Goal: Task Accomplishment & Management: Complete application form

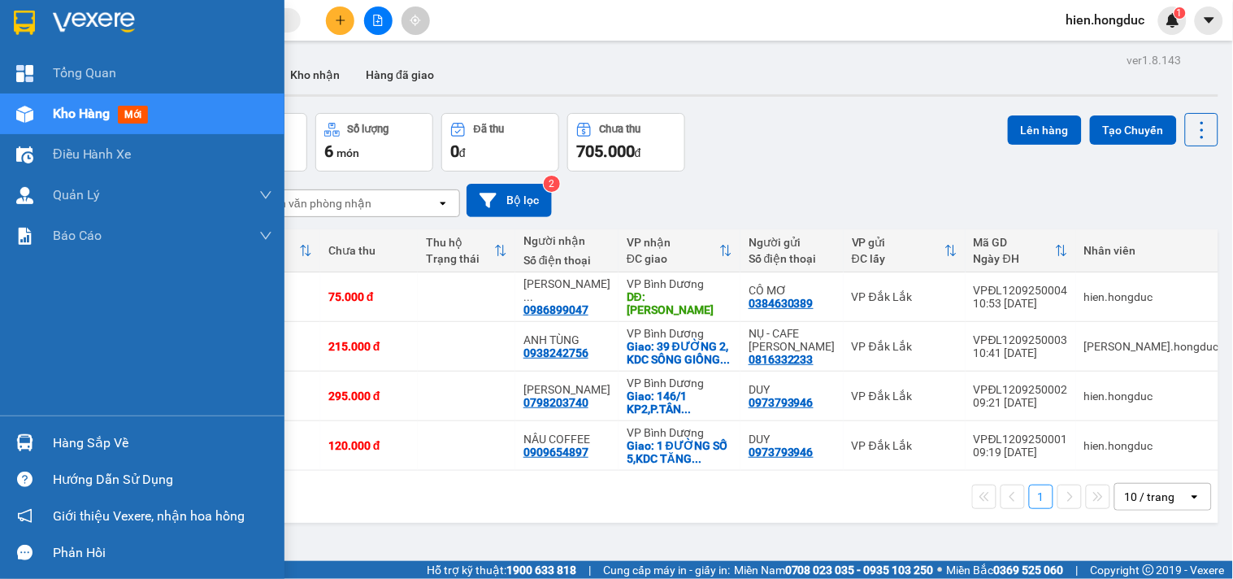
click at [71, 34] on img at bounding box center [94, 23] width 82 height 24
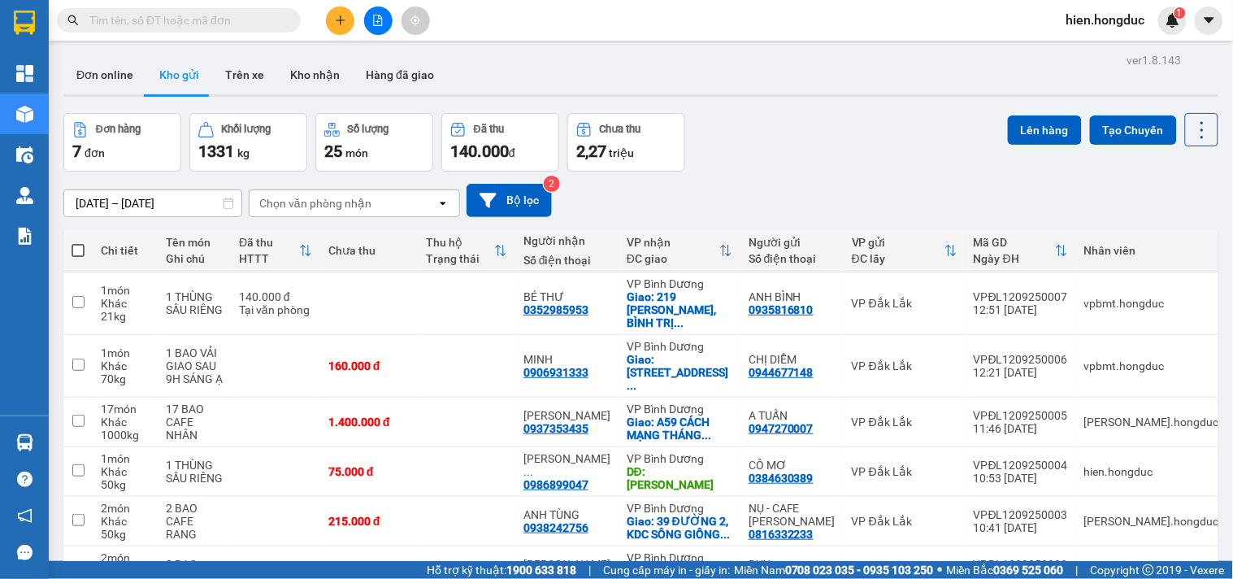
click at [204, 15] on input "text" at bounding box center [185, 20] width 192 height 18
click at [322, 20] on div at bounding box center [378, 21] width 122 height 28
click at [338, 24] on icon "plus" at bounding box center [340, 20] width 11 height 11
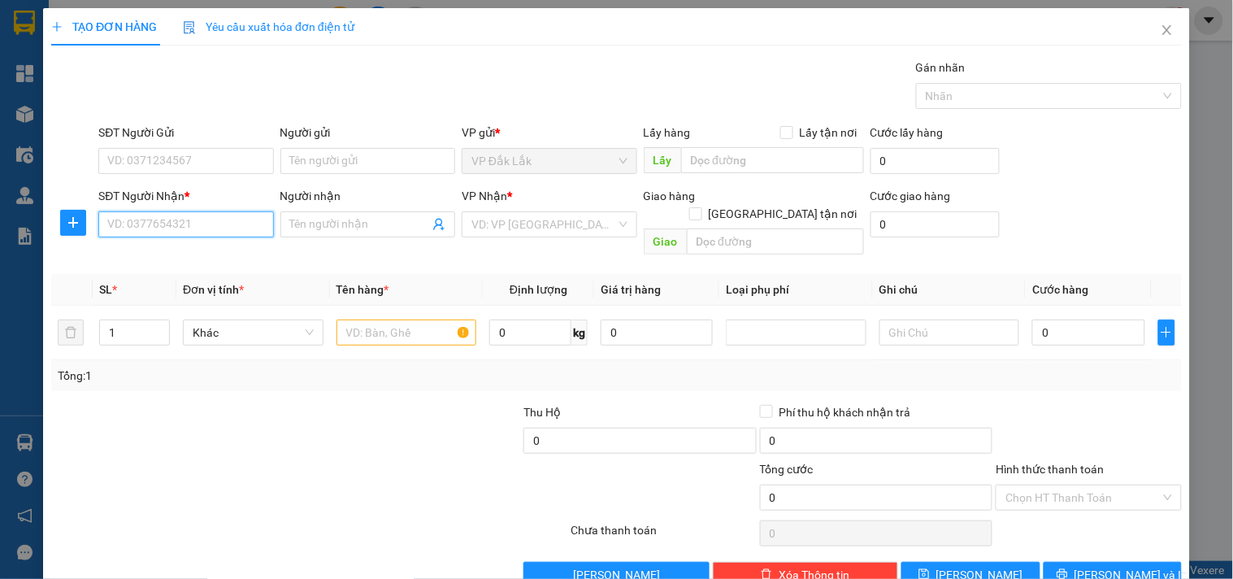
click at [192, 223] on input "SĐT Người Nhận *" at bounding box center [185, 224] width 175 height 26
type input "0908100172"
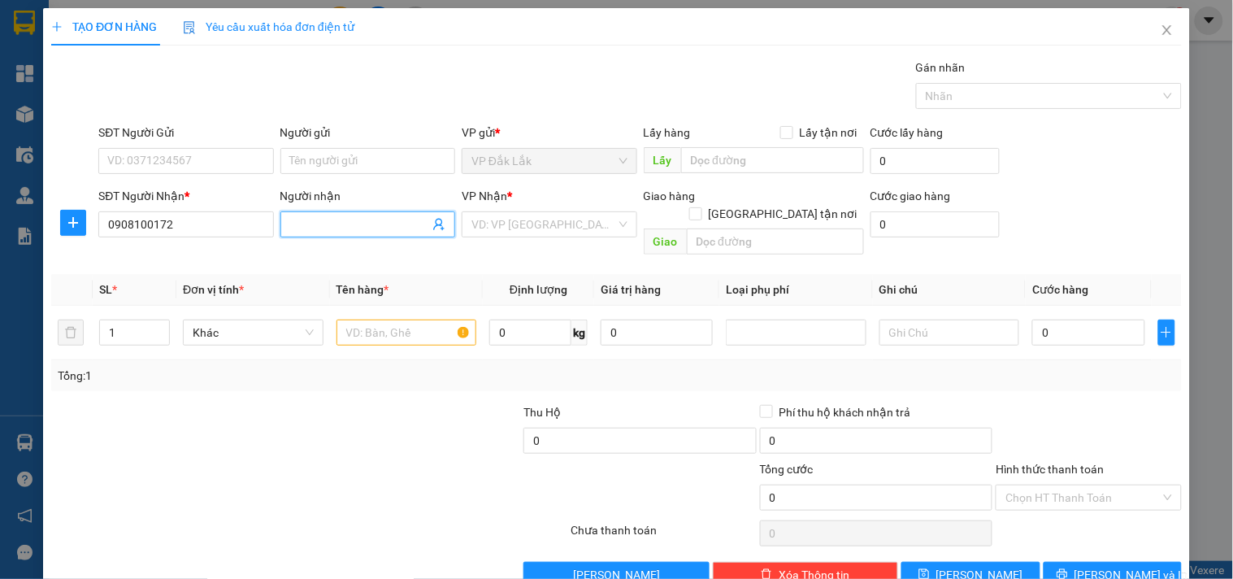
click at [337, 222] on input "Người nhận" at bounding box center [359, 224] width 139 height 18
type input "MINH"
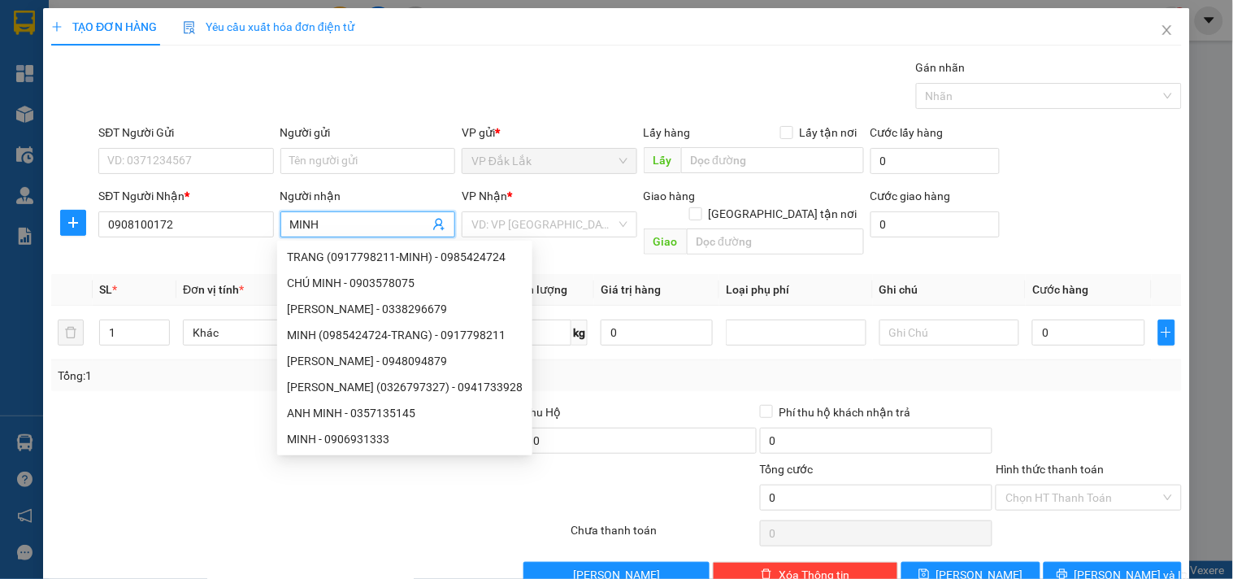
drag, startPoint x: 325, startPoint y: 226, endPoint x: 286, endPoint y: 236, distance: 40.4
click at [286, 236] on span "MINH" at bounding box center [367, 224] width 175 height 26
click at [163, 159] on input "SĐT Người Gửi" at bounding box center [185, 161] width 175 height 26
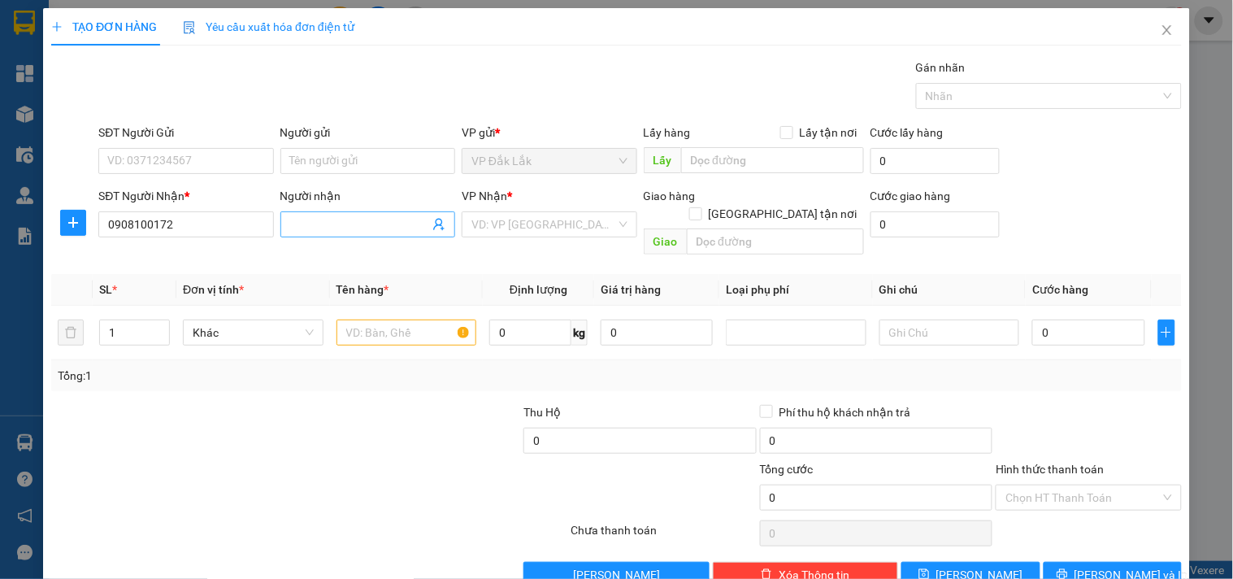
click at [313, 217] on input "Người nhận" at bounding box center [359, 224] width 139 height 18
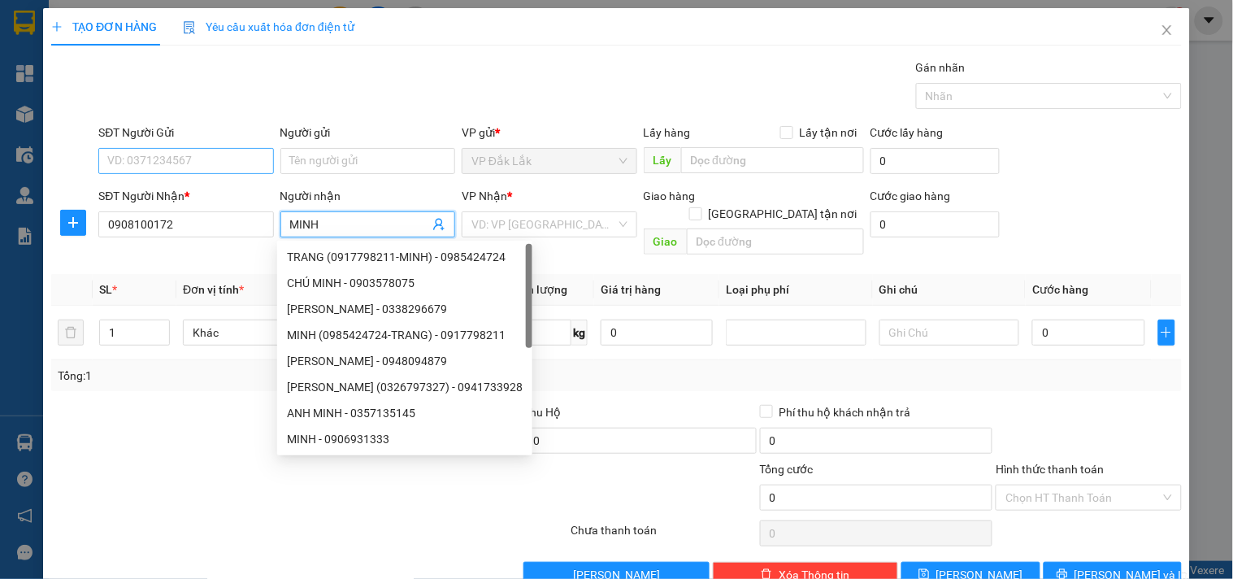
type input "MINH"
click at [197, 161] on input "SĐT Người Gửi" at bounding box center [185, 161] width 175 height 26
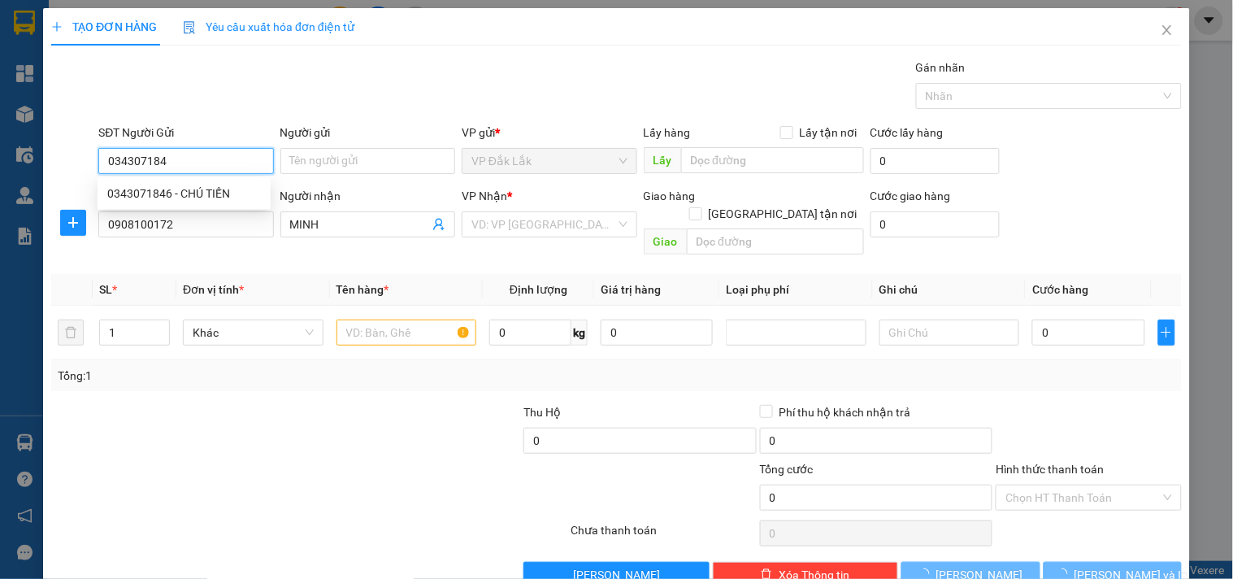
type input "0343071846"
click at [225, 198] on div "0343071846 - CHÚ TIẾN" at bounding box center [184, 193] width 154 height 18
type input "CHÚ TIẾN"
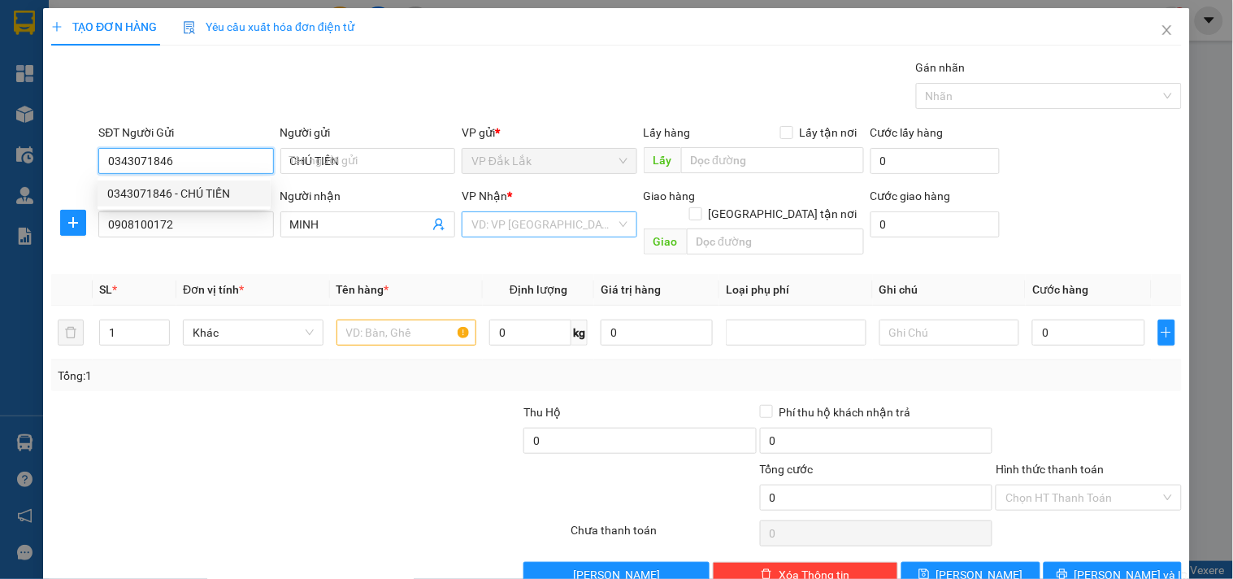
type input "40.000"
type input "0343071846"
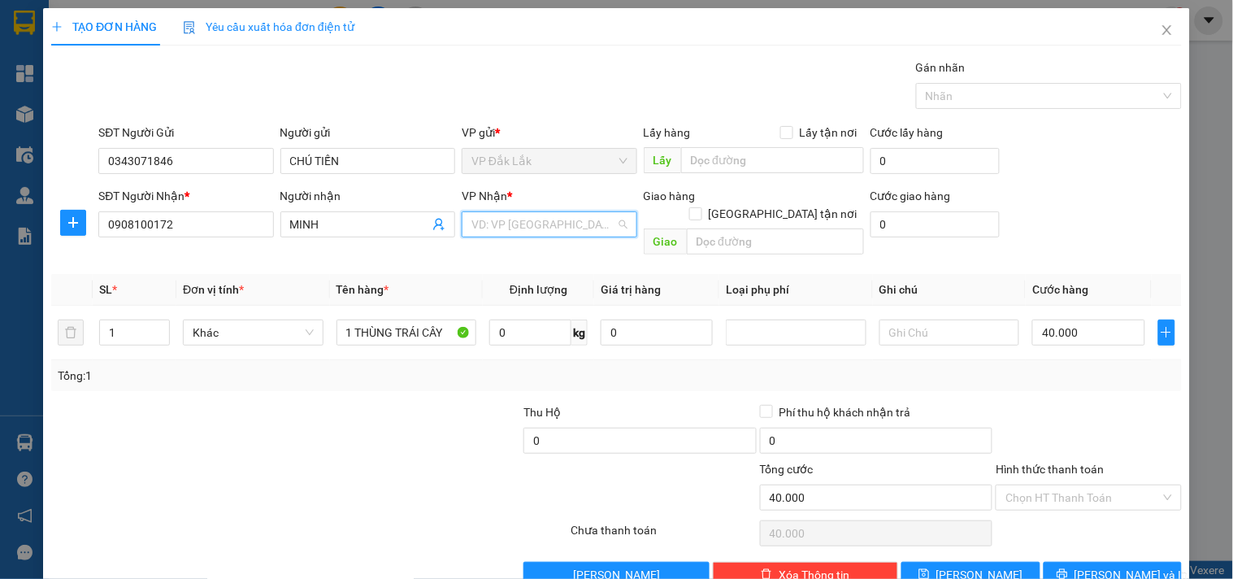
click at [548, 232] on input "search" at bounding box center [543, 224] width 144 height 24
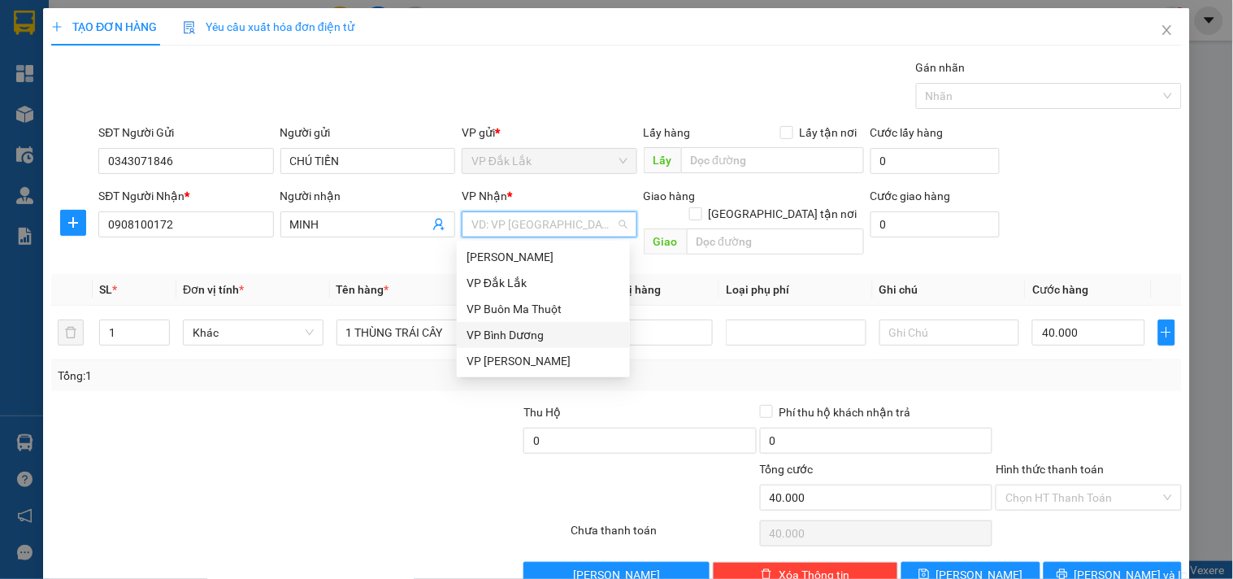
click at [521, 328] on div "VP Bình Dương" at bounding box center [543, 335] width 154 height 18
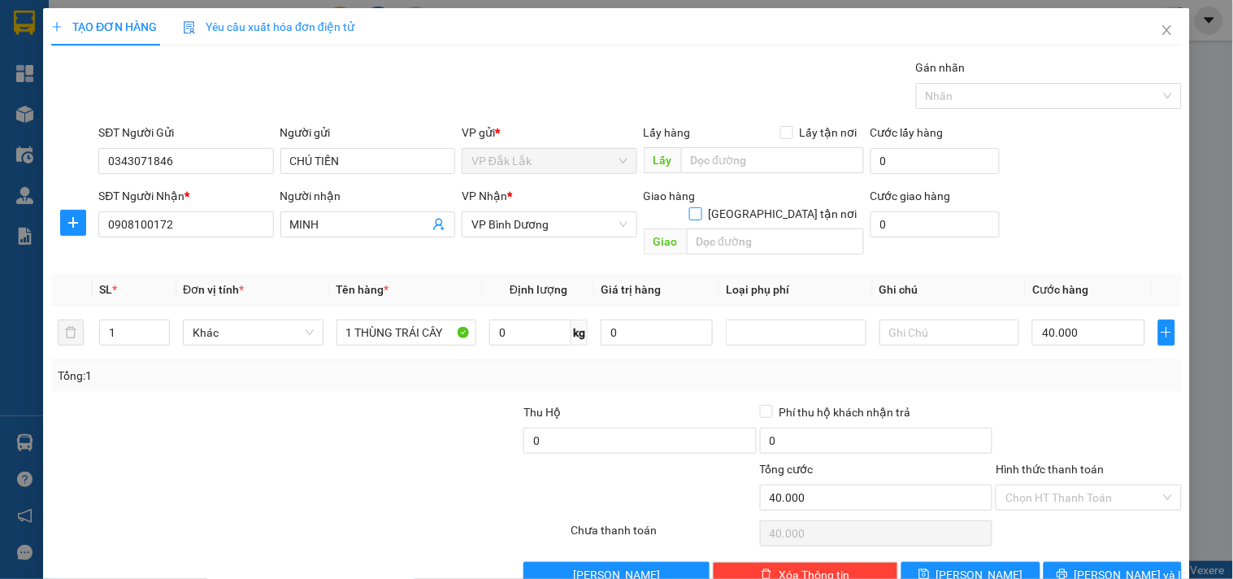
click at [701, 207] on input "[GEOGRAPHIC_DATA] tận nơi" at bounding box center [694, 212] width 11 height 11
checkbox input "true"
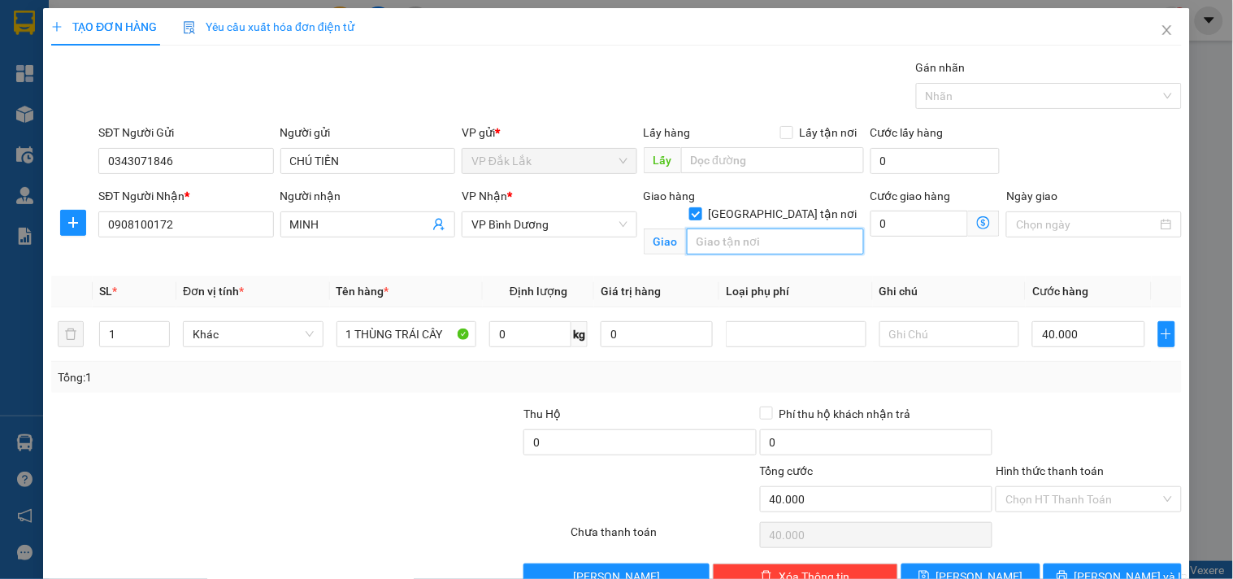
click at [766, 228] on input "text" at bounding box center [775, 241] width 177 height 26
type input "[STREET_ADDRESS][PERSON_NAME]"
click at [895, 231] on input "0" at bounding box center [919, 223] width 98 height 26
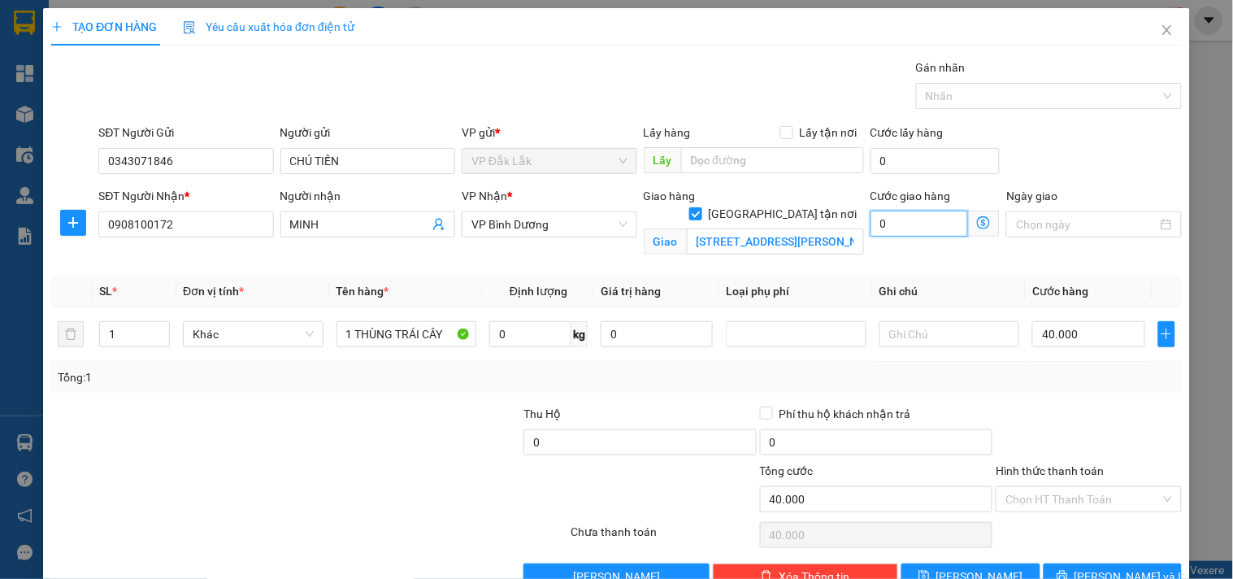
type input "40.007"
type input "7"
type input "40.075"
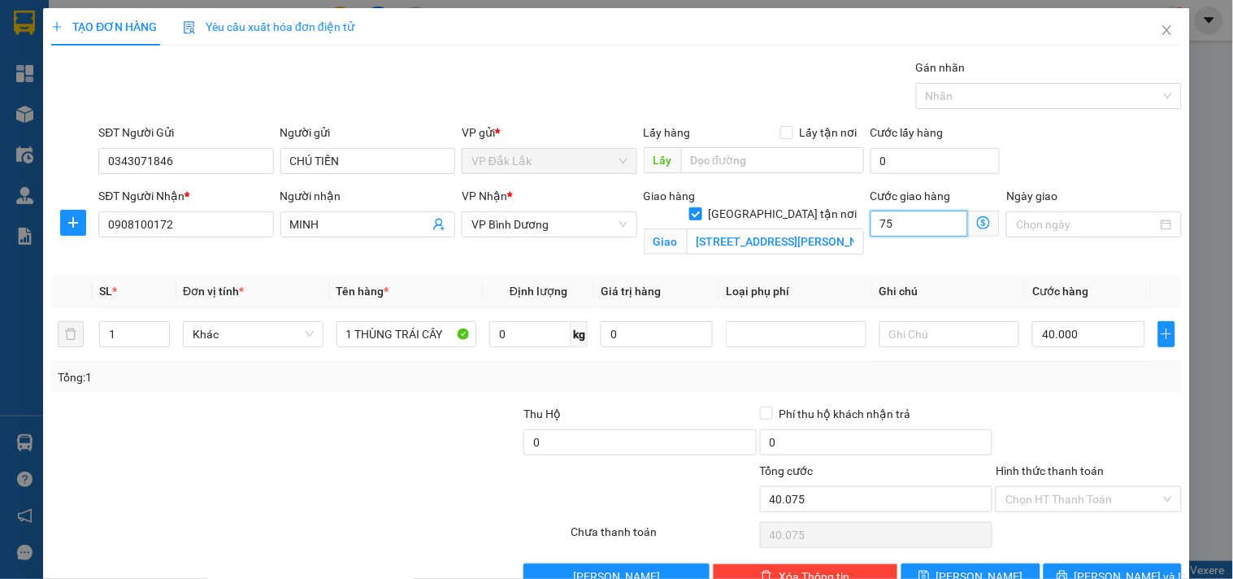
type input "750"
type input "40.750"
type input "47.500"
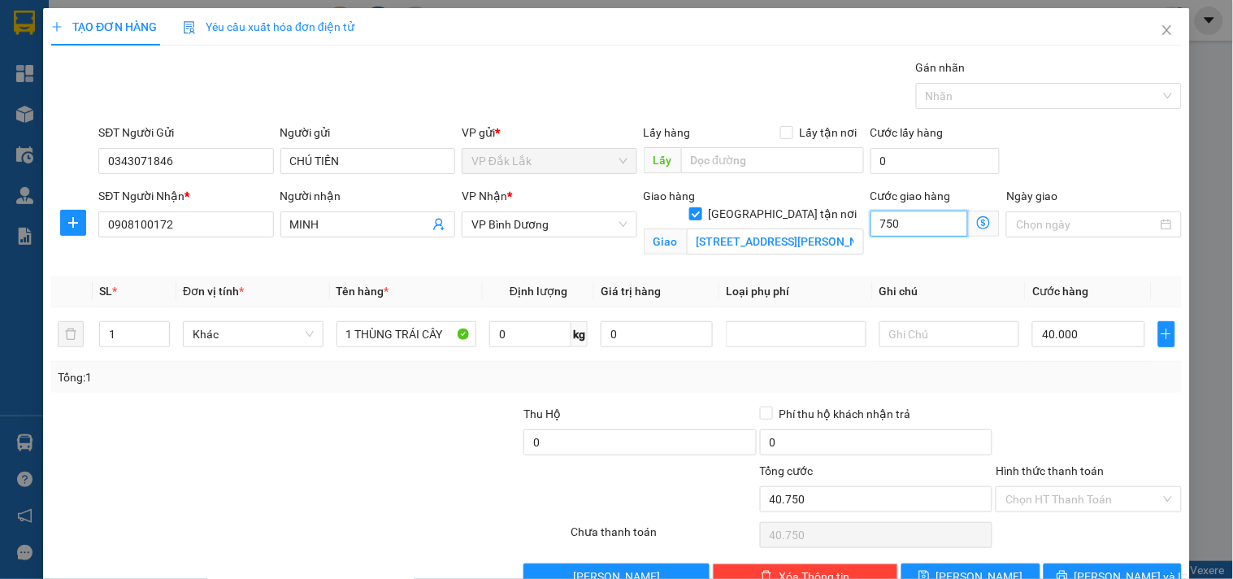
type input "7.500"
type input "115.000"
type input "75.000"
click at [515, 331] on input "0" at bounding box center [530, 334] width 82 height 26
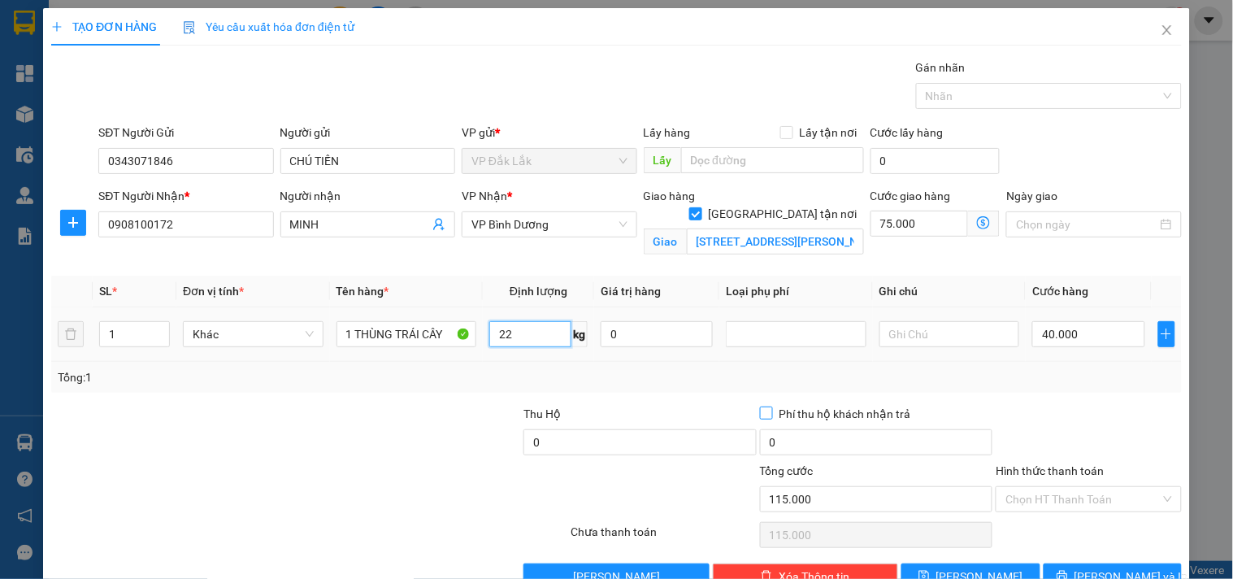
scroll to position [42, 0]
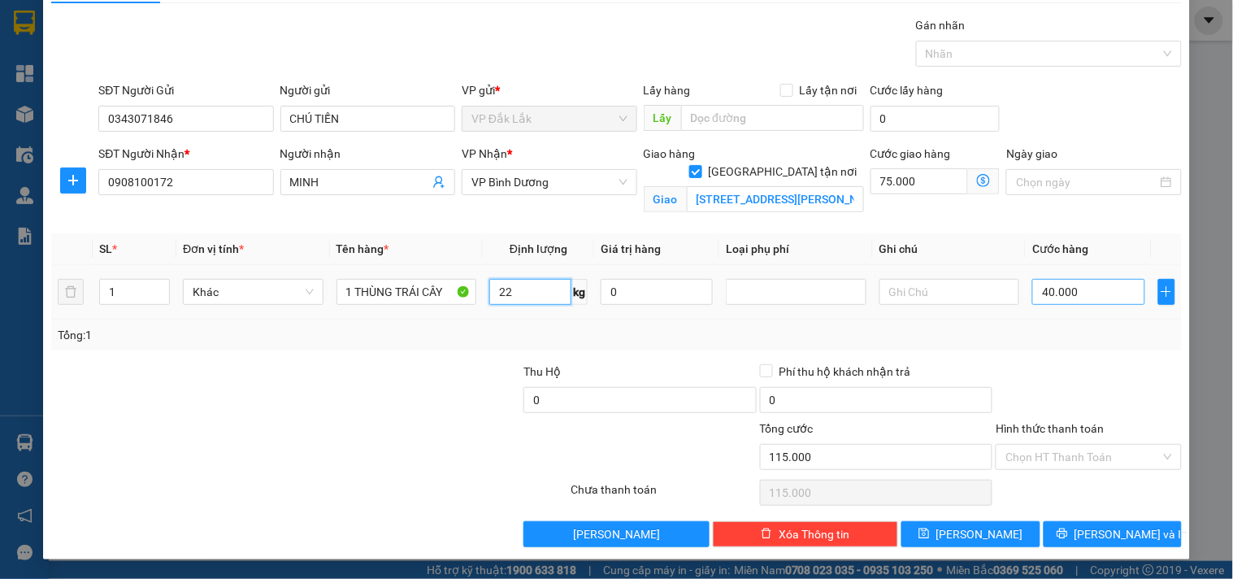
type input "22"
click at [1052, 297] on input "40.000" at bounding box center [1088, 292] width 112 height 26
type input "75.005"
type input "5"
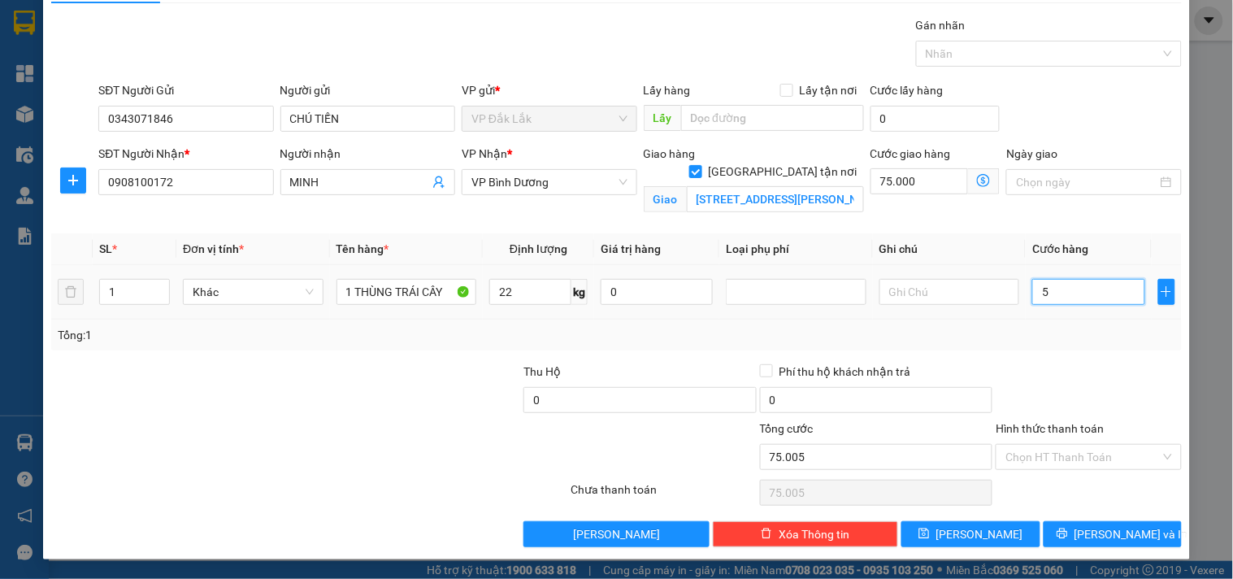
type input "75.050"
type input "50"
type input "75.500"
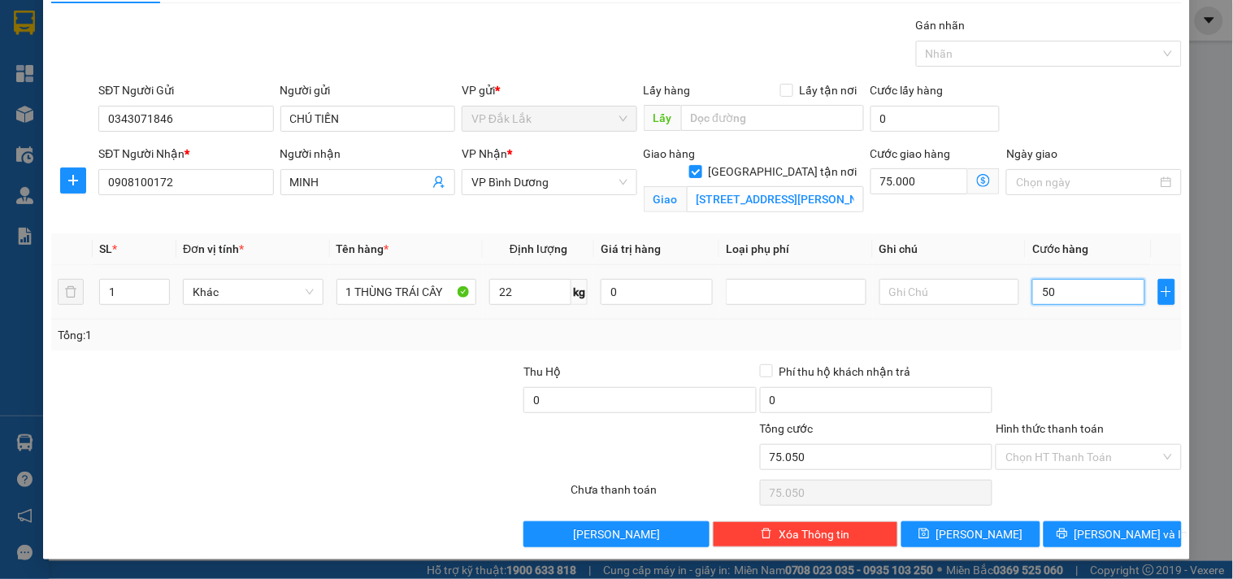
type input "500"
type input "80.000"
type input "5.000"
type input "125.000"
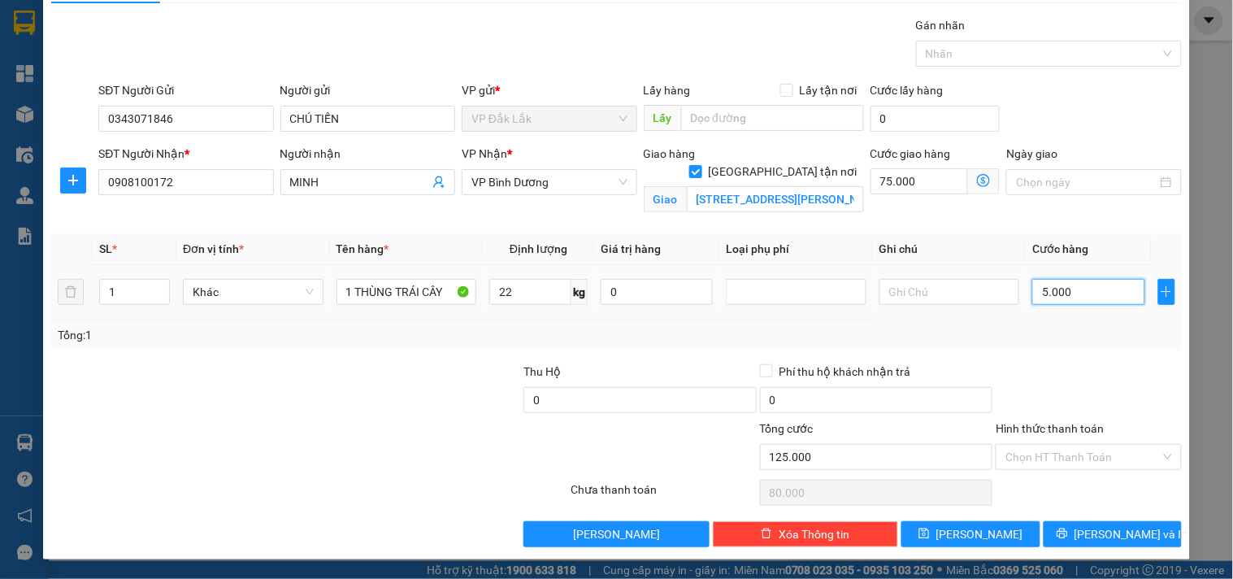
type input "125.000"
type input "50.000"
click at [1093, 450] on input "Hình thức thanh toán" at bounding box center [1082, 457] width 154 height 24
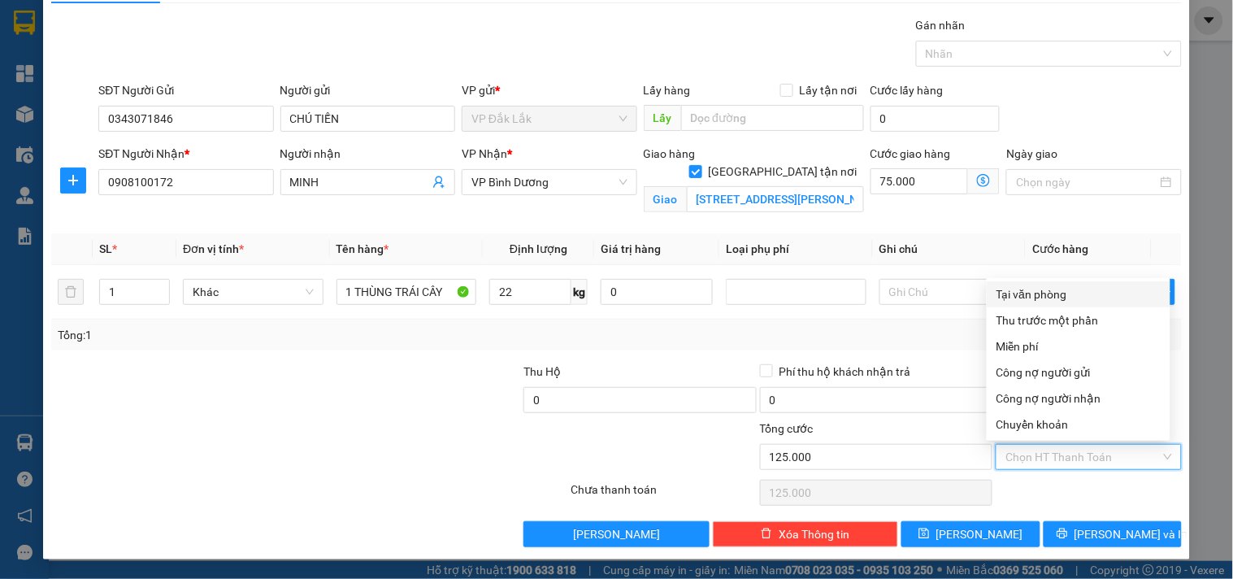
click at [1060, 288] on div "Tại văn phòng" at bounding box center [1078, 294] width 164 height 18
type input "0"
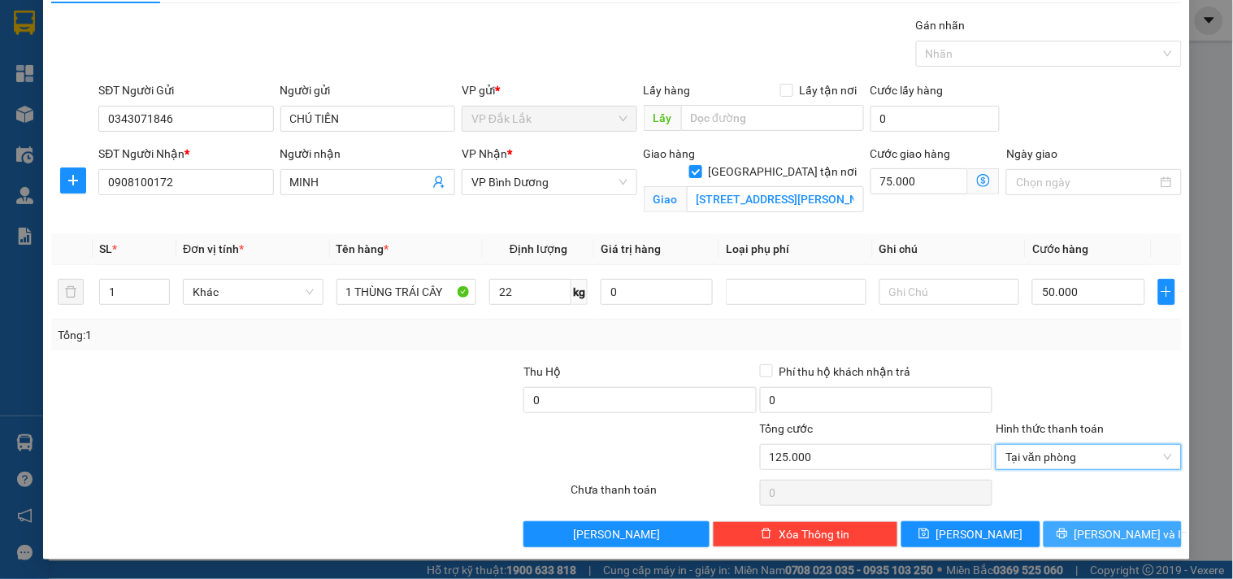
click at [1114, 531] on span "[PERSON_NAME] và In" at bounding box center [1131, 534] width 114 height 18
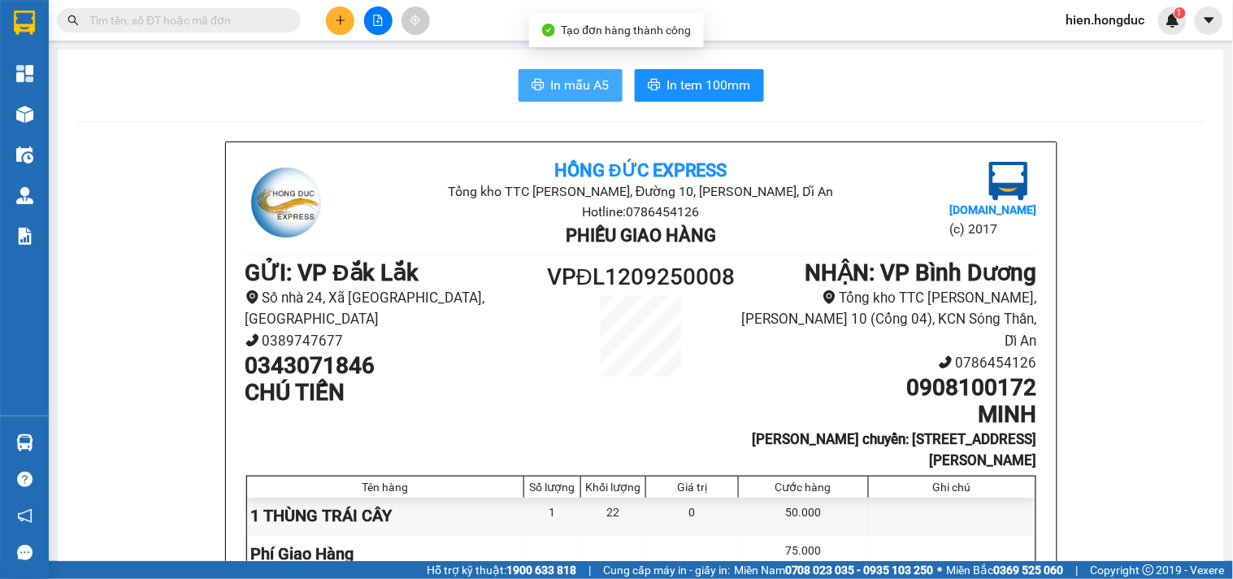
click at [570, 90] on span "In mẫu A5" at bounding box center [580, 85] width 59 height 20
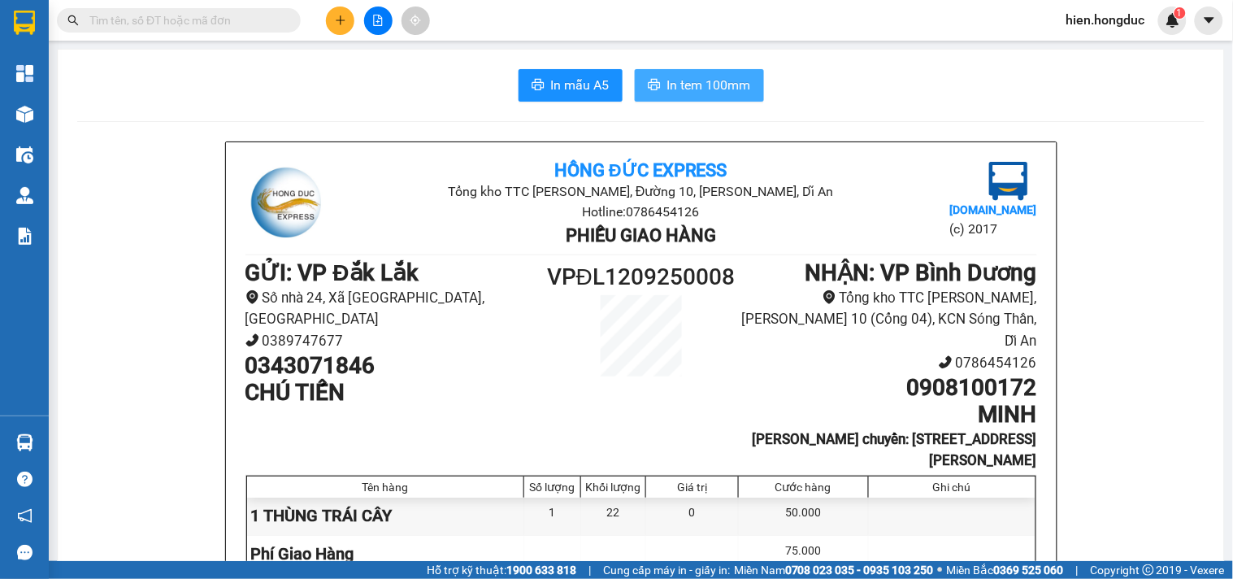
click at [657, 87] on button "In tem 100mm" at bounding box center [699, 85] width 129 height 33
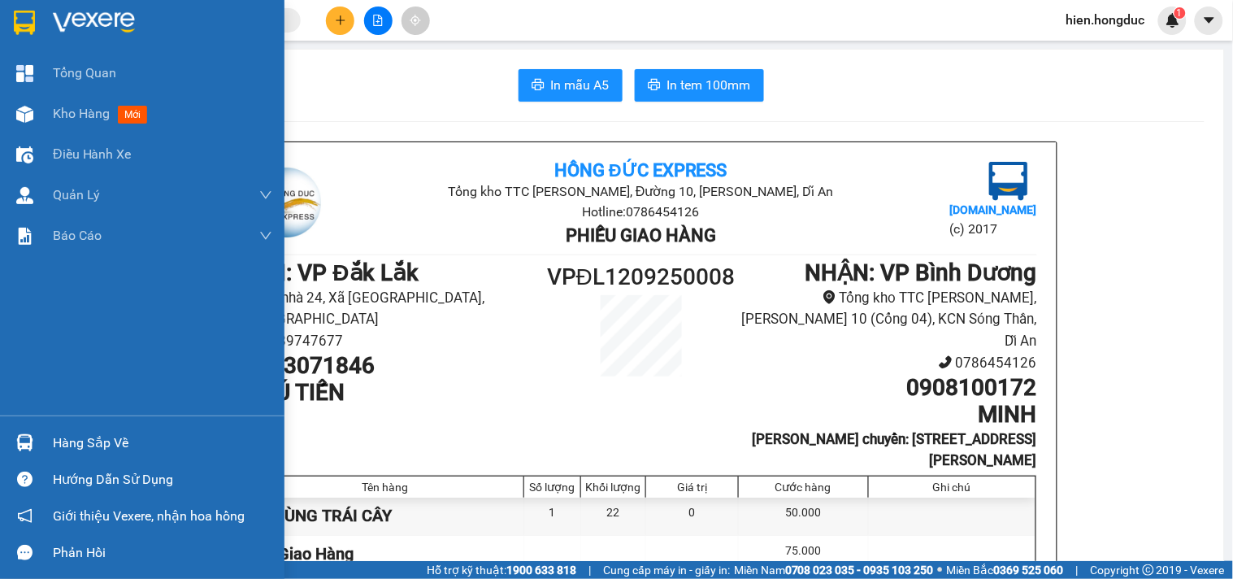
click at [99, 22] on img at bounding box center [94, 23] width 82 height 24
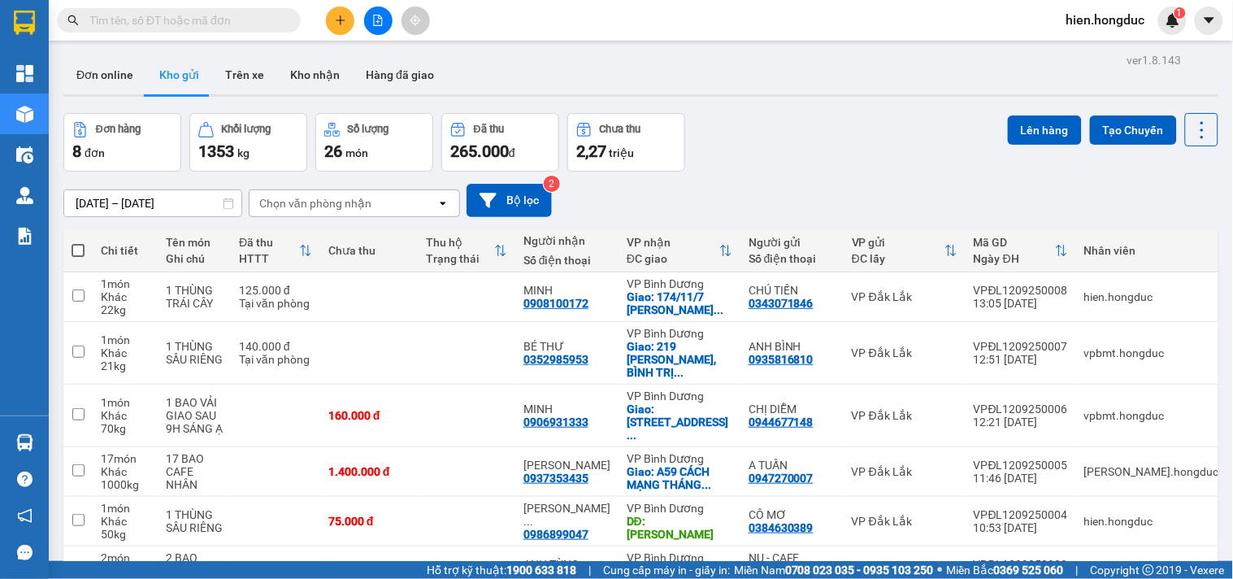
click at [342, 19] on icon "plus" at bounding box center [340, 20] width 11 height 11
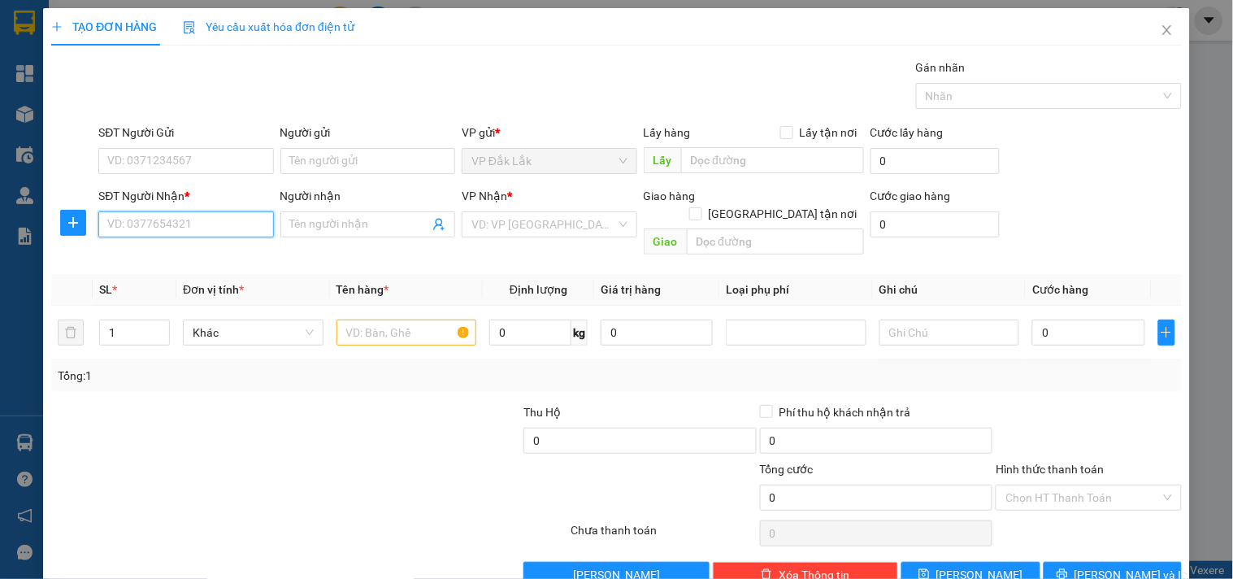
click at [181, 226] on input "SĐT Người Nhận *" at bounding box center [185, 224] width 175 height 26
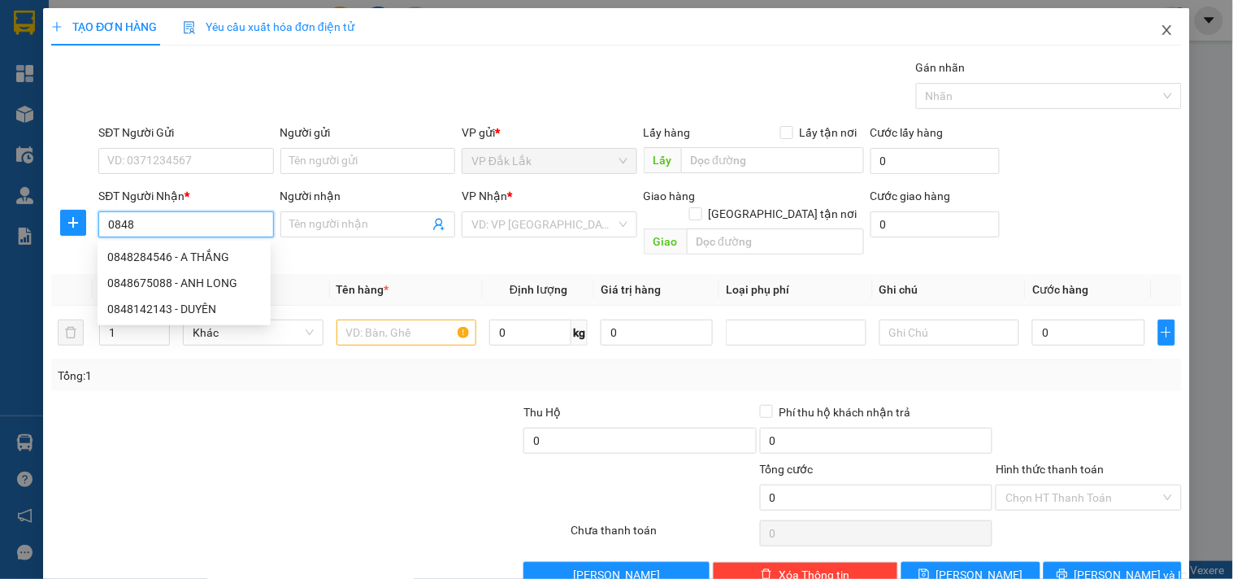
type input "0848"
click at [1160, 33] on icon "close" at bounding box center [1166, 30] width 13 height 13
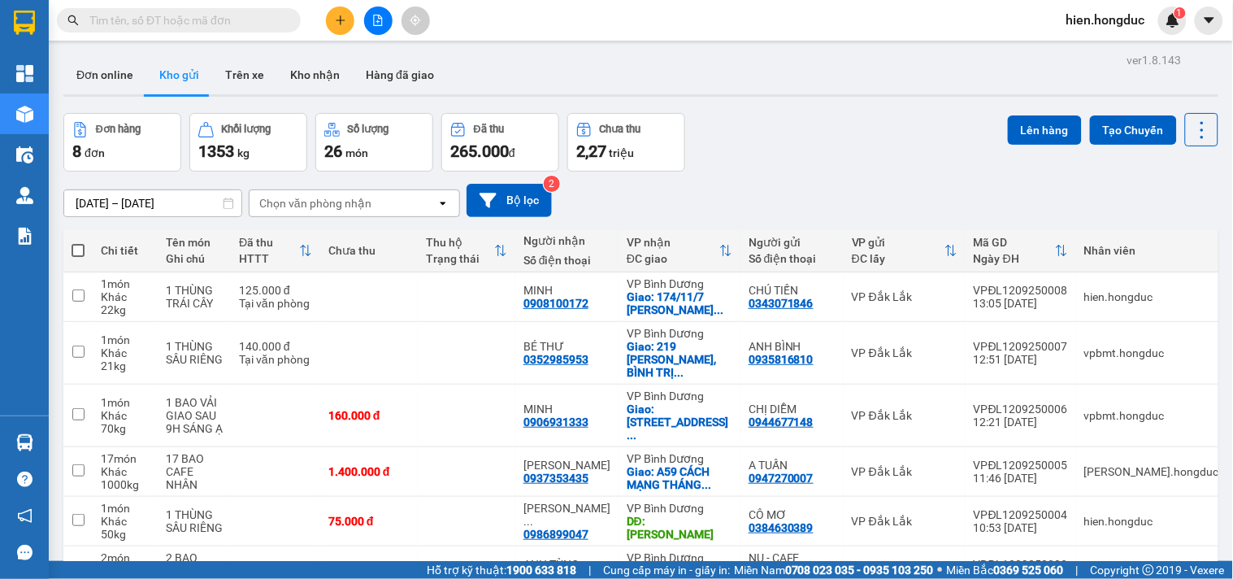
click at [153, 13] on input "text" at bounding box center [185, 20] width 192 height 18
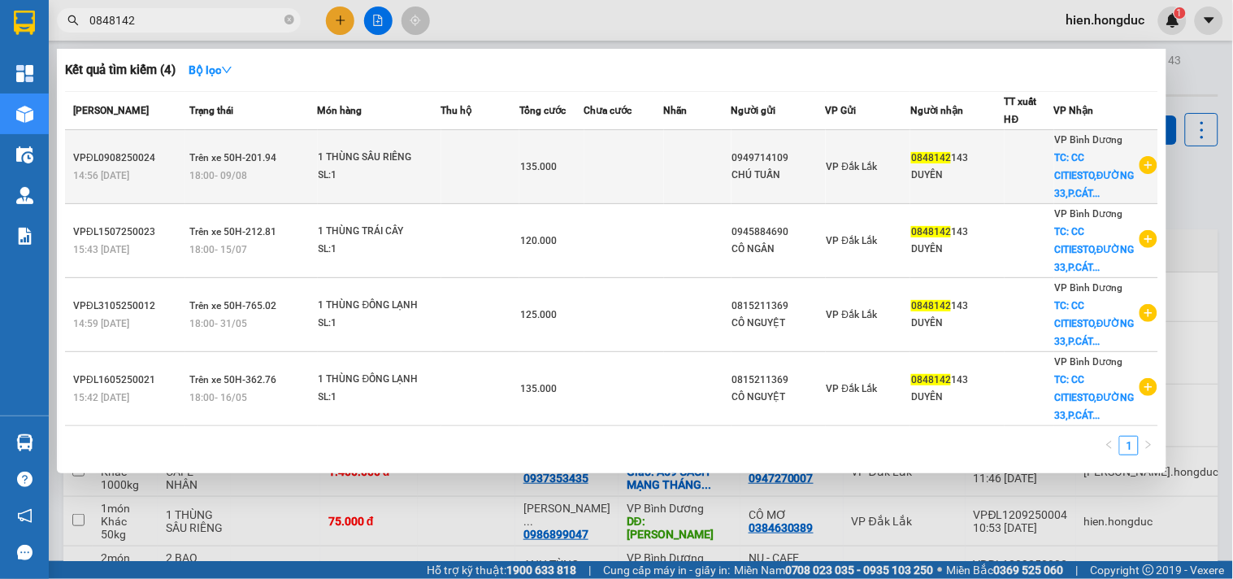
type input "0848142"
click at [1155, 169] on icon "plus-circle" at bounding box center [1148, 165] width 18 height 18
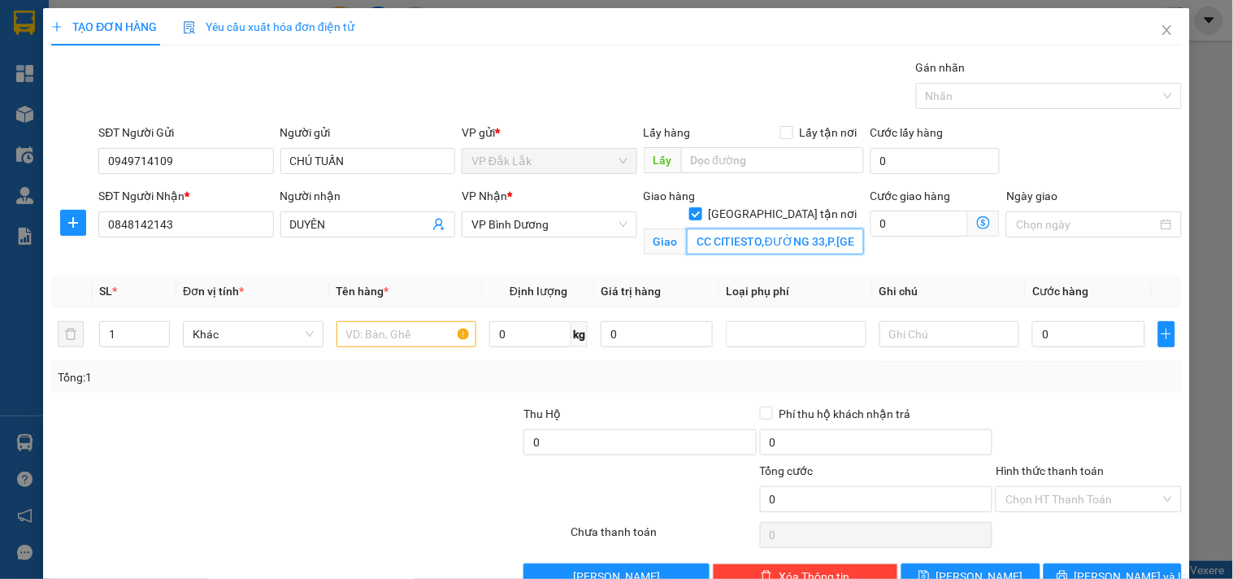
click at [709, 228] on input "CC CITIESTO,ĐƯỜNG 33,P.[GEOGRAPHIC_DATA],[GEOGRAPHIC_DATA]" at bounding box center [775, 241] width 177 height 26
click at [736, 228] on input "CC CITIESTO,ĐƯỜNG 33,P.[GEOGRAPHIC_DATA],[GEOGRAPHIC_DATA]" at bounding box center [775, 241] width 177 height 26
click at [1160, 33] on icon "close" at bounding box center [1166, 30] width 13 height 13
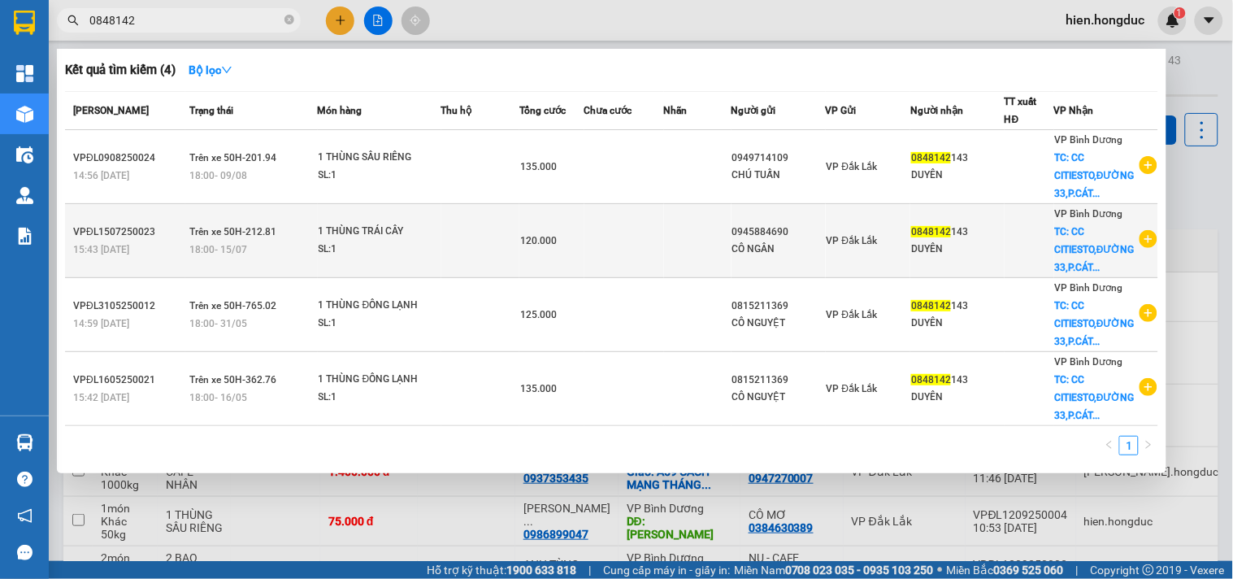
click at [1147, 240] on icon "plus-circle" at bounding box center [1148, 239] width 18 height 18
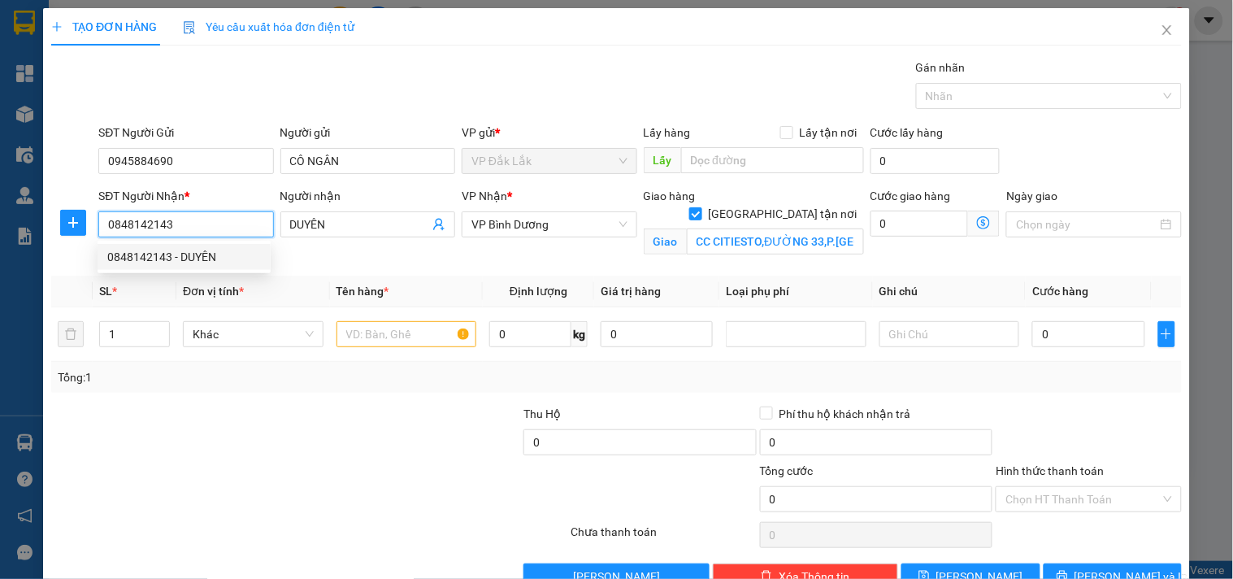
drag, startPoint x: 174, startPoint y: 219, endPoint x: 95, endPoint y: 249, distance: 84.4
click at [95, 249] on div "SĐT Người Nhận * 0848142143" at bounding box center [185, 225] width 181 height 76
type input "0942884690"
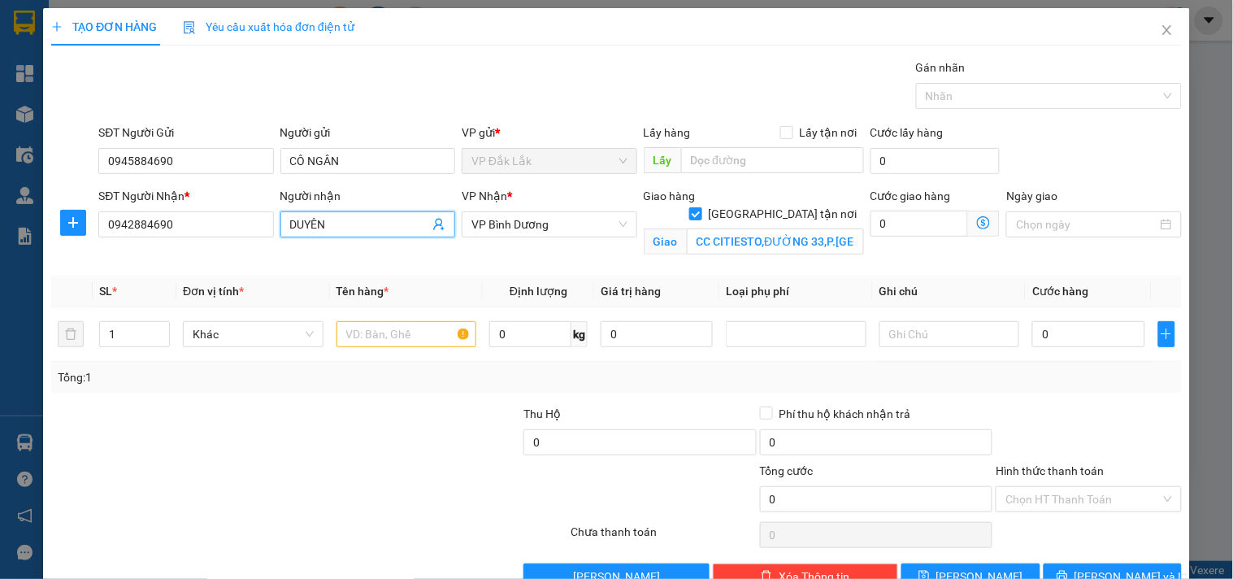
click at [334, 228] on input "DUYÊN" at bounding box center [359, 224] width 139 height 18
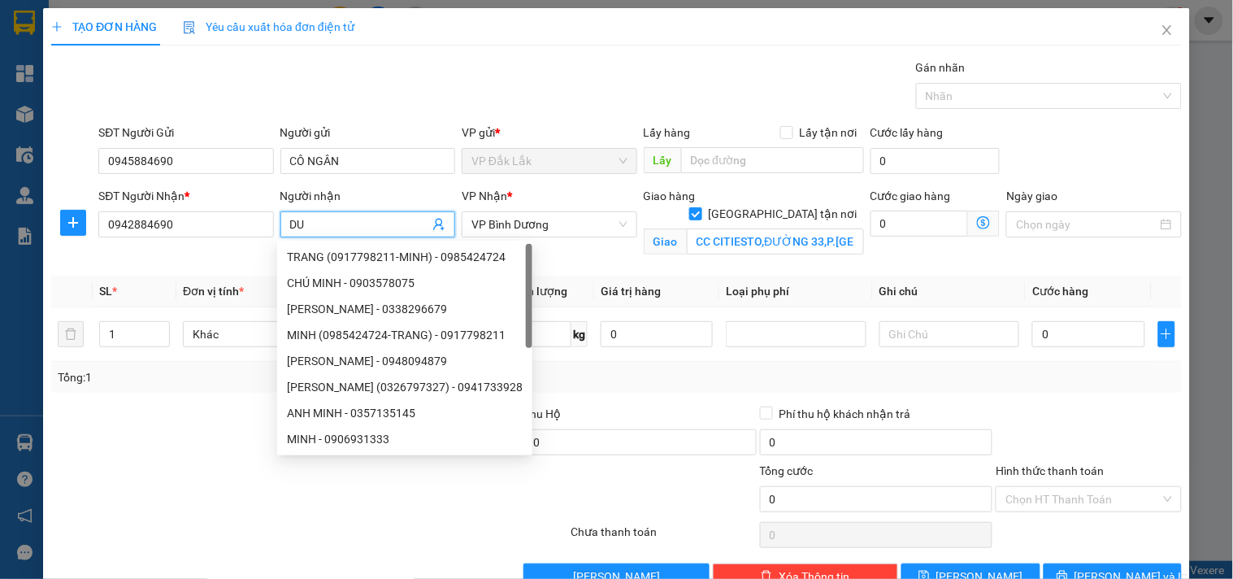
type input "D"
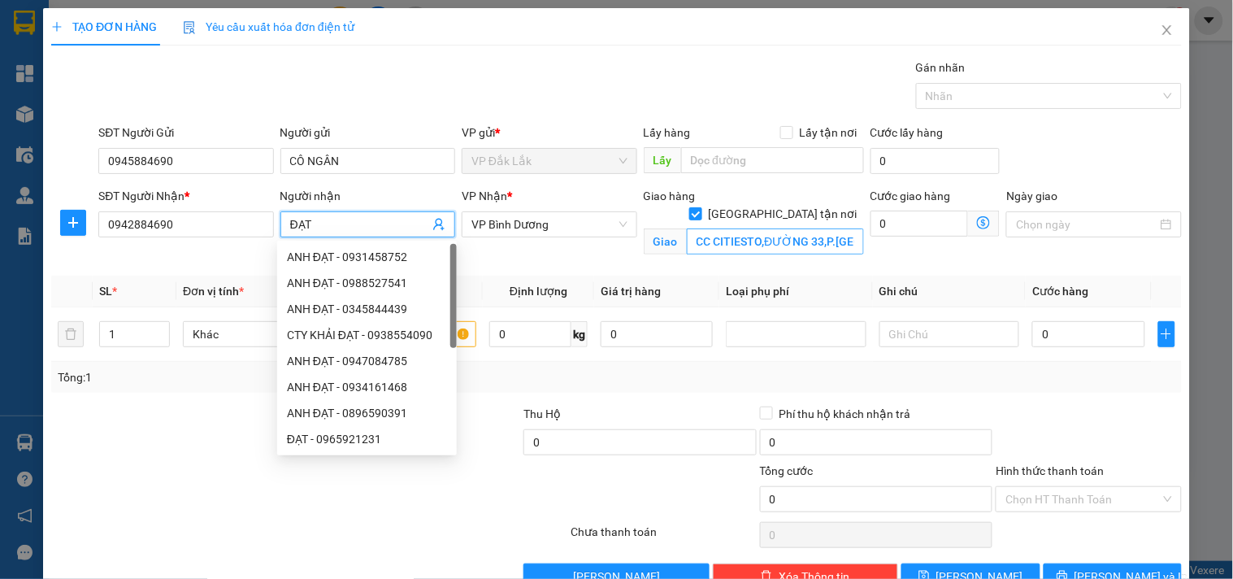
type input "ĐẠT"
click at [774, 232] on input "CC CITIESTO,ĐƯỜNG 33,P.[GEOGRAPHIC_DATA],[GEOGRAPHIC_DATA]" at bounding box center [775, 241] width 177 height 26
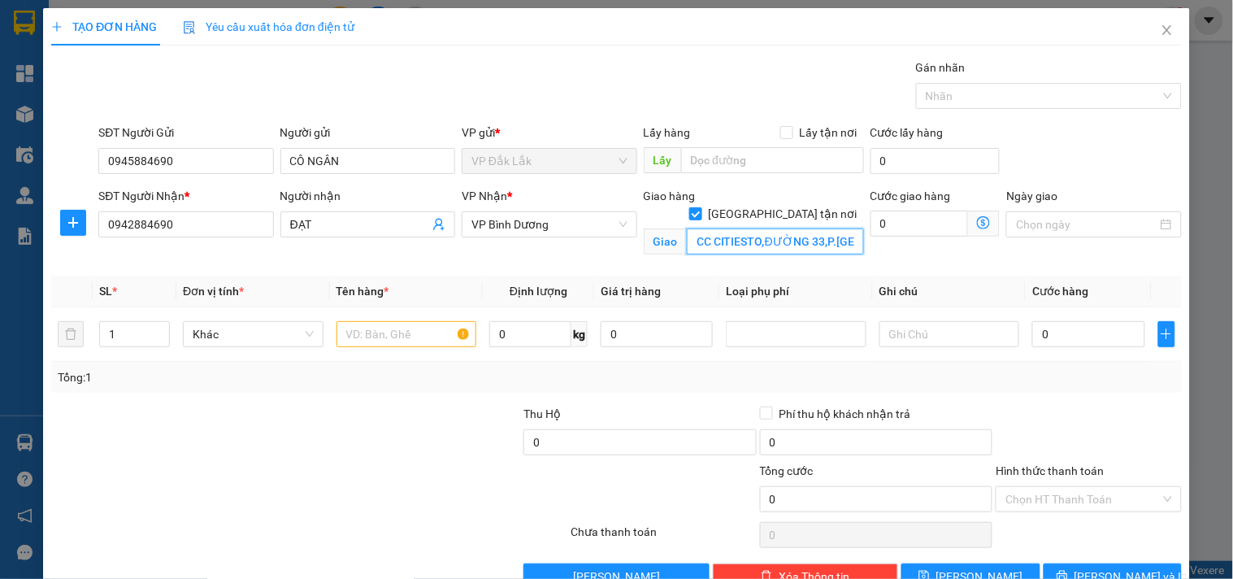
click at [791, 228] on input "CC CITIESTO,ĐƯỜNG 33,P.[GEOGRAPHIC_DATA],[GEOGRAPHIC_DATA]" at bounding box center [775, 241] width 177 height 26
click at [898, 230] on input "0" at bounding box center [919, 223] width 98 height 26
type input "1"
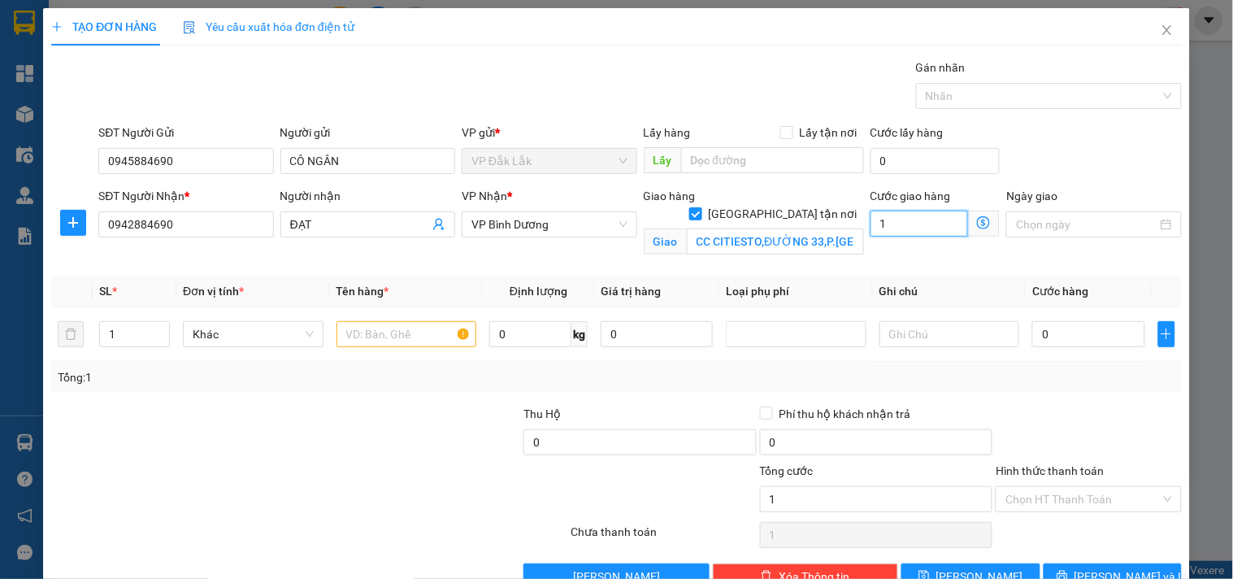
type input "10"
type input "100"
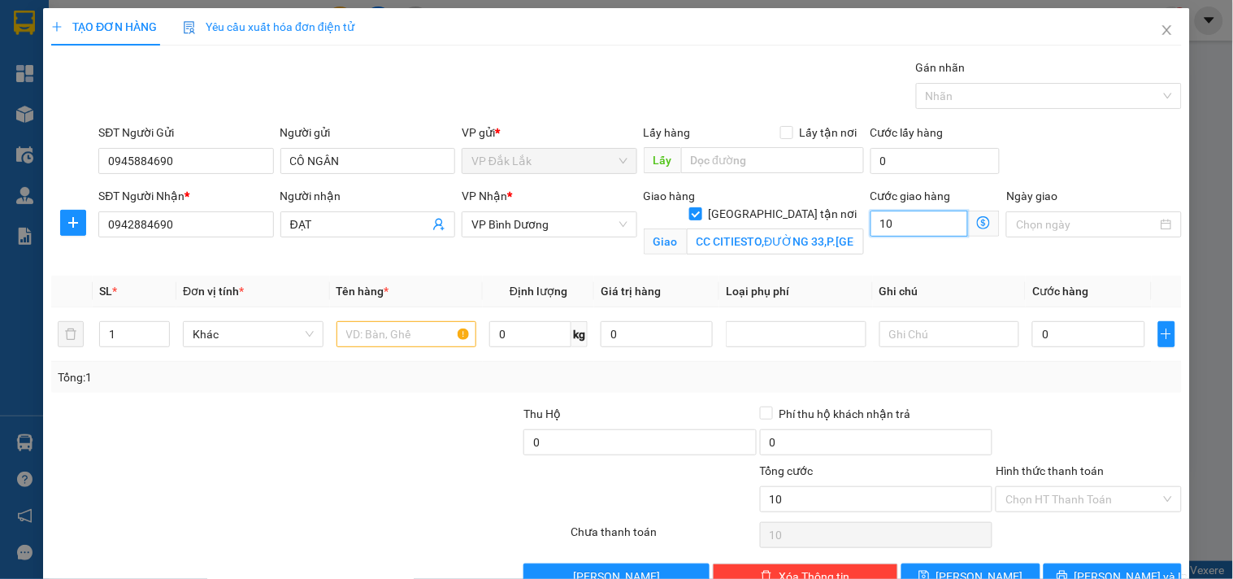
type input "100"
type input "1.000"
type input "10.000"
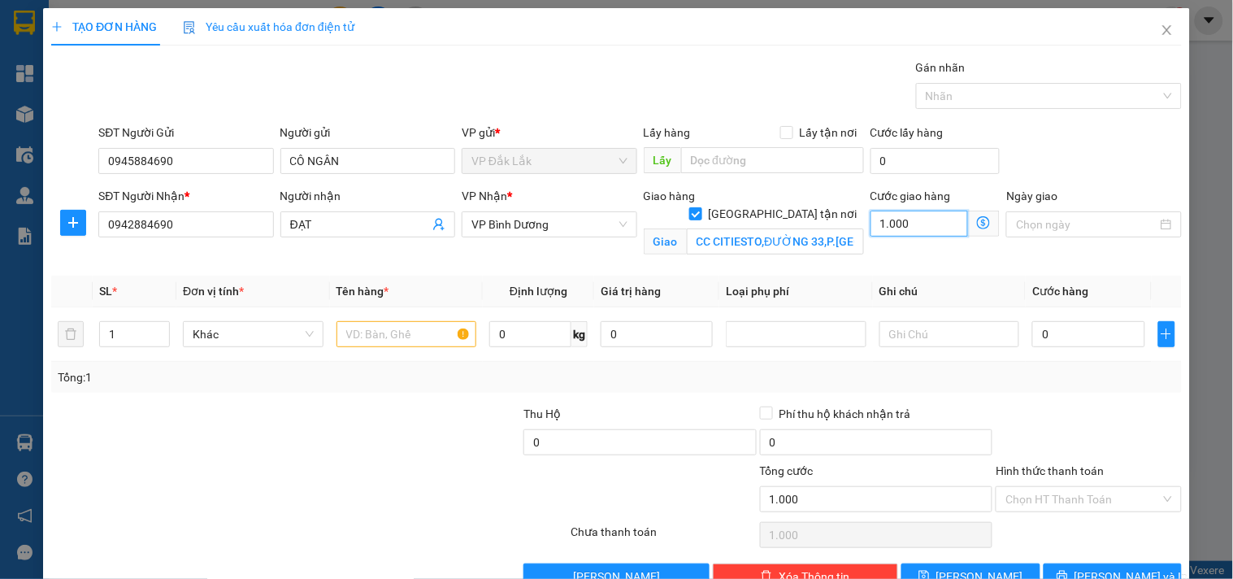
type input "10.000"
type input "100.000"
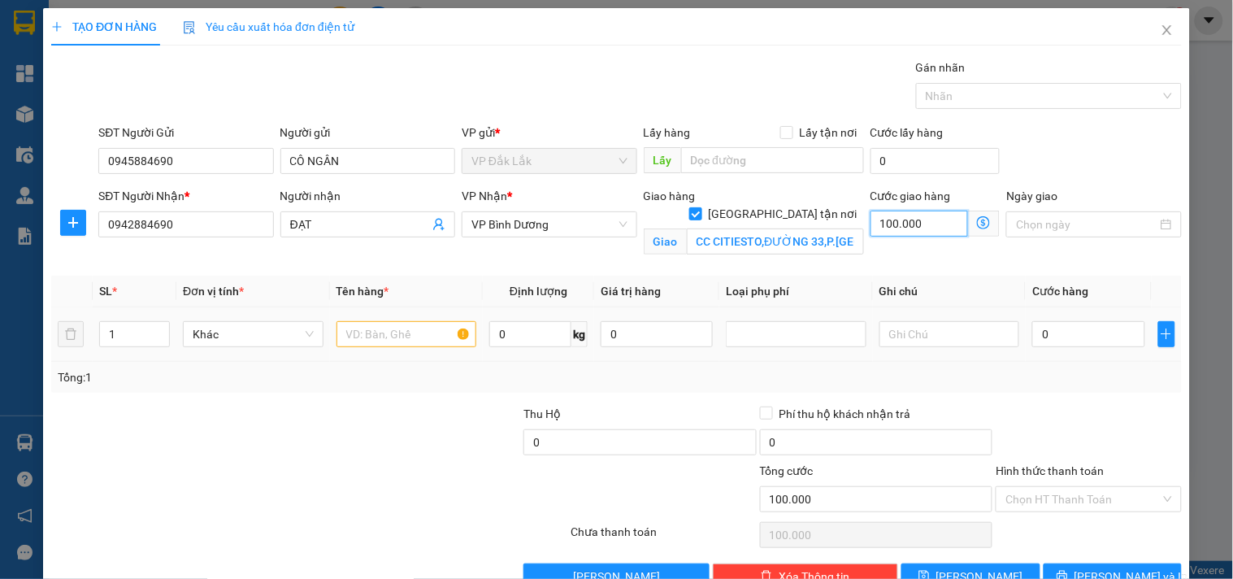
type input "100.000"
click at [408, 335] on input "text" at bounding box center [406, 334] width 141 height 26
type input "1 XE 47F1-148.23+CAVET+CHÌA KHÓA"
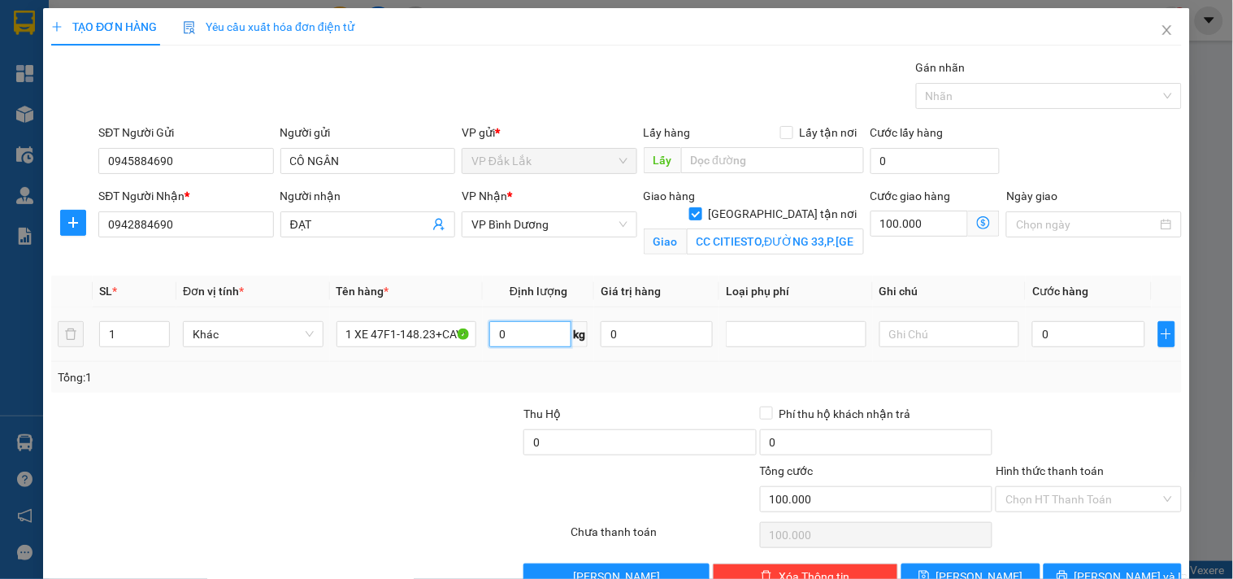
click at [528, 334] on input "0" at bounding box center [530, 334] width 82 height 26
type input "100"
click at [1078, 328] on input "0" at bounding box center [1088, 334] width 112 height 26
type input "3"
type input "100.003"
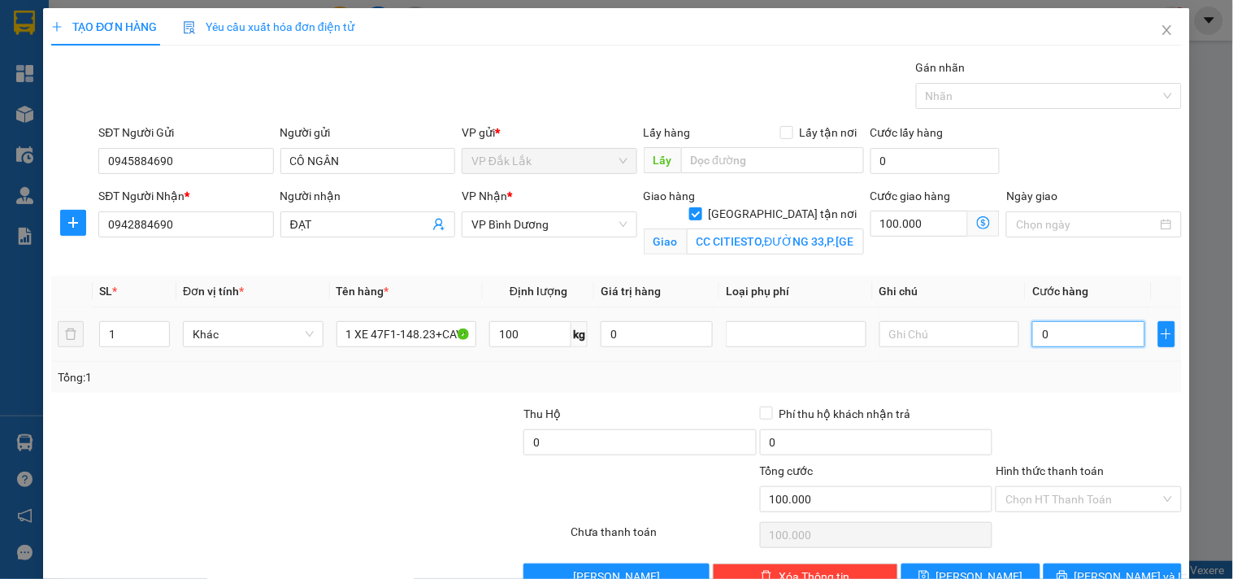
type input "100.003"
type input "35"
type input "100.035"
type input "350"
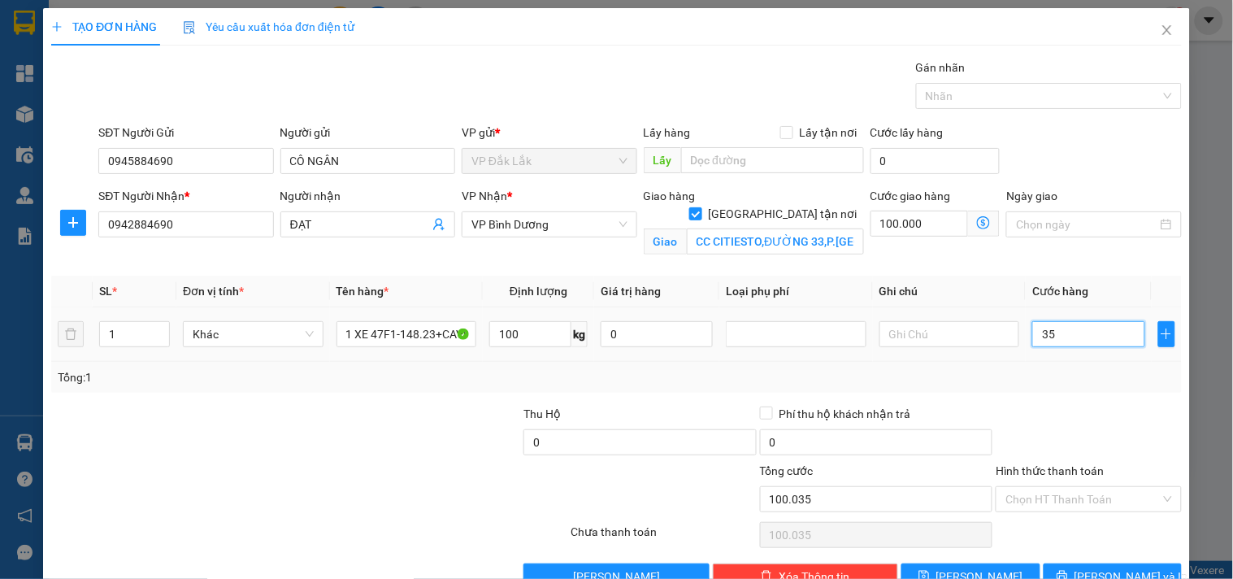
type input "100.350"
type input "3.500"
type input "103.500"
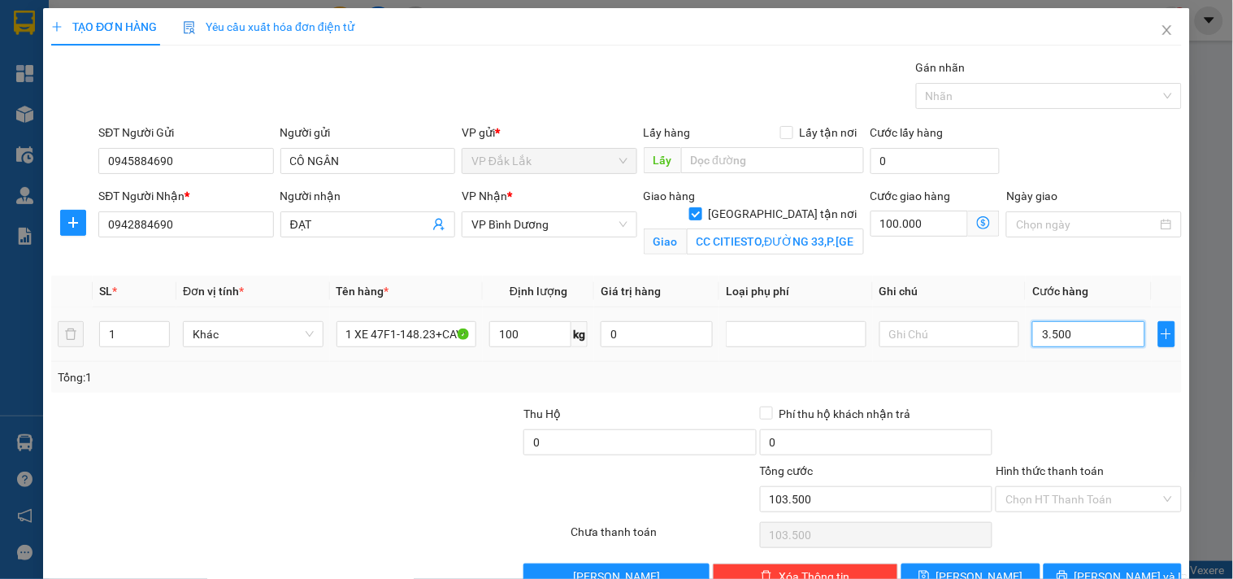
type input "35.000"
type input "135.000"
type input "350.000"
type input "450.000"
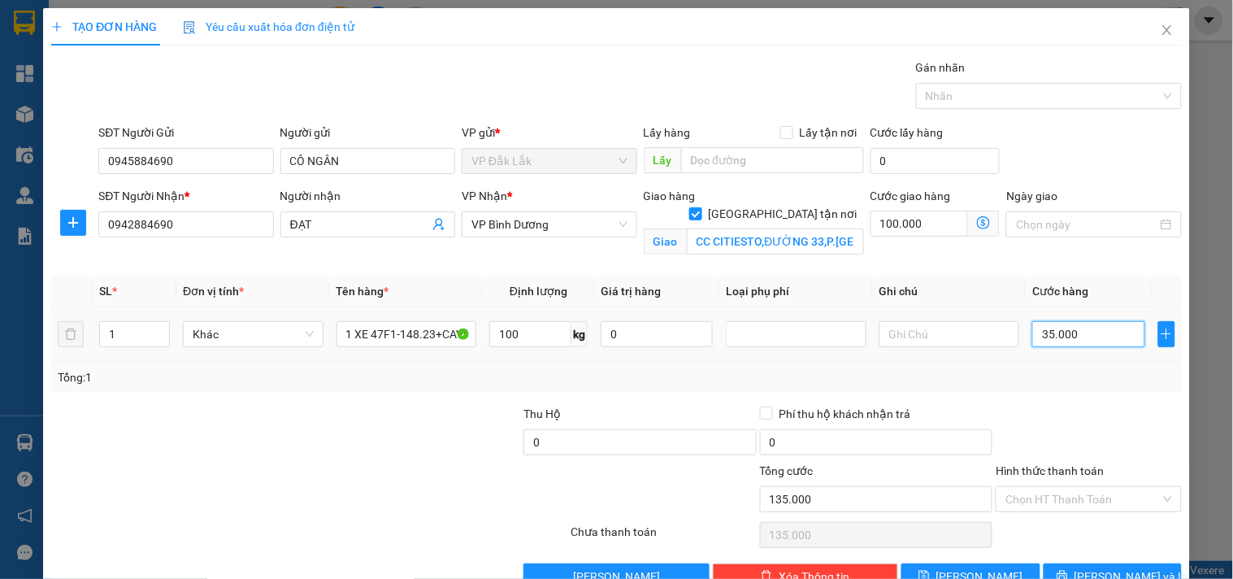
type input "450.000"
type input "350.000"
click at [1020, 497] on input "Hình thức thanh toán" at bounding box center [1082, 499] width 154 height 24
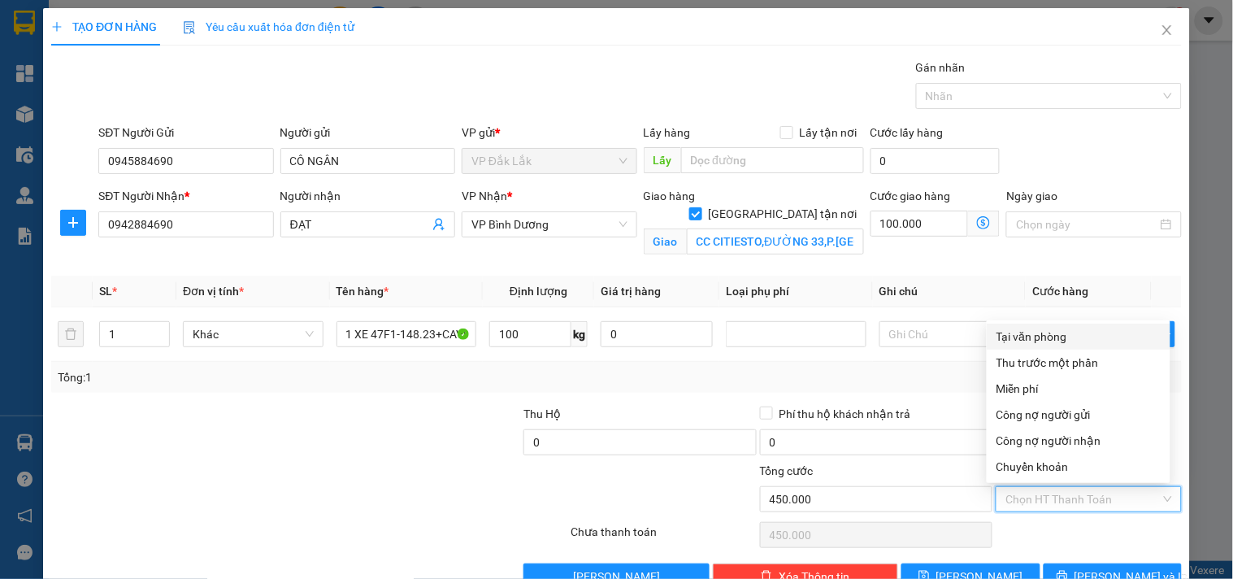
click at [1034, 336] on div "Tại văn phòng" at bounding box center [1078, 336] width 164 height 18
type input "0"
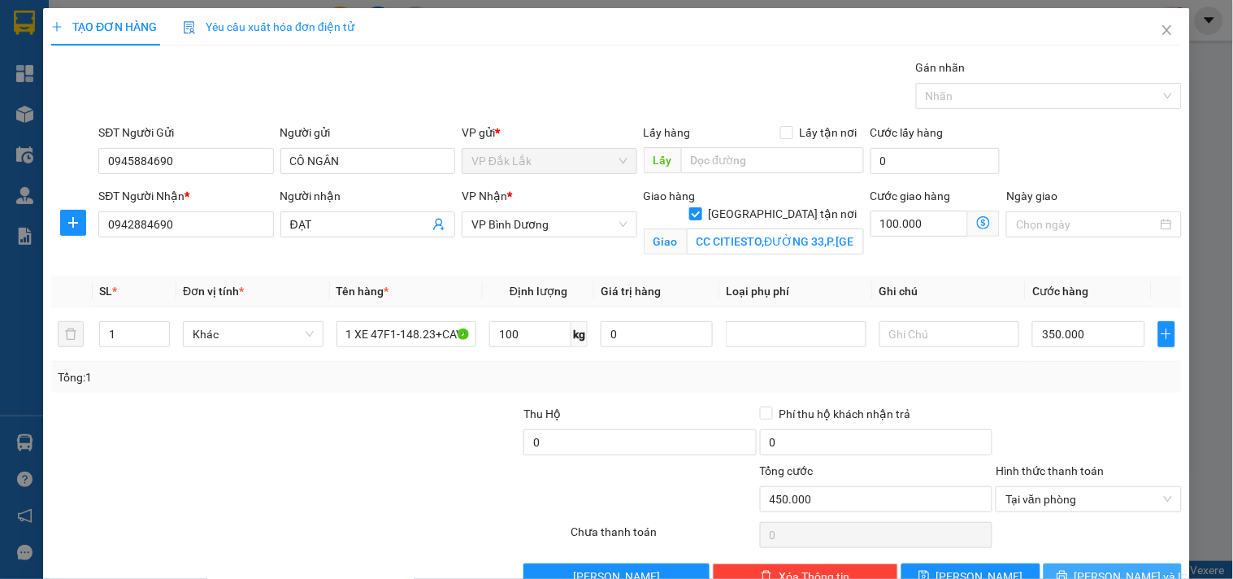
click at [1083, 570] on button "[PERSON_NAME] và In" at bounding box center [1112, 576] width 138 height 26
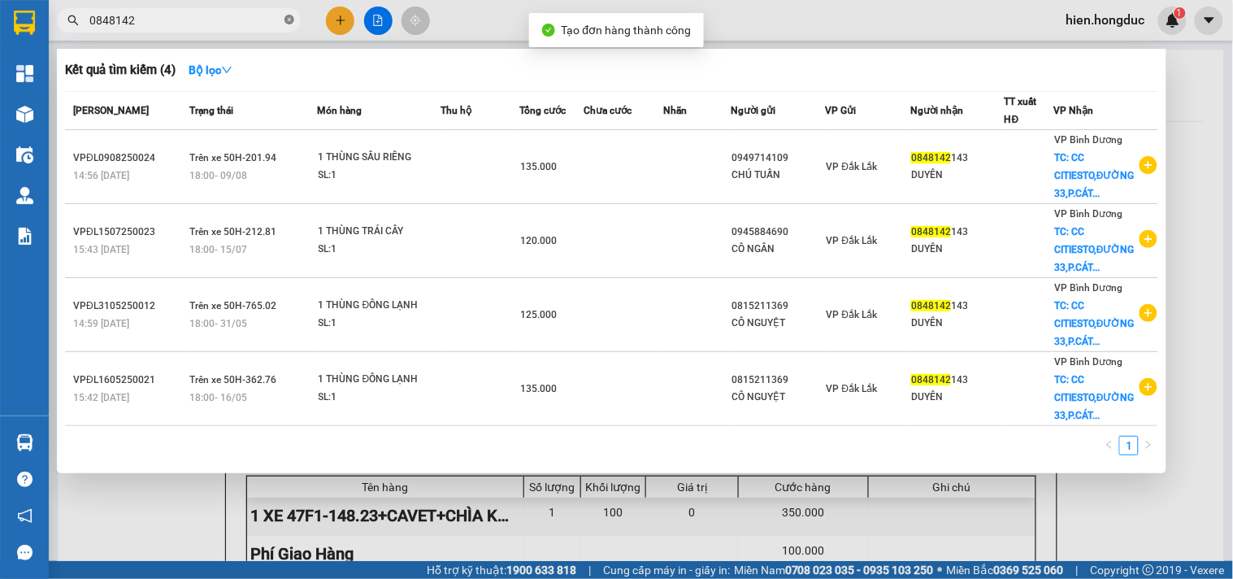
click at [288, 21] on icon "close-circle" at bounding box center [289, 20] width 10 height 10
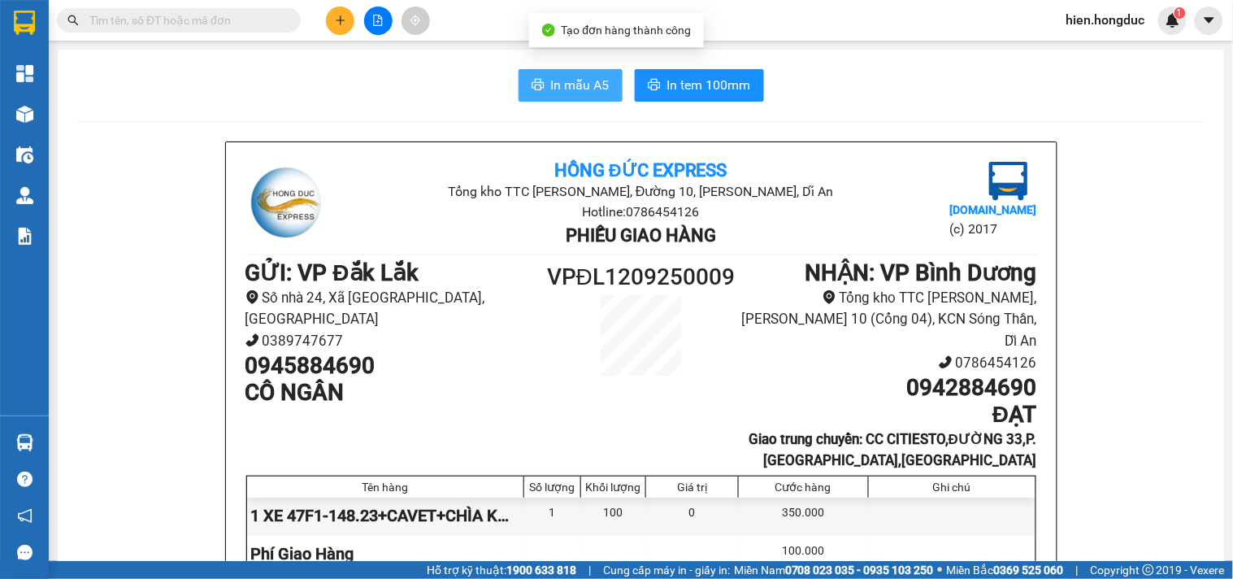
click at [589, 70] on button "In mẫu A5" at bounding box center [570, 85] width 104 height 33
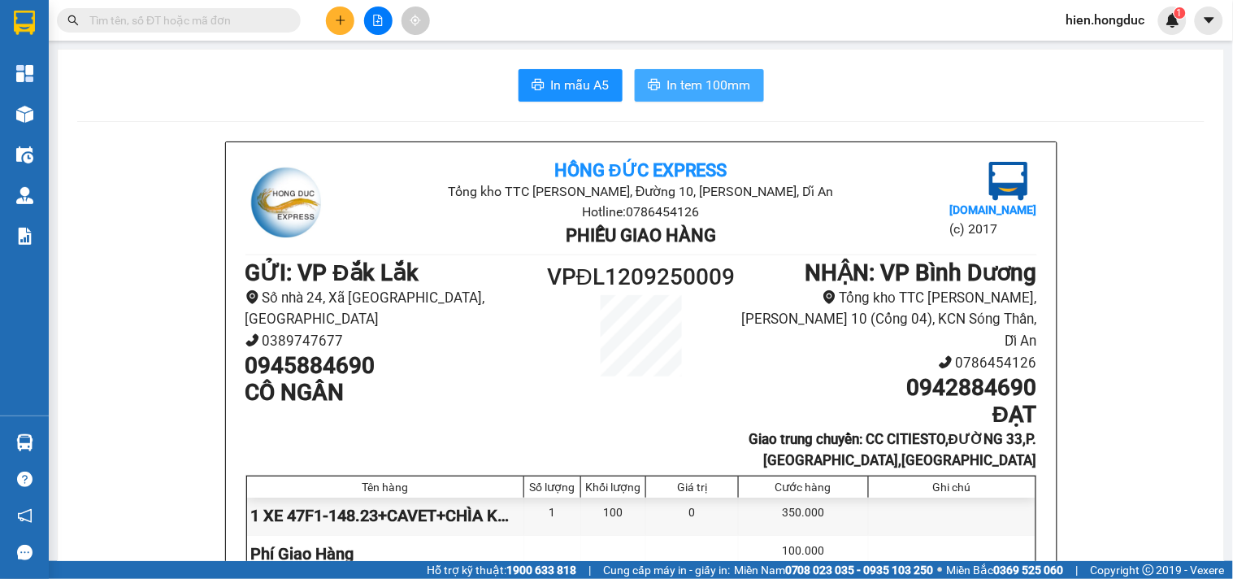
click at [708, 88] on span "In tem 100mm" at bounding box center [709, 85] width 84 height 20
click at [589, 83] on span "In mẫu A5" at bounding box center [580, 85] width 59 height 20
click at [701, 85] on span "In tem 100mm" at bounding box center [709, 85] width 84 height 20
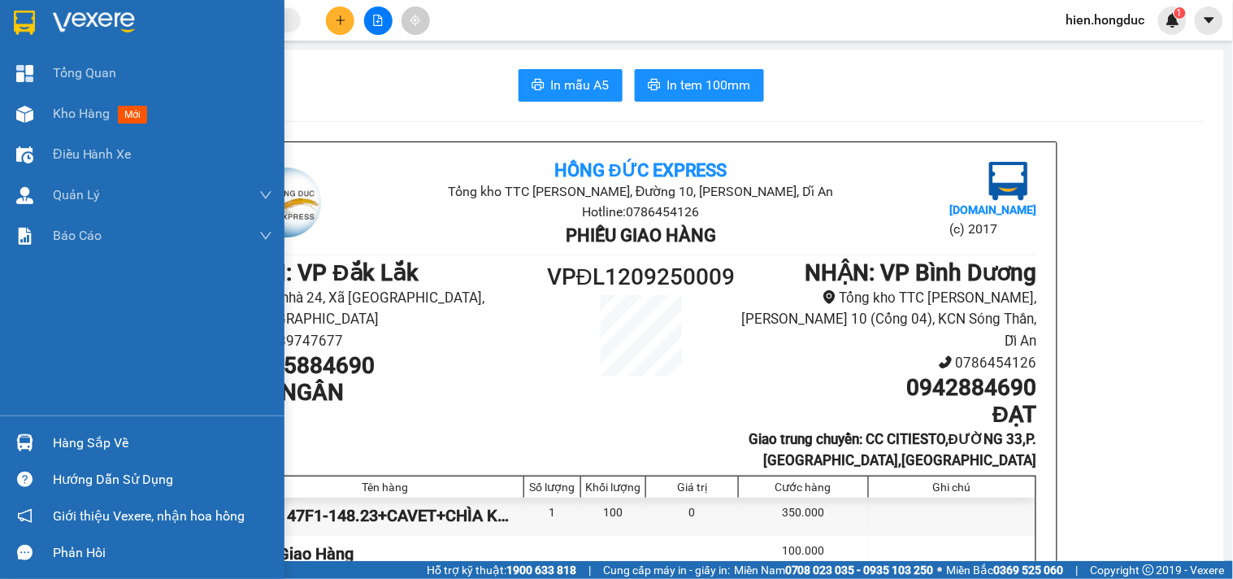
click at [47, 21] on div at bounding box center [142, 26] width 284 height 53
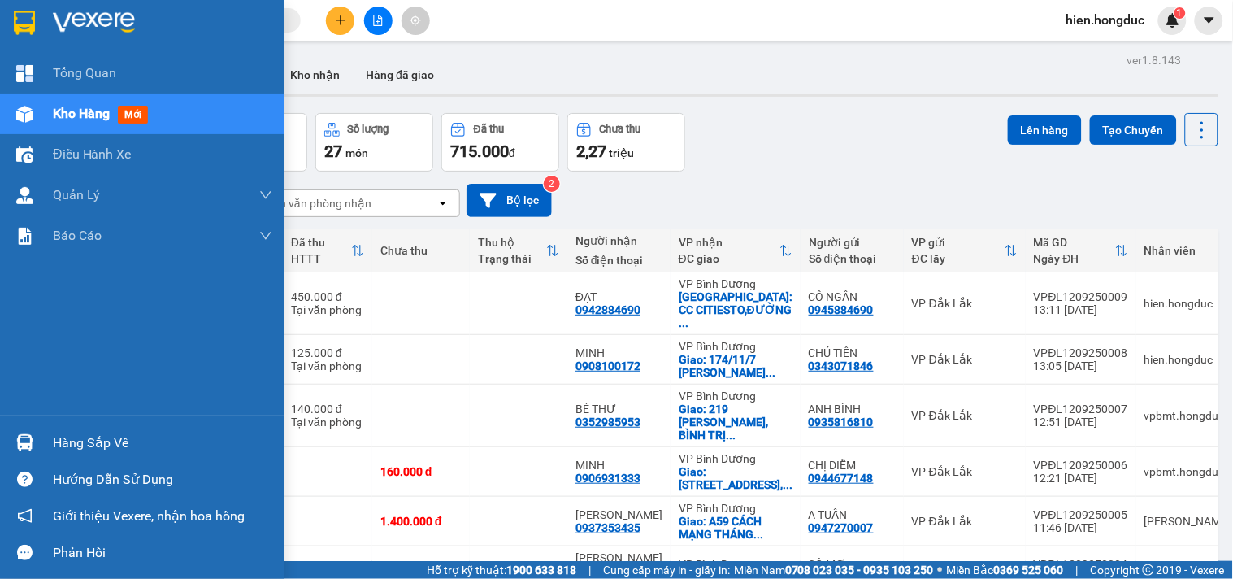
click at [67, 25] on img at bounding box center [94, 23] width 82 height 24
click at [94, 15] on img at bounding box center [94, 23] width 82 height 24
click at [95, 20] on img at bounding box center [94, 23] width 82 height 24
click at [93, 19] on img at bounding box center [94, 23] width 82 height 24
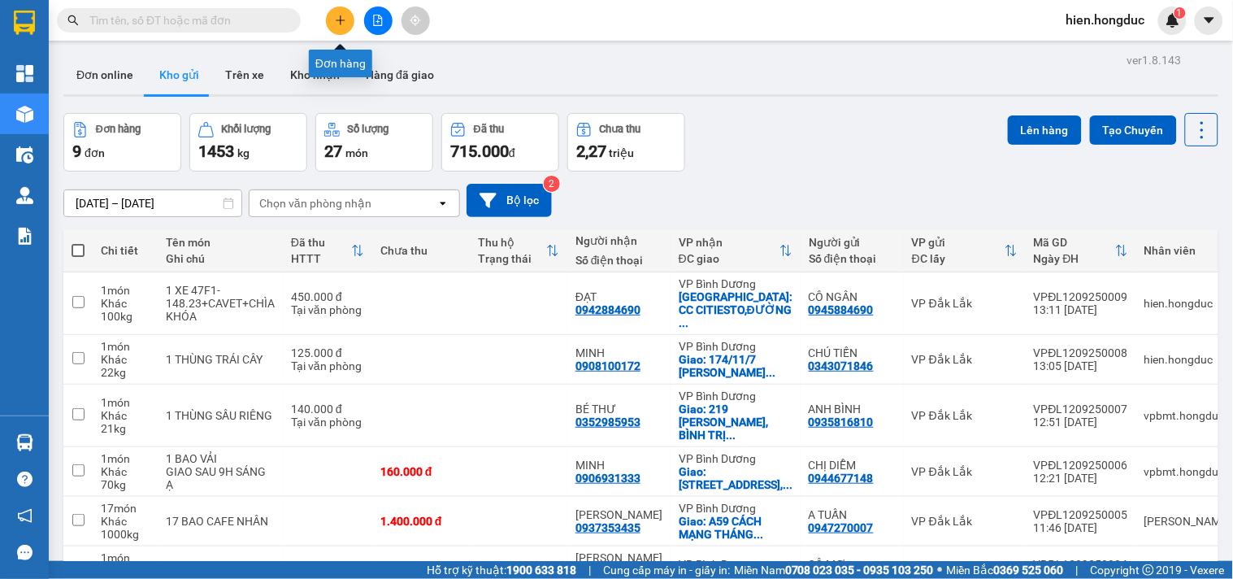
click at [340, 20] on icon "plus" at bounding box center [340, 20] width 9 height 1
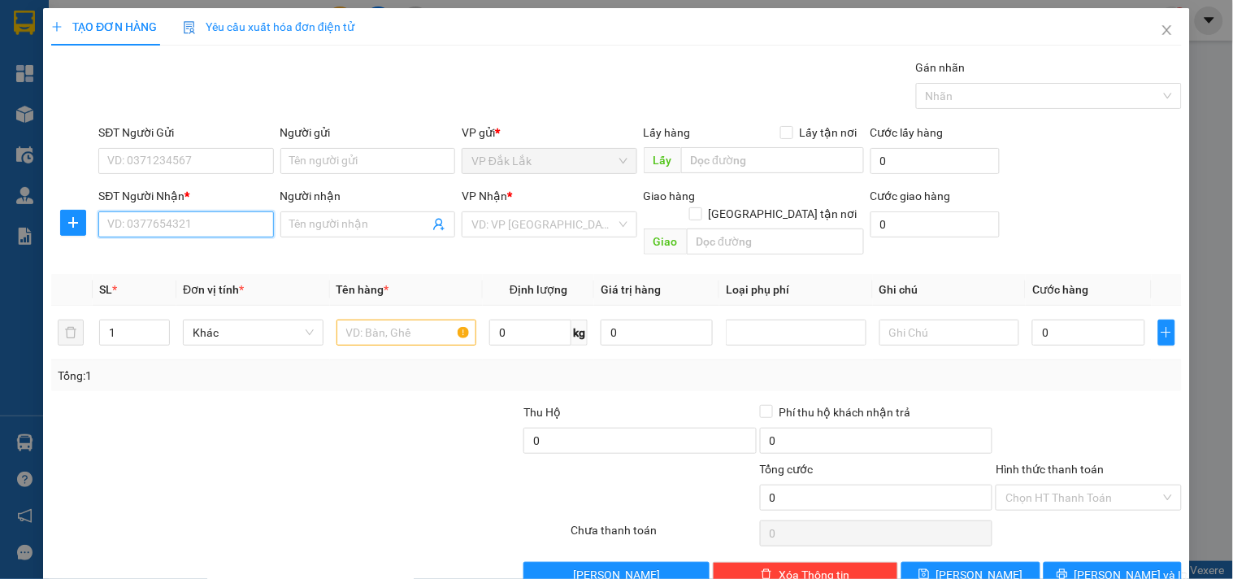
click at [205, 225] on input "SĐT Người Nhận *" at bounding box center [185, 224] width 175 height 26
click at [1160, 33] on icon "close" at bounding box center [1166, 30] width 13 height 13
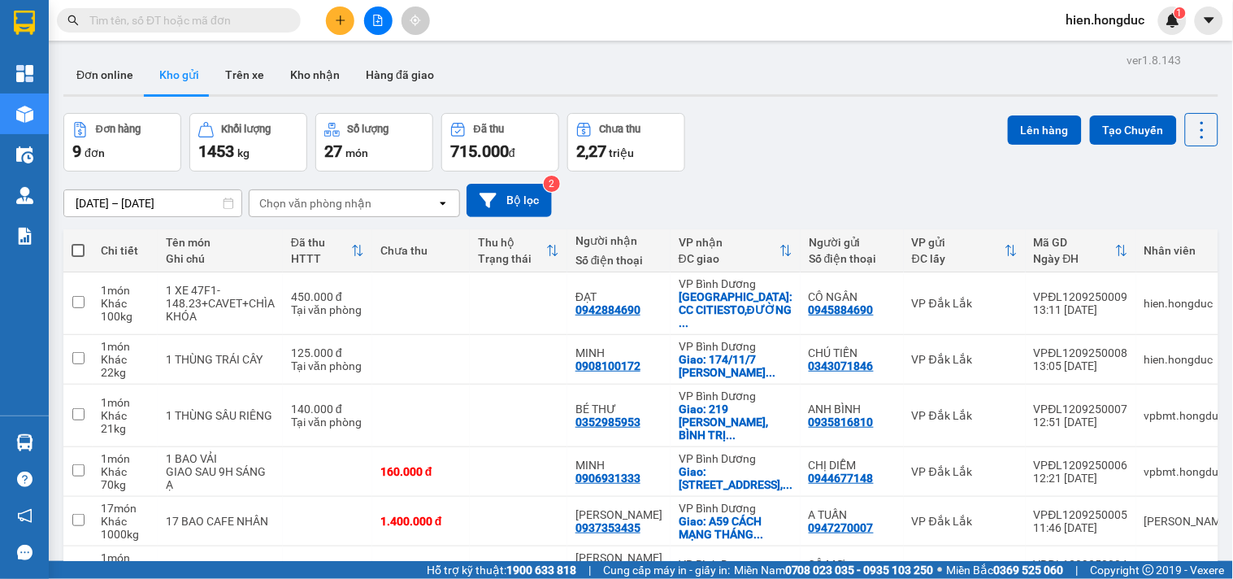
click at [338, 25] on icon "plus" at bounding box center [340, 20] width 11 height 11
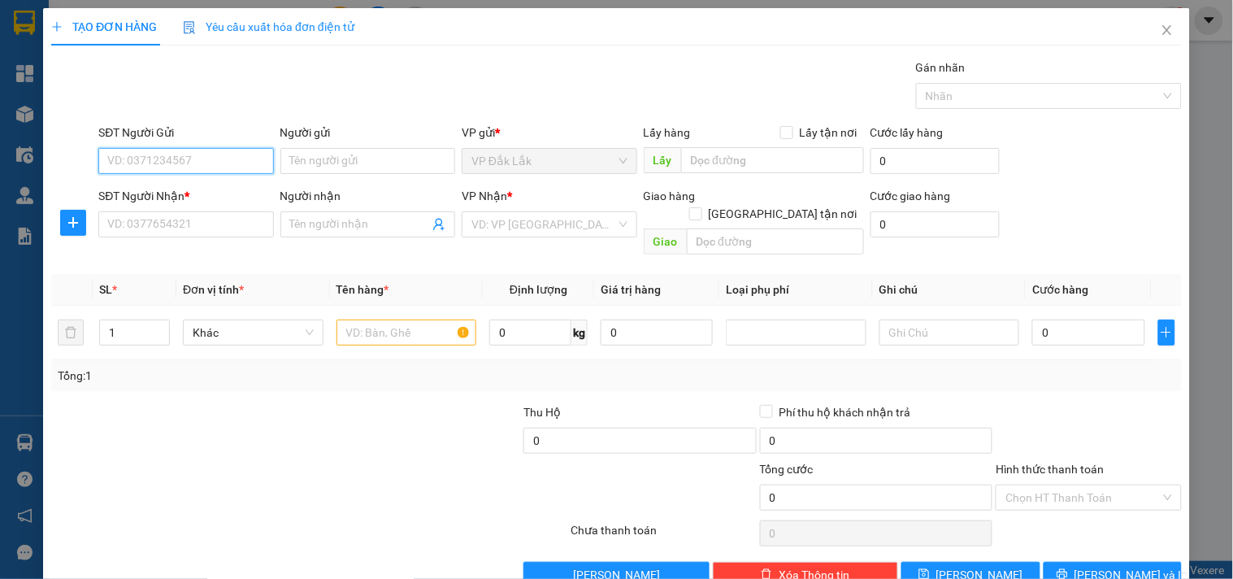
click at [204, 158] on input "SĐT Người Gửi" at bounding box center [185, 161] width 175 height 26
click at [223, 185] on div "0395192126 - CHỊ [PERSON_NAME]" at bounding box center [197, 193] width 181 height 18
type input "0395192126"
type input "CHỊ [PERSON_NAME]"
type input "0909225557"
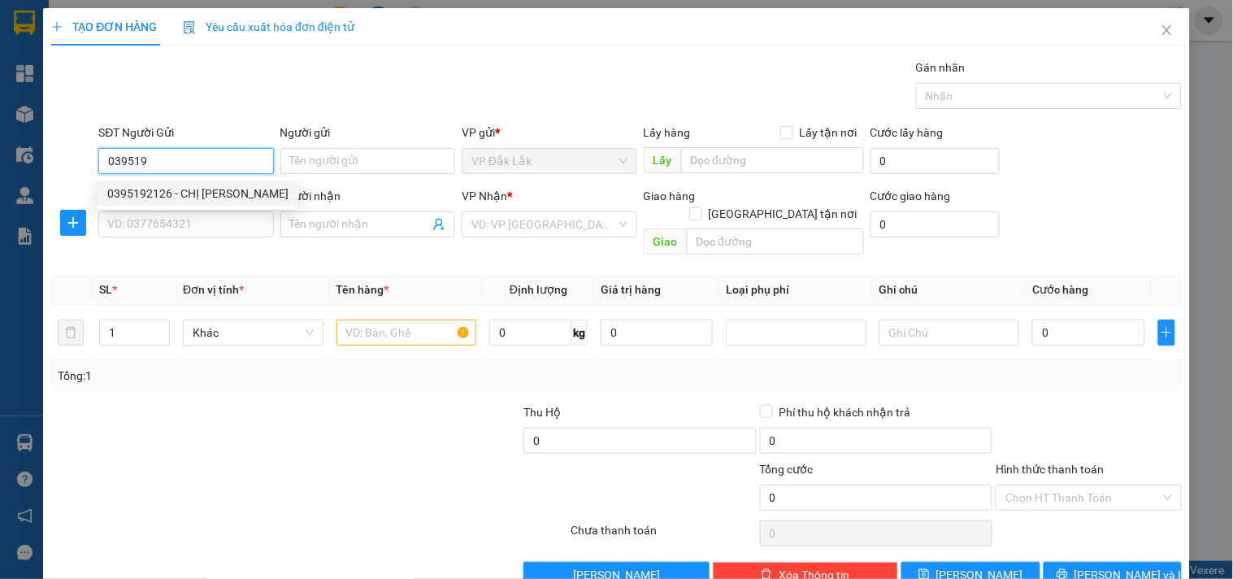
type input "CHỊ [PERSON_NAME]"
checkbox input "true"
type input "[STREET_ADDRESS]"
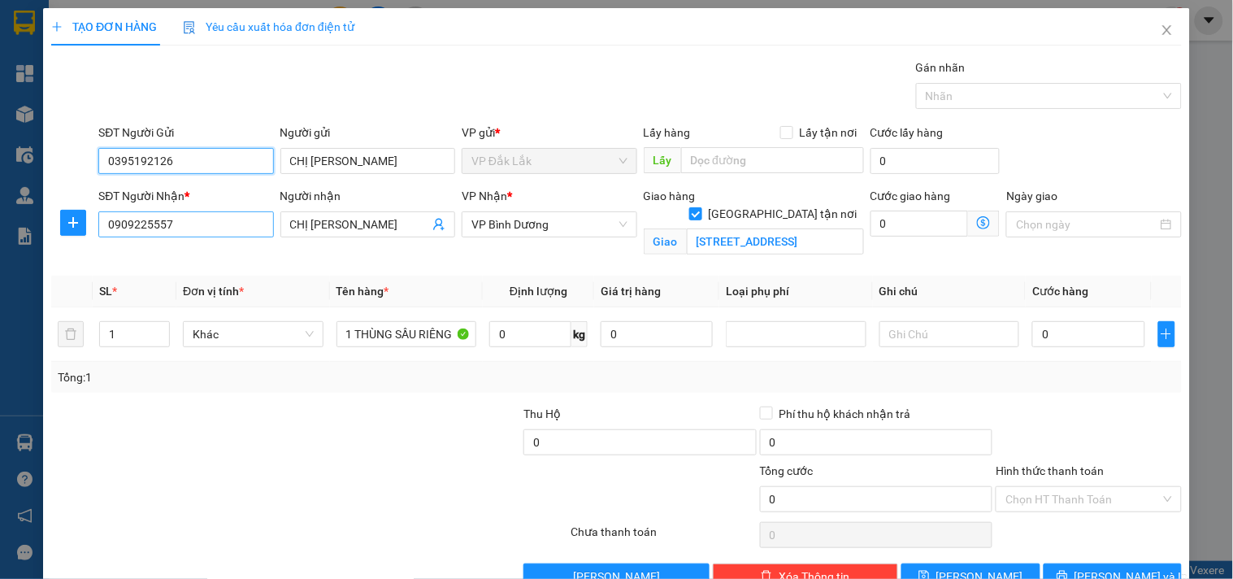
type input "0395192126"
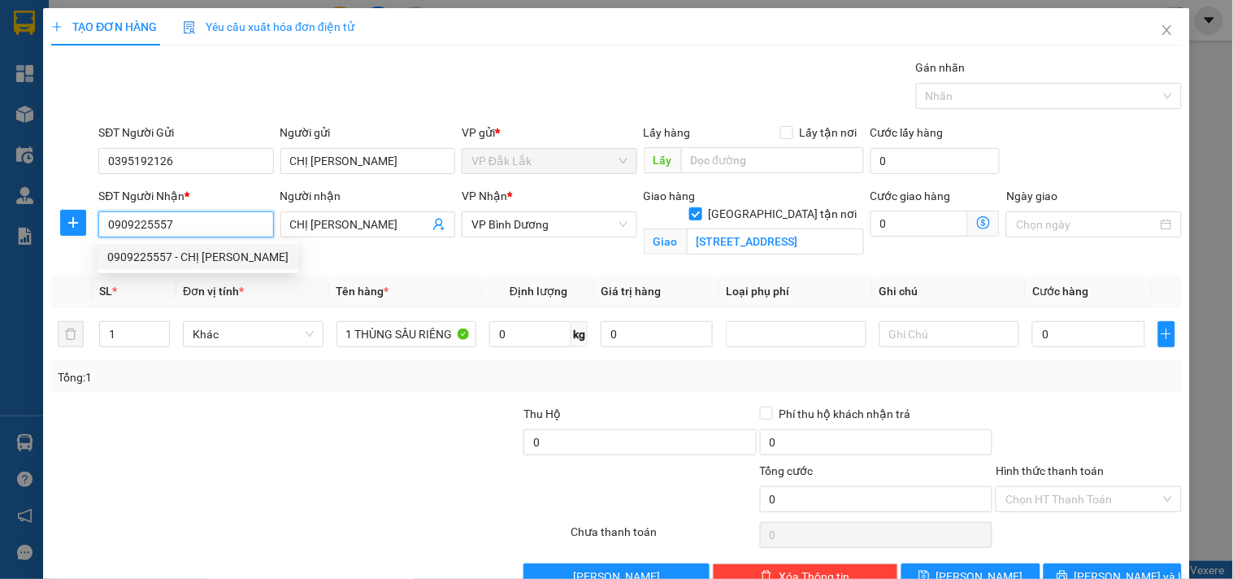
drag, startPoint x: 242, startPoint y: 224, endPoint x: 38, endPoint y: 262, distance: 207.4
click at [38, 262] on div "TẠO ĐƠN HÀNG Yêu cầu xuất hóa đơn điện tử Transit Pickup Surcharge Ids Transit …" at bounding box center [616, 289] width 1233 height 579
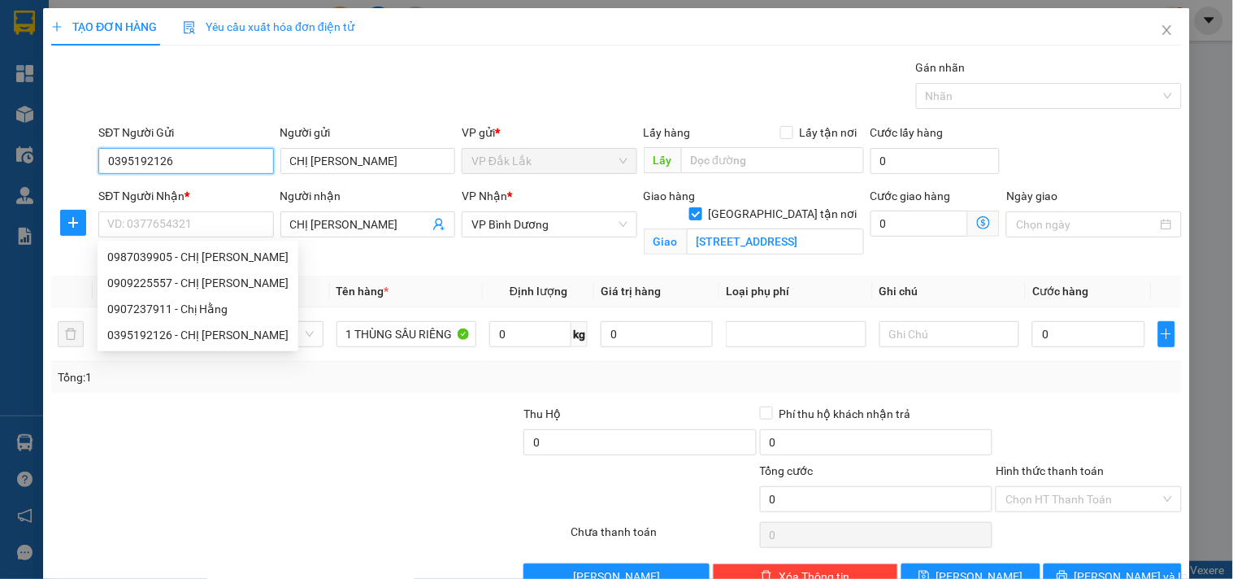
drag, startPoint x: 180, startPoint y: 166, endPoint x: 95, endPoint y: 176, distance: 85.2
click at [95, 176] on div "SĐT Người Gửi 0395192126 0395192126" at bounding box center [185, 152] width 181 height 57
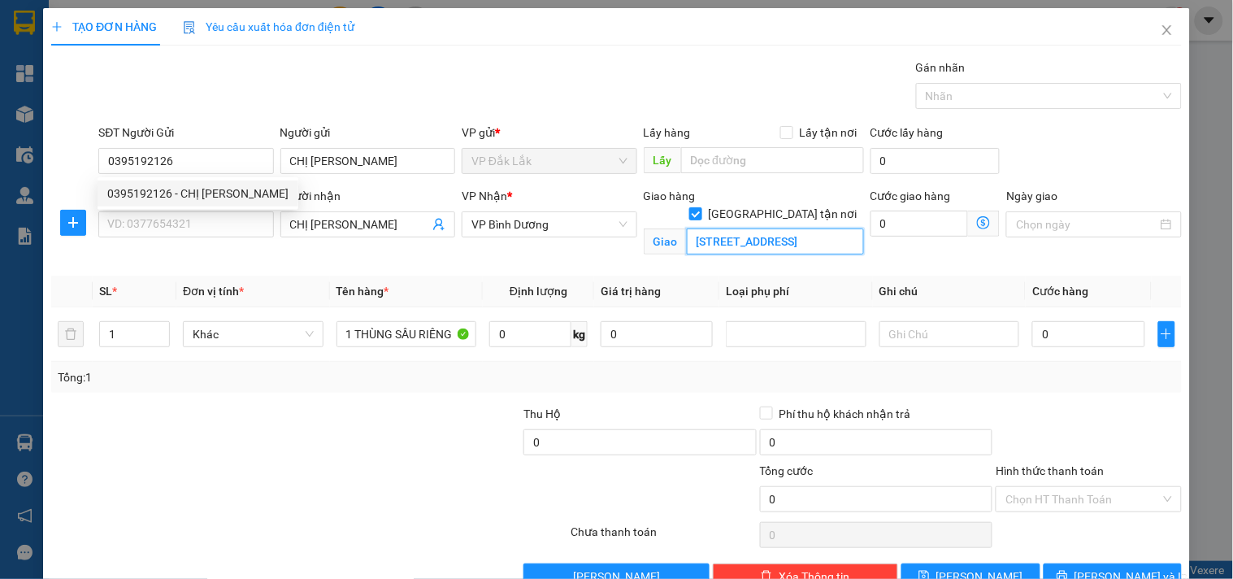
click at [726, 228] on input "[STREET_ADDRESS]" at bounding box center [775, 241] width 177 height 26
type input "100 CÔ GIANG,Q1"
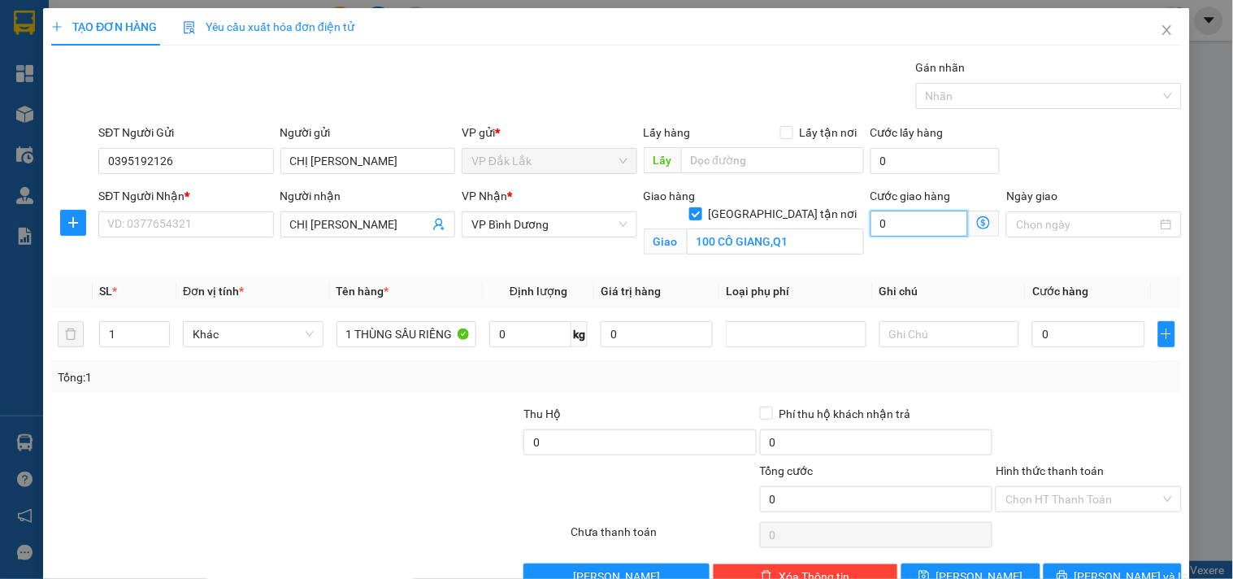
click at [899, 228] on input "0" at bounding box center [919, 223] width 98 height 26
click at [349, 223] on input "CHỊ [PERSON_NAME]" at bounding box center [359, 224] width 139 height 18
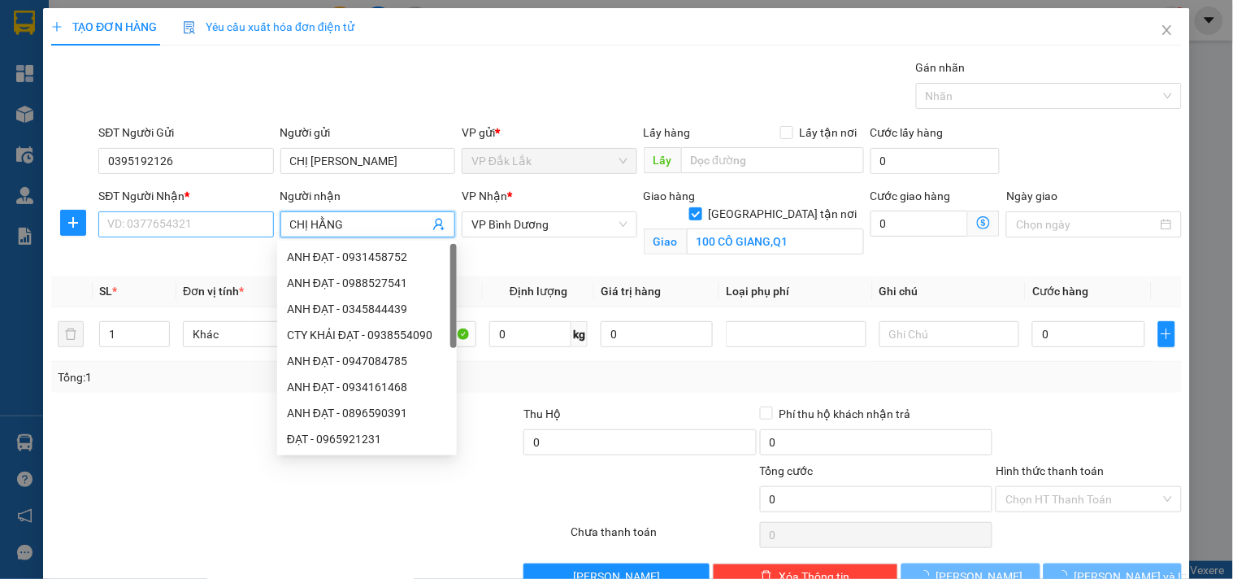
type input "CHỊ HẰNG"
click at [149, 224] on input "SĐT Người Nhận *" at bounding box center [185, 224] width 175 height 26
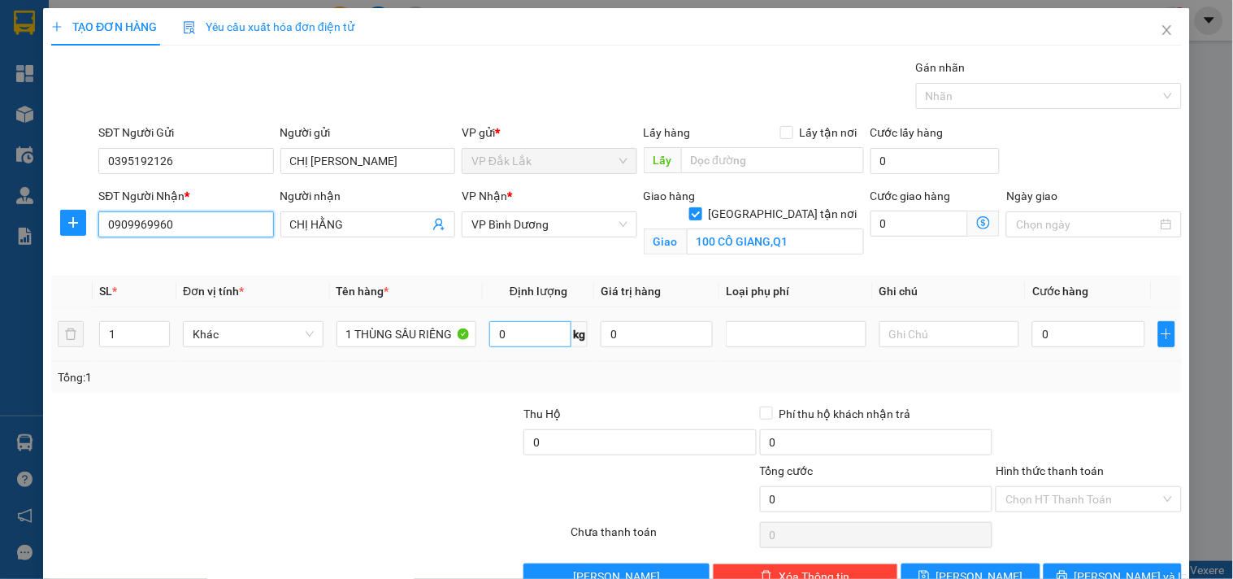
type input "0909969960"
click at [510, 332] on input "0" at bounding box center [530, 334] width 82 height 26
type input "20"
click at [1033, 497] on input "Hình thức thanh toán" at bounding box center [1082, 499] width 154 height 24
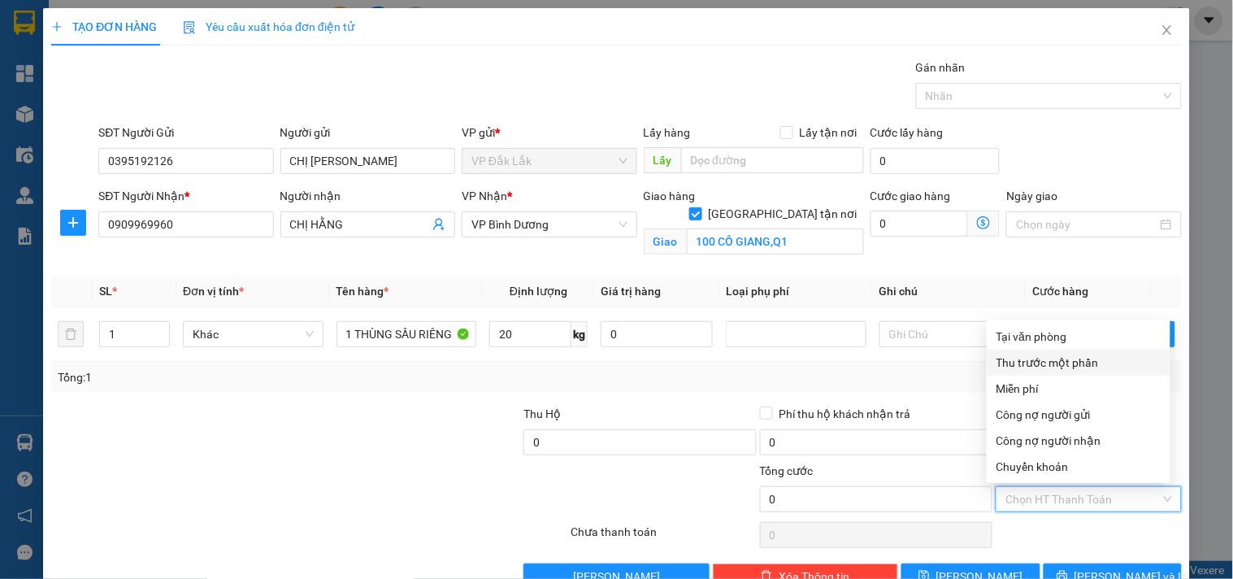
click at [1020, 372] on div "Thu trước một phần" at bounding box center [1079, 362] width 184 height 26
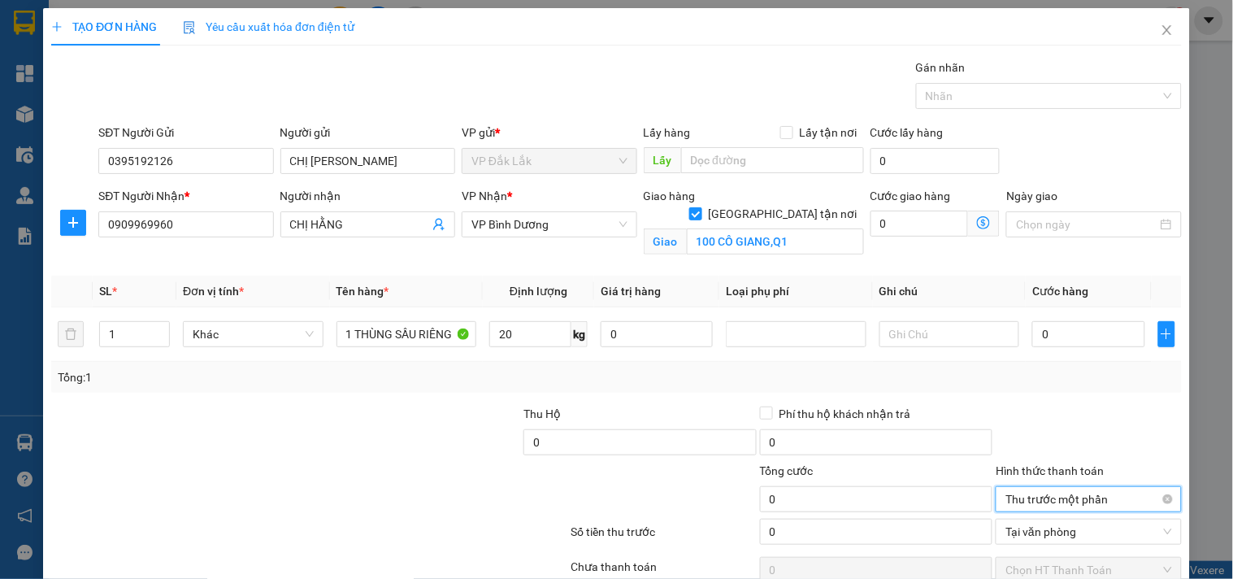
click at [1033, 493] on span "Thu trước một phần" at bounding box center [1088, 499] width 166 height 24
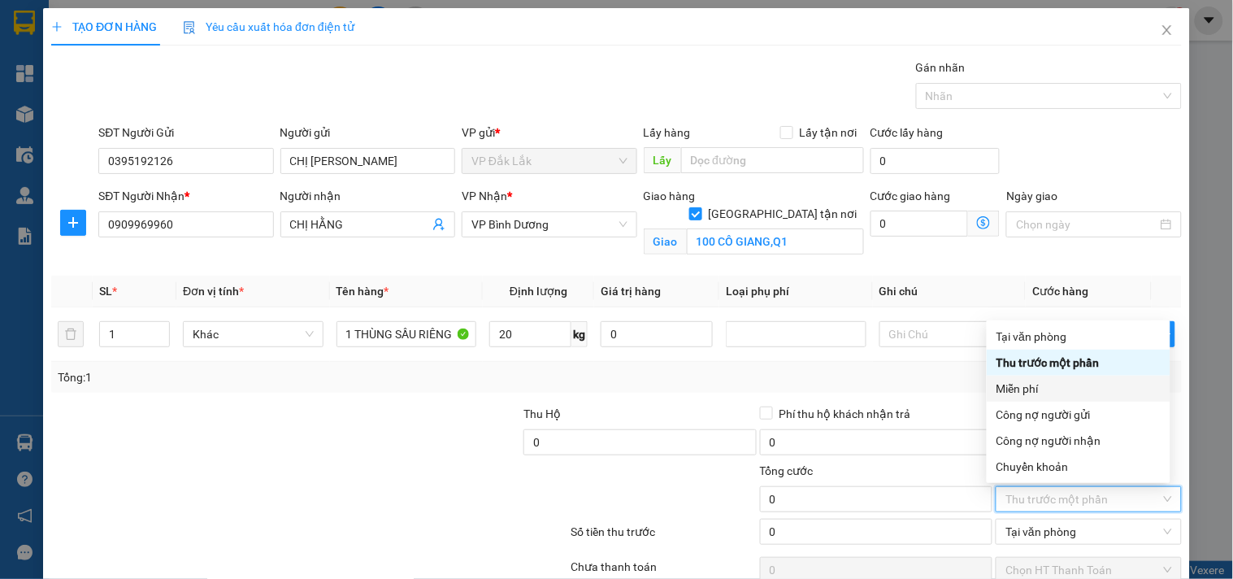
click at [1033, 387] on div "Miễn phí" at bounding box center [1078, 389] width 164 height 18
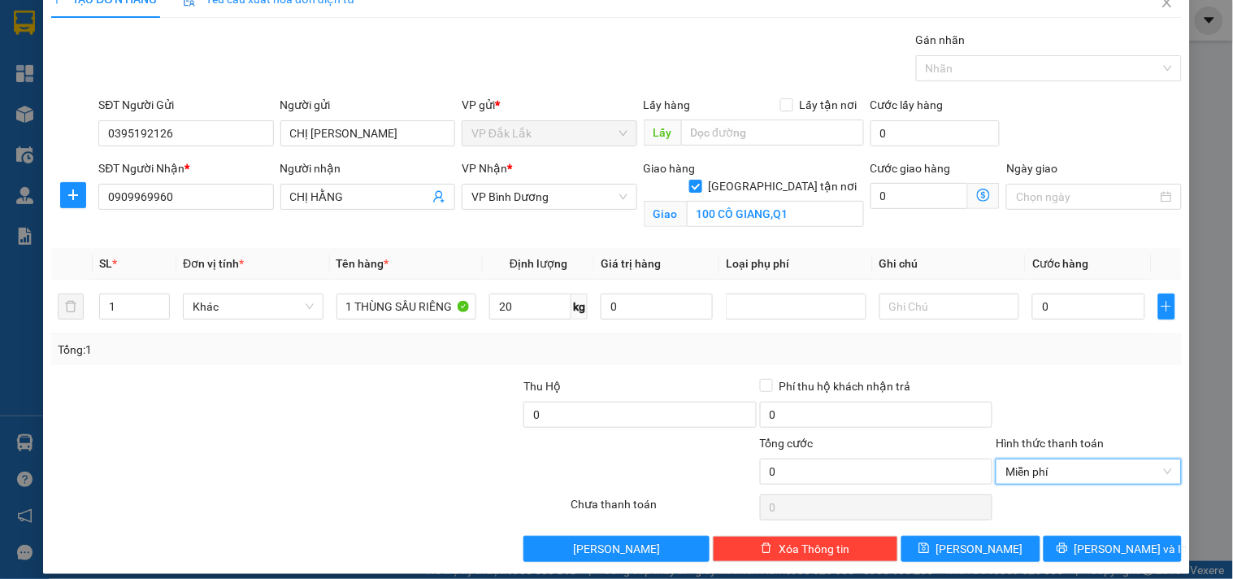
scroll to position [42, 0]
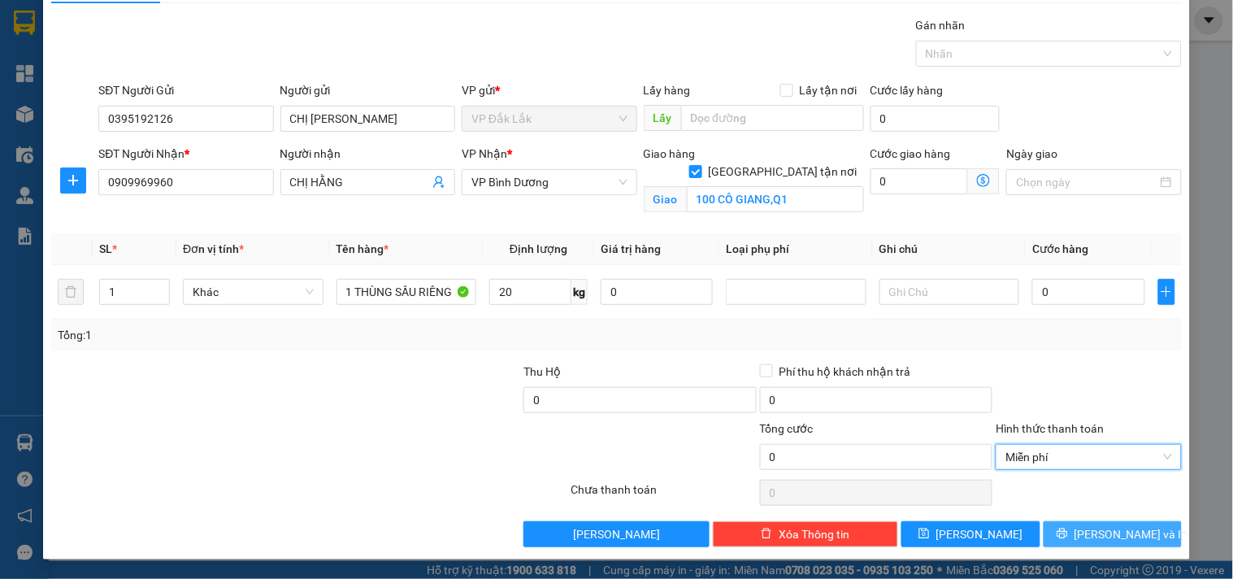
click at [1091, 531] on span "[PERSON_NAME] và In" at bounding box center [1131, 534] width 114 height 18
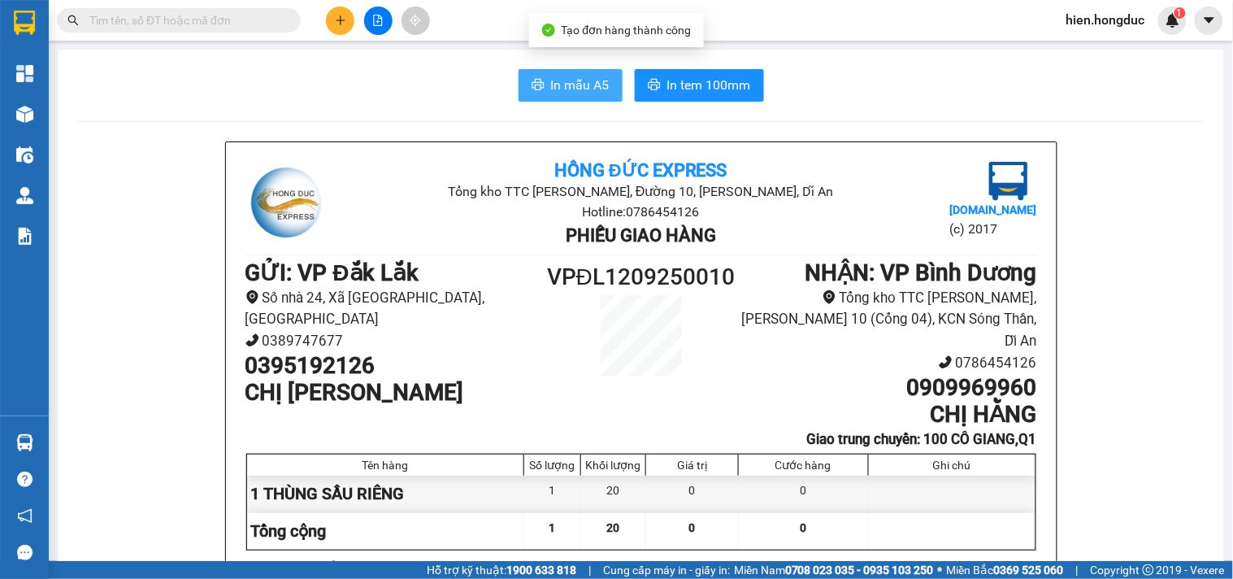
click at [559, 88] on span "In mẫu A5" at bounding box center [580, 85] width 59 height 20
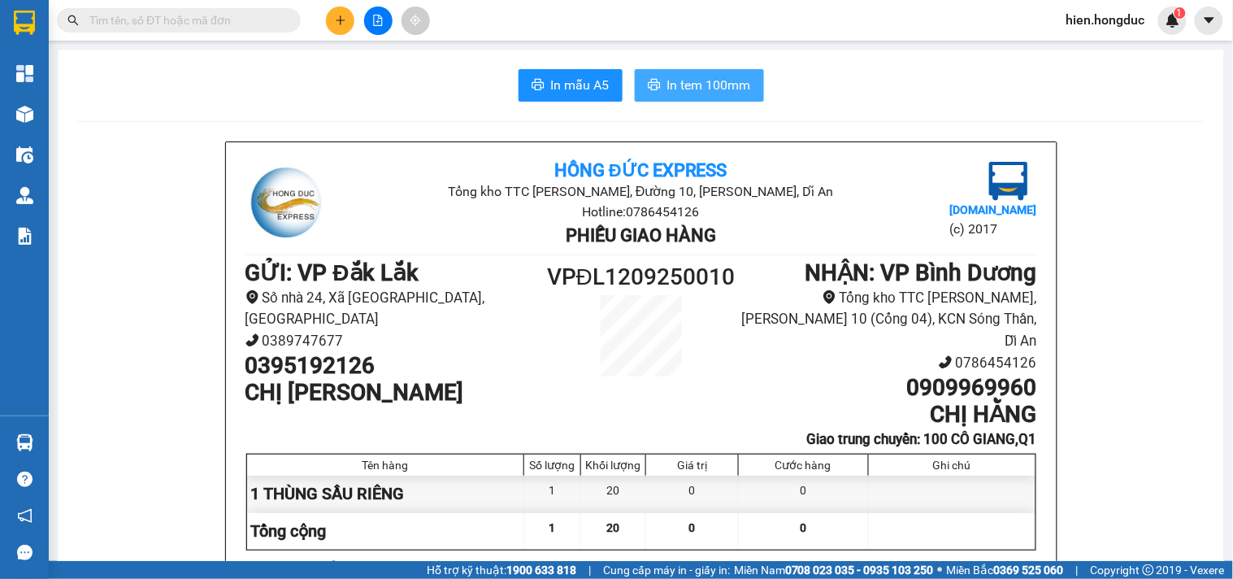
click at [749, 87] on button "In tem 100mm" at bounding box center [699, 85] width 129 height 33
click at [344, 19] on icon "plus" at bounding box center [340, 20] width 11 height 11
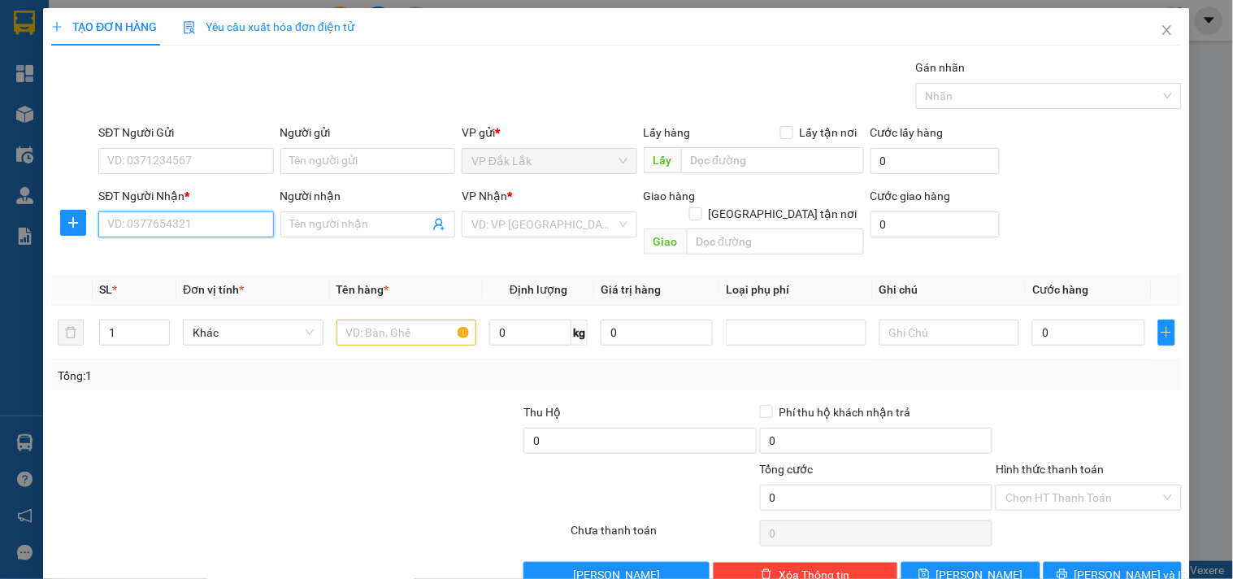
click at [172, 222] on input "SĐT Người Nhận *" at bounding box center [185, 224] width 175 height 26
click at [191, 263] on div "0929208309 - [PERSON_NAME]" at bounding box center [187, 257] width 160 height 18
type input "0929208309"
type input "[PERSON_NAME]"
checkbox input "true"
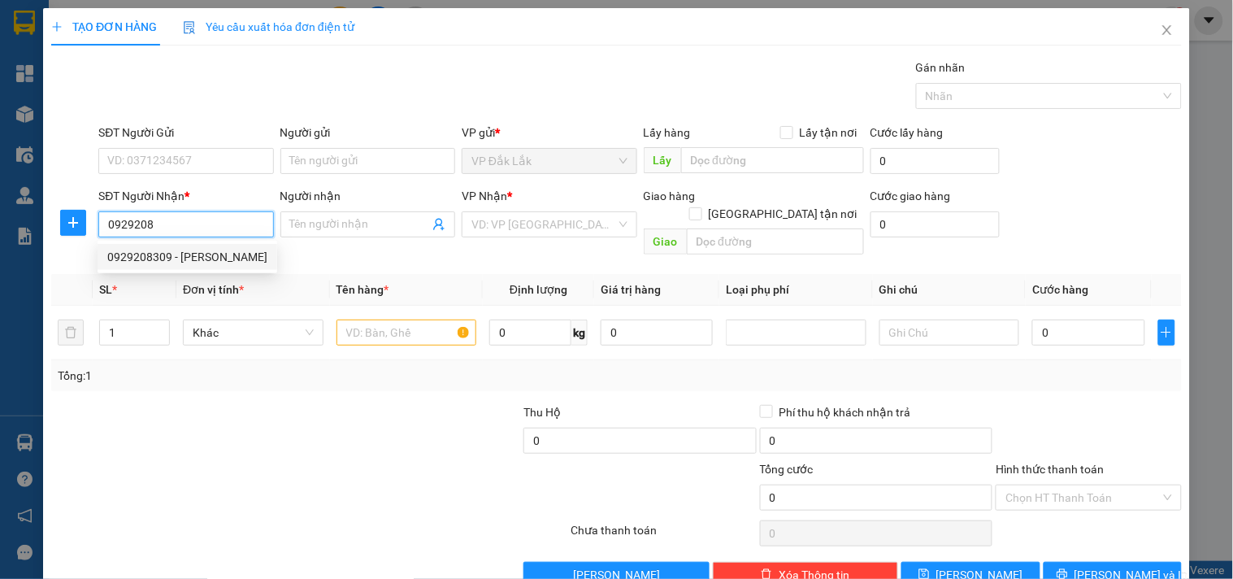
type input "CAFE HƯNG THỊNH,[GEOGRAPHIC_DATA],[GEOGRAPHIC_DATA],[GEOGRAPHIC_DATA]"
type input "240.000"
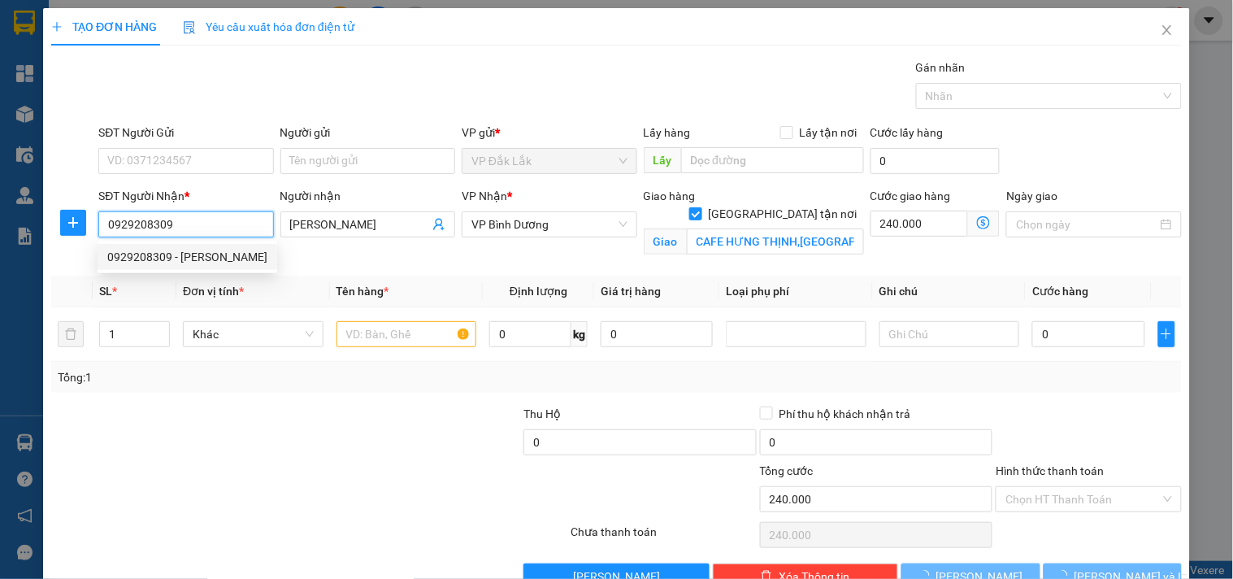
type input "505.000"
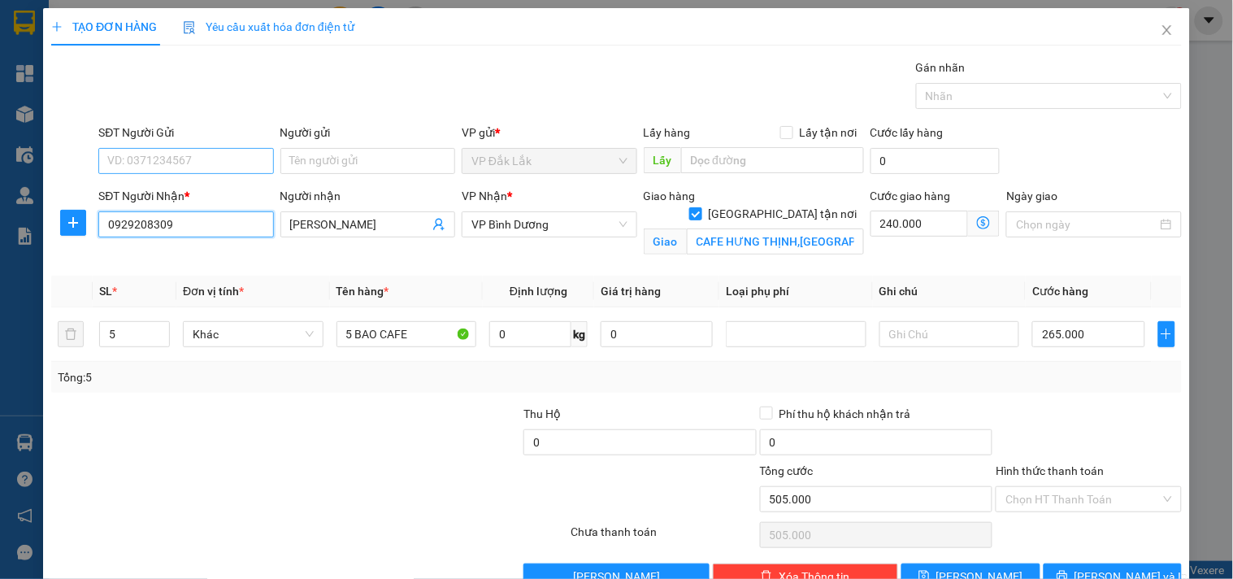
type input "0929208309"
click at [197, 165] on input "SĐT Người Gửi" at bounding box center [185, 161] width 175 height 26
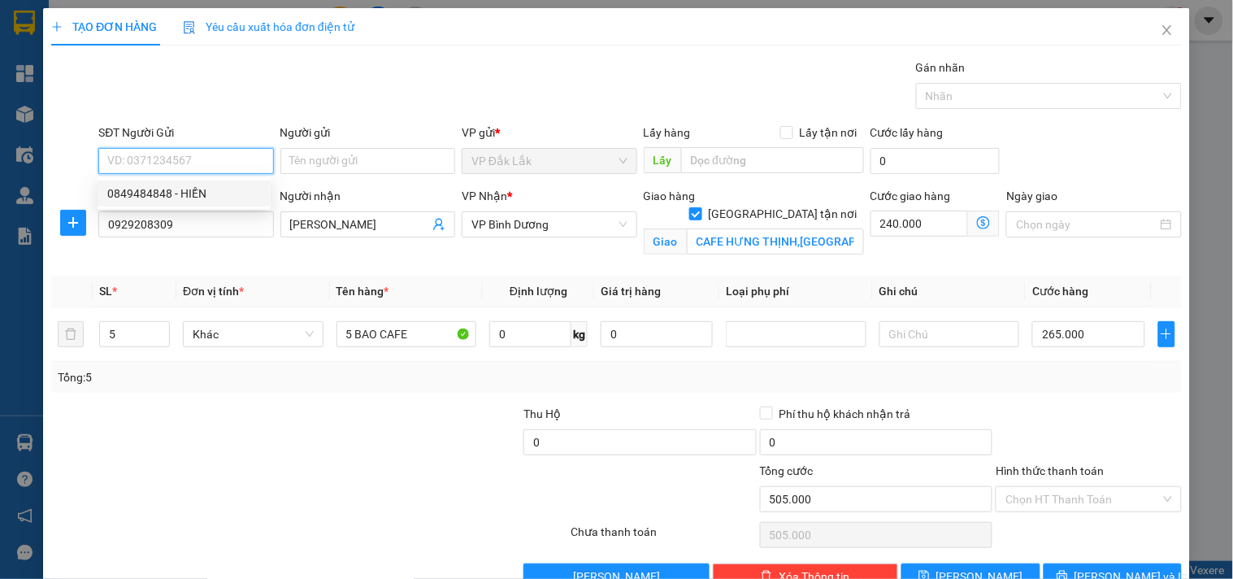
click at [211, 198] on div "0849484848 - HIỀN" at bounding box center [184, 193] width 154 height 18
type input "0849484848"
type input "HIỀN"
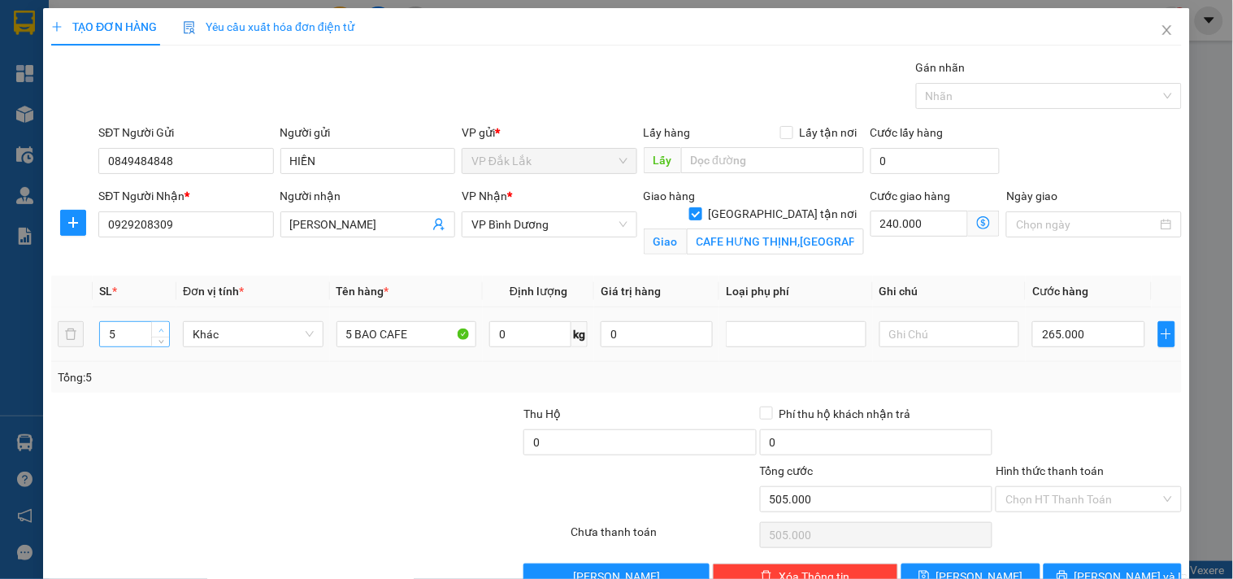
type input "6"
click at [158, 327] on icon "up" at bounding box center [161, 330] width 6 height 6
click at [347, 334] on input "5 BAO CAFE" at bounding box center [406, 334] width 141 height 26
type input "6 BAO CAFE"
click at [504, 336] on input "0" at bounding box center [530, 334] width 82 height 26
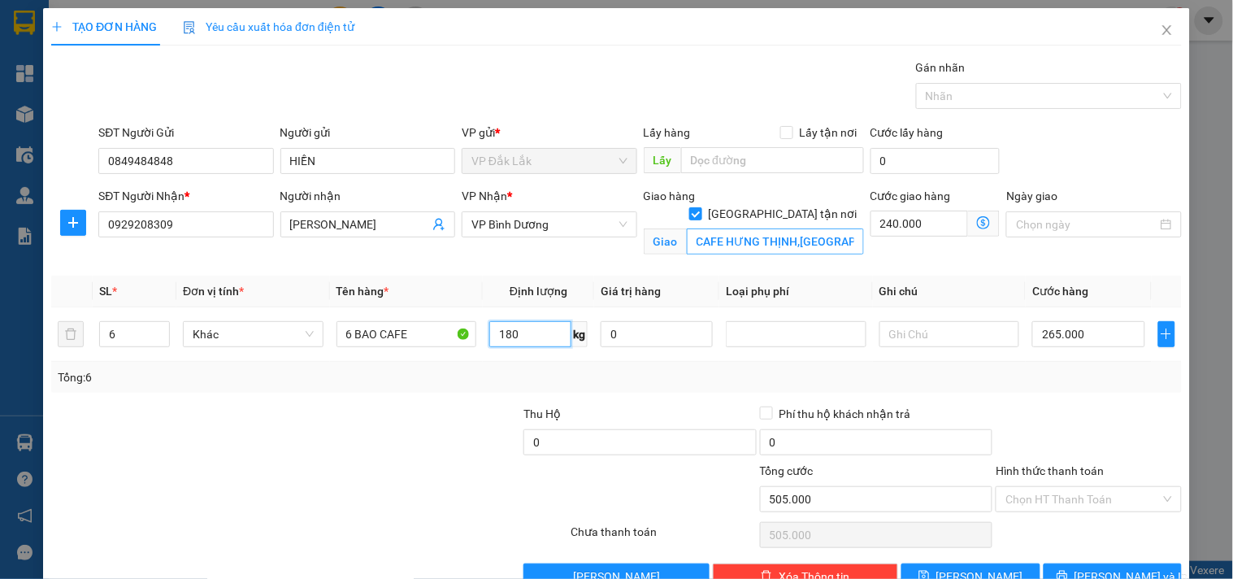
type input "180"
click at [760, 228] on input "CAFE HƯNG THỊNH,[GEOGRAPHIC_DATA],[GEOGRAPHIC_DATA],[GEOGRAPHIC_DATA]" at bounding box center [775, 241] width 177 height 26
click at [780, 228] on input "CAFE HƯNG THỊNH,[GEOGRAPHIC_DATA],[GEOGRAPHIC_DATA],[GEOGRAPHIC_DATA]" at bounding box center [775, 241] width 177 height 26
click at [886, 228] on input "240.000" at bounding box center [919, 223] width 98 height 26
click at [886, 226] on input "240.000" at bounding box center [919, 223] width 98 height 26
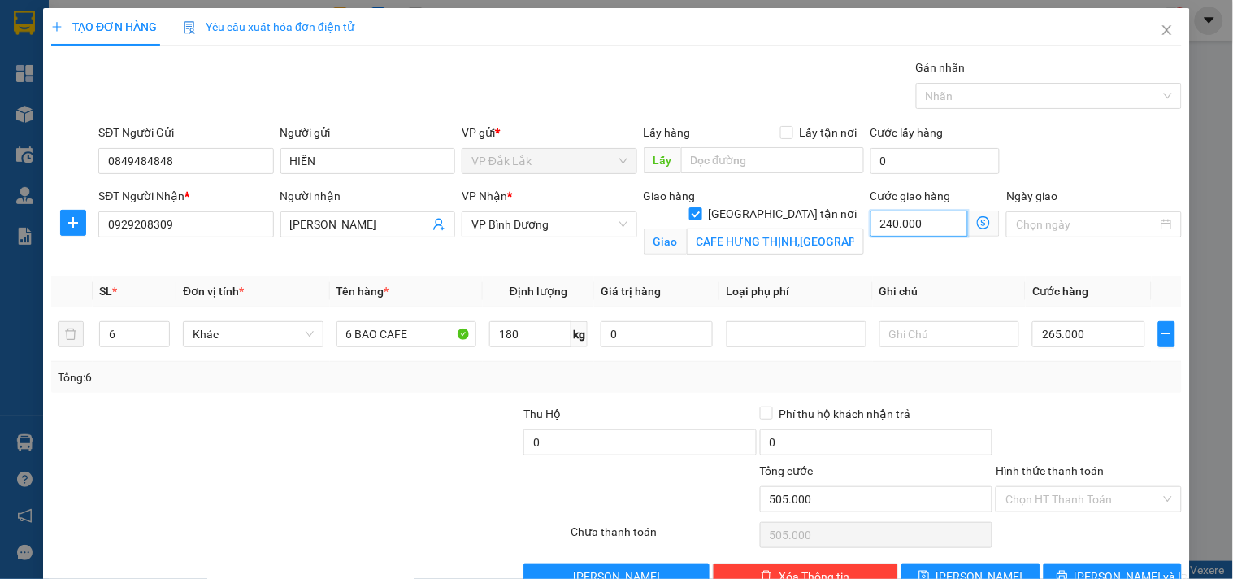
type input "285.000"
type input "260.000"
type input "525.000"
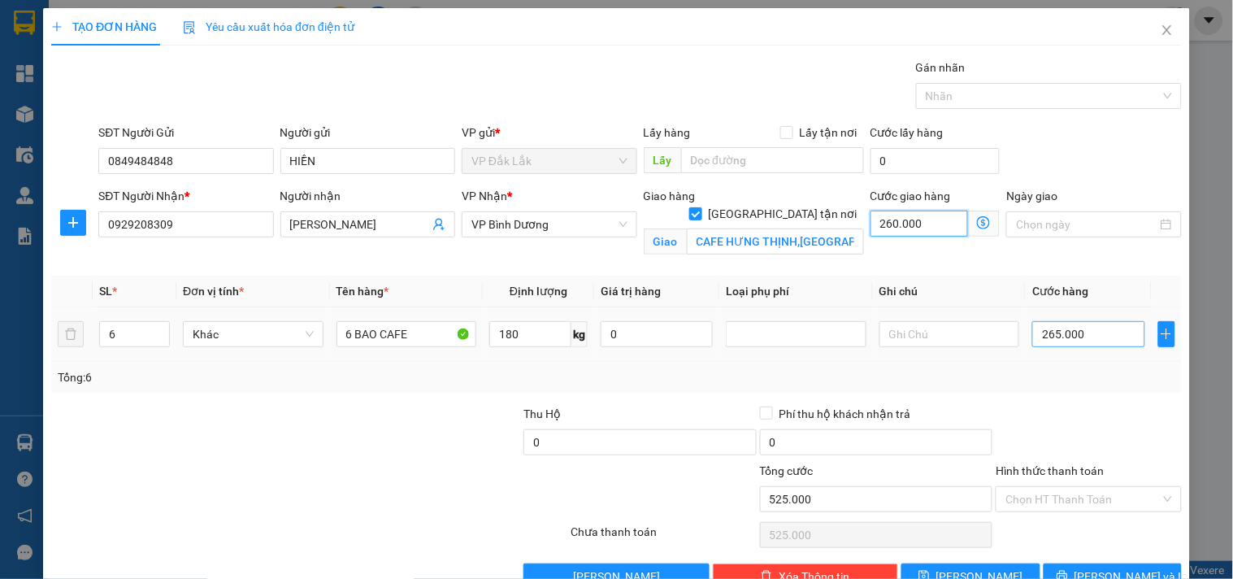
type input "260.000"
click at [1061, 340] on input "265.000" at bounding box center [1088, 334] width 112 height 26
type input "260.003"
type input "3"
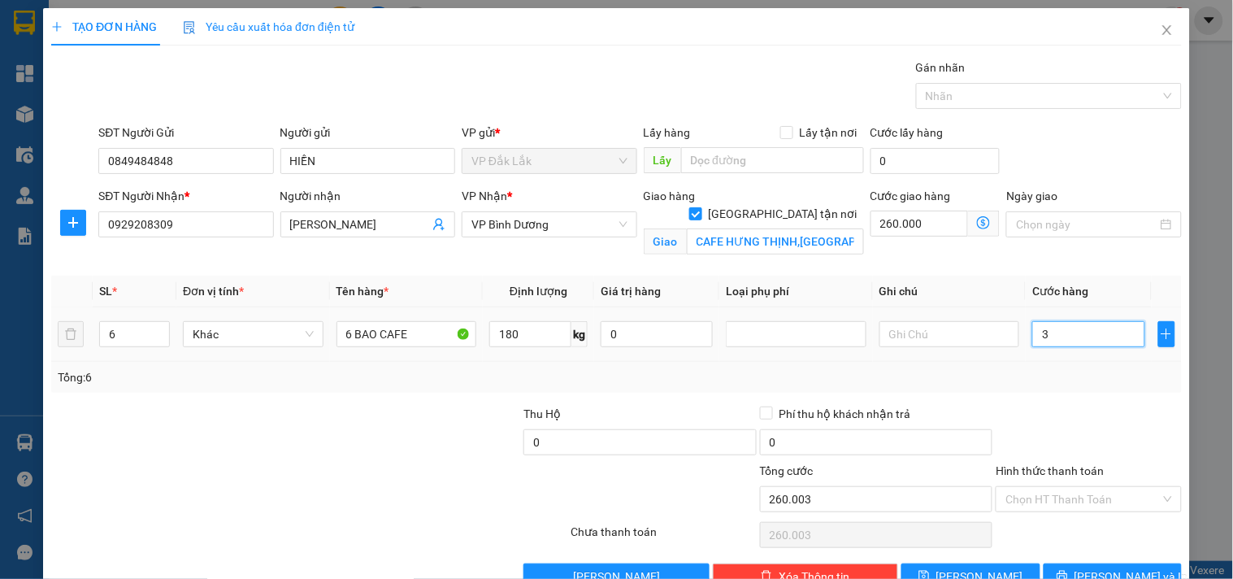
type input "260.033"
type input "33"
type input "260.330"
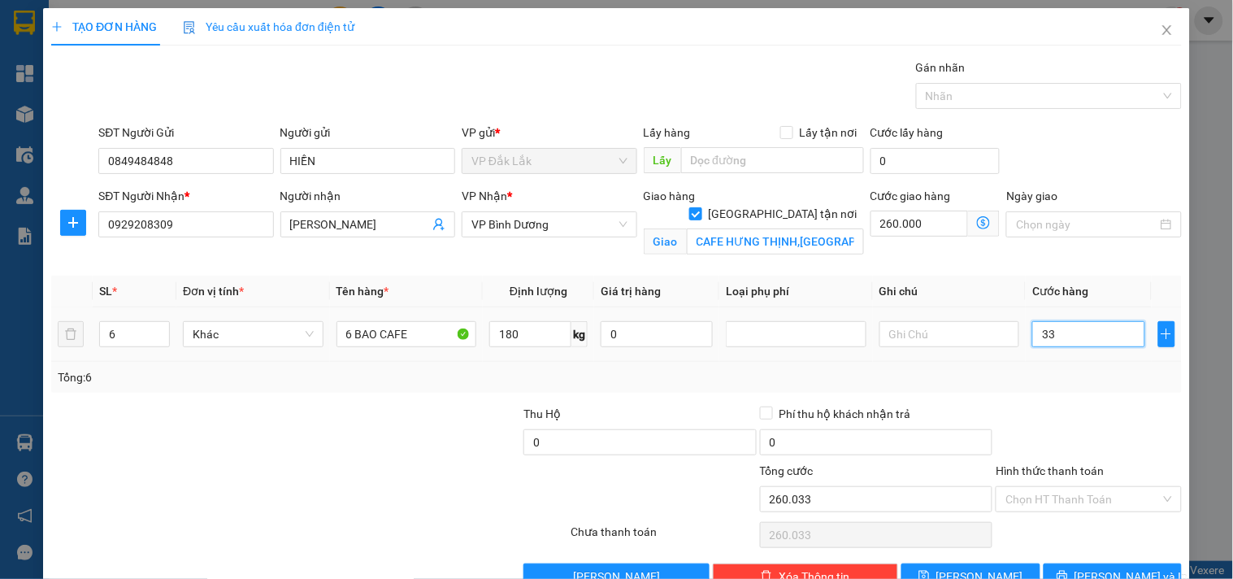
type input "330"
type input "263.300"
type input "3.300"
type input "293.000"
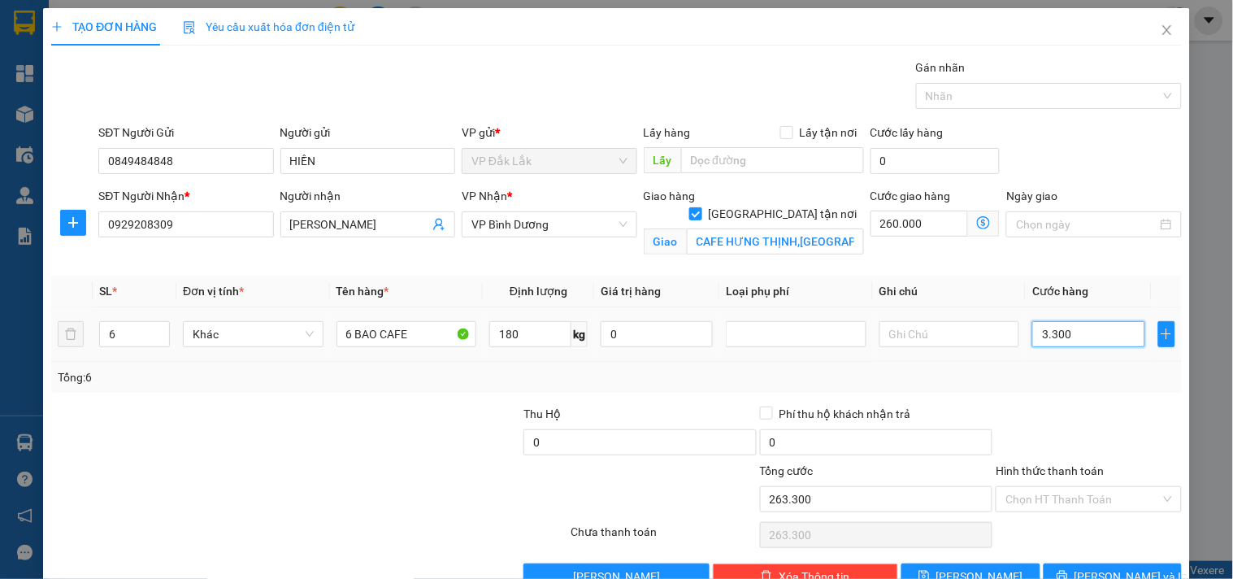
type input "293.000"
type input "33.000"
type input "590.000"
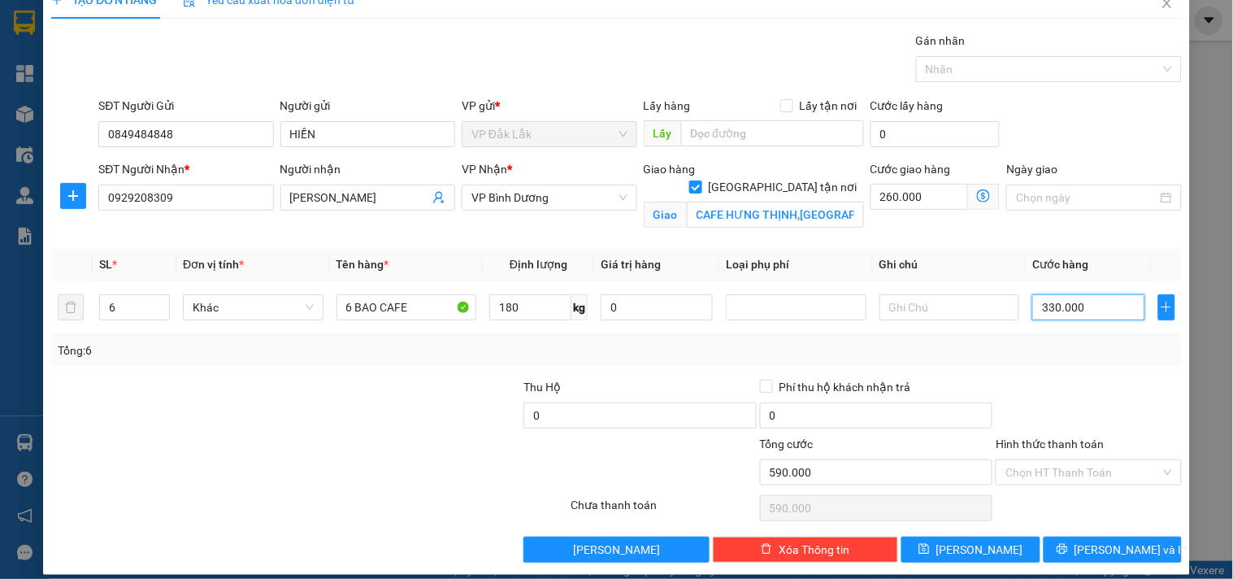
scroll to position [42, 0]
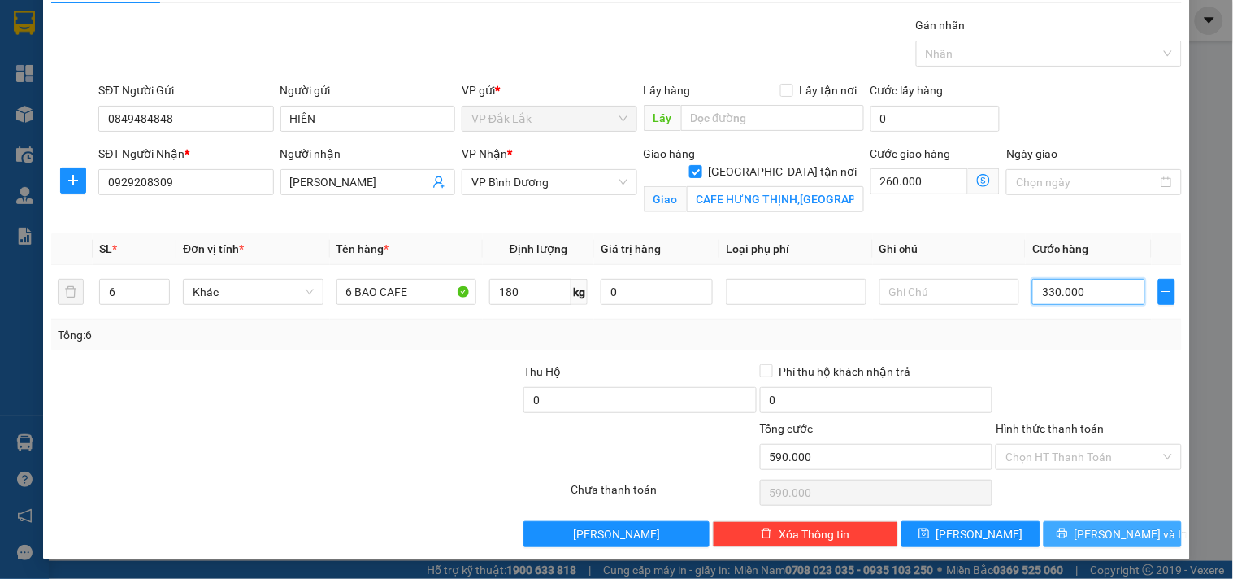
type input "330.000"
click at [1115, 534] on span "[PERSON_NAME] và In" at bounding box center [1131, 534] width 114 height 18
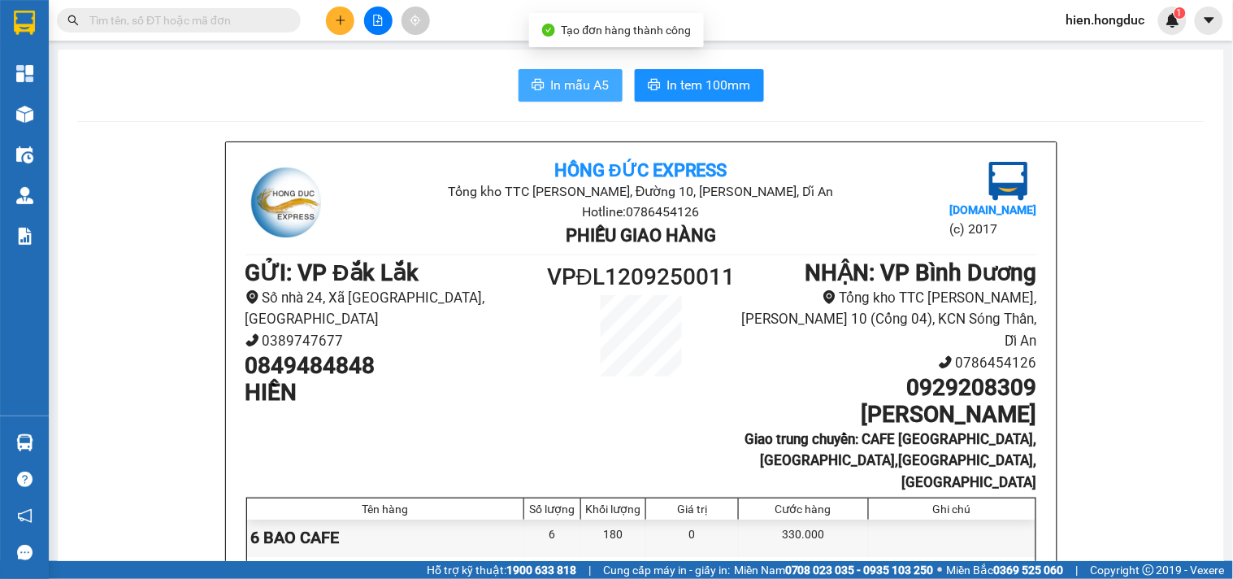
click at [551, 83] on span "In mẫu A5" at bounding box center [580, 85] width 59 height 20
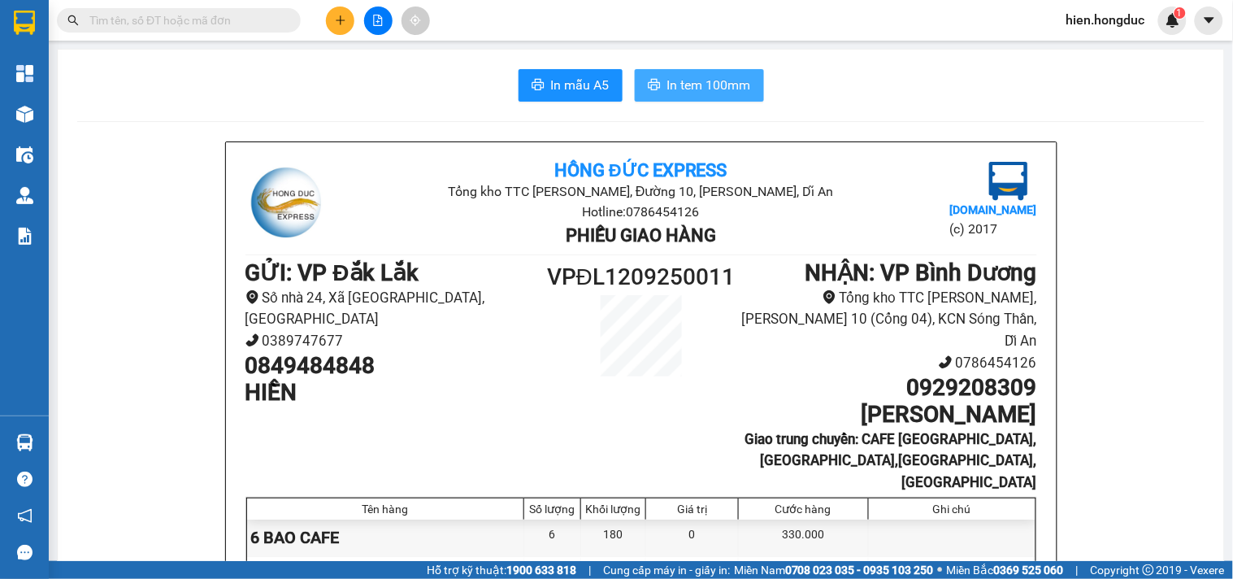
click at [705, 84] on span "In tem 100mm" at bounding box center [709, 85] width 84 height 20
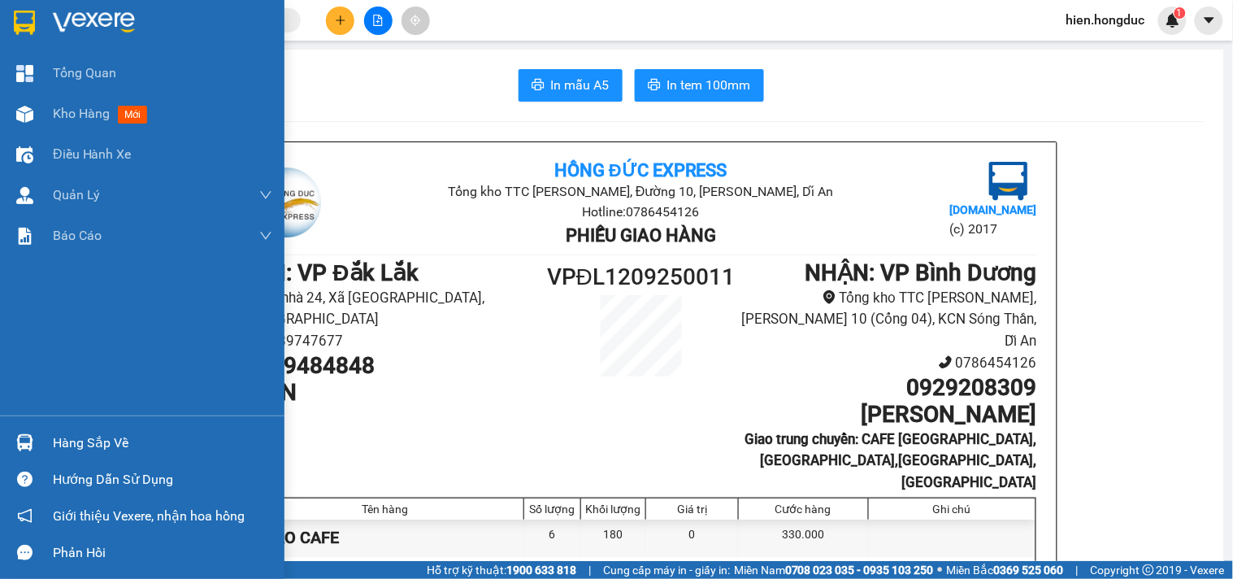
click at [106, 27] on img at bounding box center [94, 23] width 82 height 24
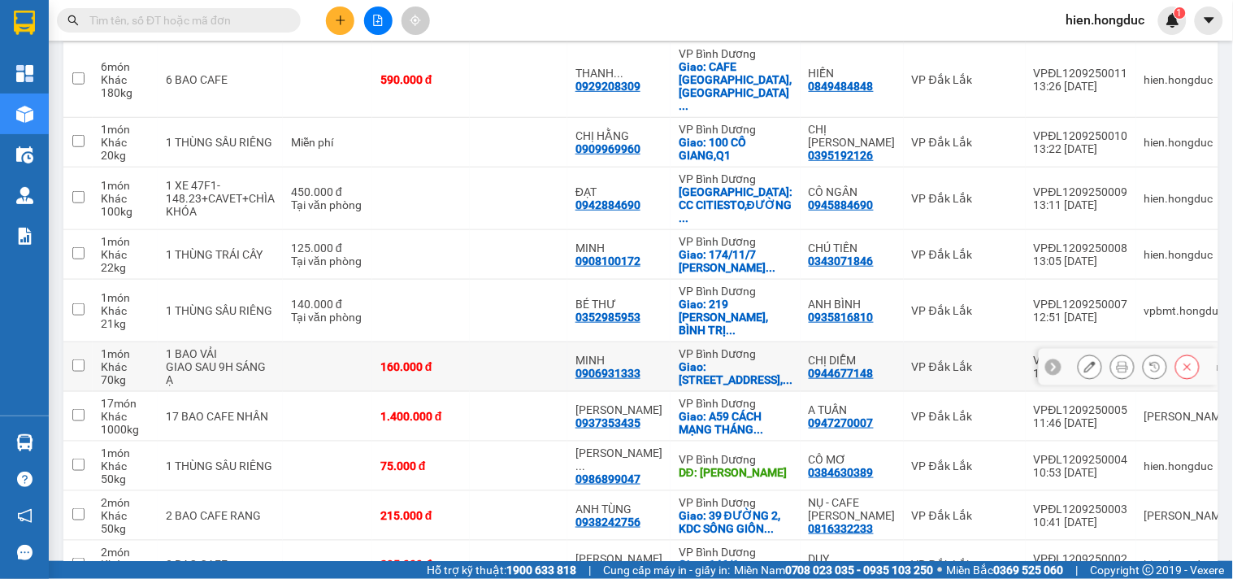
scroll to position [275, 0]
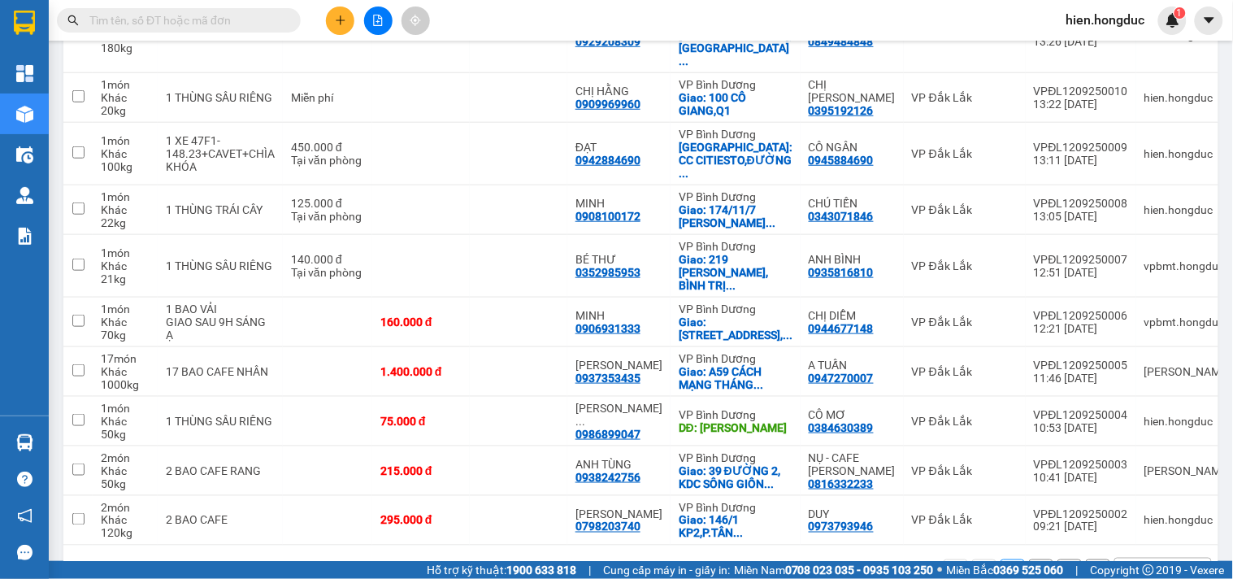
click at [1029, 559] on button "2" at bounding box center [1041, 571] width 24 height 24
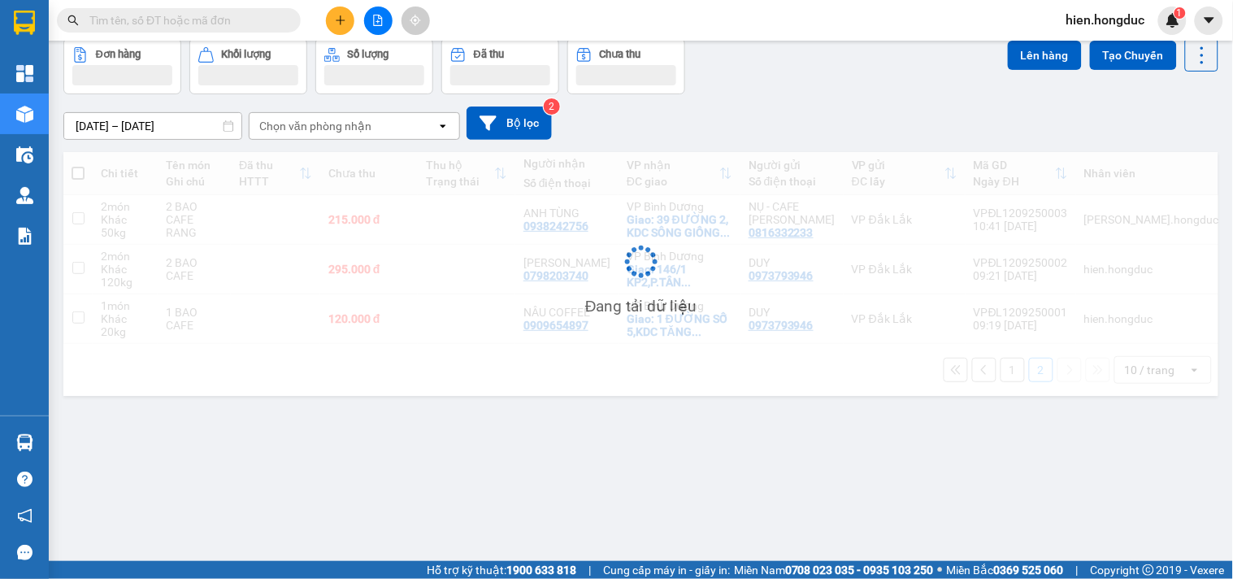
scroll to position [75, 0]
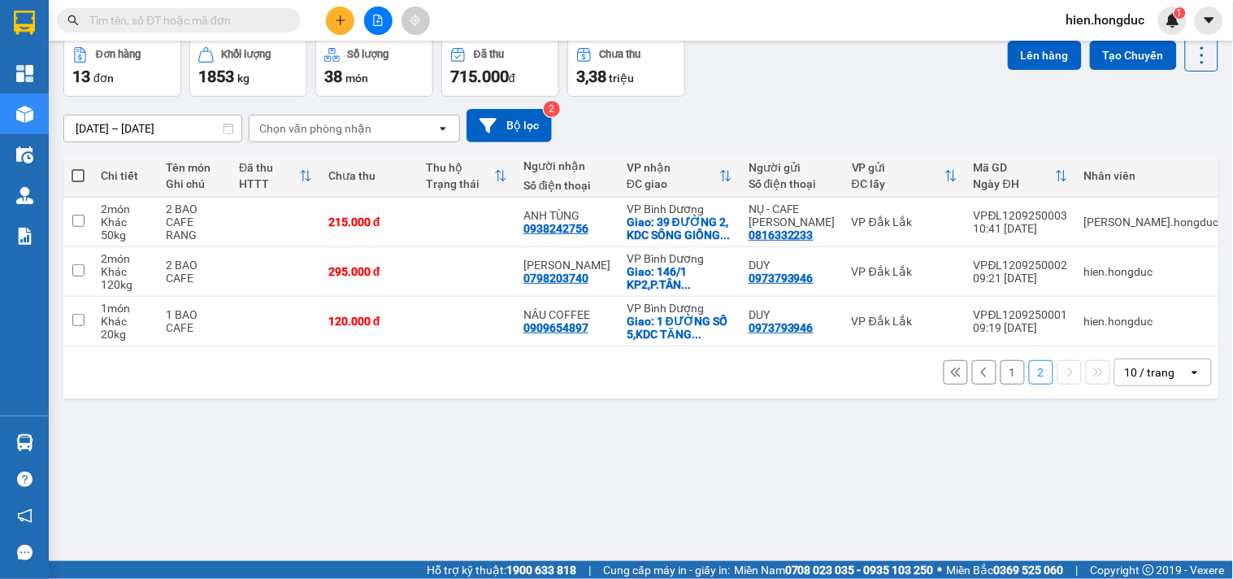
click at [1000, 371] on button "1" at bounding box center [1012, 372] width 24 height 24
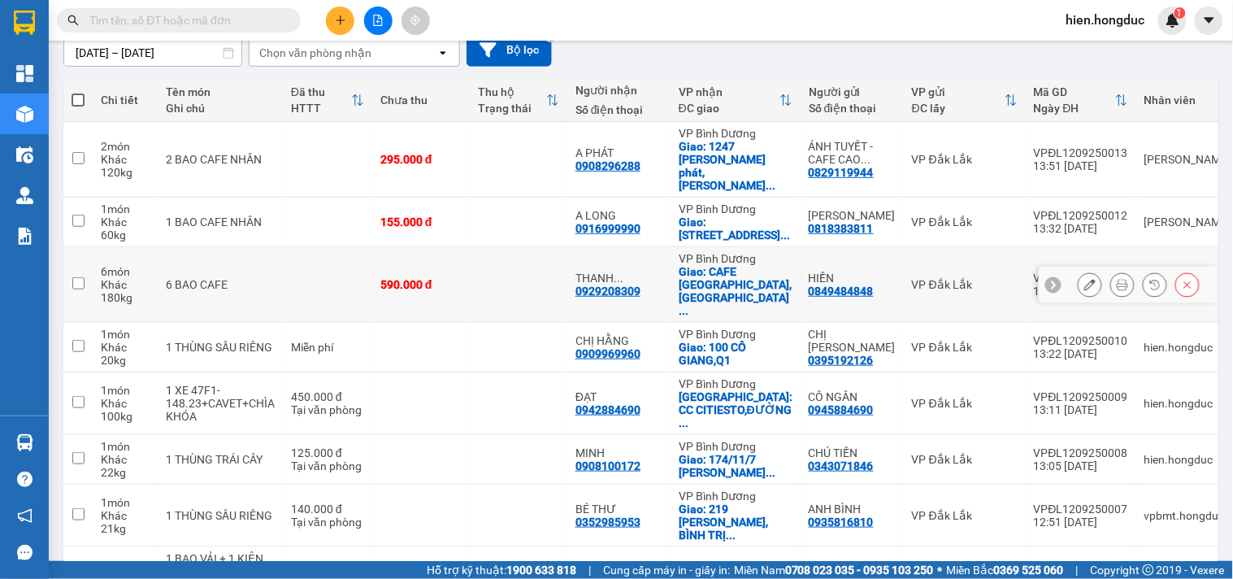
scroll to position [288, 0]
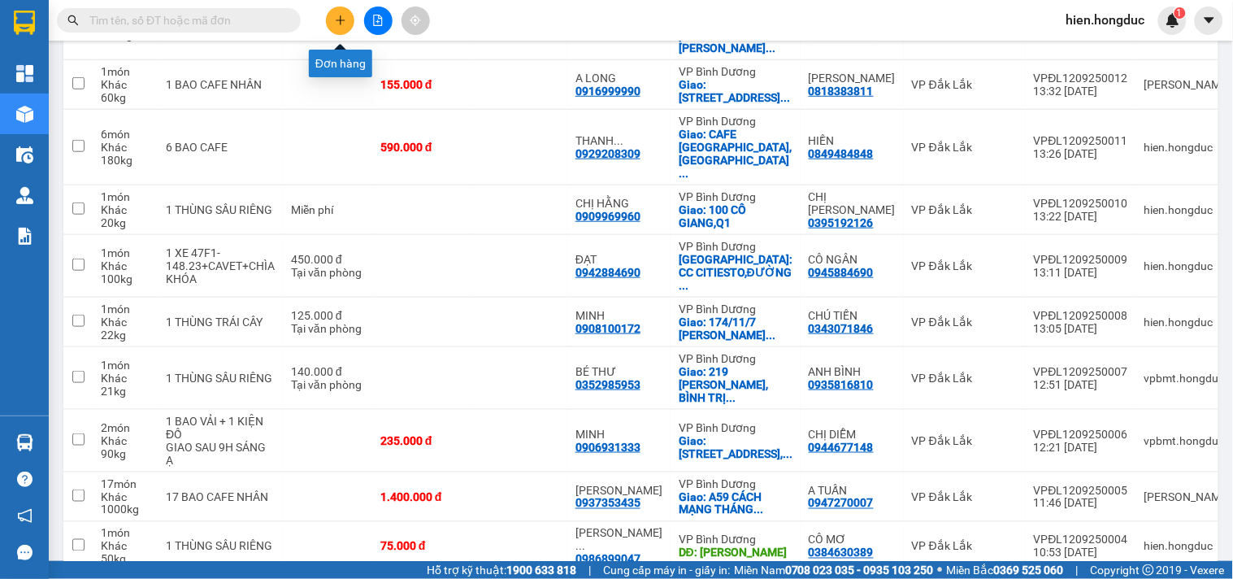
click at [346, 25] on button at bounding box center [340, 21] width 28 height 28
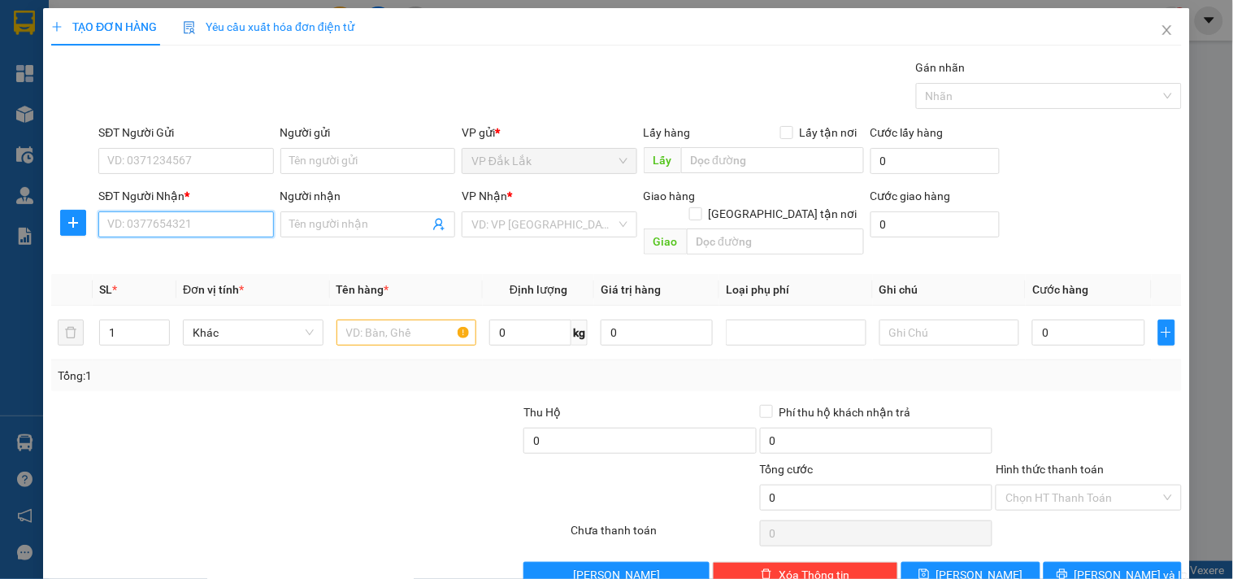
click at [189, 232] on input "SĐT Người Nhận *" at bounding box center [185, 224] width 175 height 26
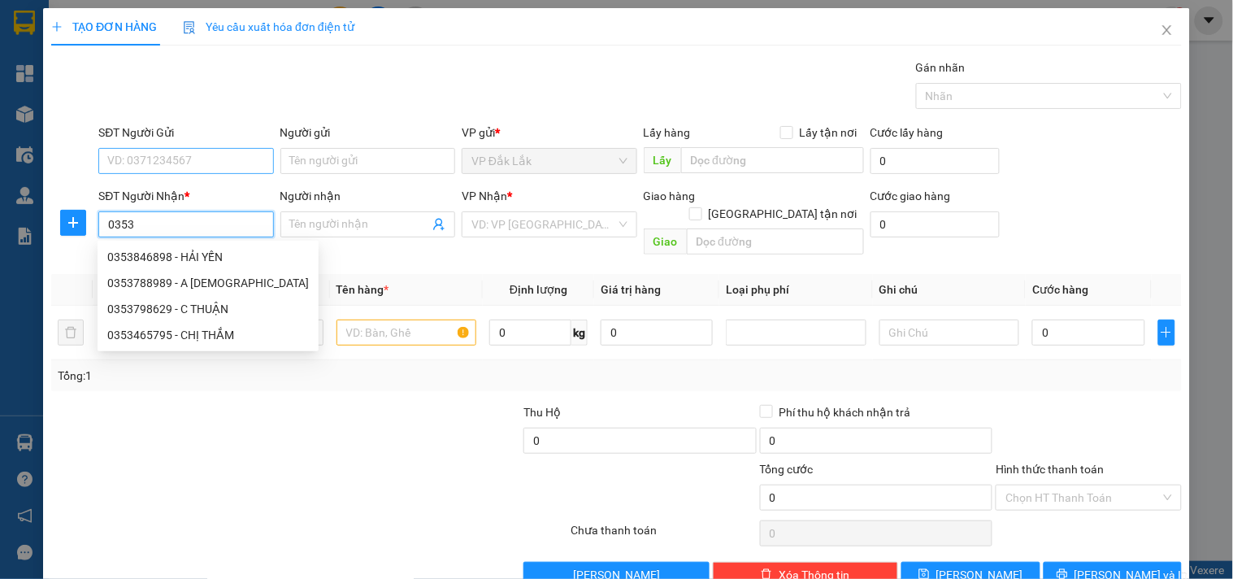
type input "0353"
click at [150, 154] on input "SĐT Người Gửi" at bounding box center [185, 161] width 175 height 26
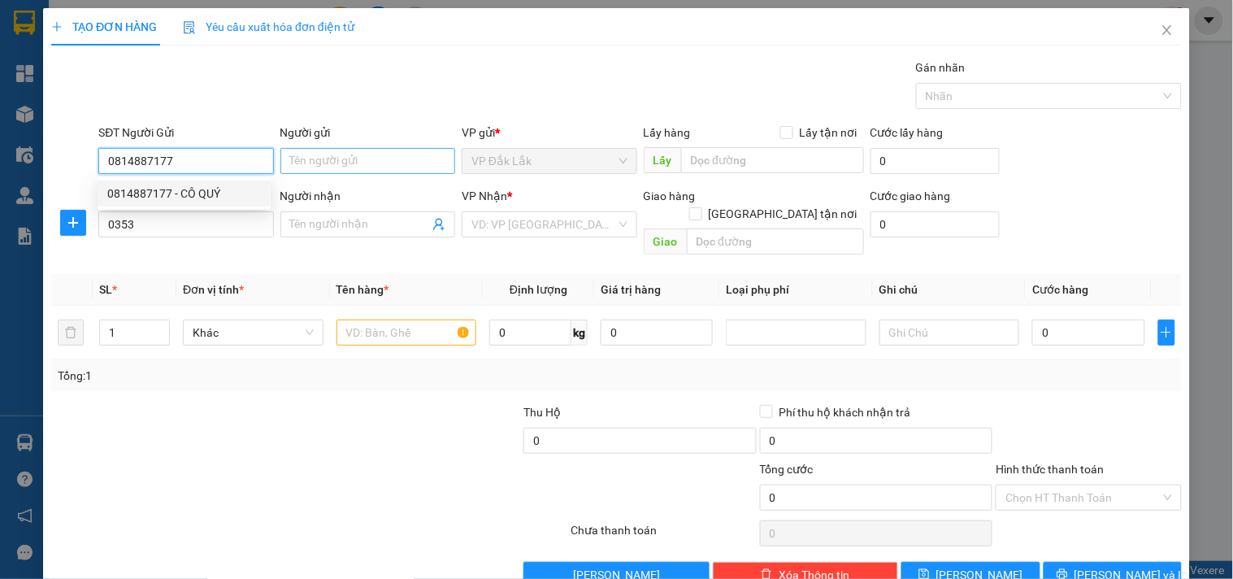
type input "0814887177"
click at [313, 171] on input "Người gửi" at bounding box center [367, 161] width 175 height 26
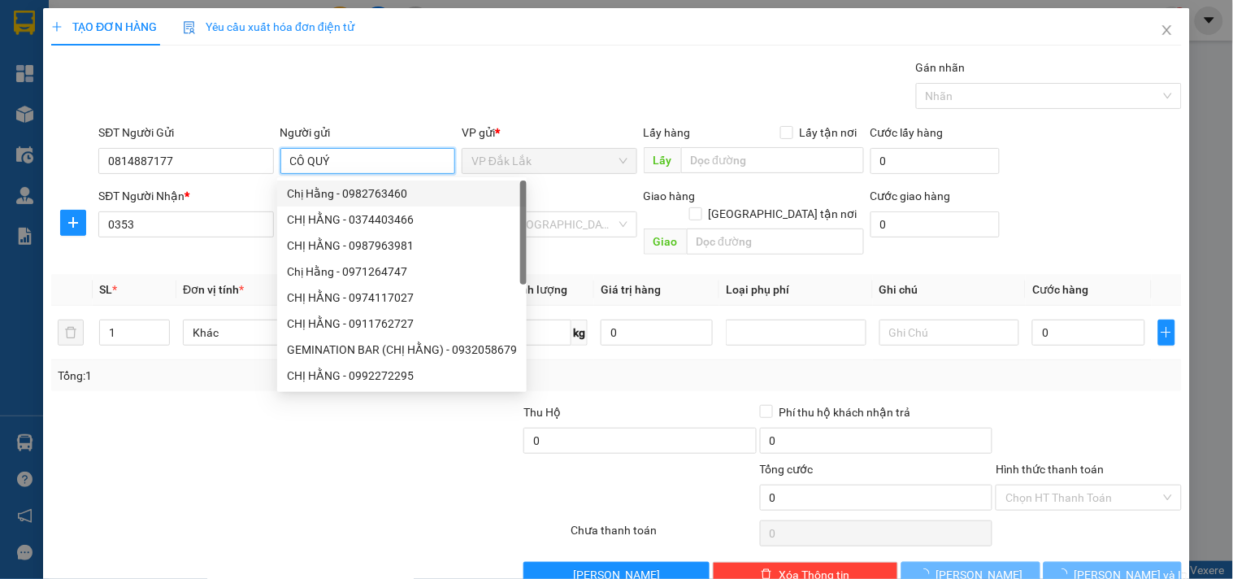
type input "CÔ QUÝ"
click at [197, 460] on div at bounding box center [215, 488] width 331 height 57
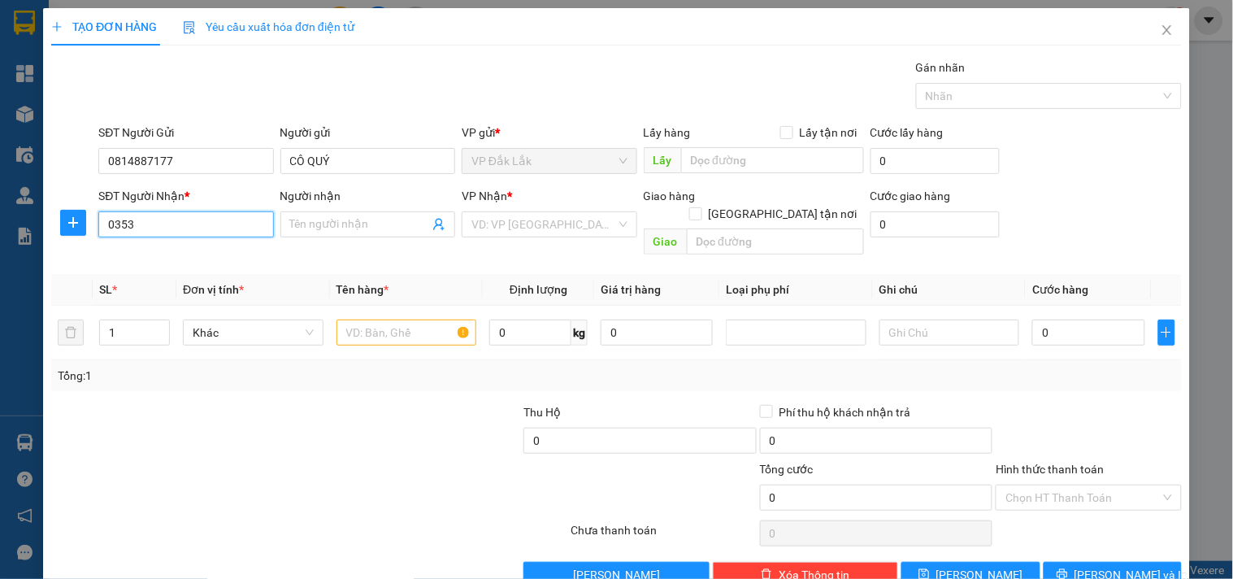
click at [147, 221] on input "0353" at bounding box center [185, 224] width 175 height 26
type input "0353497365"
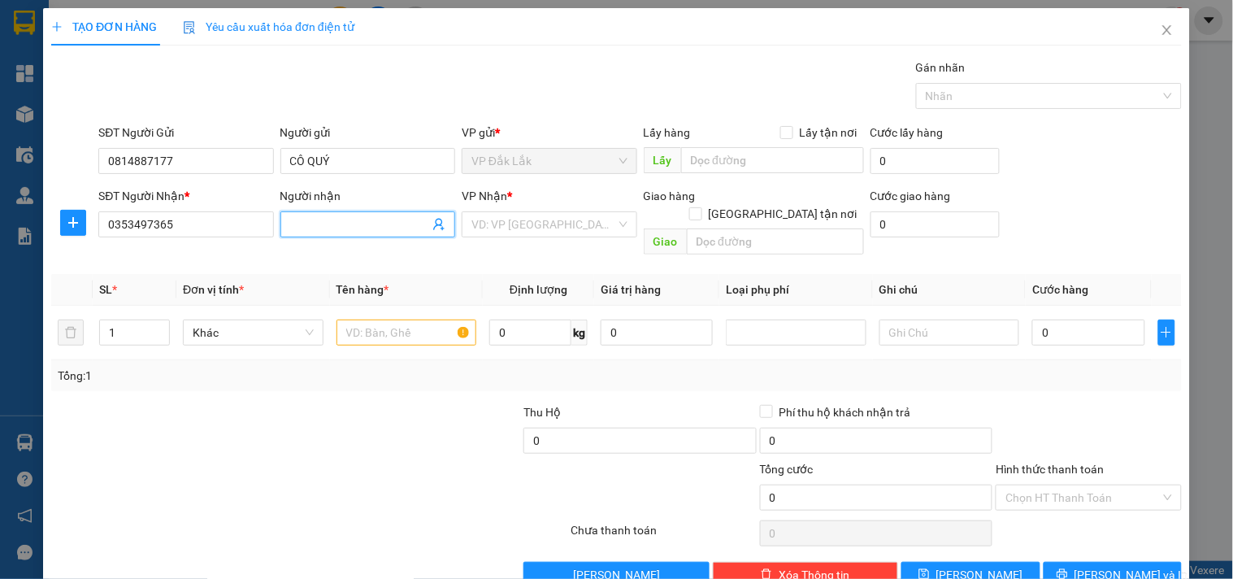
click at [303, 228] on input "Người nhận" at bounding box center [359, 224] width 139 height 18
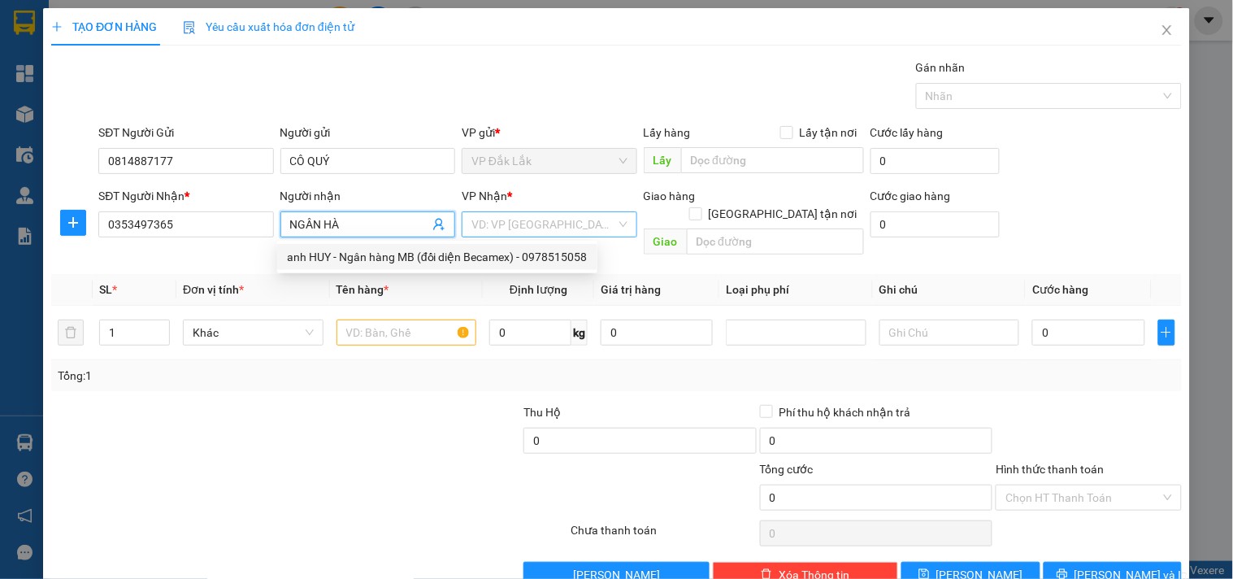
type input "NGÂN HÀ"
click at [537, 226] on input "search" at bounding box center [543, 224] width 144 height 24
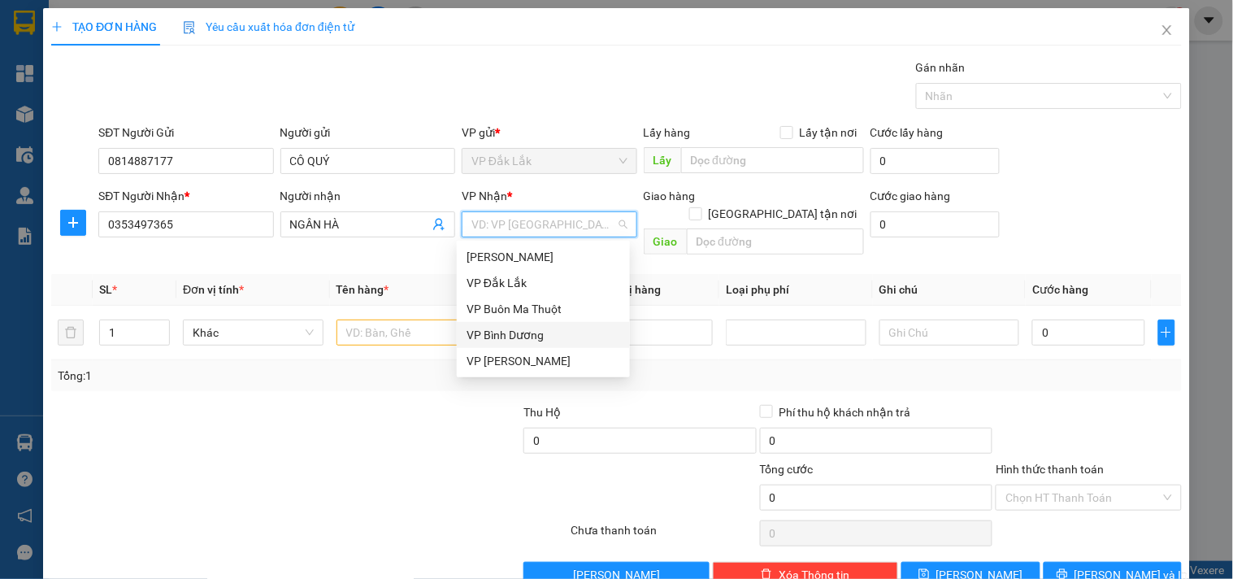
click at [523, 340] on div "VP Bình Dương" at bounding box center [543, 335] width 154 height 18
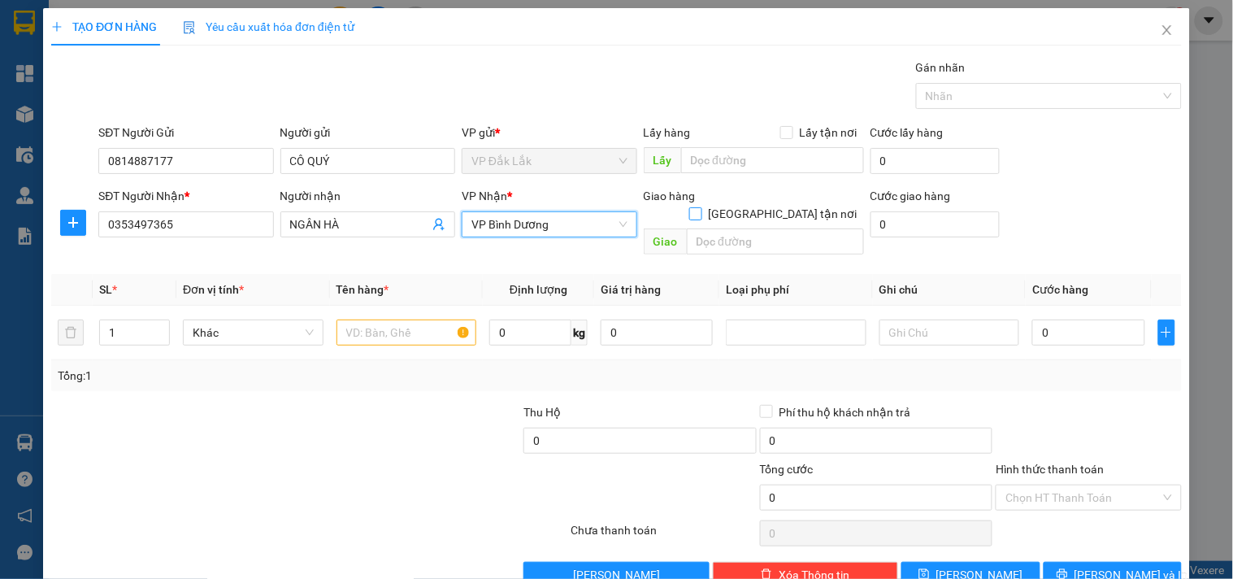
click at [701, 207] on input "[GEOGRAPHIC_DATA] tận nơi" at bounding box center [694, 212] width 11 height 11
checkbox input "true"
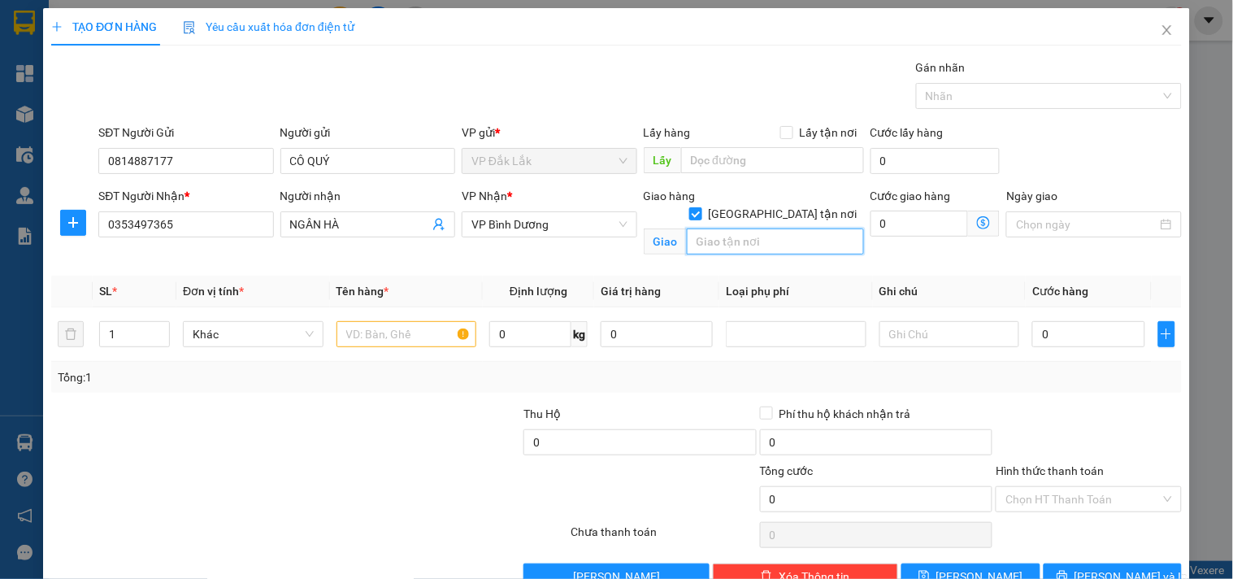
click at [753, 228] on input "text" at bounding box center [775, 241] width 177 height 26
type input "157 [PERSON_NAME],P15,Q10"
click at [889, 225] on input "0" at bounding box center [919, 223] width 98 height 26
type input "7"
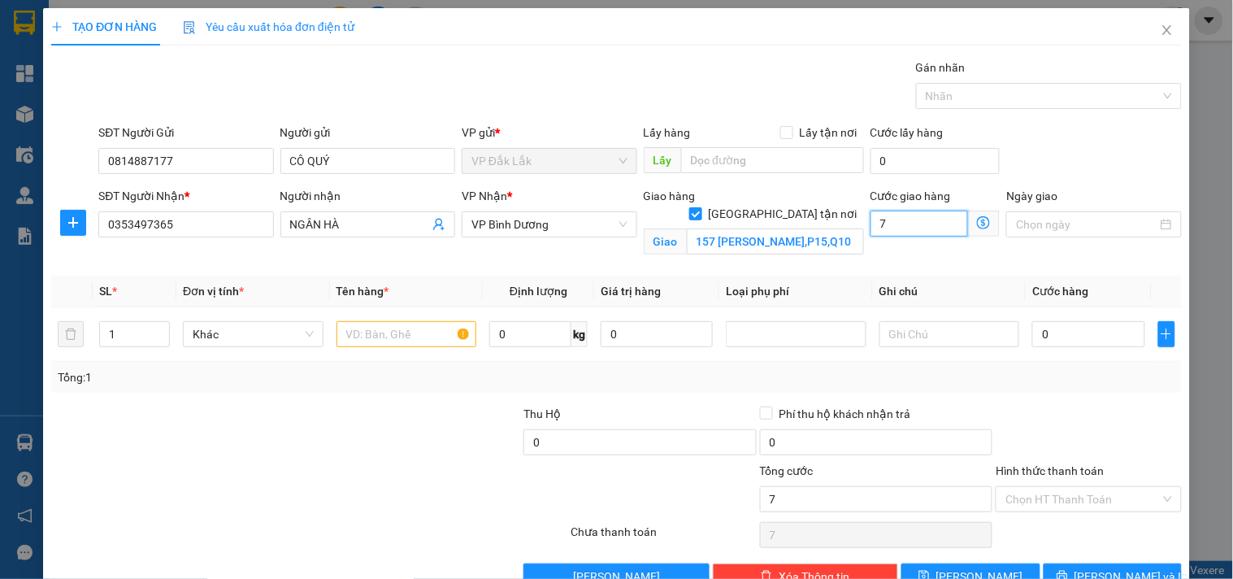
type input "75"
type input "750"
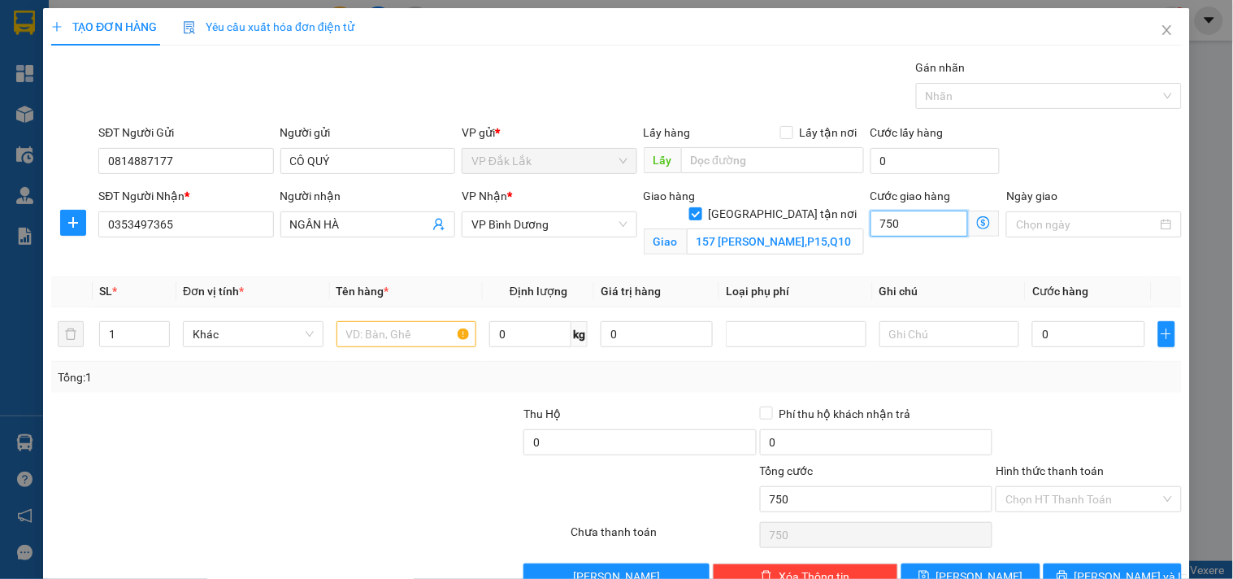
type input "7.500"
type input "75.000"
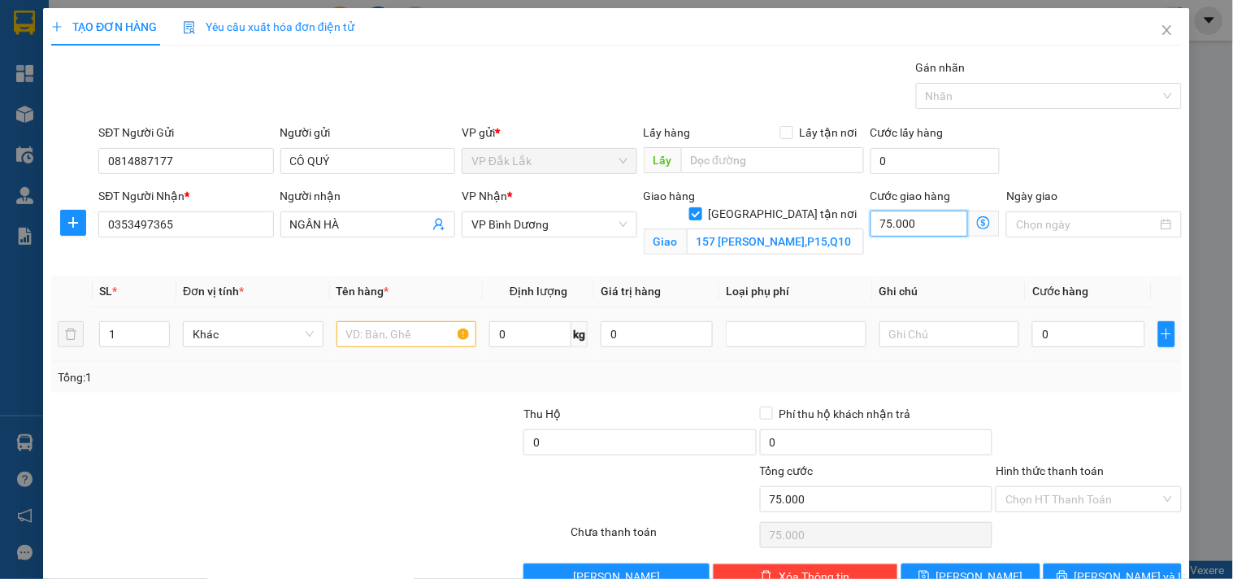
type input "75.000"
click at [366, 336] on input "text" at bounding box center [406, 334] width 141 height 26
type input "1 THÙNG TRÁI CÂY"
click at [507, 332] on input "0" at bounding box center [530, 334] width 82 height 26
type input "12"
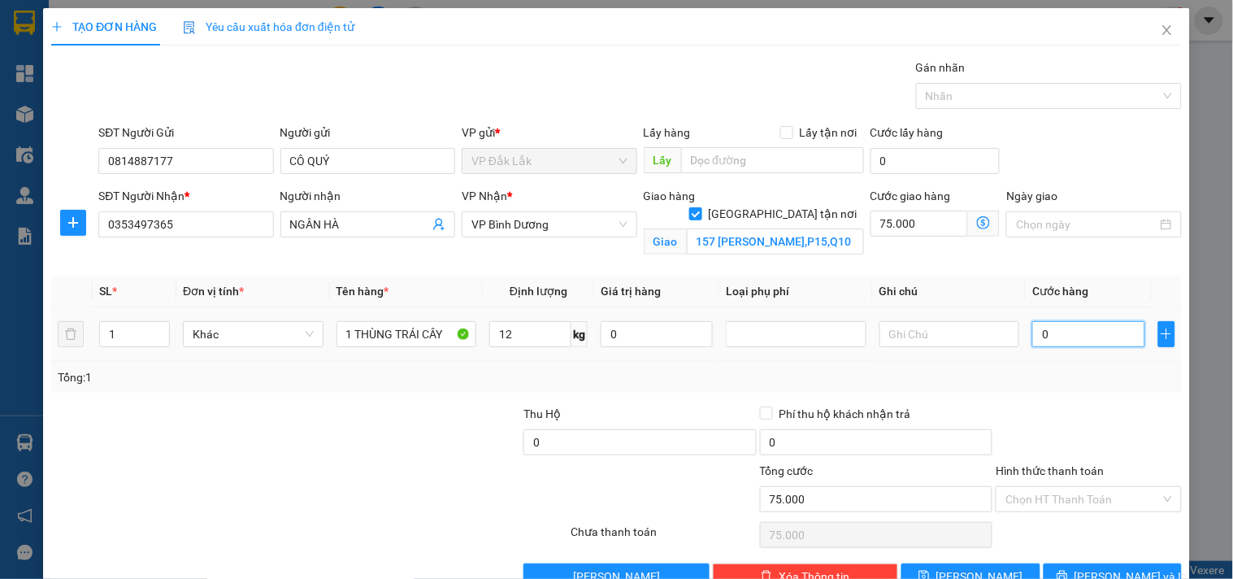
click at [1055, 343] on input "0" at bounding box center [1088, 334] width 112 height 26
type input "4"
type input "75.004"
type input "40"
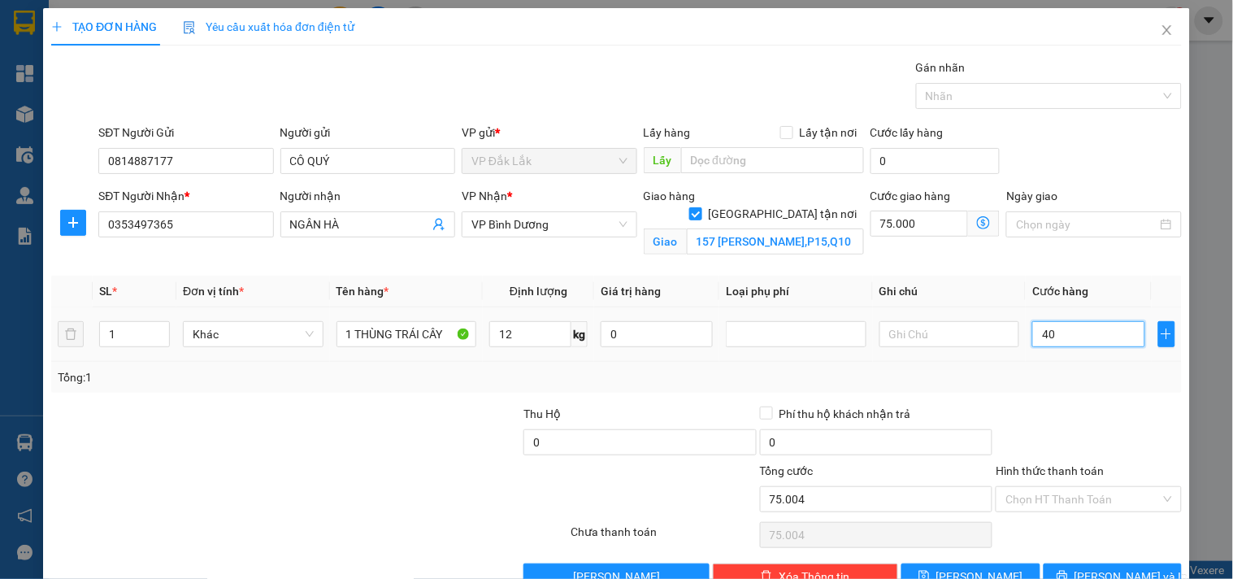
type input "75.040"
type input "400"
type input "75.400"
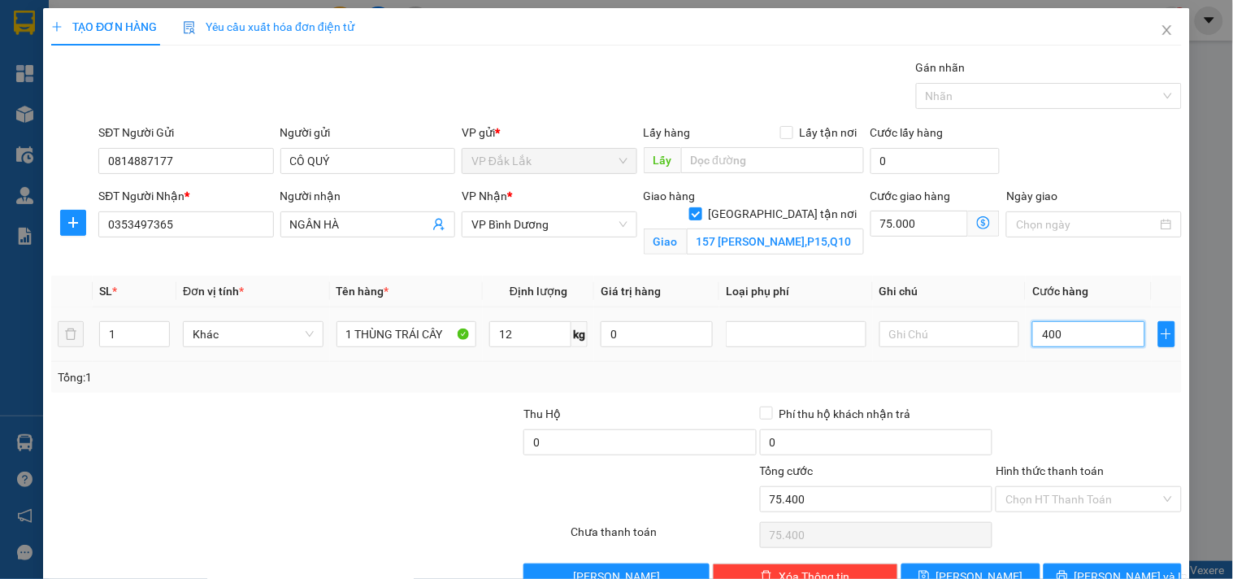
type input "4.000"
type input "79.000"
type input "40.000"
type input "115.000"
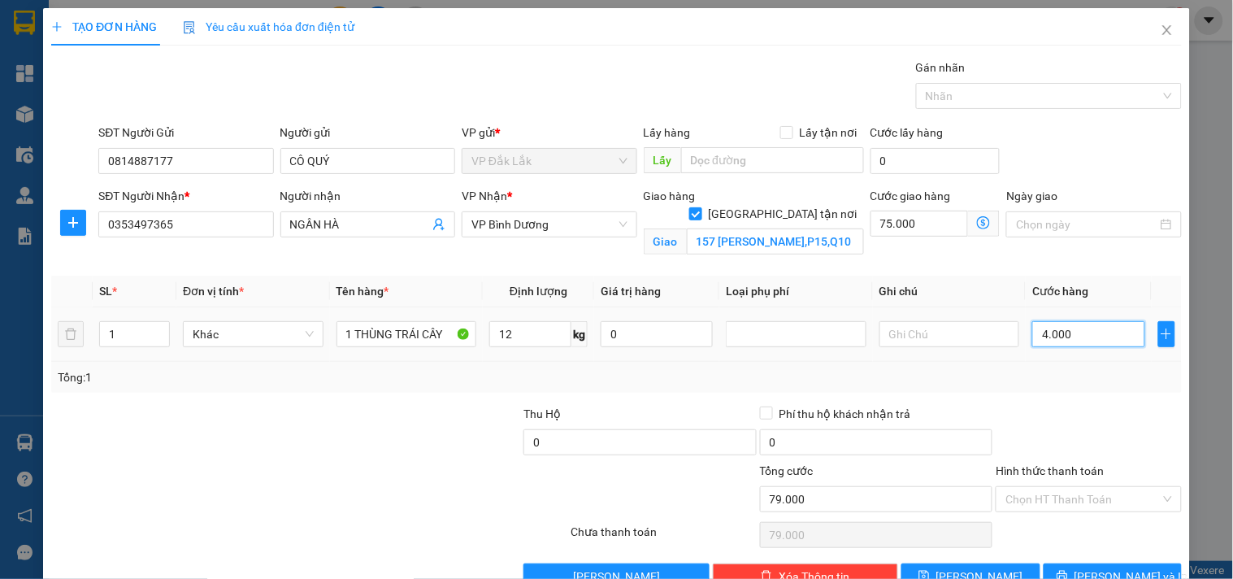
type input "115.000"
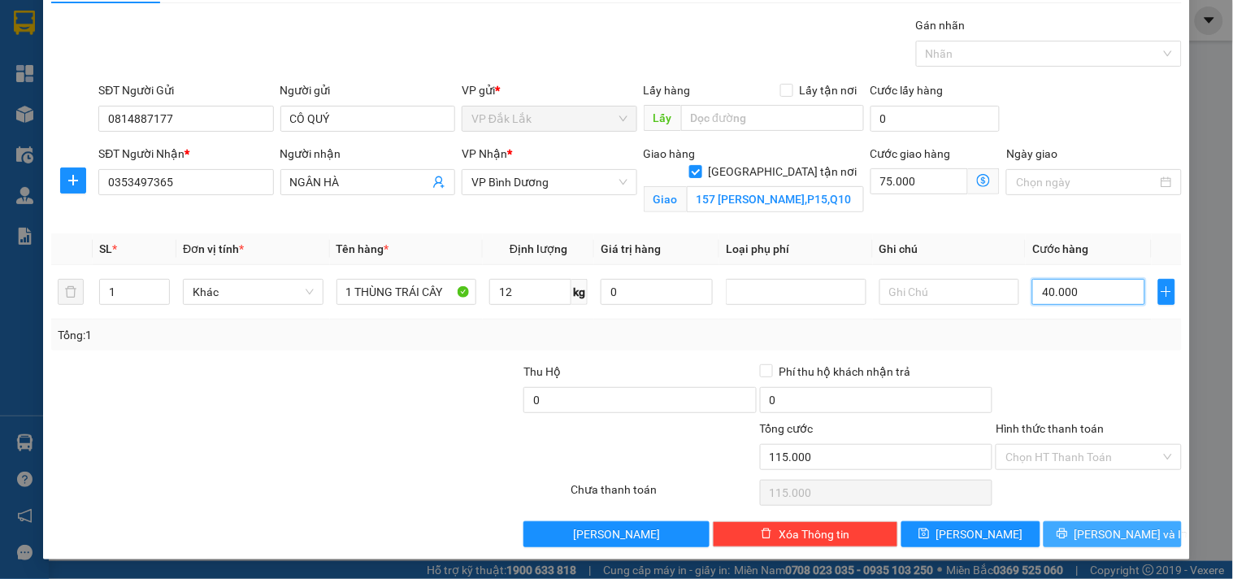
type input "40.000"
click at [1068, 531] on icon "printer" at bounding box center [1061, 532] width 11 height 11
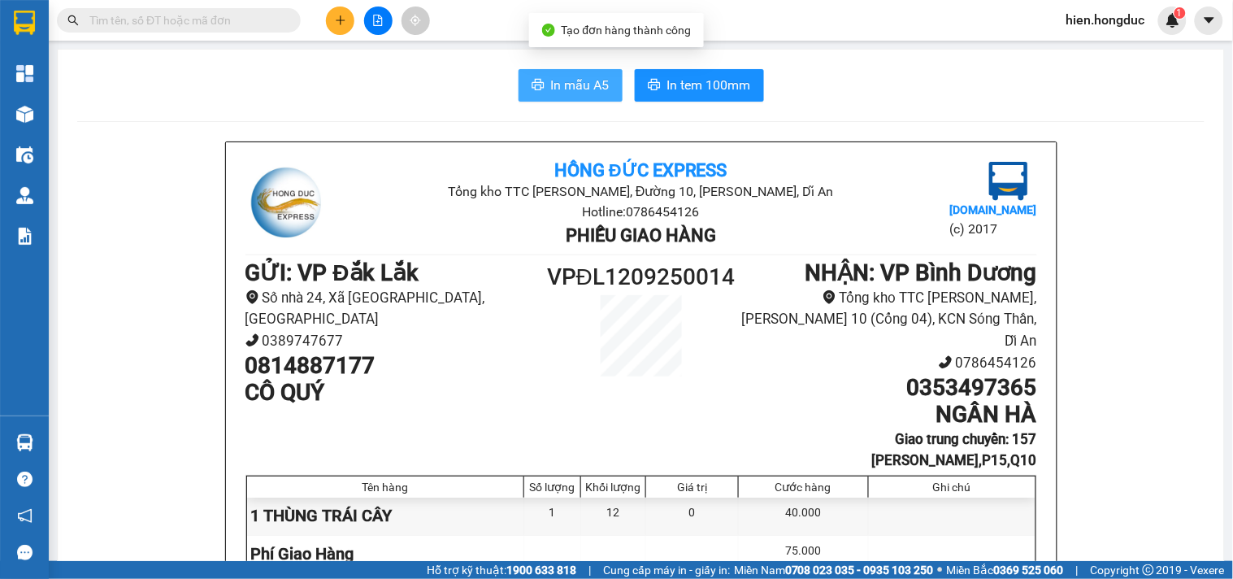
click at [538, 80] on button "In mẫu A5" at bounding box center [570, 85] width 104 height 33
click at [583, 91] on span "In mẫu A5" at bounding box center [580, 85] width 59 height 20
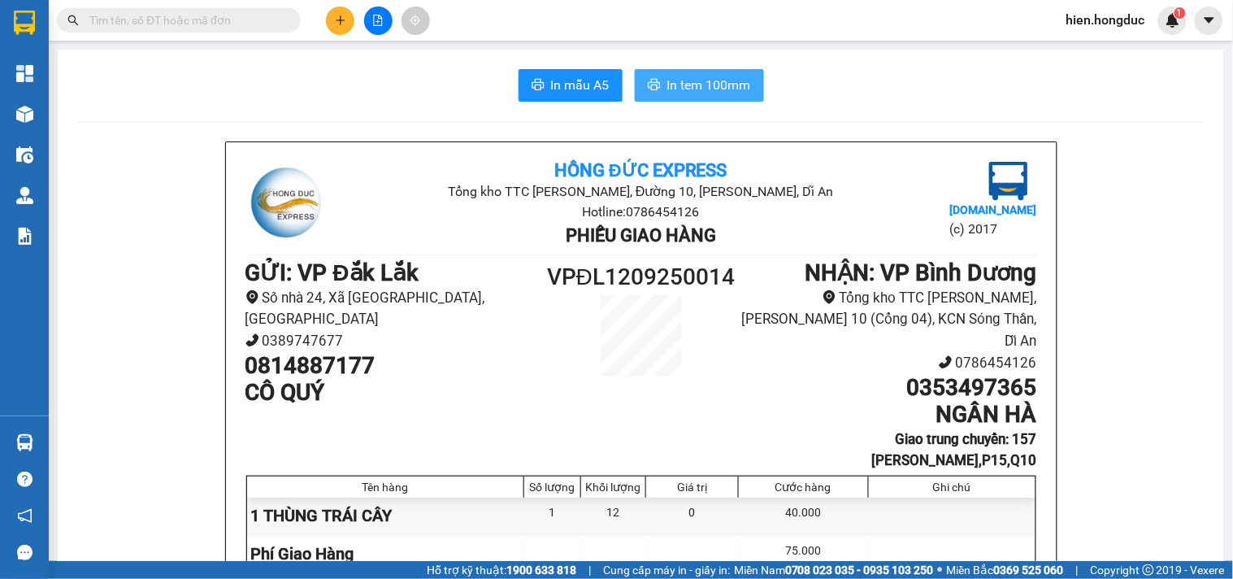
drag, startPoint x: 696, startPoint y: 85, endPoint x: 697, endPoint y: 93, distance: 8.2
click at [697, 85] on span "In tem 100mm" at bounding box center [709, 85] width 84 height 20
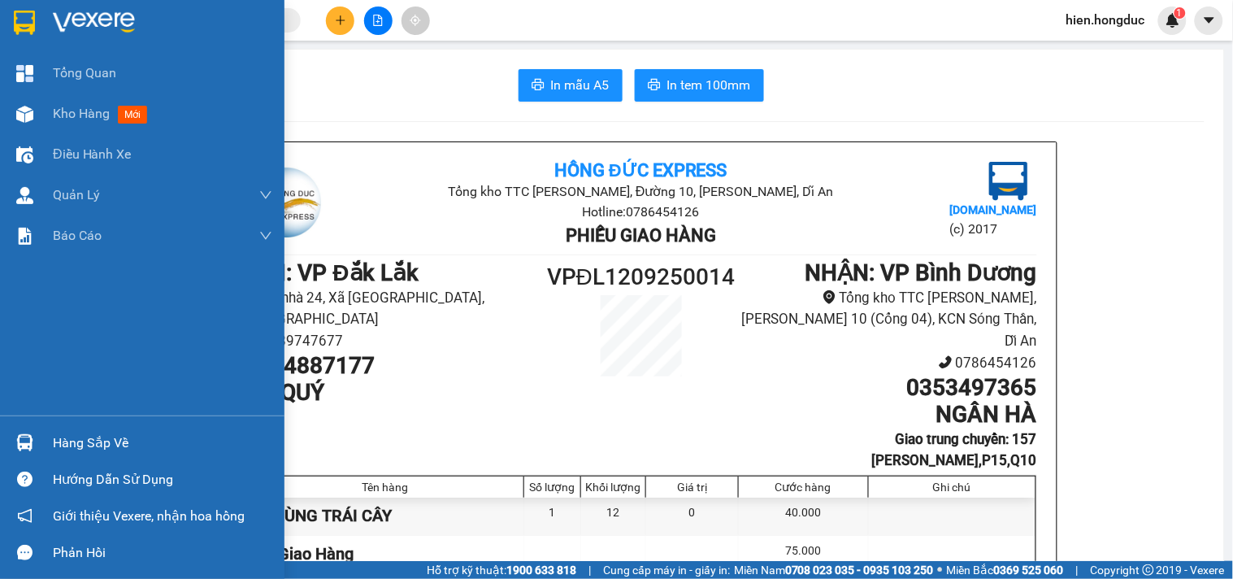
click at [47, 16] on div at bounding box center [142, 26] width 284 height 53
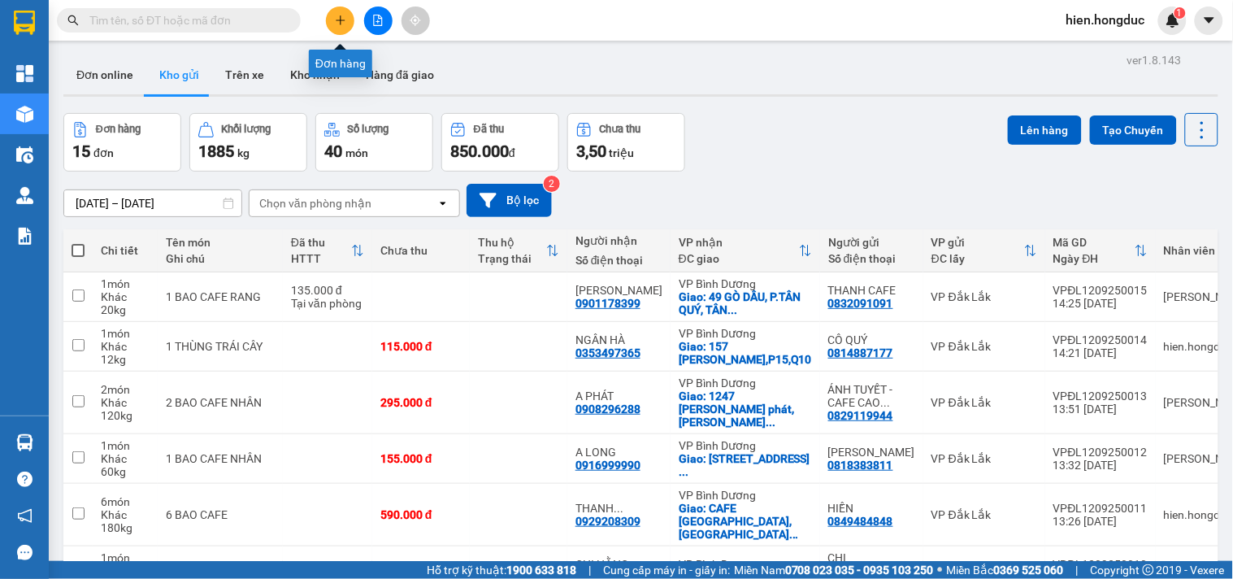
click at [344, 15] on icon "plus" at bounding box center [340, 20] width 11 height 11
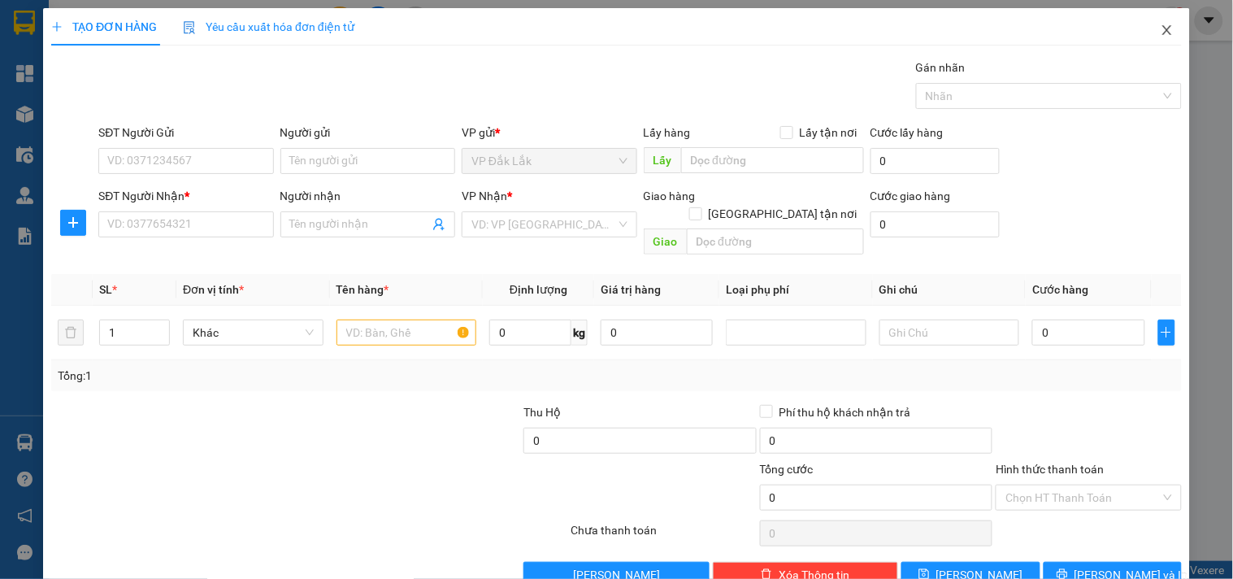
click at [1162, 30] on icon "close" at bounding box center [1166, 30] width 9 height 10
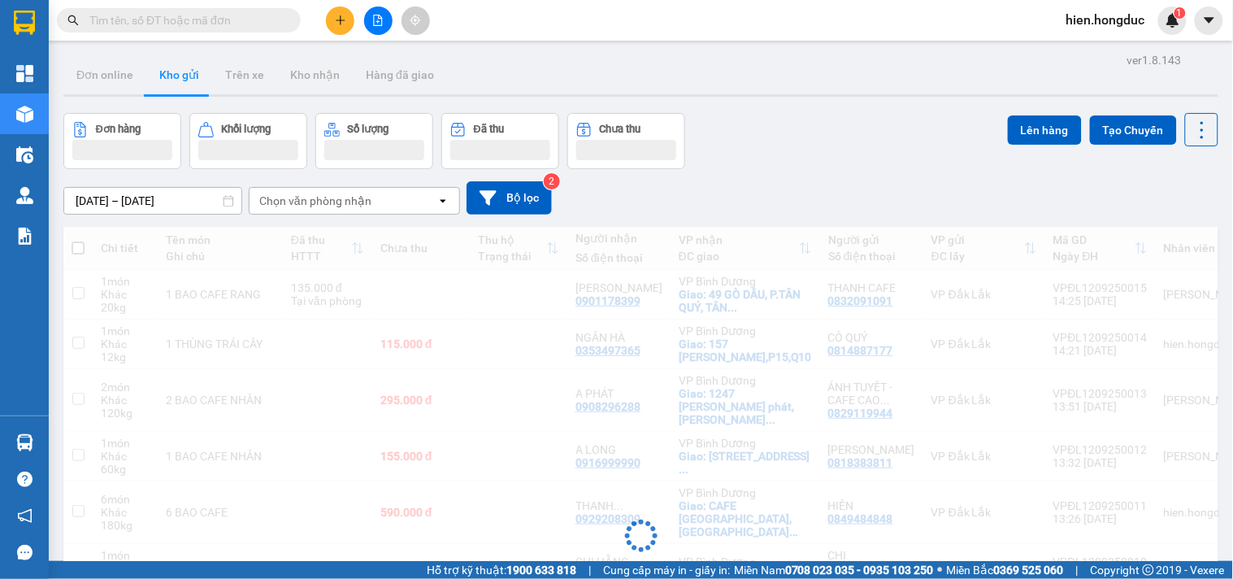
click at [218, 216] on div "[DATE] – [DATE] Press the down arrow key to interact with the calendar and sele…" at bounding box center [640, 198] width 1155 height 58
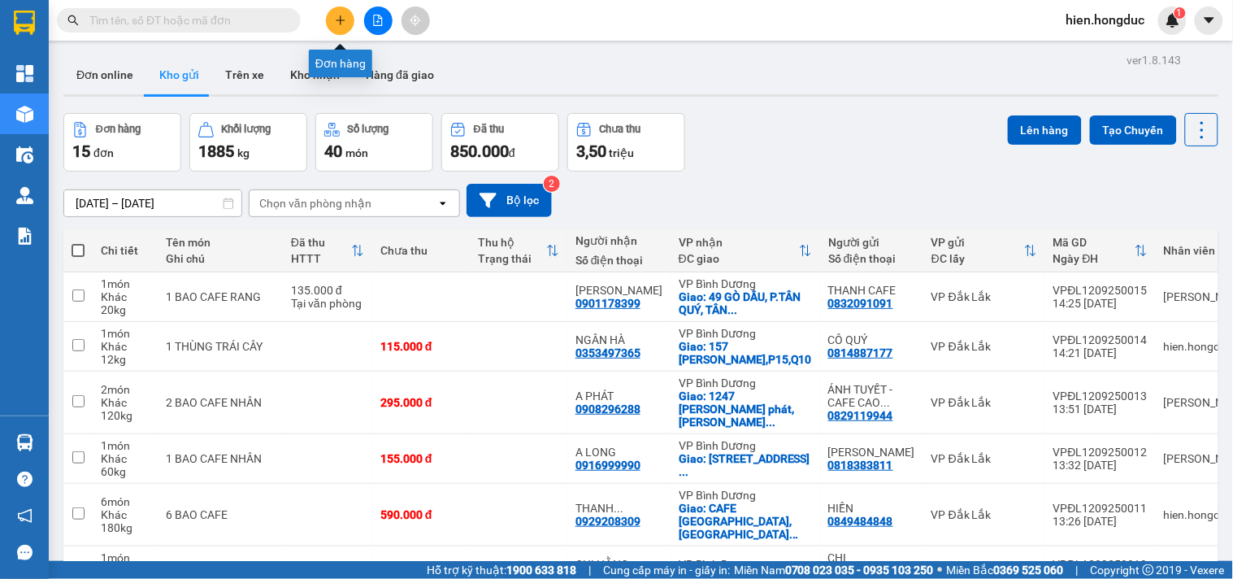
click at [342, 22] on icon "plus" at bounding box center [340, 20] width 11 height 11
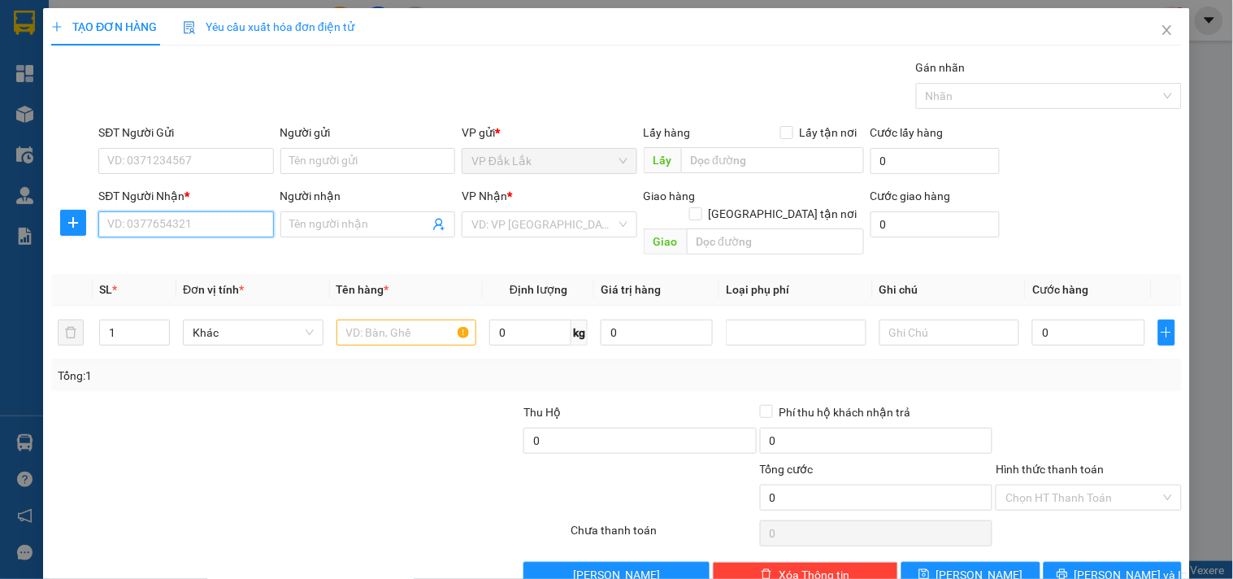
click at [173, 217] on input "SĐT Người Nhận *" at bounding box center [185, 224] width 175 height 26
type input "0843432005"
click at [209, 263] on div "0843432005 - CHỊ NGỌC" at bounding box center [184, 257] width 154 height 18
type input "CHỊ NGỌC"
checkbox input "true"
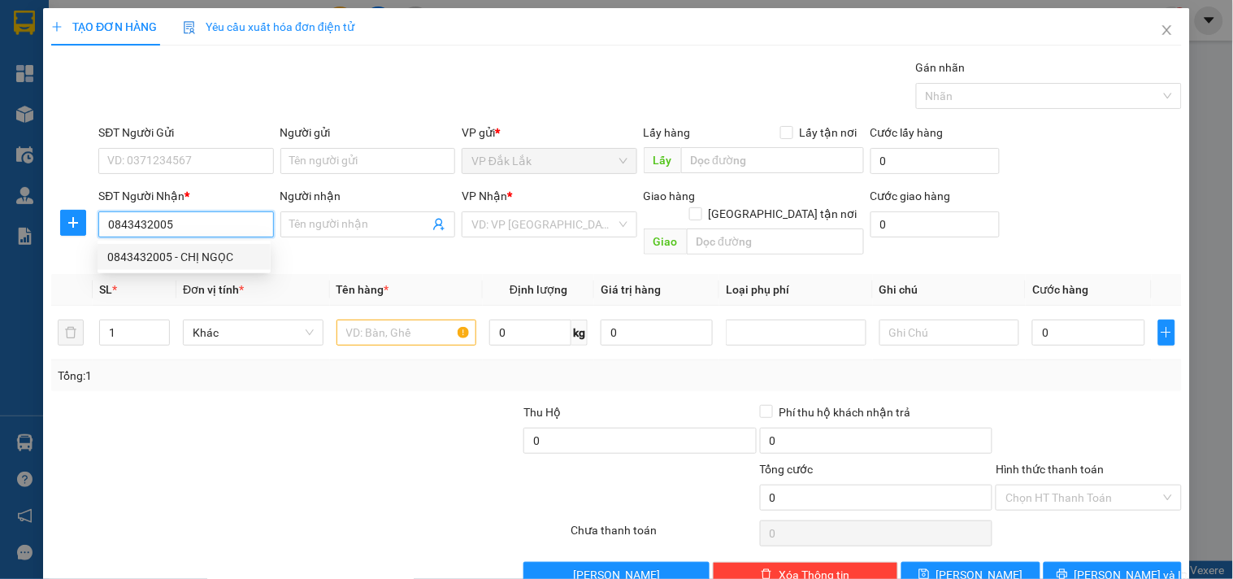
type input "787F [PERSON_NAME],P4,PHÚ NHUẬN"
type input "100.000"
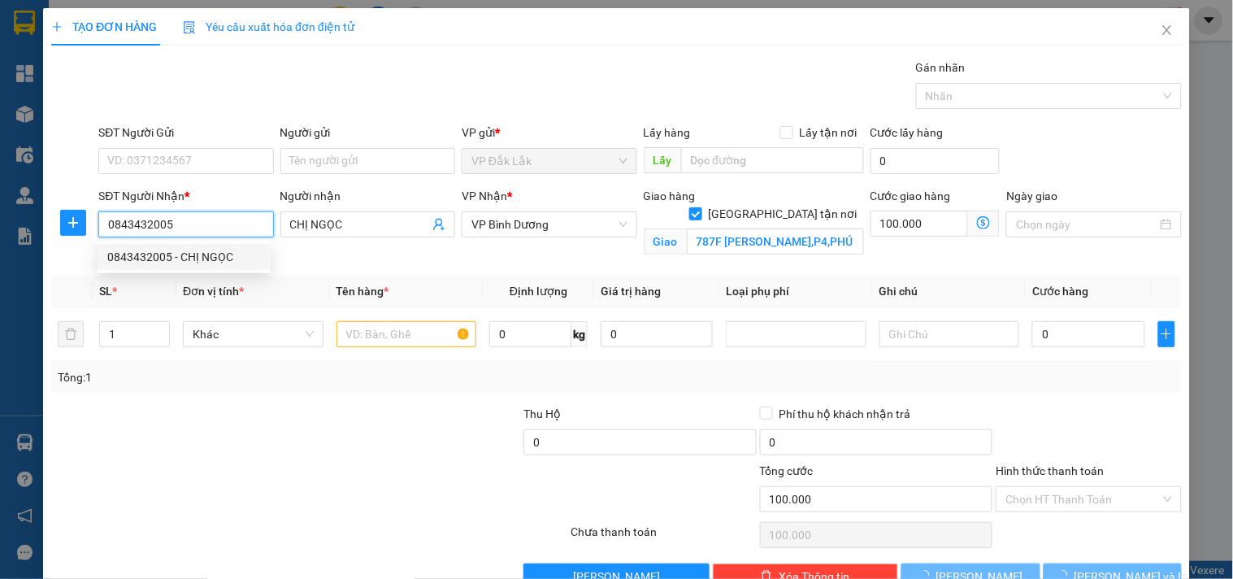
type input "500.000"
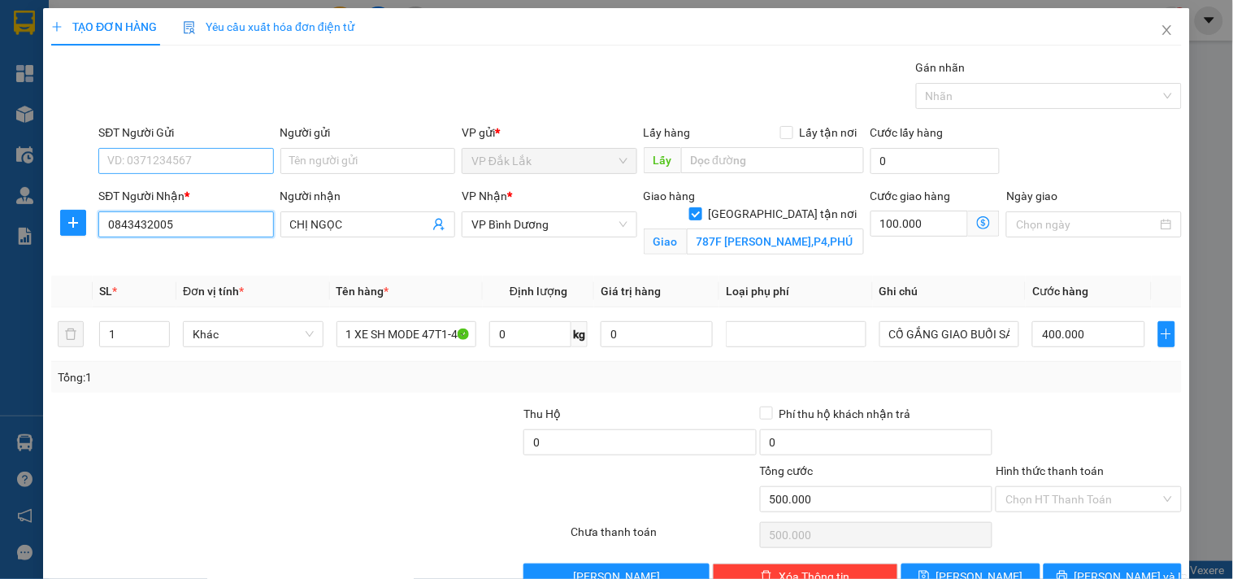
type input "0843432005"
click at [189, 158] on input "SĐT Người Gửi" at bounding box center [185, 161] width 175 height 26
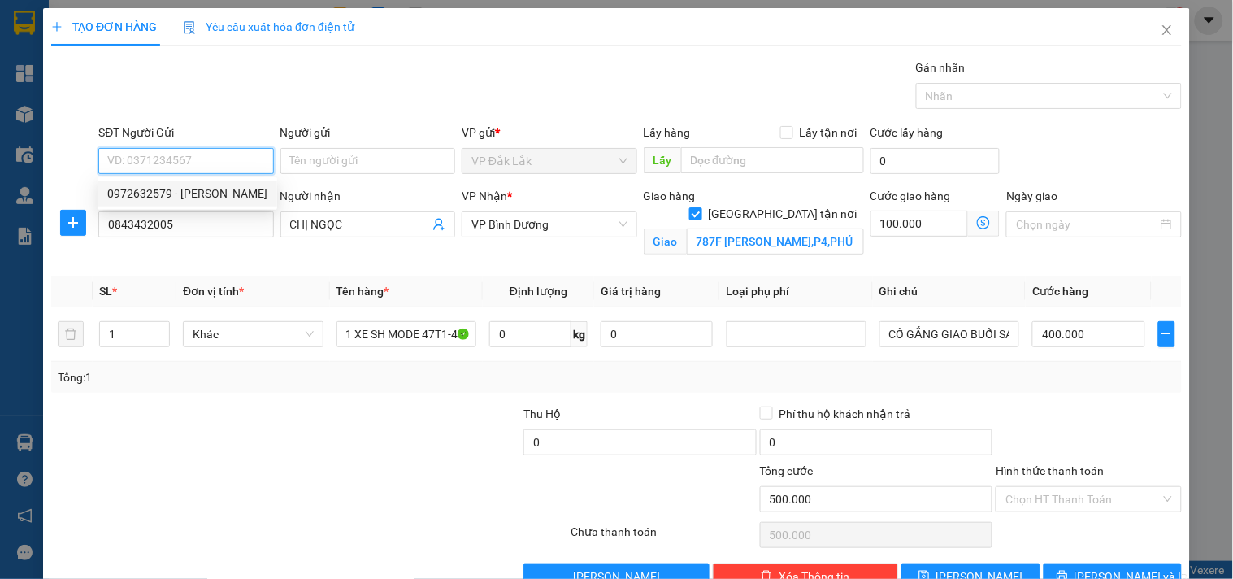
drag, startPoint x: 212, startPoint y: 192, endPoint x: 226, endPoint y: 193, distance: 13.8
click at [213, 192] on div "0972632579 - [PERSON_NAME]" at bounding box center [187, 193] width 160 height 18
type input "0972632579"
type input "[PERSON_NAME]"
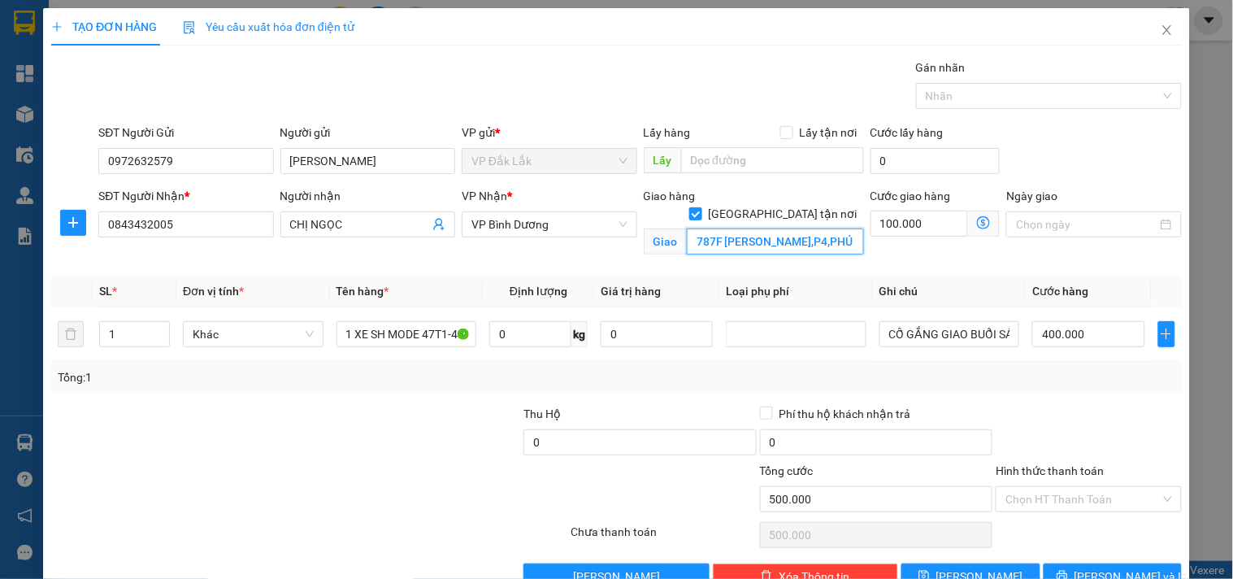
click at [717, 228] on input "787F [PERSON_NAME],P4,PHÚ NHUẬN" at bounding box center [775, 241] width 177 height 26
type input "HUB BÌNH THẠNH"
click at [701, 207] on input "[GEOGRAPHIC_DATA] tận nơi" at bounding box center [694, 212] width 11 height 11
checkbox input "false"
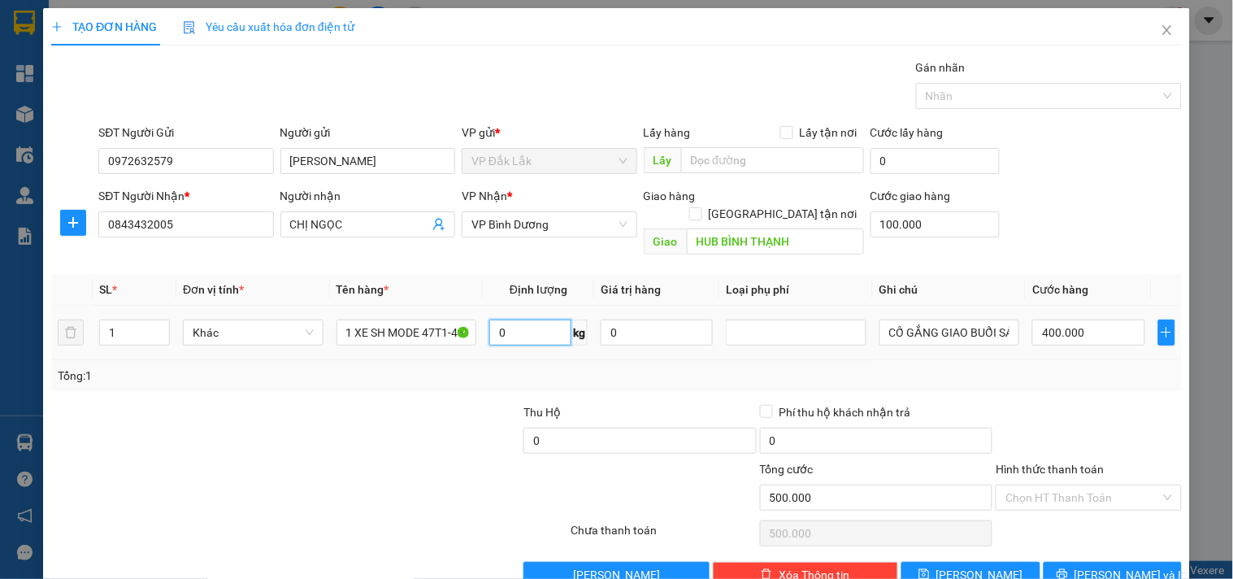
click at [510, 319] on input "0" at bounding box center [530, 332] width 82 height 26
type input "100"
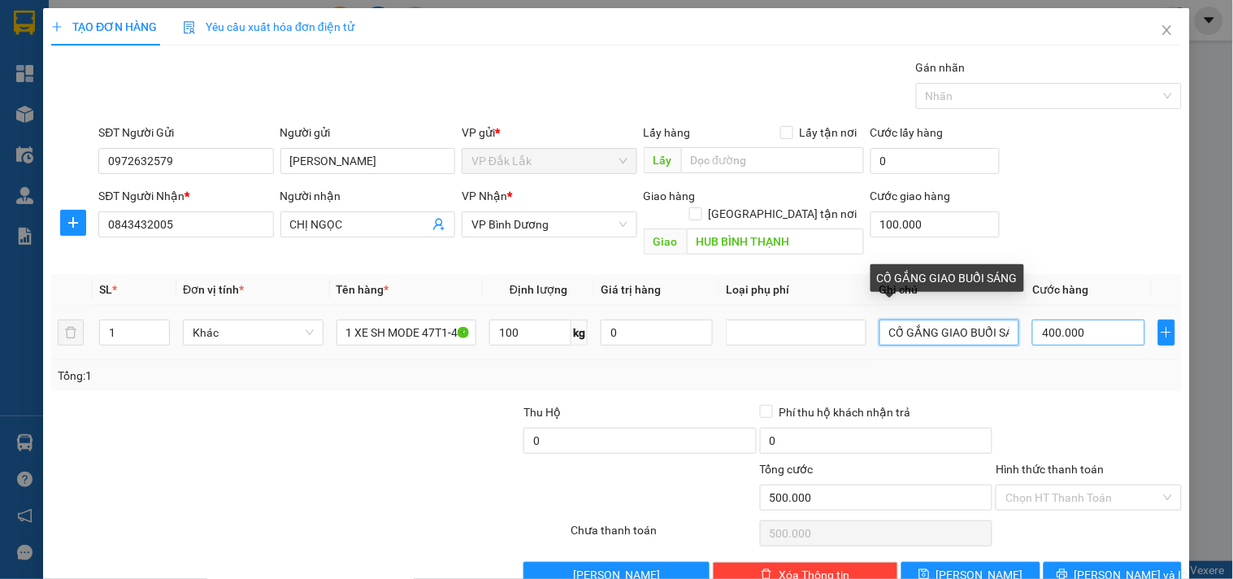
scroll to position [0, 22]
drag, startPoint x: 880, startPoint y: 314, endPoint x: 1089, endPoint y: 325, distance: 209.1
click at [1089, 325] on tr "1 Khác 1 XE SH MODE 47T1-433.94+CAVET+CHÌA KHÓA 100 kg 0 CỐ GẮNG GIAO BUỔI SÁNG…" at bounding box center [616, 333] width 1130 height 54
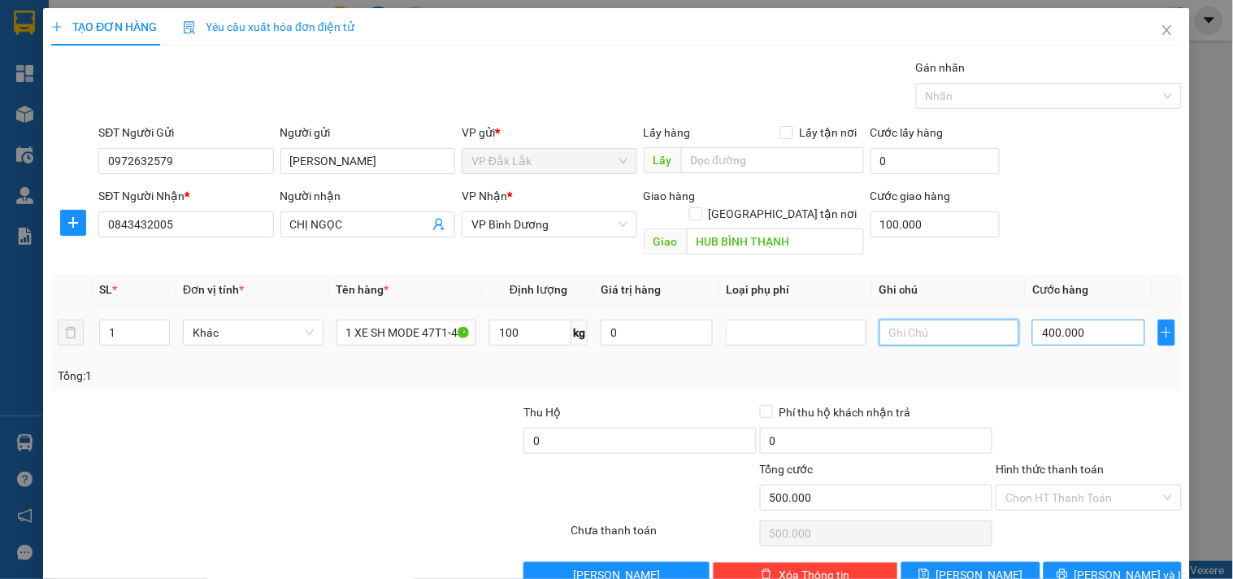
scroll to position [0, 0]
click at [924, 228] on input "100.000" at bounding box center [935, 224] width 130 height 26
type input "0"
type input "400.000"
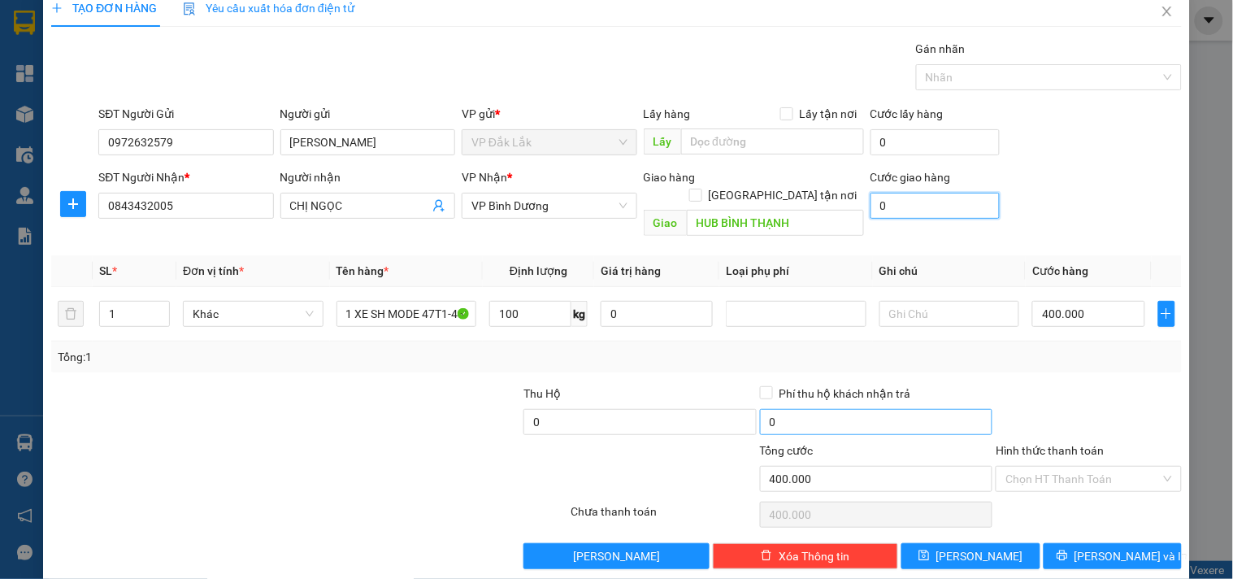
scroll to position [22, 0]
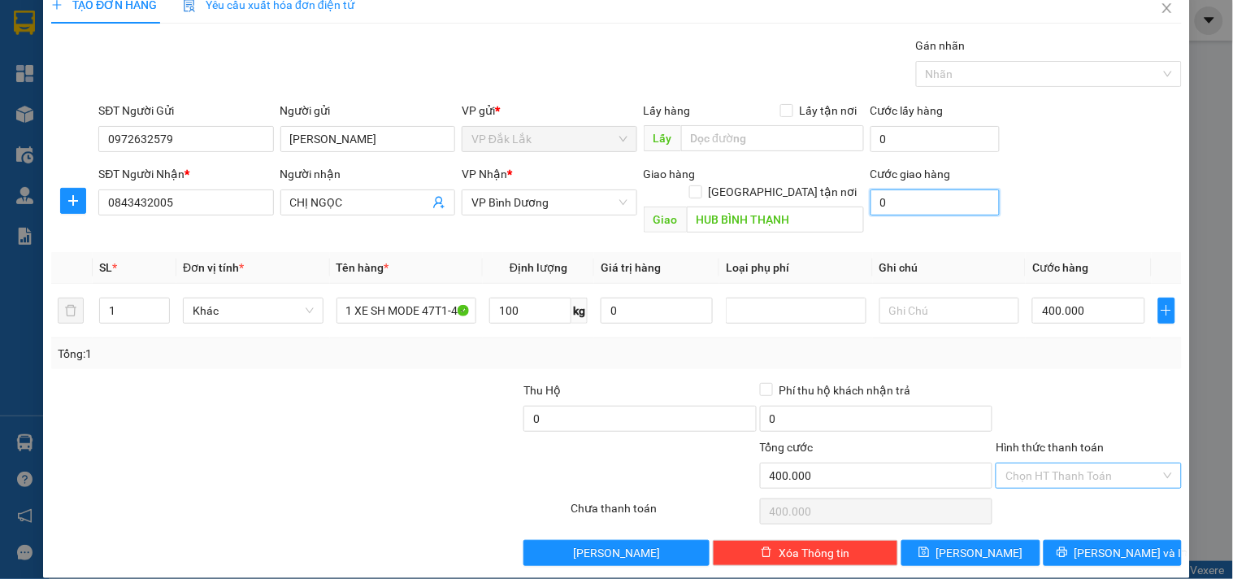
type input "0"
click at [1005, 463] on input "Hình thức thanh toán" at bounding box center [1082, 475] width 154 height 24
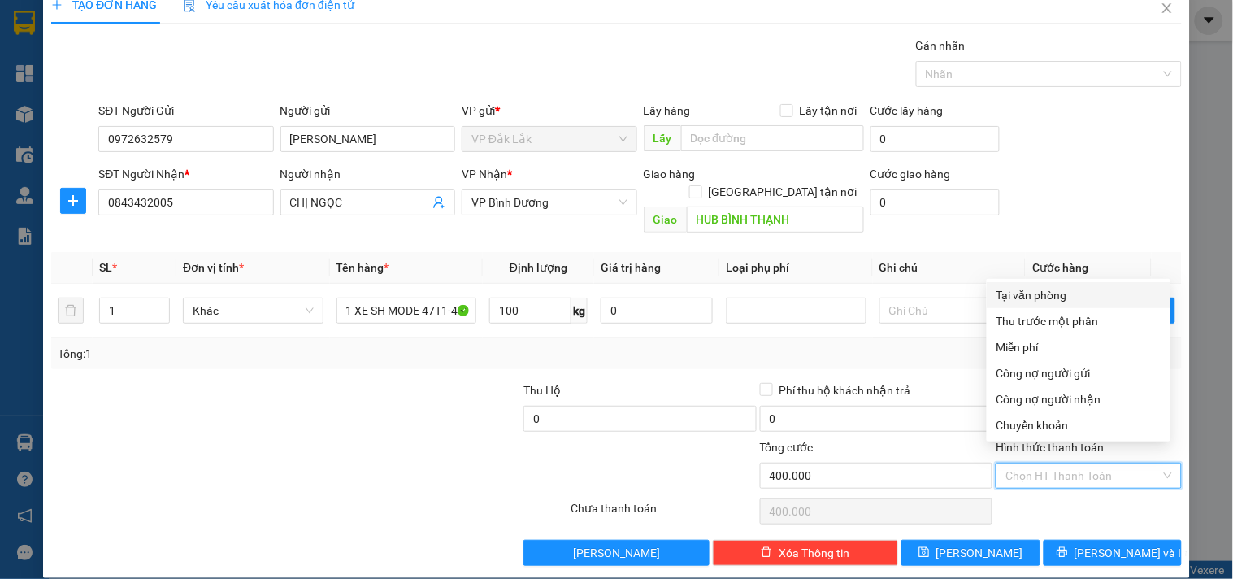
click at [1028, 291] on div "Tại văn phòng" at bounding box center [1078, 295] width 164 height 18
type input "0"
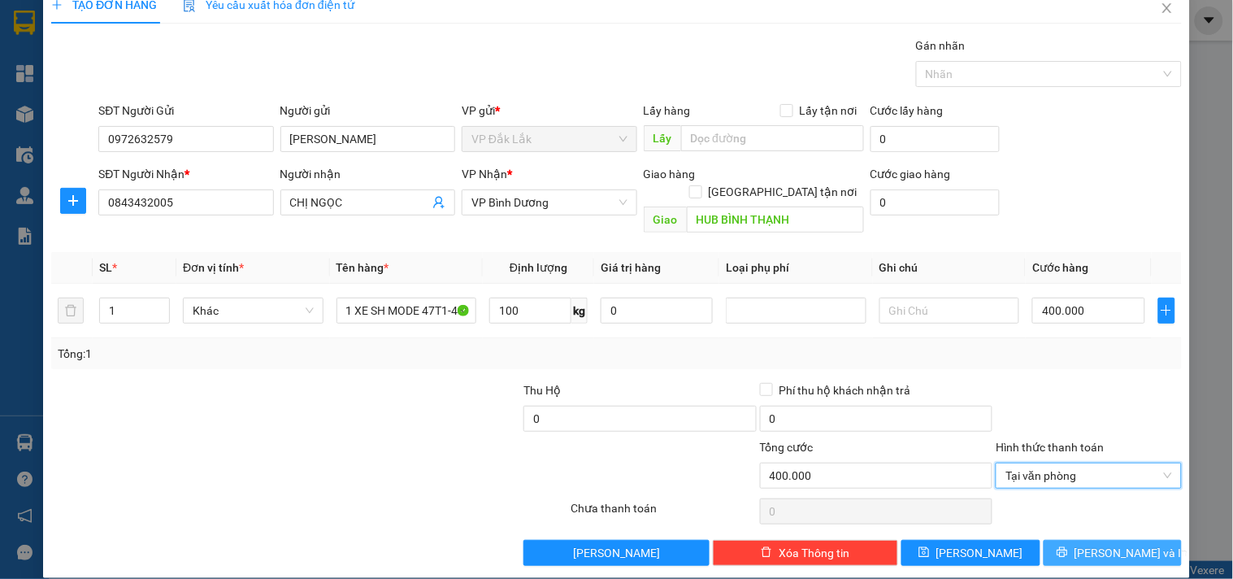
click at [1074, 543] on button "[PERSON_NAME] và In" at bounding box center [1112, 553] width 138 height 26
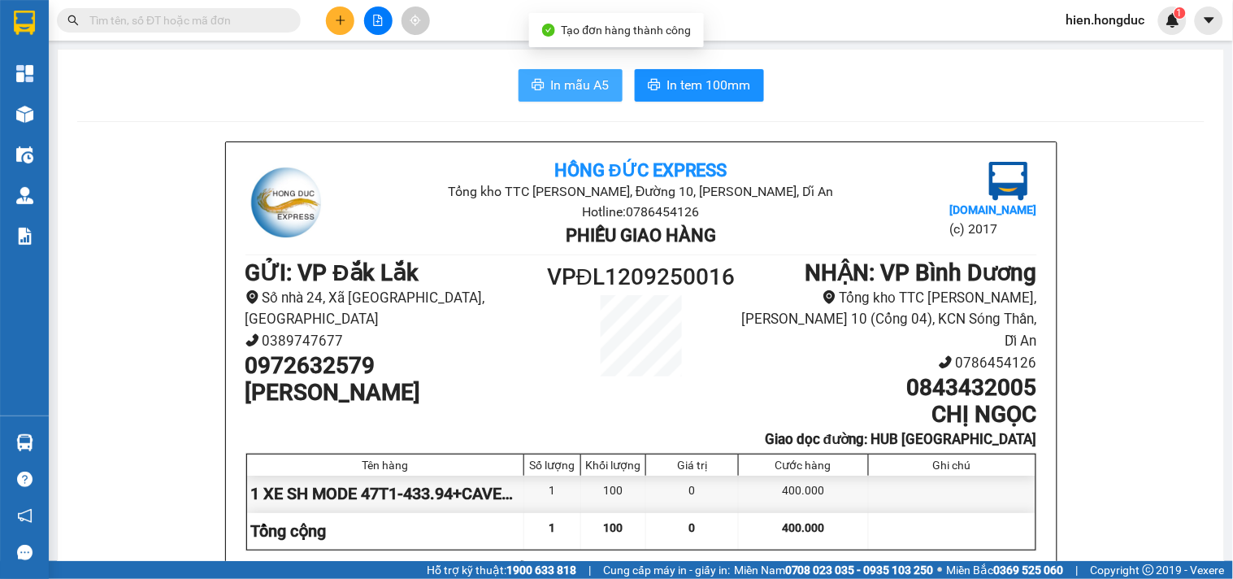
click at [587, 89] on span "In mẫu A5" at bounding box center [580, 85] width 59 height 20
click at [570, 86] on span "In mẫu A5" at bounding box center [580, 85] width 59 height 20
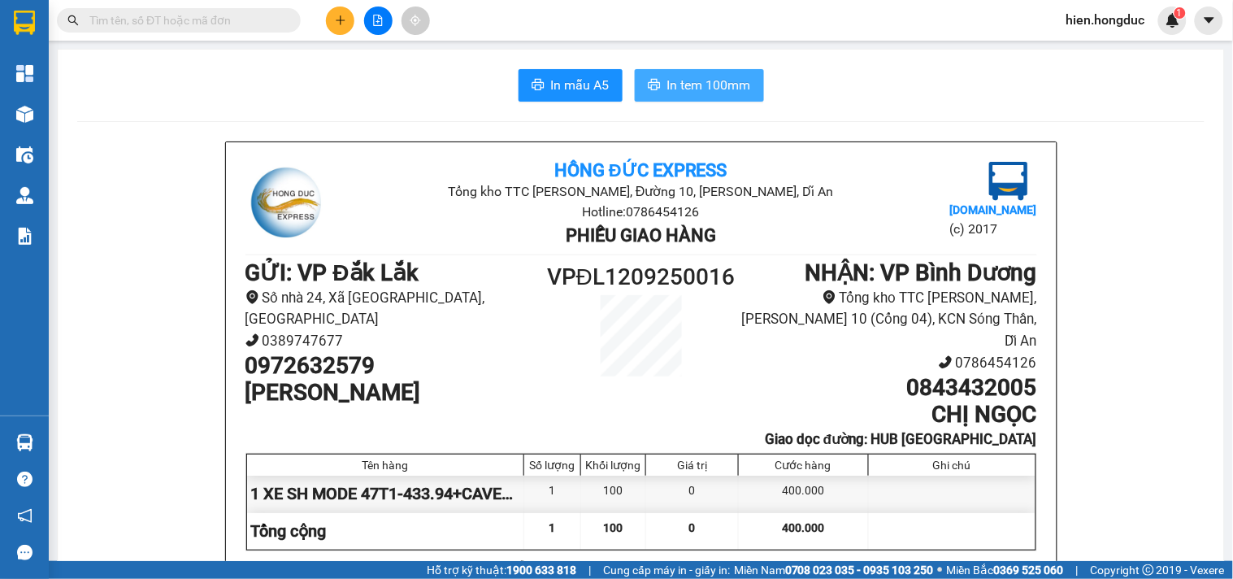
click at [681, 85] on span "In tem 100mm" at bounding box center [709, 85] width 84 height 20
click at [683, 89] on span "In tem 100mm" at bounding box center [709, 85] width 84 height 20
click at [200, 12] on input "text" at bounding box center [185, 20] width 192 height 18
click at [184, 20] on input "text" at bounding box center [185, 20] width 192 height 18
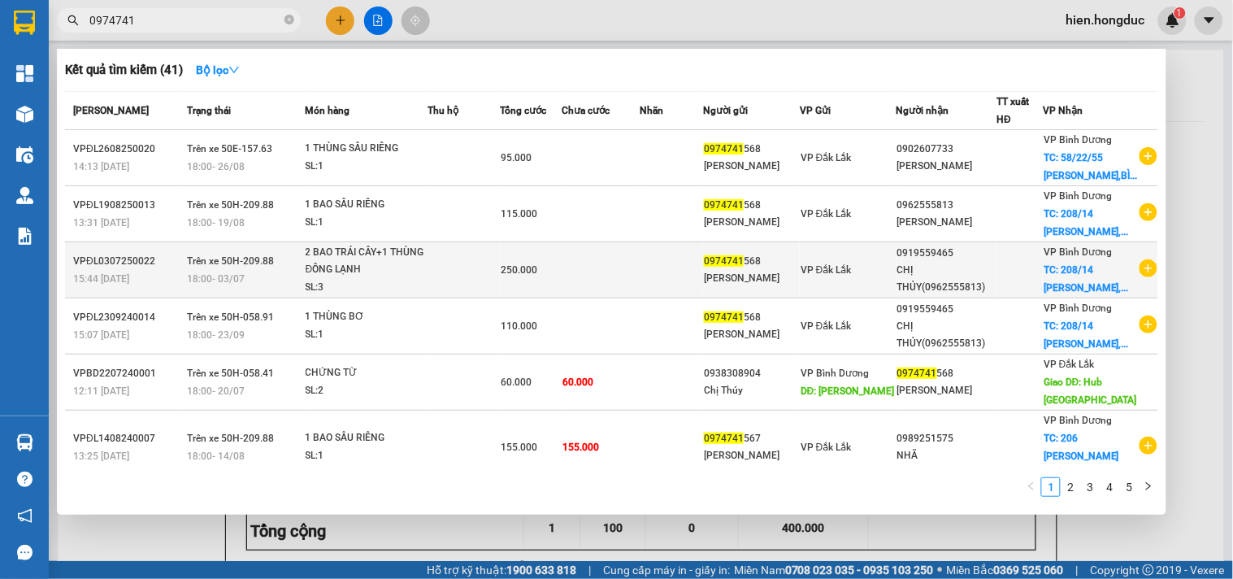
type input "0974741"
click at [1143, 277] on icon "plus-circle" at bounding box center [1148, 268] width 18 height 18
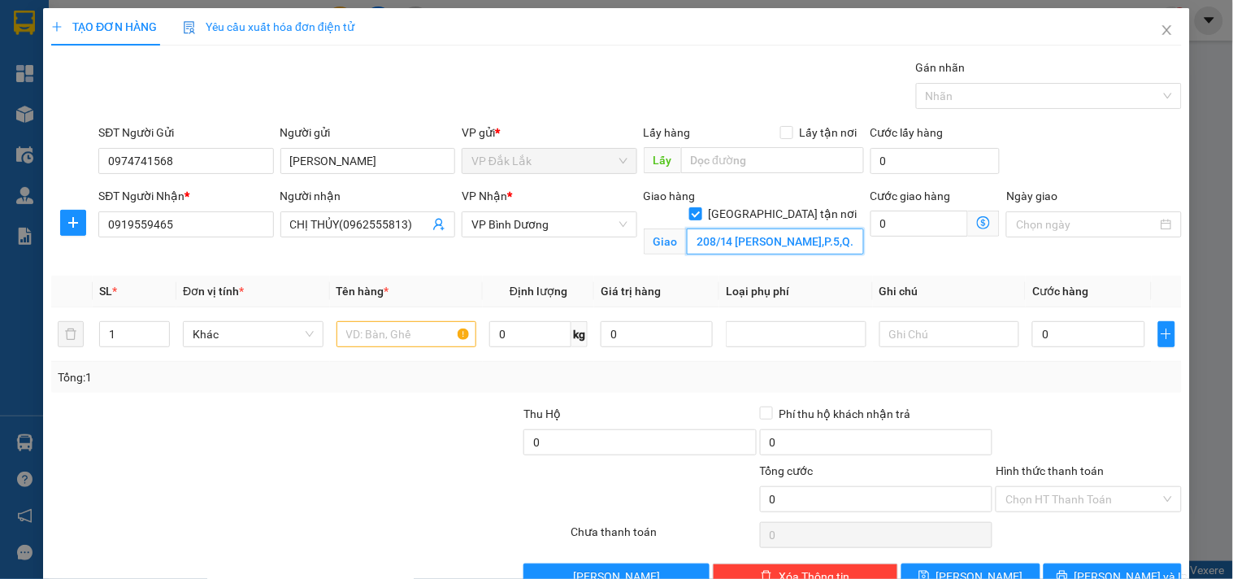
click at [783, 228] on input "208/14 [PERSON_NAME],P.5,Q.PHÚ NHUẬN,HCM" at bounding box center [775, 241] width 177 height 26
click at [805, 228] on input "208/14 [PERSON_NAME],P.5,Q.PHÚ NHUẬN,HCM" at bounding box center [775, 241] width 177 height 26
click at [887, 221] on input "0" at bounding box center [919, 223] width 98 height 26
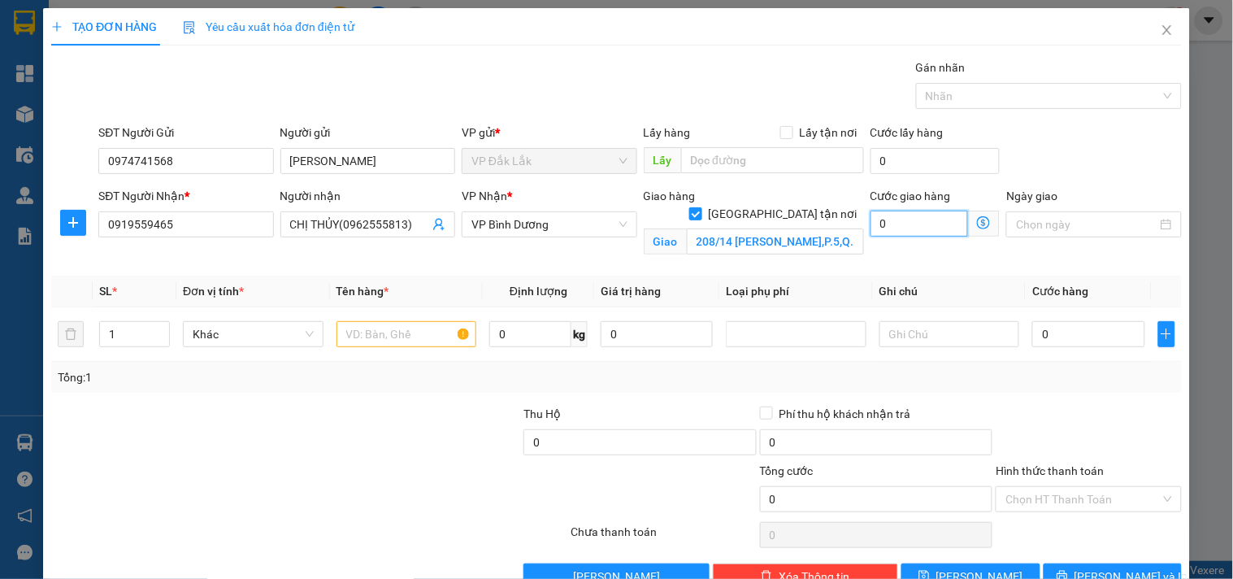
type input "6"
click at [390, 332] on input "text" at bounding box center [406, 334] width 141 height 26
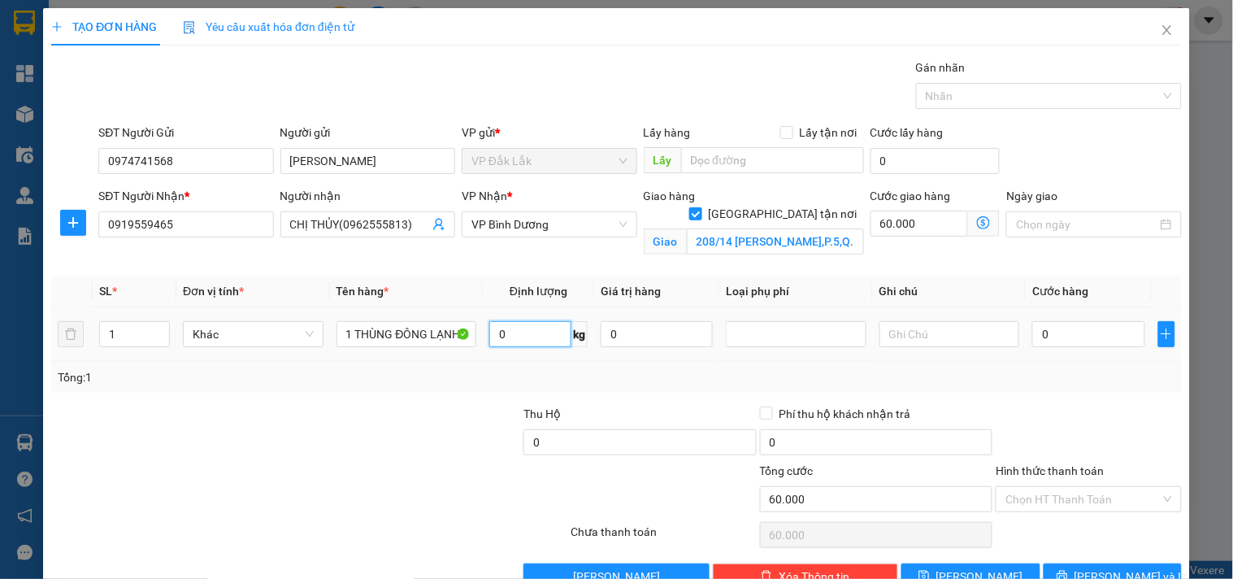
click at [510, 336] on input "0" at bounding box center [530, 334] width 82 height 26
click at [1071, 327] on input "0" at bounding box center [1088, 334] width 112 height 26
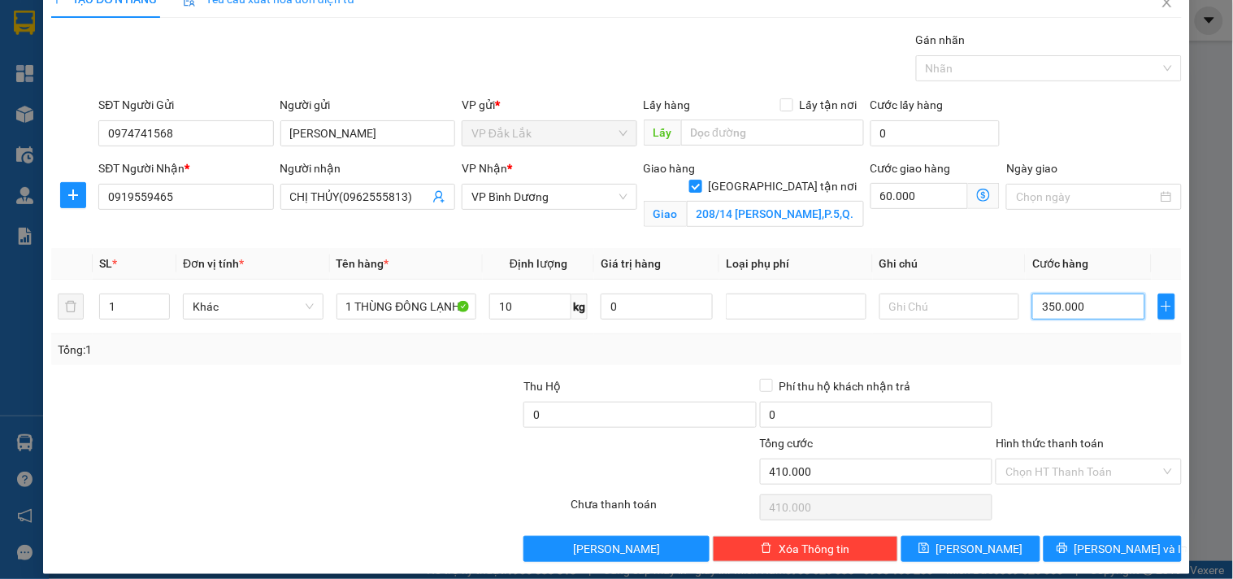
scroll to position [42, 0]
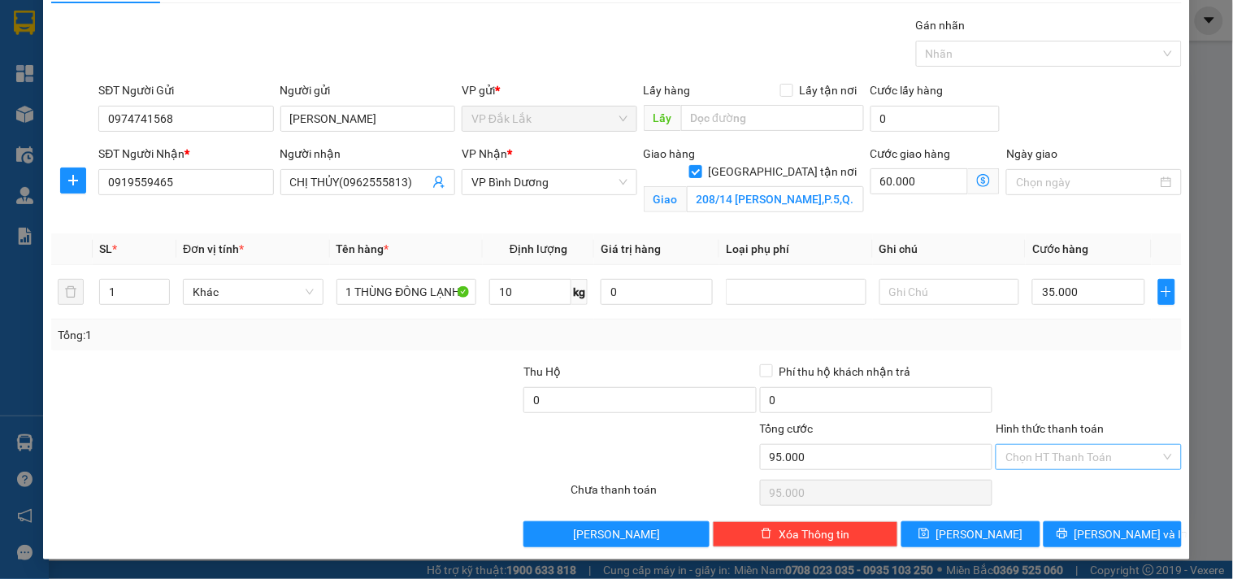
click at [1106, 459] on input "Hình thức thanh toán" at bounding box center [1082, 457] width 154 height 24
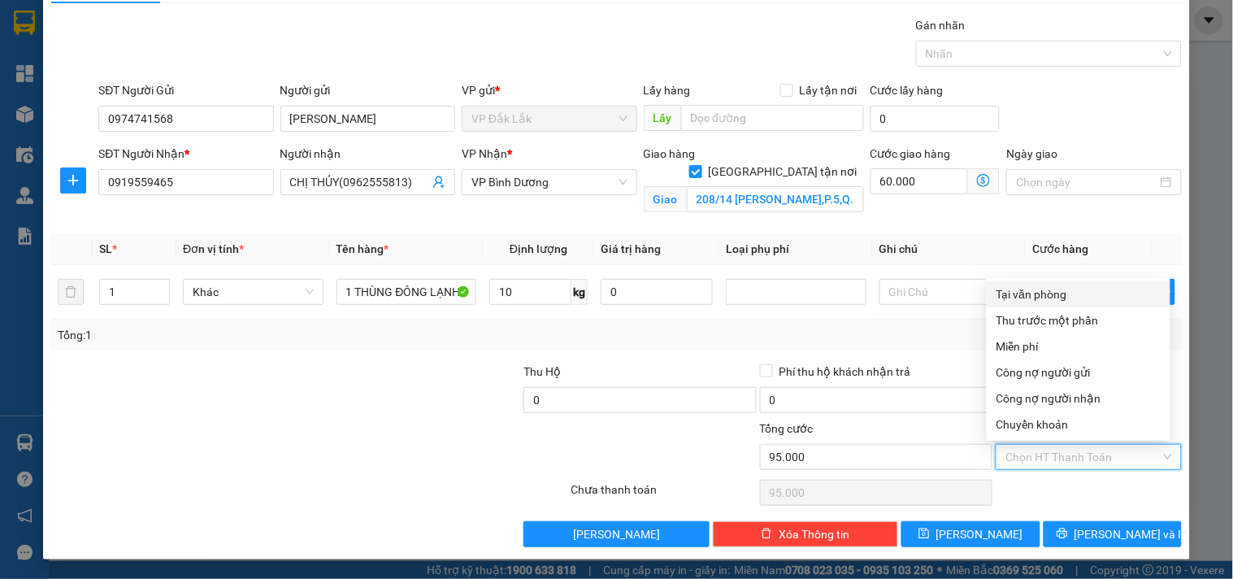
click at [1089, 288] on div "Tại văn phòng" at bounding box center [1078, 294] width 164 height 18
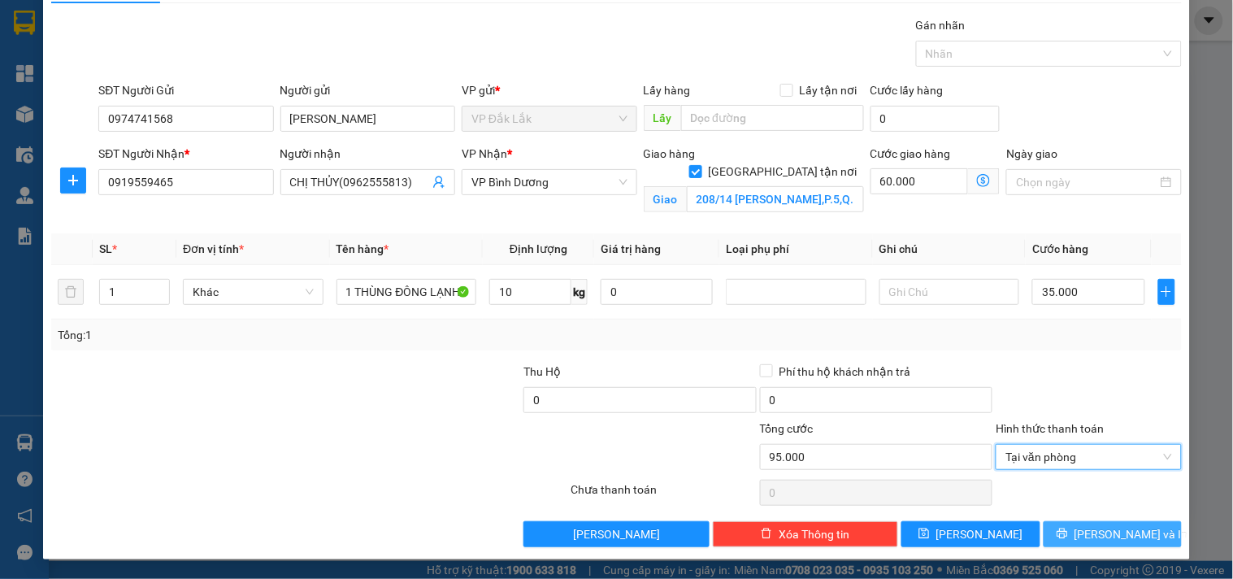
click at [1091, 537] on span "[PERSON_NAME] và In" at bounding box center [1131, 534] width 114 height 18
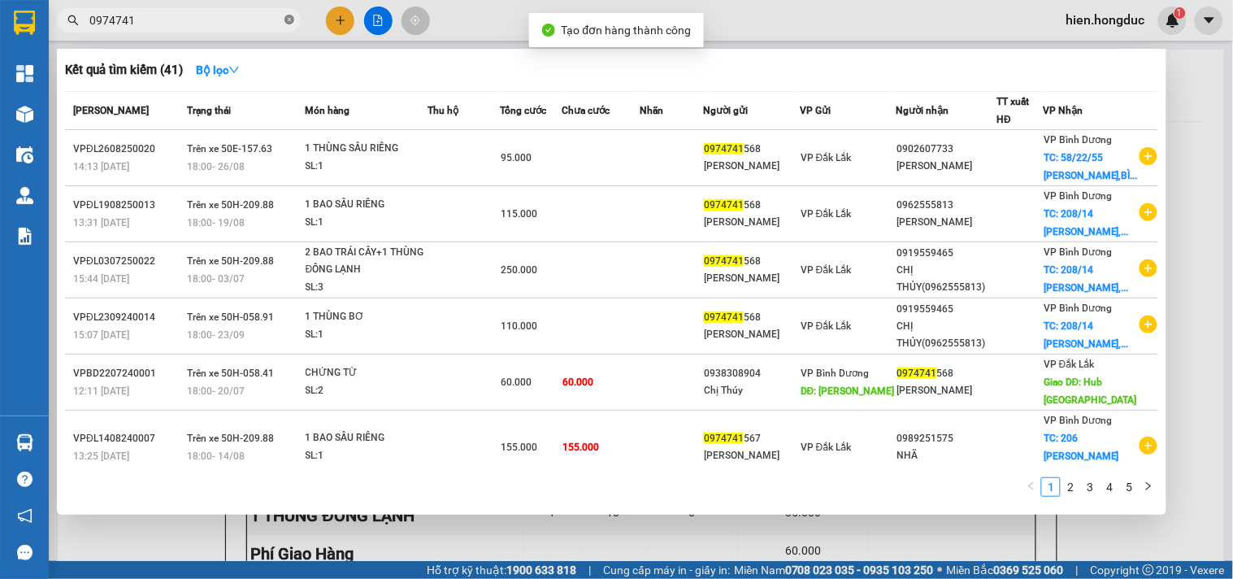
click at [288, 23] on icon "close-circle" at bounding box center [289, 20] width 10 height 10
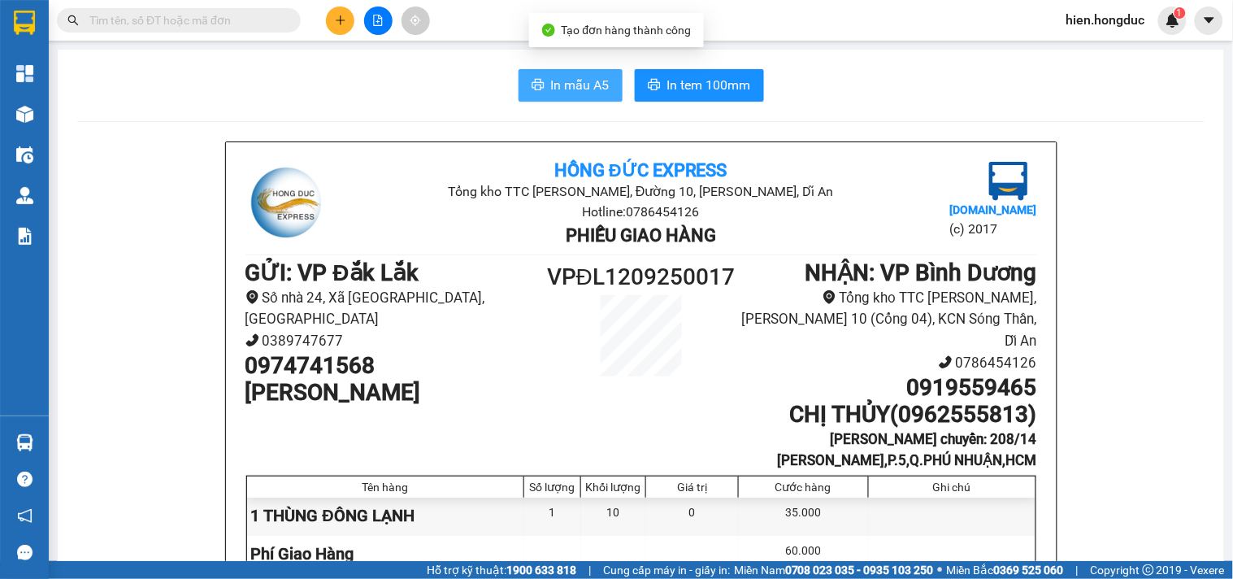
click at [570, 91] on span "In mẫu A5" at bounding box center [580, 85] width 59 height 20
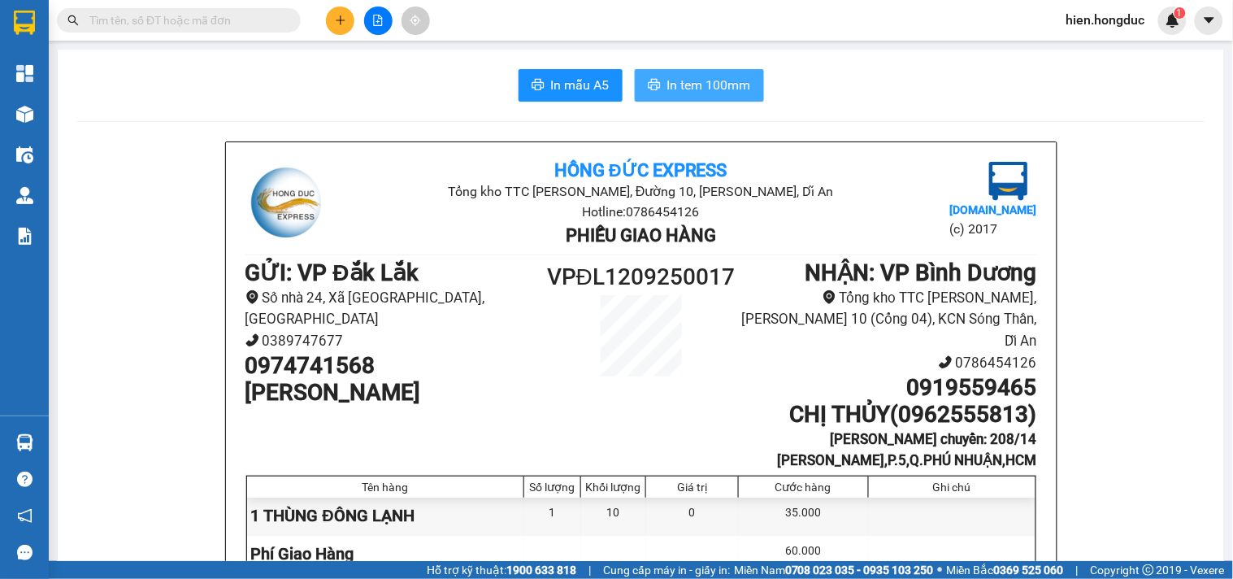
click at [655, 83] on button "In tem 100mm" at bounding box center [699, 85] width 129 height 33
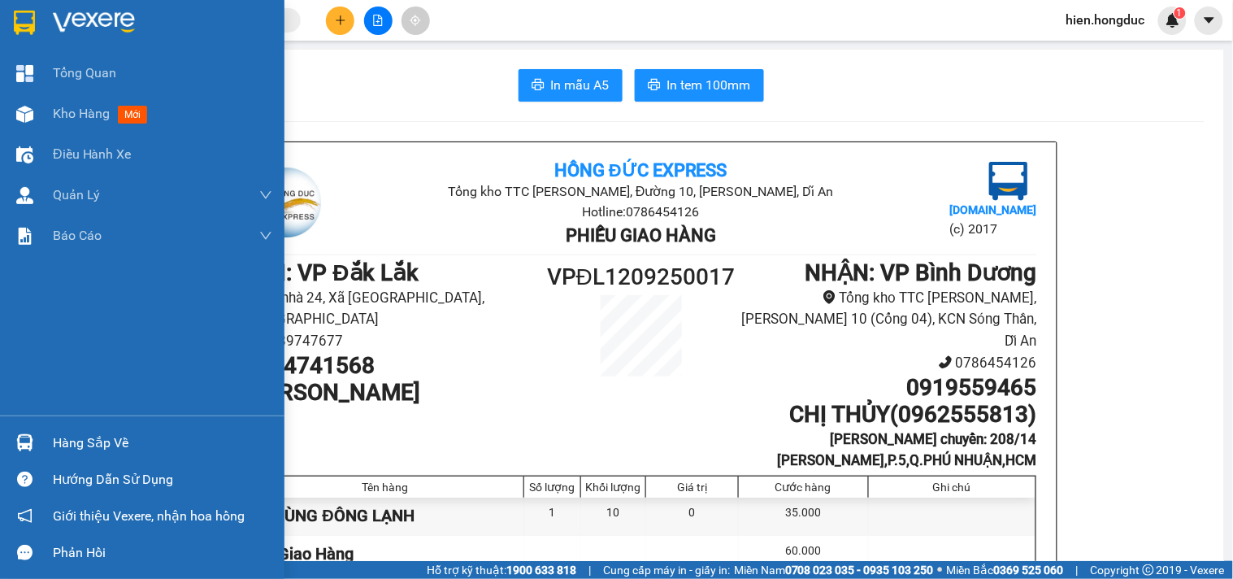
click at [69, 21] on img at bounding box center [94, 23] width 82 height 24
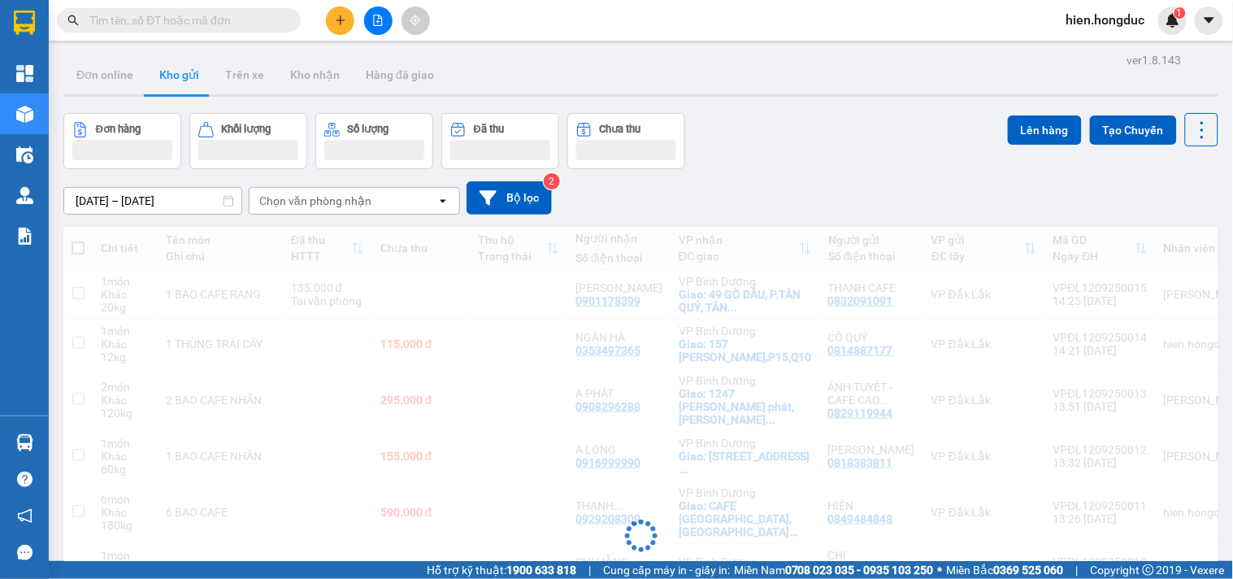
click at [256, 23] on input "text" at bounding box center [185, 20] width 192 height 18
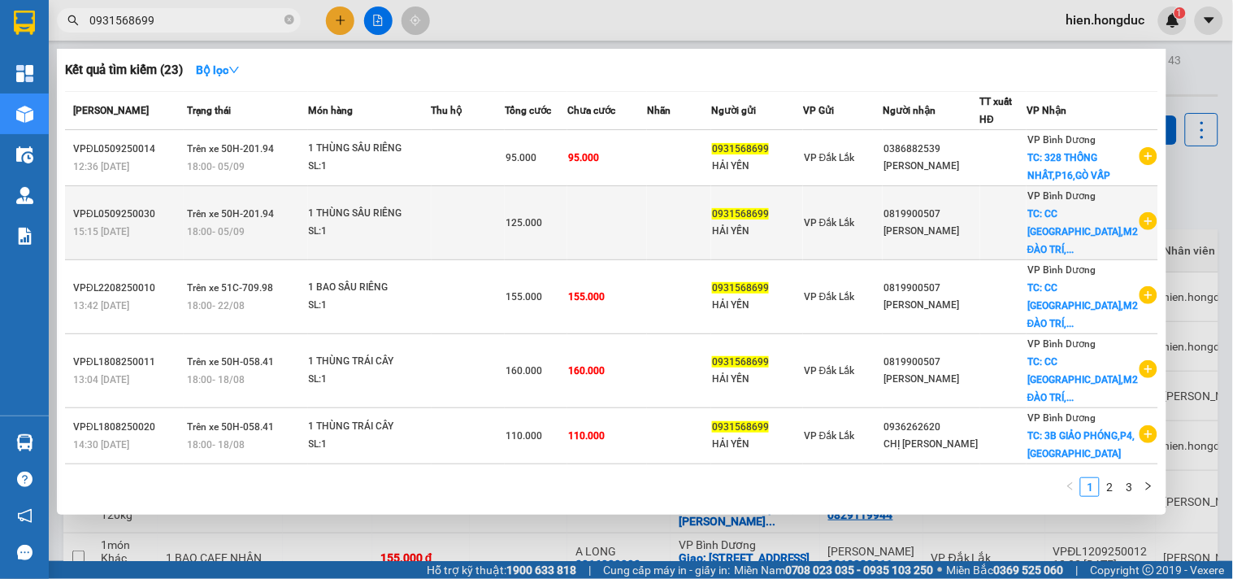
click at [1142, 230] on icon "plus-circle" at bounding box center [1148, 221] width 18 height 18
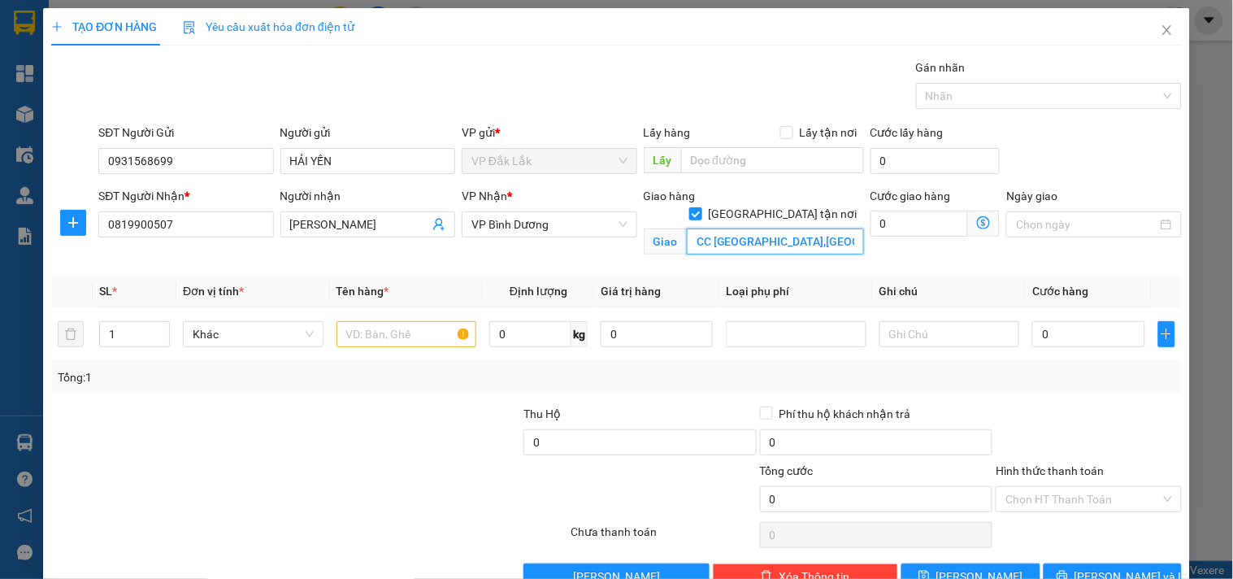
click at [797, 228] on input "CC [GEOGRAPHIC_DATA],[GEOGRAPHIC_DATA],[GEOGRAPHIC_DATA],[GEOGRAPHIC_DATA]" at bounding box center [775, 241] width 177 height 26
click at [808, 228] on input "CC [GEOGRAPHIC_DATA],[GEOGRAPHIC_DATA],[GEOGRAPHIC_DATA],[GEOGRAPHIC_DATA]" at bounding box center [775, 241] width 177 height 26
click at [904, 223] on input "0" at bounding box center [919, 223] width 98 height 26
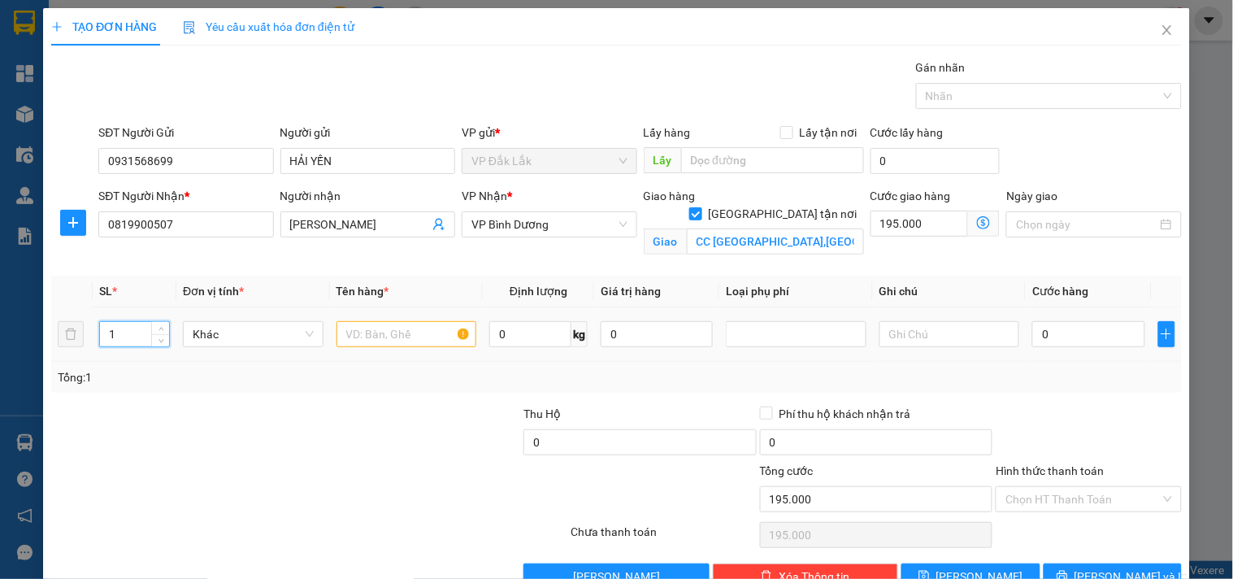
click at [135, 336] on input "1" at bounding box center [134, 334] width 69 height 24
click at [400, 331] on input "text" at bounding box center [406, 334] width 141 height 26
click at [524, 341] on input "0" at bounding box center [530, 334] width 82 height 26
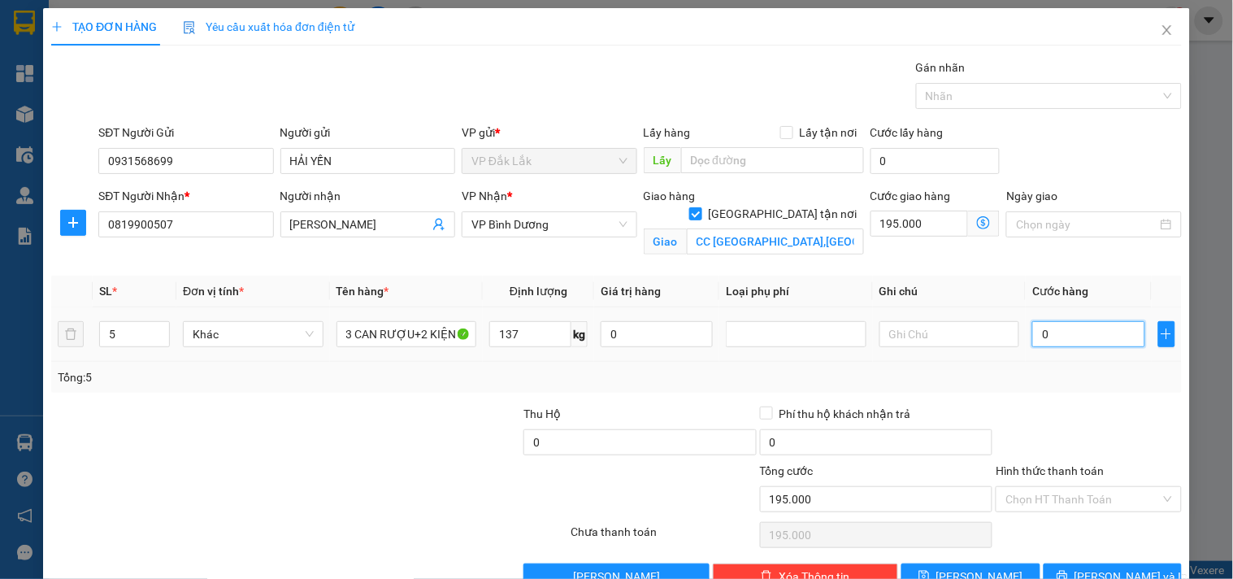
click at [1065, 329] on input "0" at bounding box center [1088, 334] width 112 height 26
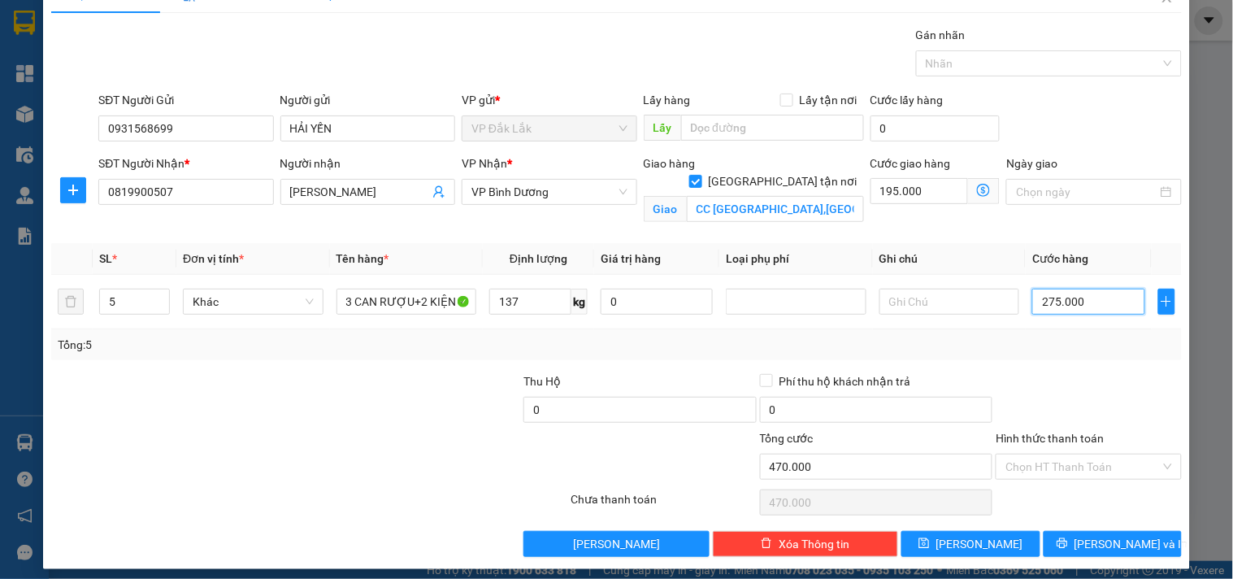
scroll to position [42, 0]
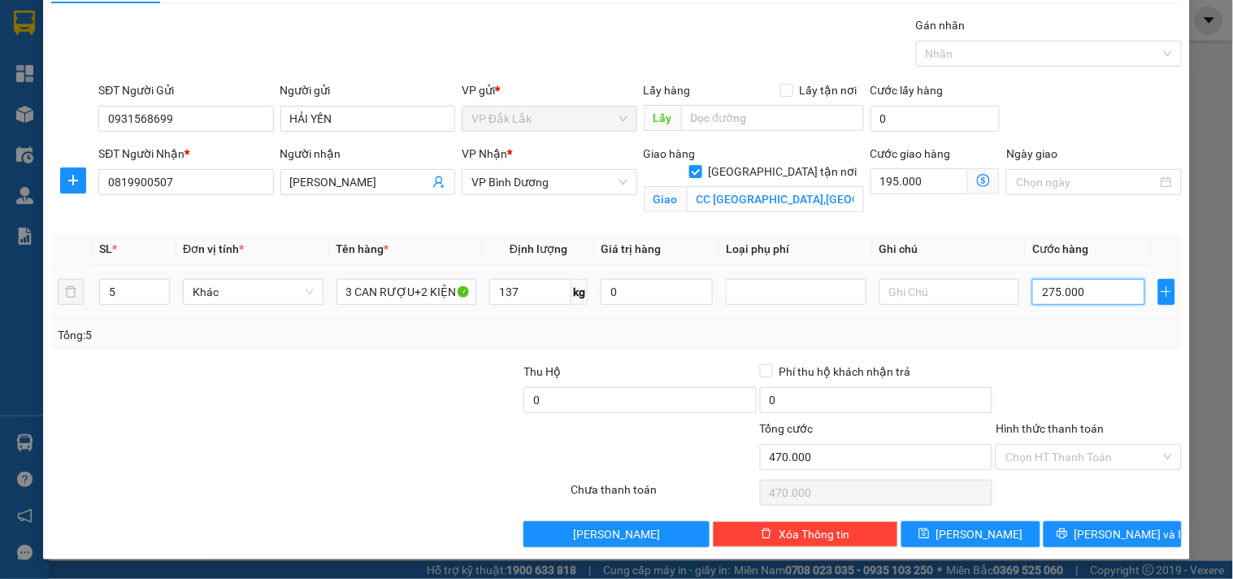
click at [1048, 293] on input "275.000" at bounding box center [1088, 292] width 112 height 26
click at [1043, 288] on input "275.000" at bounding box center [1088, 292] width 112 height 26
click at [779, 469] on input "450.000" at bounding box center [876, 457] width 233 height 26
click at [510, 288] on input "137" at bounding box center [530, 292] width 82 height 26
click at [1043, 290] on input "255.000" at bounding box center [1088, 292] width 112 height 26
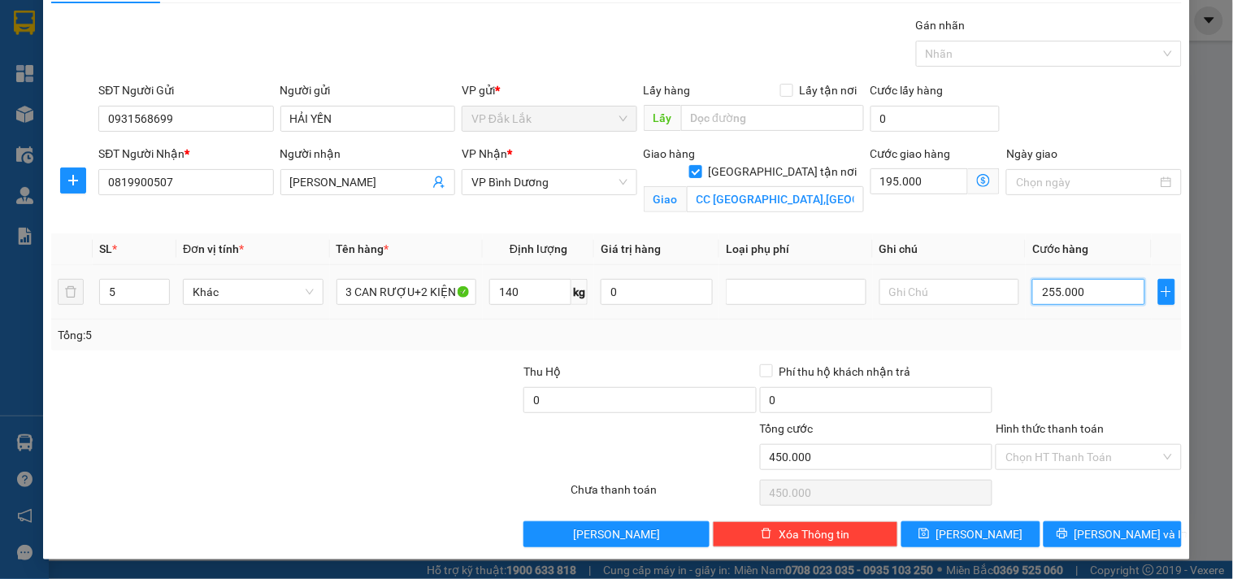
click at [1042, 294] on input "255.000" at bounding box center [1088, 292] width 112 height 26
click at [1061, 457] on input "Hình thức thanh toán" at bounding box center [1082, 457] width 154 height 24
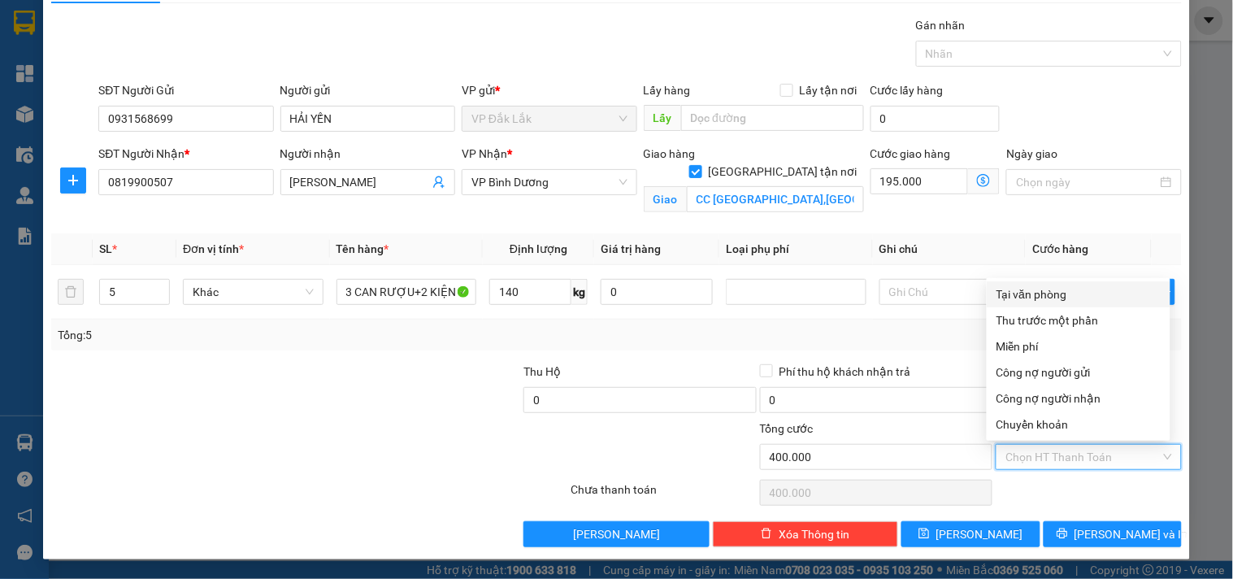
click at [1037, 293] on div "Tại văn phòng" at bounding box center [1078, 294] width 164 height 18
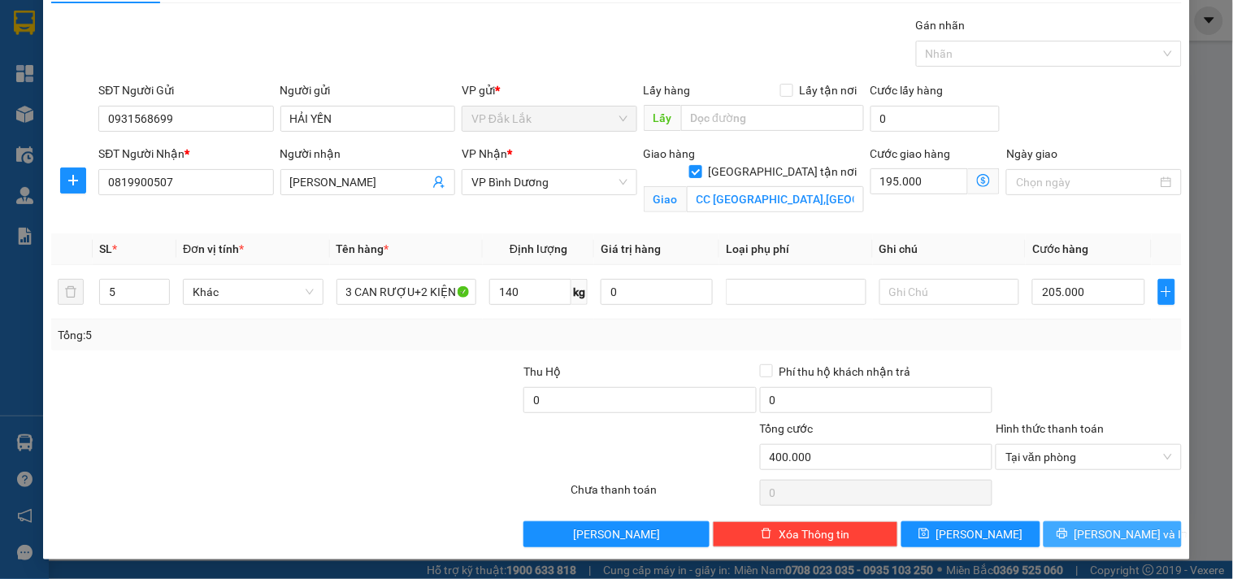
click at [1067, 534] on icon "printer" at bounding box center [1061, 533] width 11 height 11
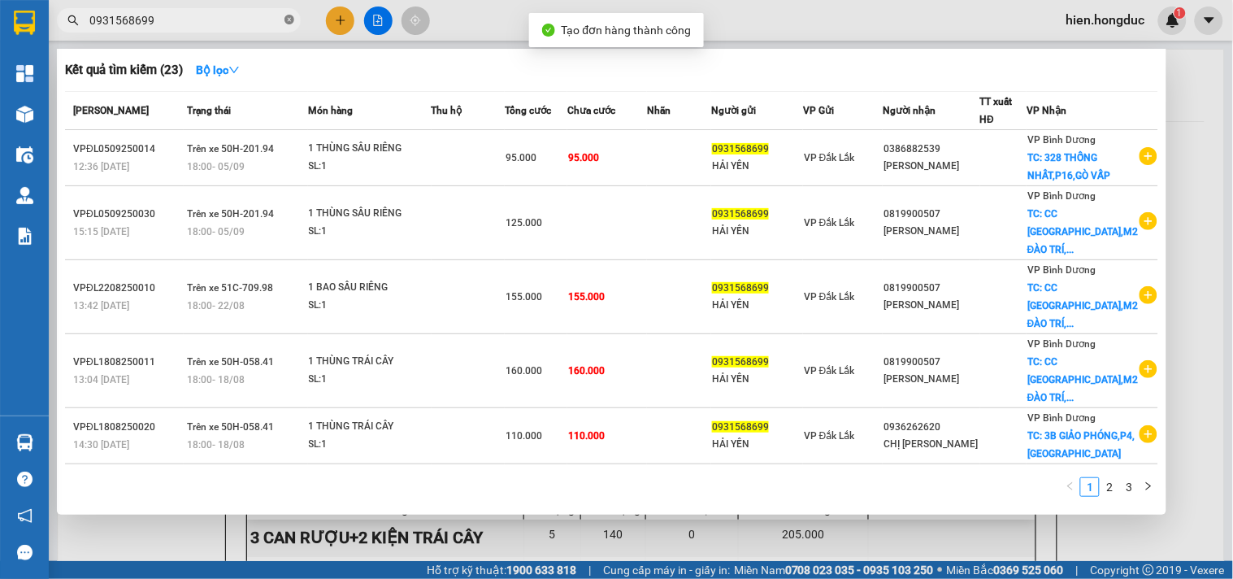
click at [288, 20] on icon "close-circle" at bounding box center [289, 20] width 10 height 10
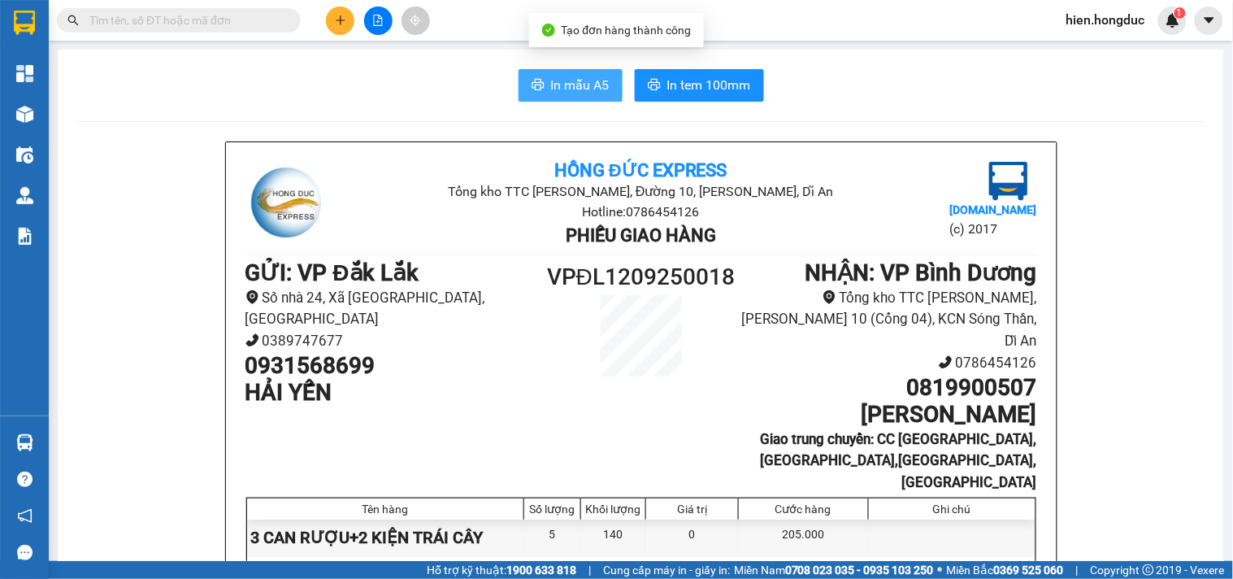
click at [556, 90] on span "In mẫu A5" at bounding box center [580, 85] width 59 height 20
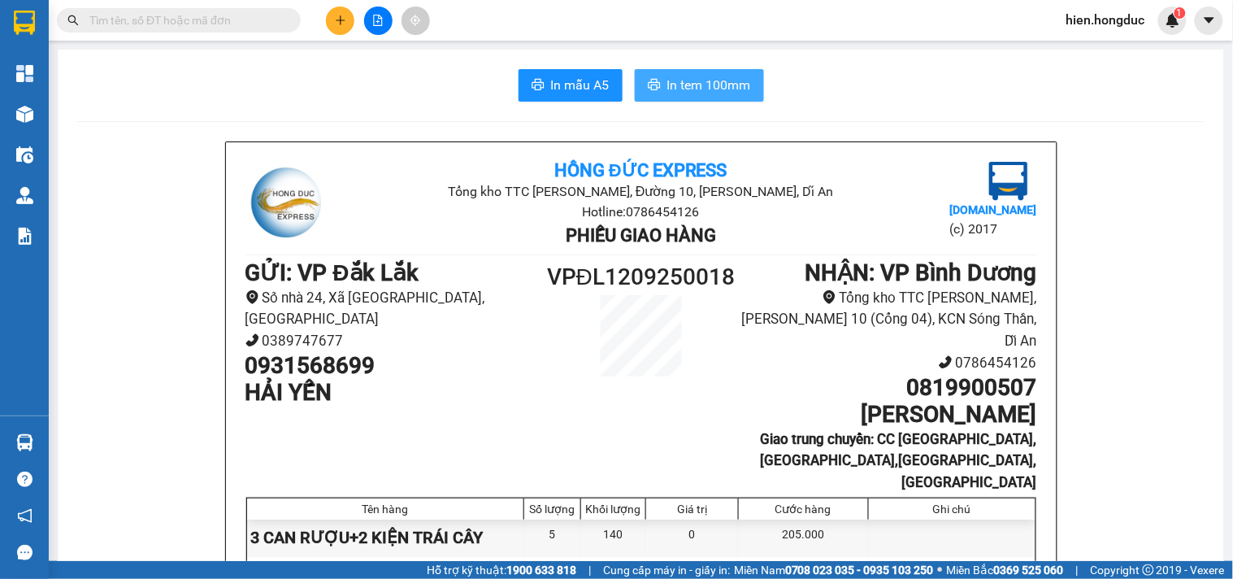
click at [703, 74] on button "In tem 100mm" at bounding box center [699, 85] width 129 height 33
click at [685, 86] on span "In tem 100mm" at bounding box center [709, 85] width 84 height 20
click at [195, 12] on input "text" at bounding box center [185, 20] width 192 height 18
click at [329, 20] on button at bounding box center [340, 21] width 28 height 28
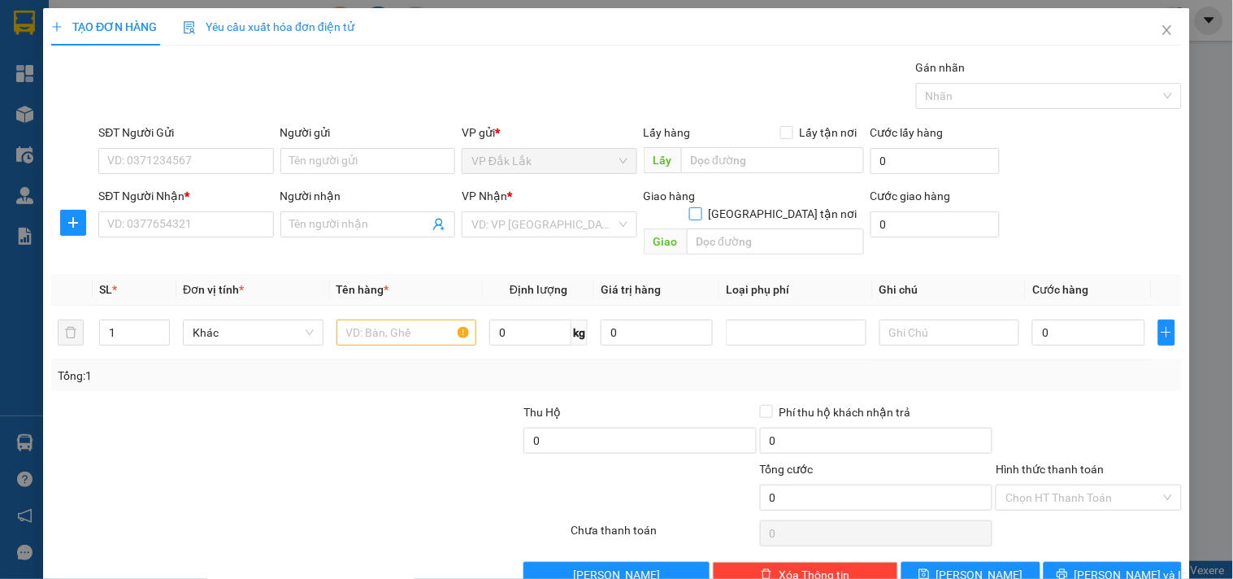
click at [701, 207] on input "[GEOGRAPHIC_DATA] tận nơi" at bounding box center [694, 212] width 11 height 11
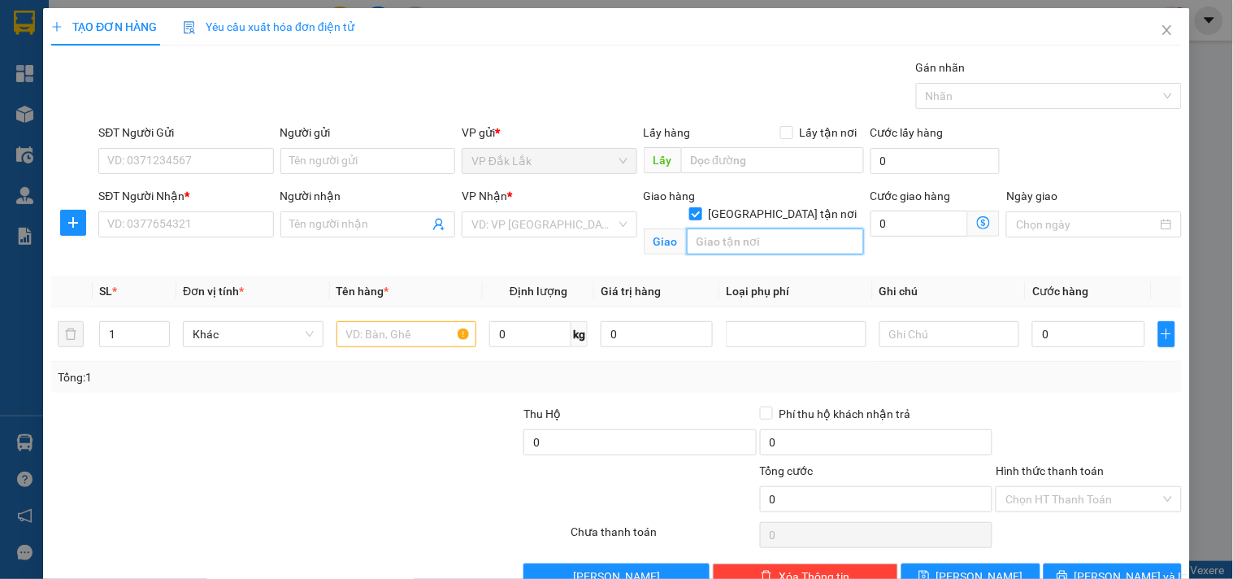
click at [751, 236] on input "text" at bounding box center [775, 241] width 177 height 26
click at [133, 231] on input "SĐT Người Nhận *" at bounding box center [185, 224] width 175 height 26
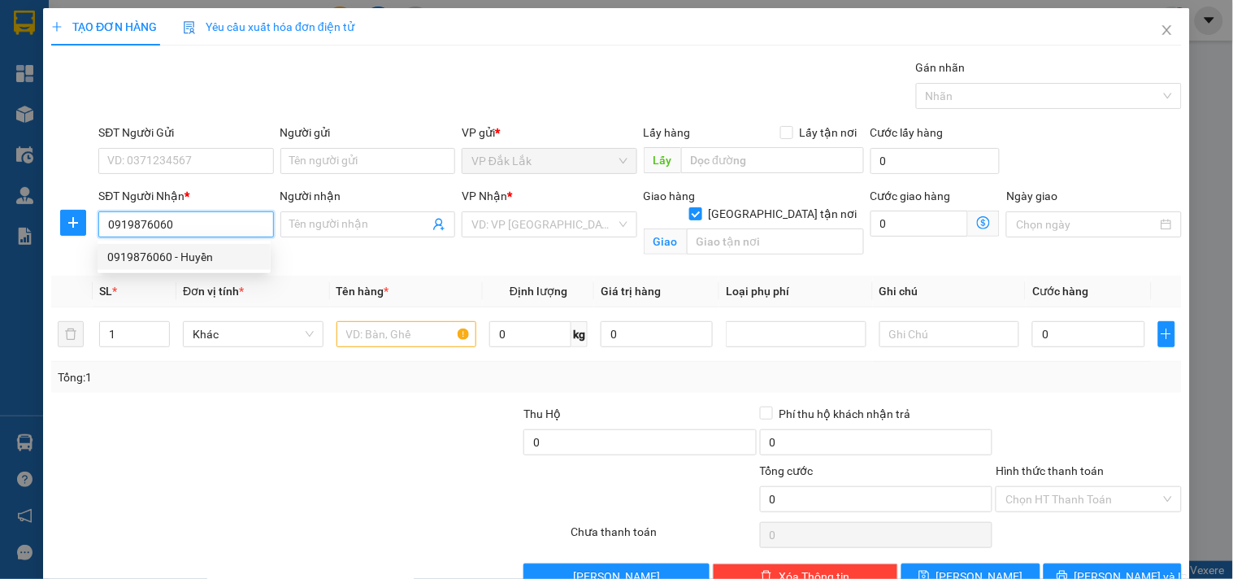
click at [217, 256] on div "0919876060 - Huyền" at bounding box center [184, 257] width 154 height 18
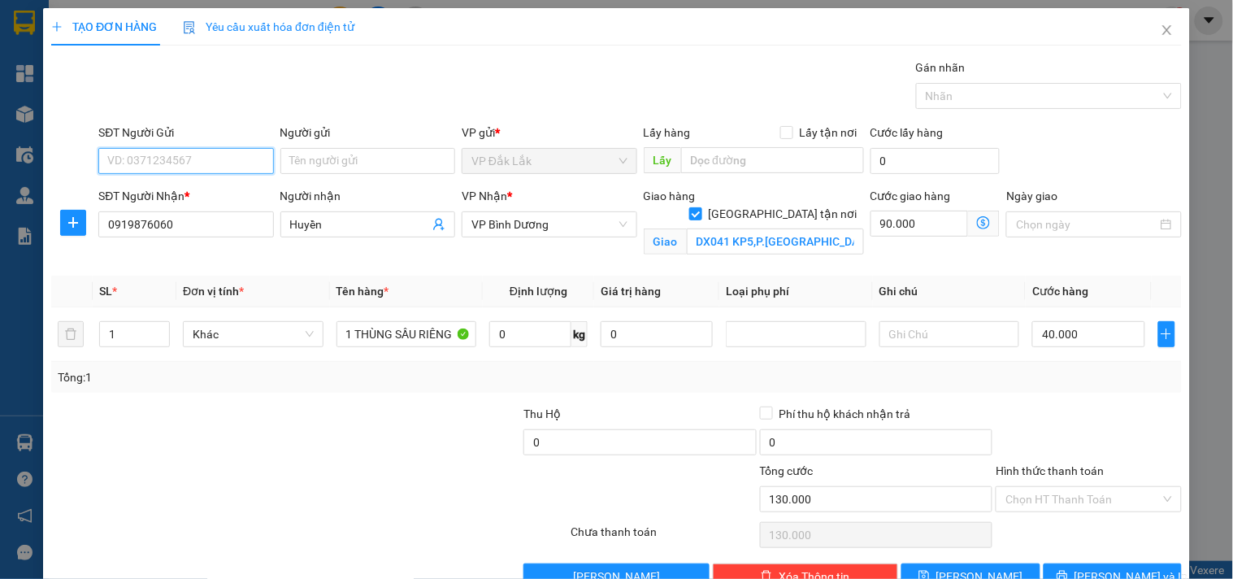
click at [220, 167] on input "SĐT Người Gửi" at bounding box center [185, 161] width 175 height 26
click at [226, 196] on div "0914714968 - [PERSON_NAME]" at bounding box center [187, 193] width 160 height 18
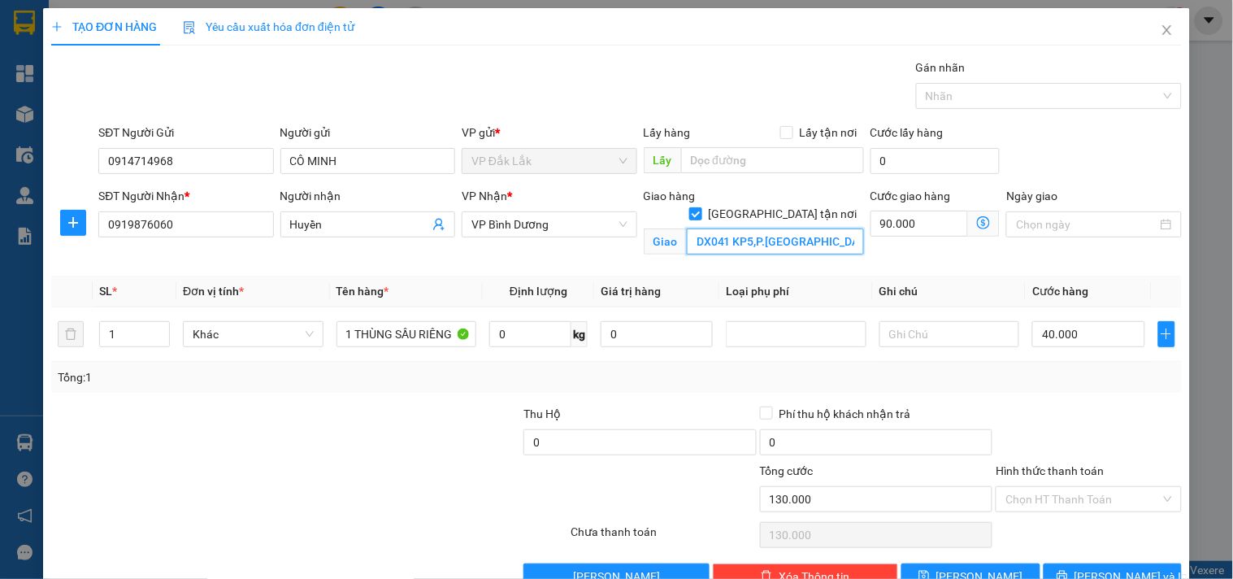
click at [740, 228] on input "DX041 KP5,P.[GEOGRAPHIC_DATA],TDM" at bounding box center [775, 241] width 177 height 26
click at [758, 228] on input "DX041 KP5,P.[GEOGRAPHIC_DATA],TDM" at bounding box center [775, 241] width 177 height 26
click at [509, 342] on input "0" at bounding box center [530, 334] width 82 height 26
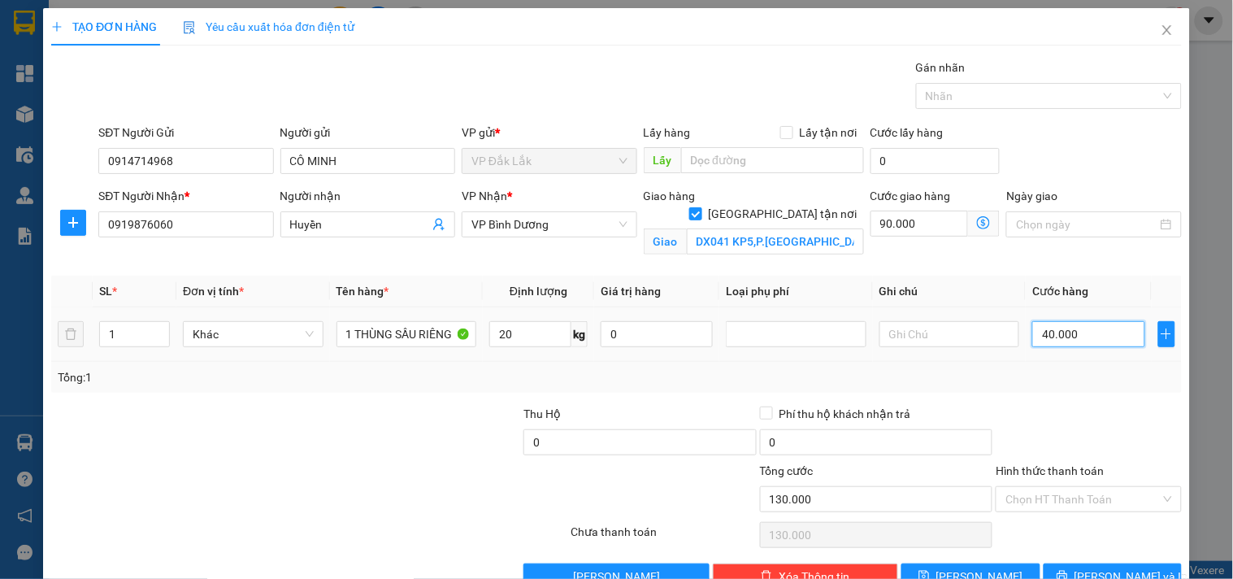
click at [1066, 334] on input "40.000" at bounding box center [1088, 334] width 112 height 26
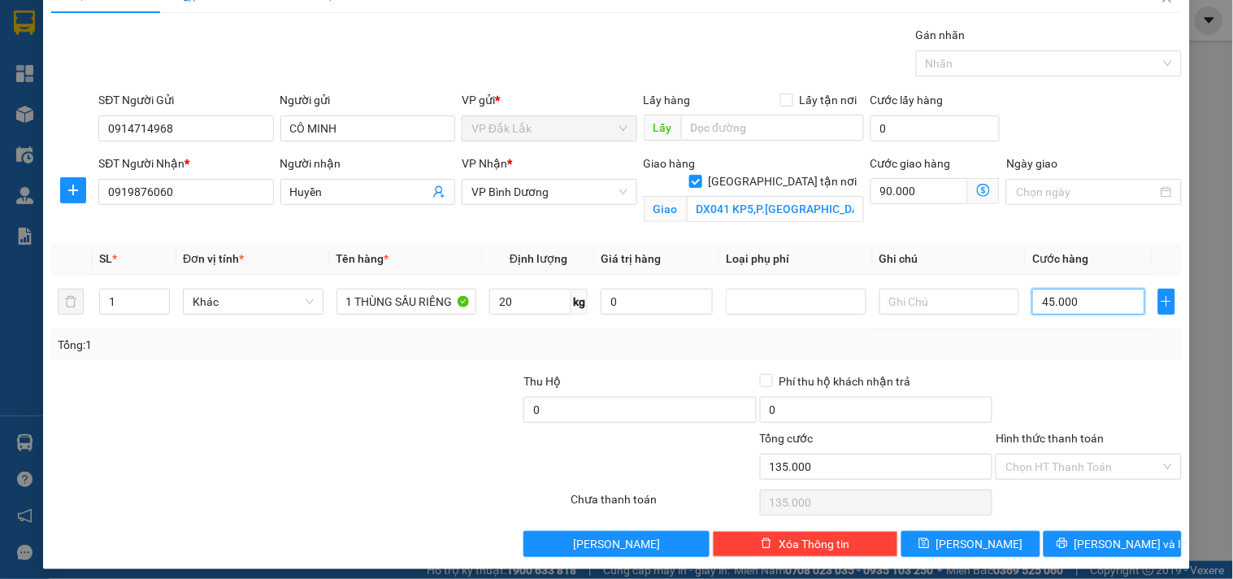
scroll to position [42, 0]
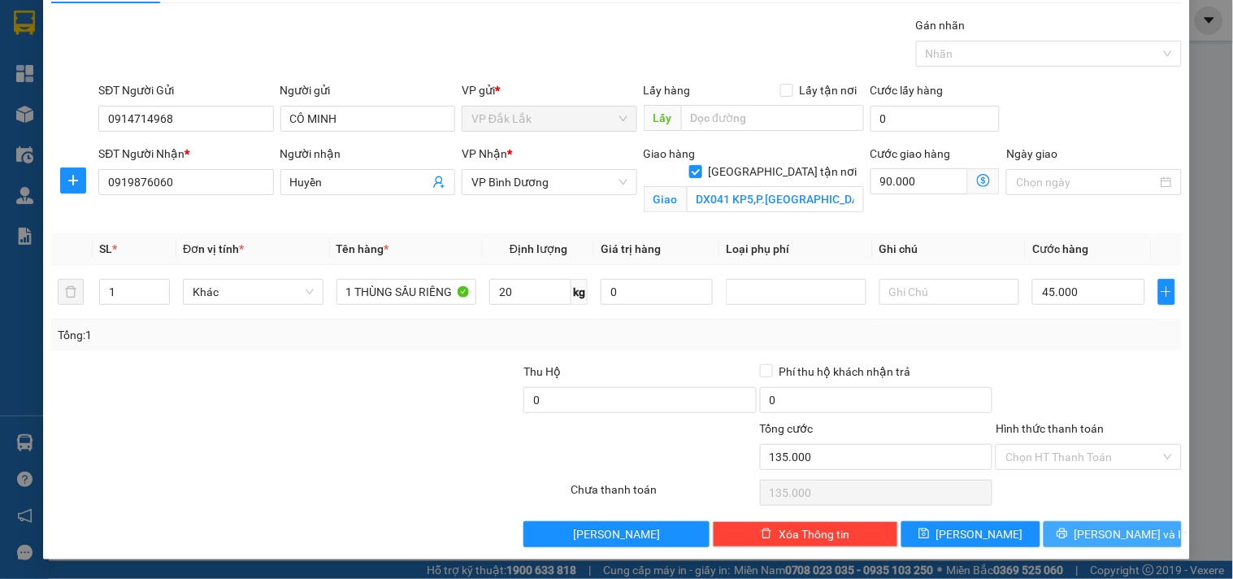
click at [1130, 536] on span "[PERSON_NAME] và In" at bounding box center [1131, 534] width 114 height 18
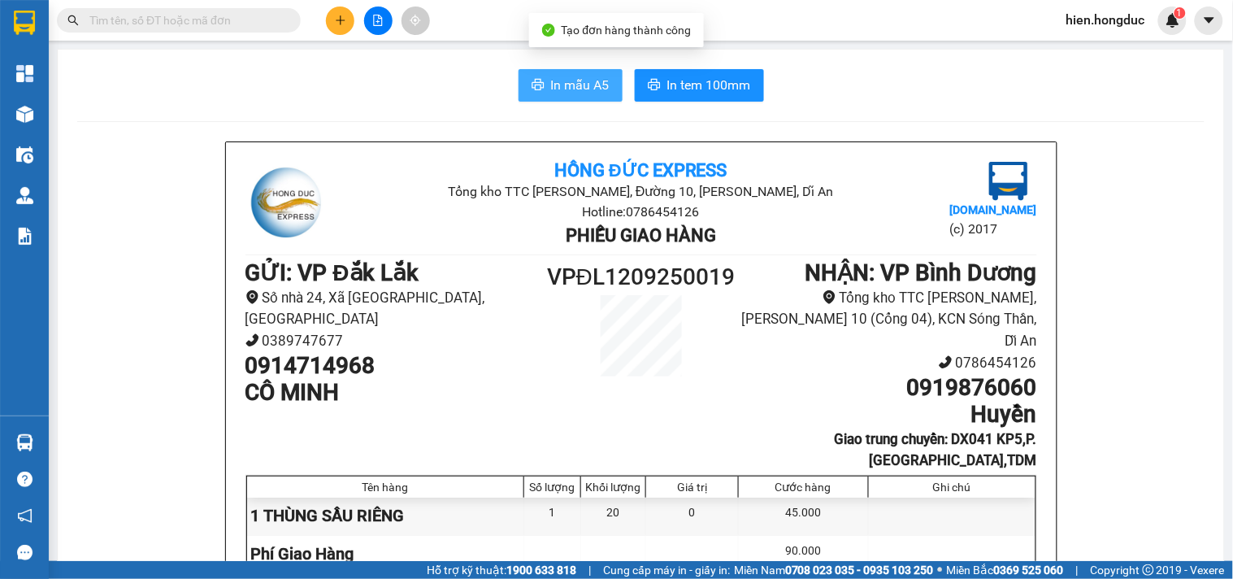
click at [596, 95] on button "In mẫu A5" at bounding box center [570, 85] width 104 height 33
click at [575, 85] on span "In mẫu A5" at bounding box center [580, 85] width 59 height 20
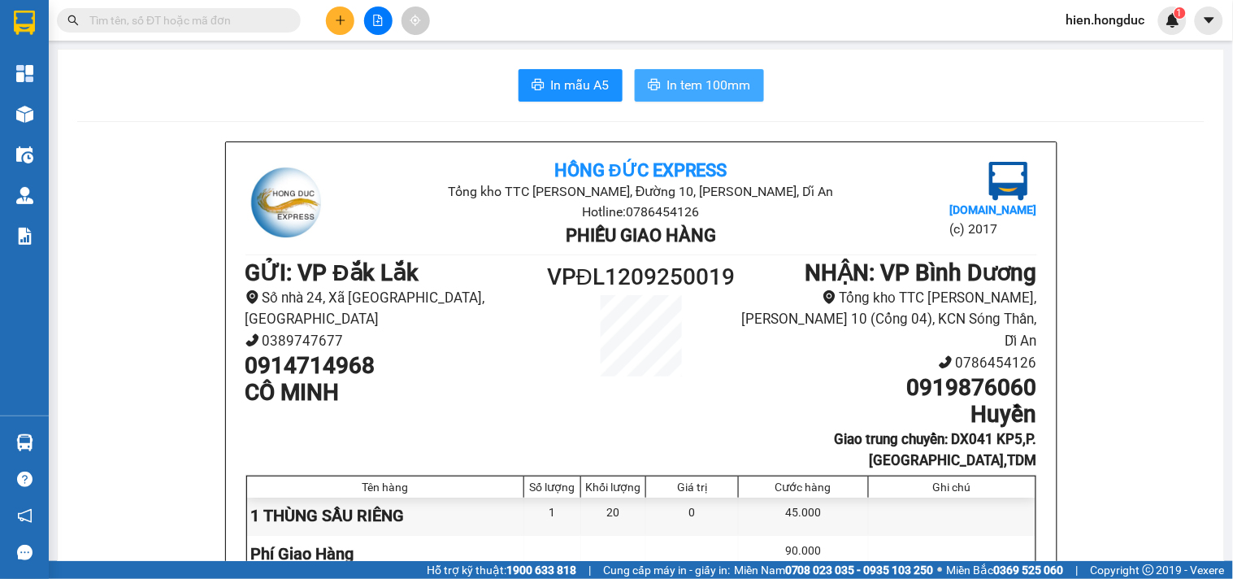
click at [678, 85] on span "In tem 100mm" at bounding box center [709, 85] width 84 height 20
click at [340, 19] on icon "plus" at bounding box center [340, 19] width 1 height 9
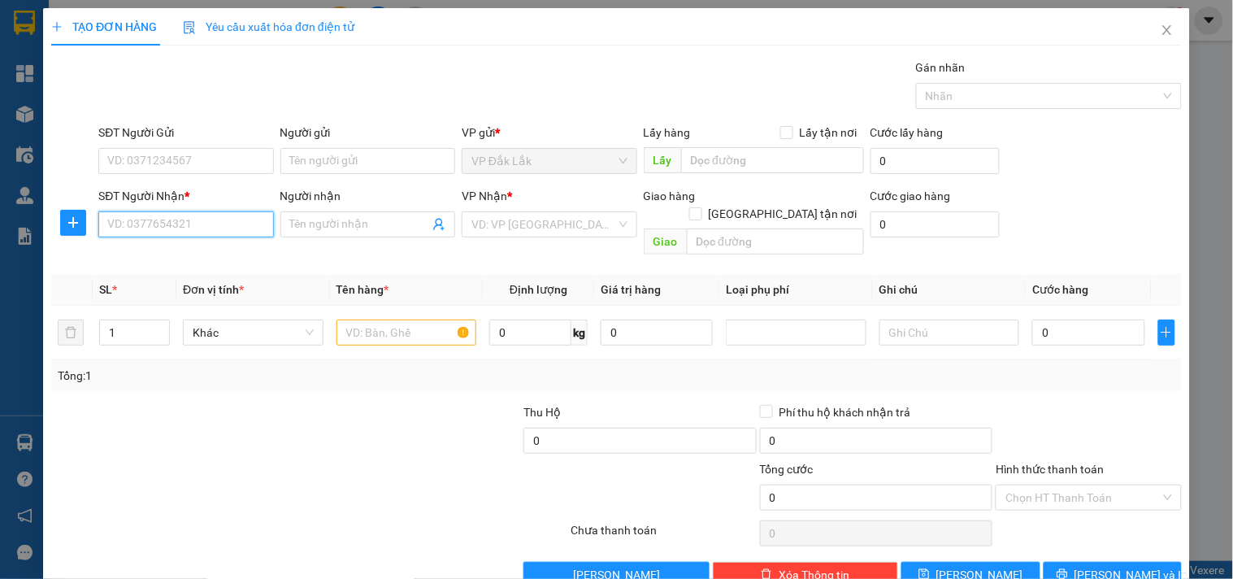
click at [150, 232] on input "SĐT Người Nhận *" at bounding box center [185, 224] width 175 height 26
click at [728, 228] on input "text" at bounding box center [775, 241] width 177 height 26
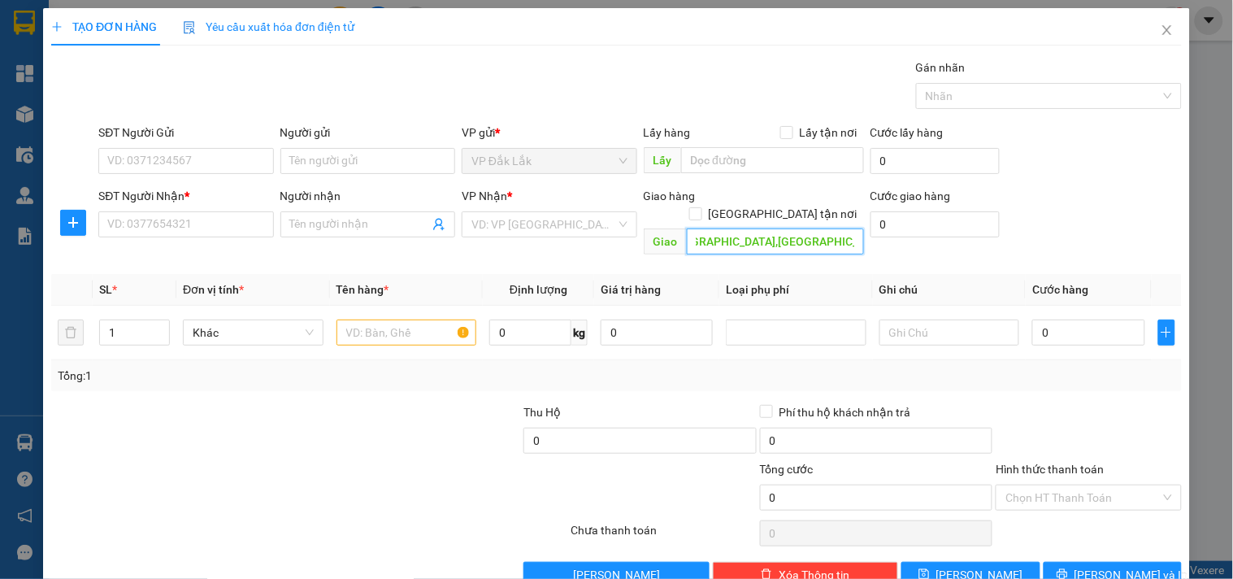
scroll to position [0, 112]
click at [818, 228] on input "147/10 TỔ 10,[GEOGRAPHIC_DATA],[GEOGRAPHIC_DATA]" at bounding box center [775, 241] width 177 height 26
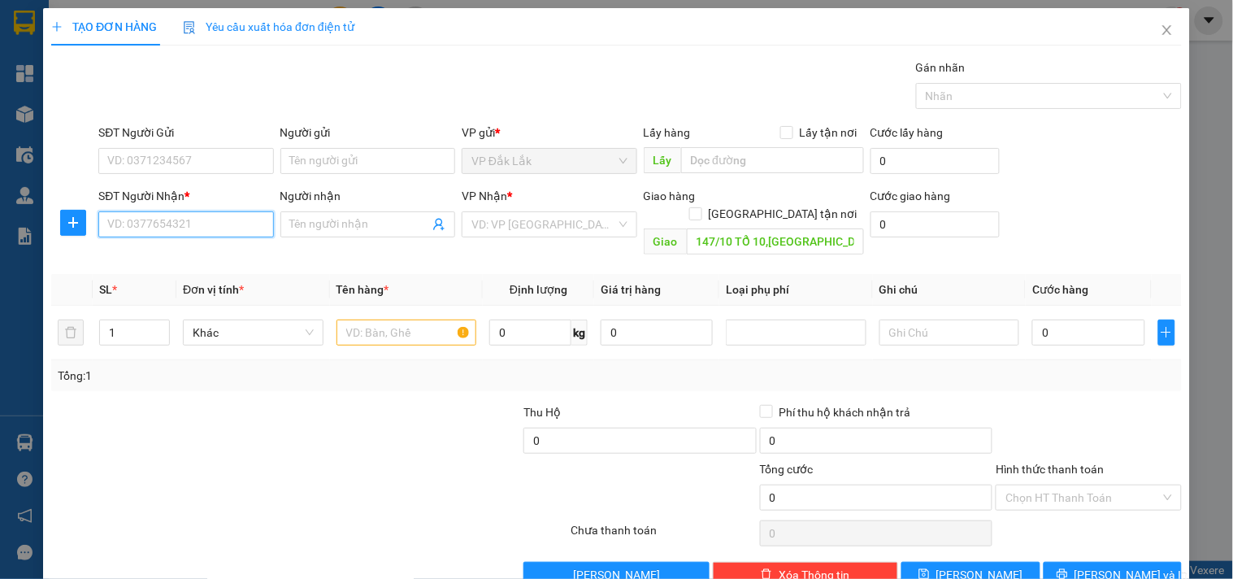
click at [150, 231] on input "SĐT Người Nhận *" at bounding box center [185, 224] width 175 height 26
click at [294, 216] on input "Người nhận" at bounding box center [359, 224] width 139 height 18
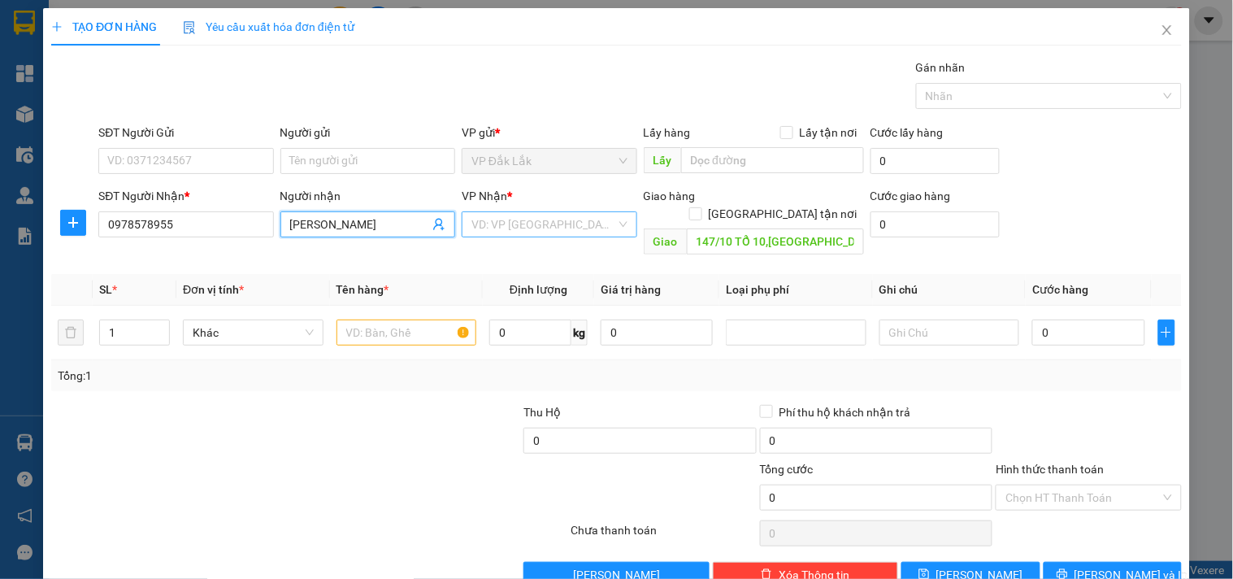
click at [621, 223] on div "VD: VP [GEOGRAPHIC_DATA]" at bounding box center [549, 224] width 175 height 26
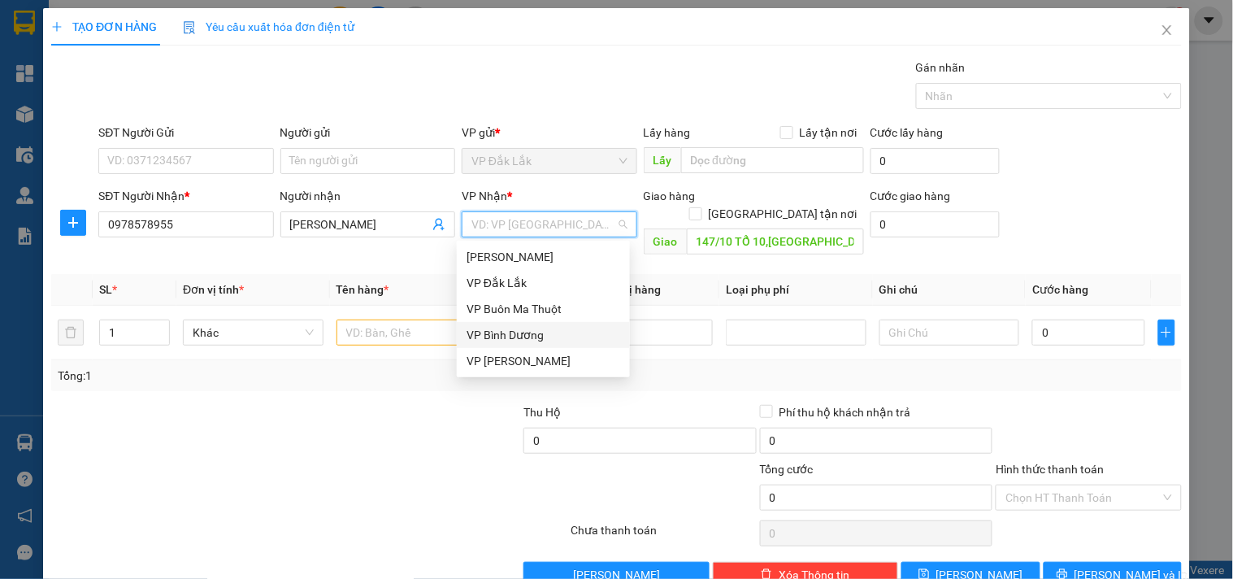
drag, startPoint x: 530, startPoint y: 336, endPoint x: 485, endPoint y: 290, distance: 64.4
click at [530, 336] on div "VP Bình Dương" at bounding box center [543, 335] width 154 height 18
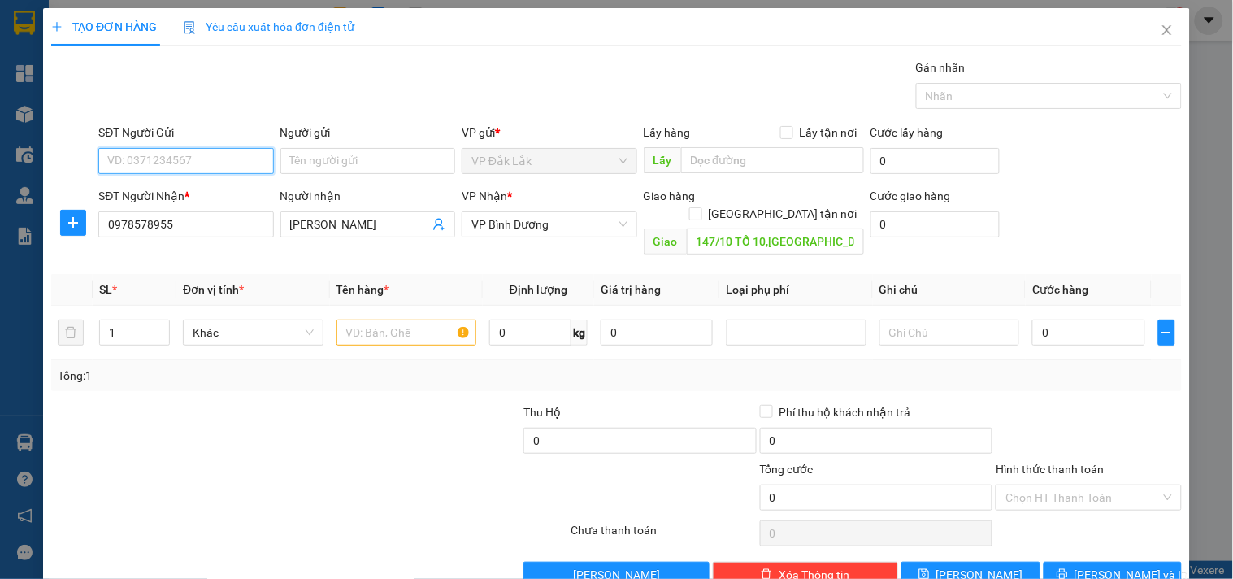
click at [209, 171] on input "SĐT Người Gửi" at bounding box center [185, 161] width 175 height 26
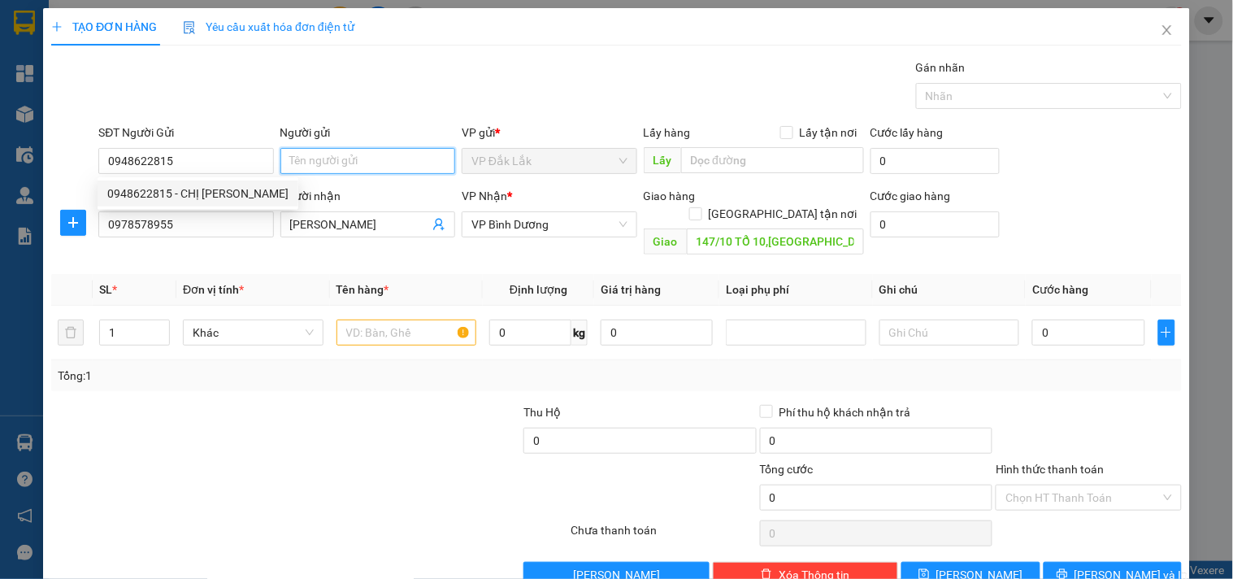
click at [314, 160] on input "Người gửi" at bounding box center [367, 161] width 175 height 26
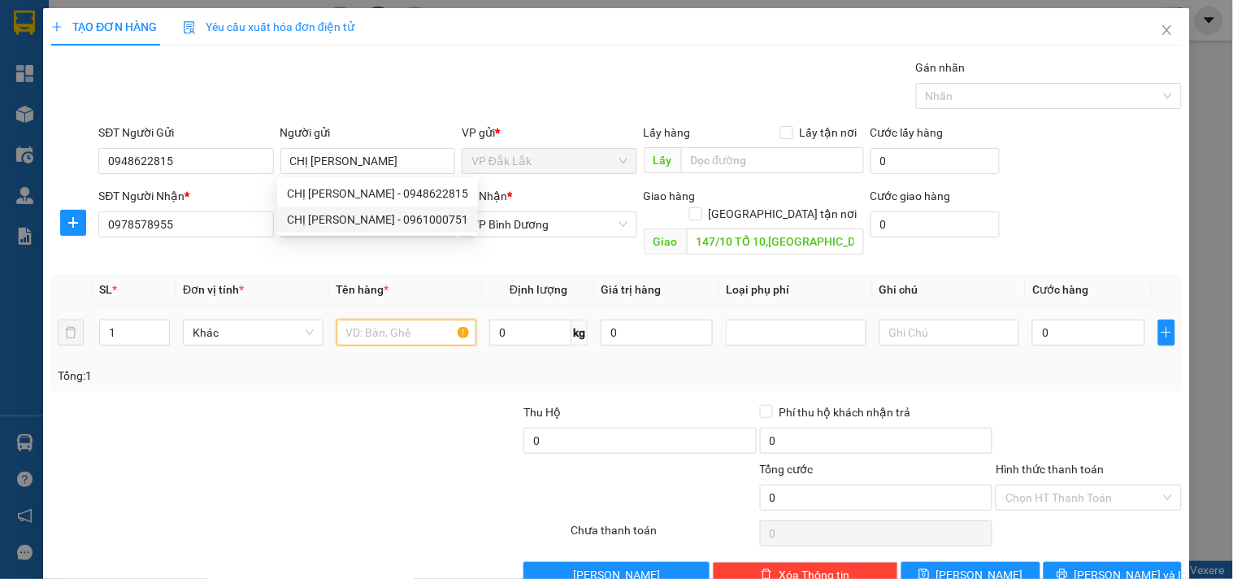
click at [359, 319] on input "text" at bounding box center [406, 332] width 141 height 26
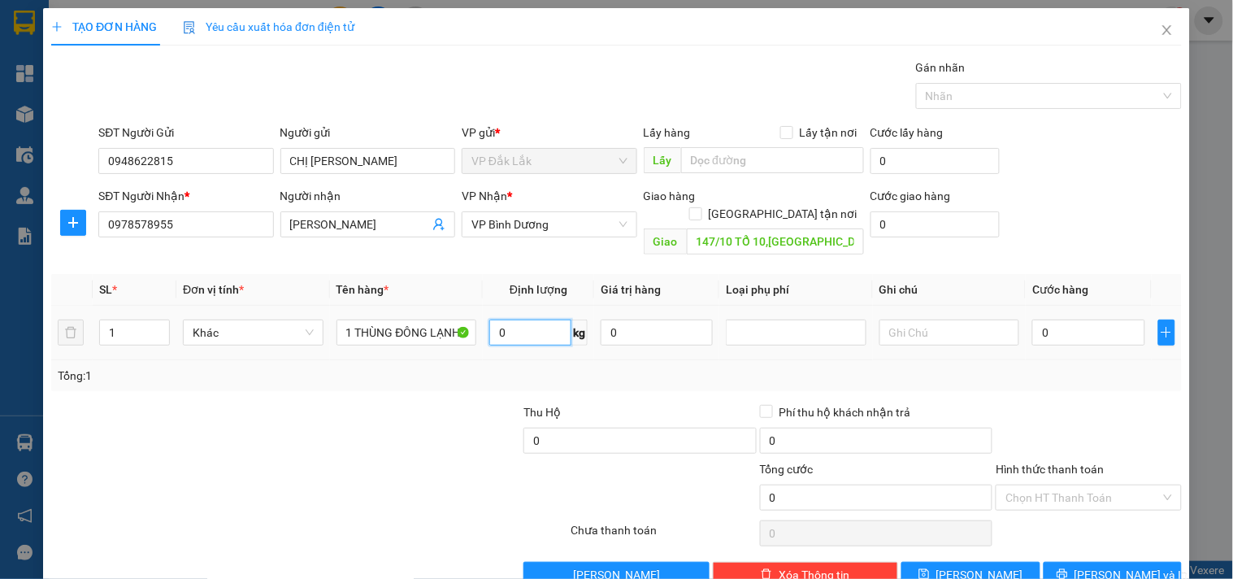
click at [497, 319] on input "0" at bounding box center [530, 332] width 82 height 26
click at [1055, 319] on input "0" at bounding box center [1088, 332] width 112 height 26
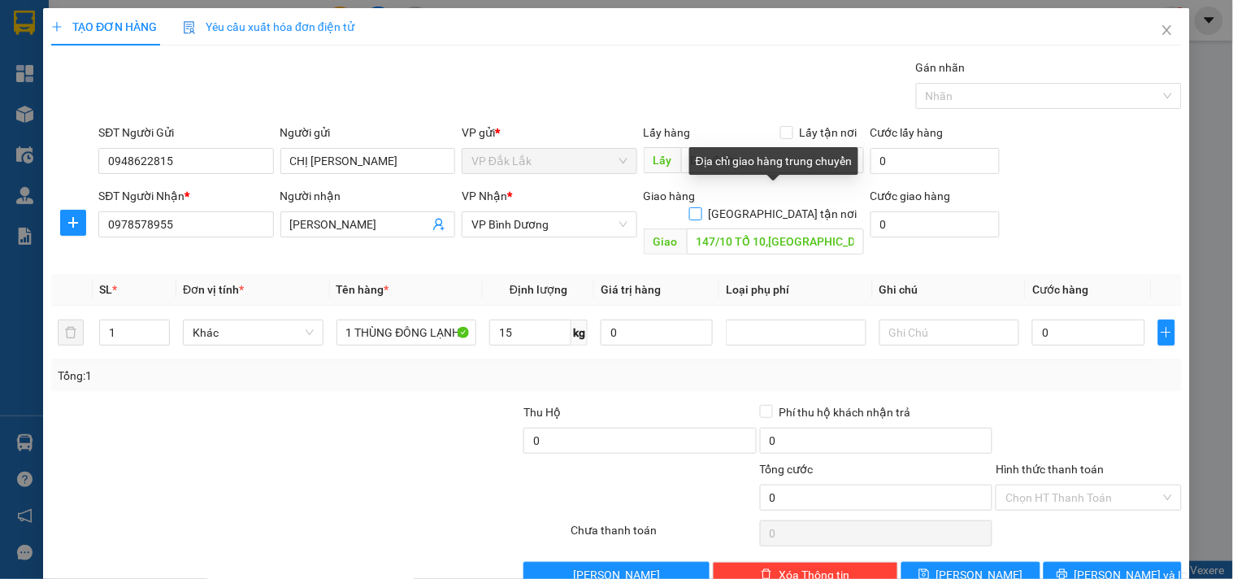
click at [701, 207] on input "[GEOGRAPHIC_DATA] tận nơi" at bounding box center [694, 212] width 11 height 11
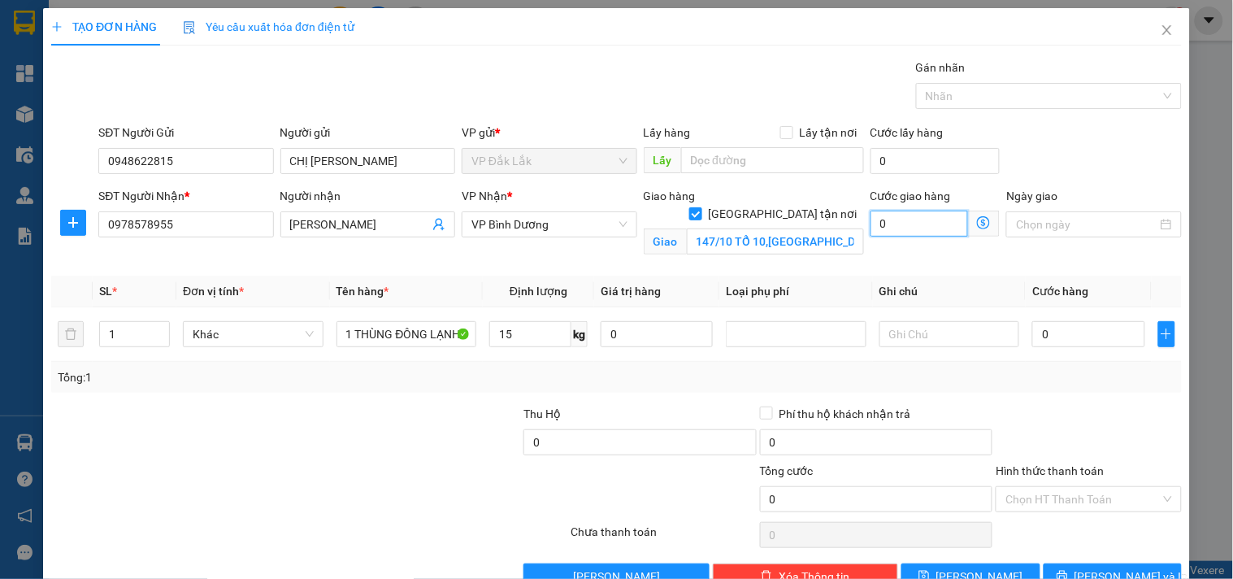
click at [904, 226] on input "0" at bounding box center [919, 223] width 98 height 26
click at [1058, 338] on input "0" at bounding box center [1088, 334] width 112 height 26
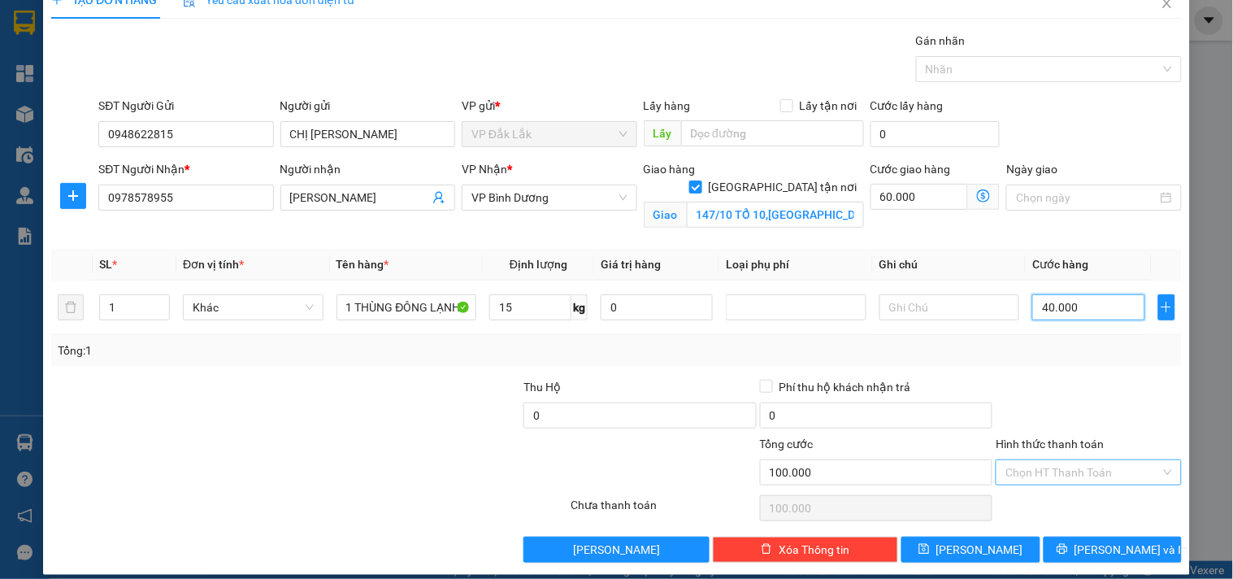
scroll to position [42, 0]
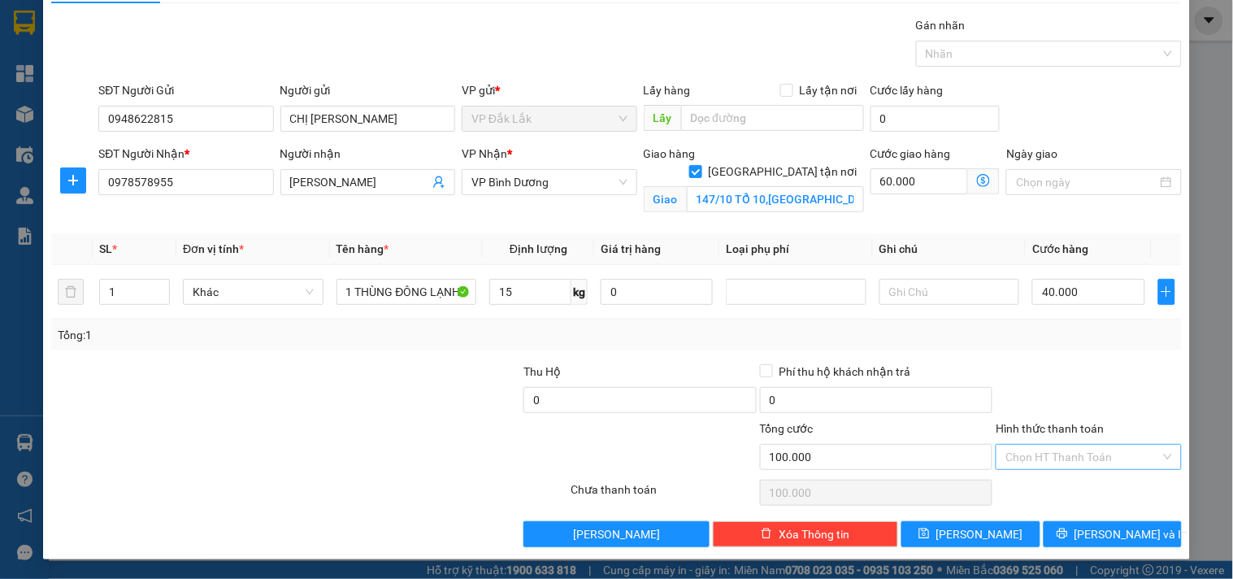
click at [1065, 458] on input "Hình thức thanh toán" at bounding box center [1082, 457] width 154 height 24
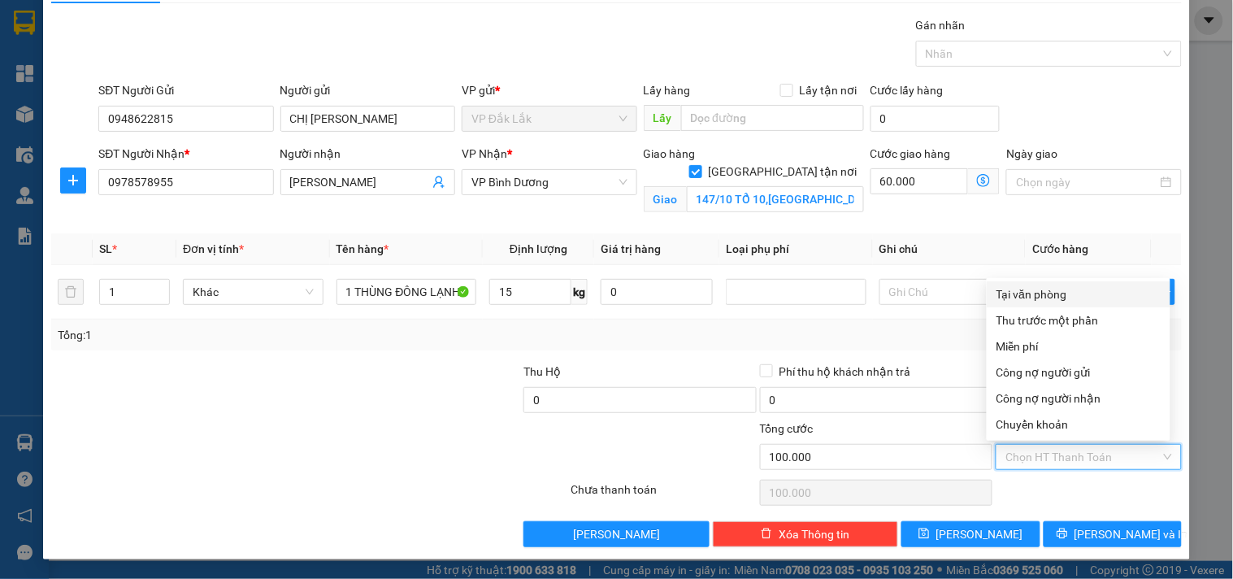
click at [1061, 294] on div "Tại văn phòng" at bounding box center [1078, 294] width 164 height 18
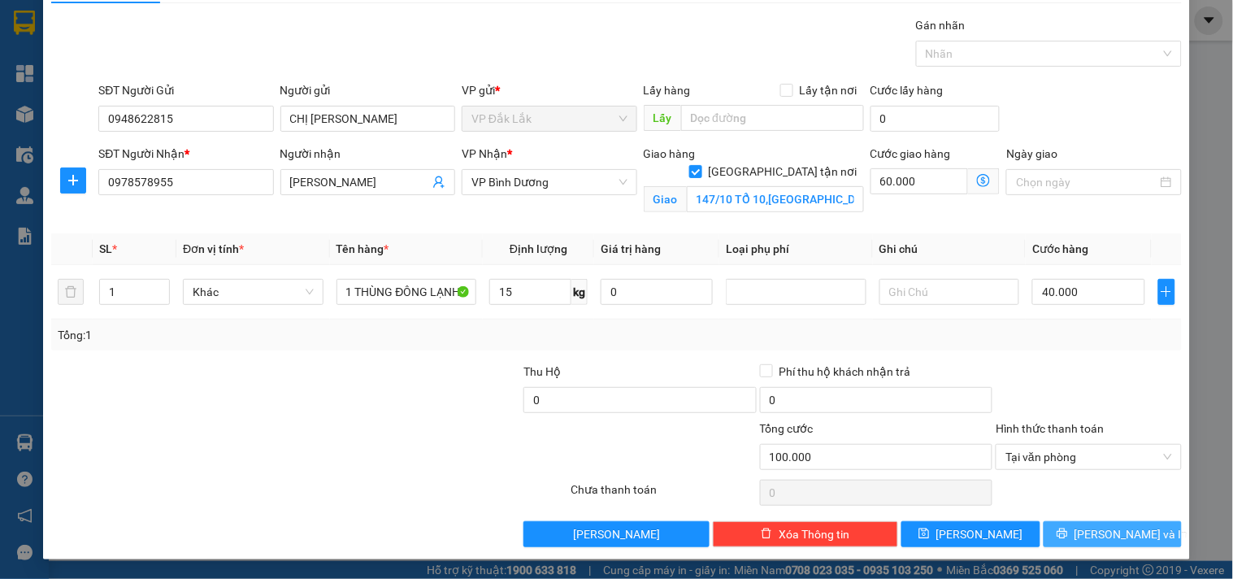
click at [1068, 538] on icon "printer" at bounding box center [1061, 532] width 11 height 11
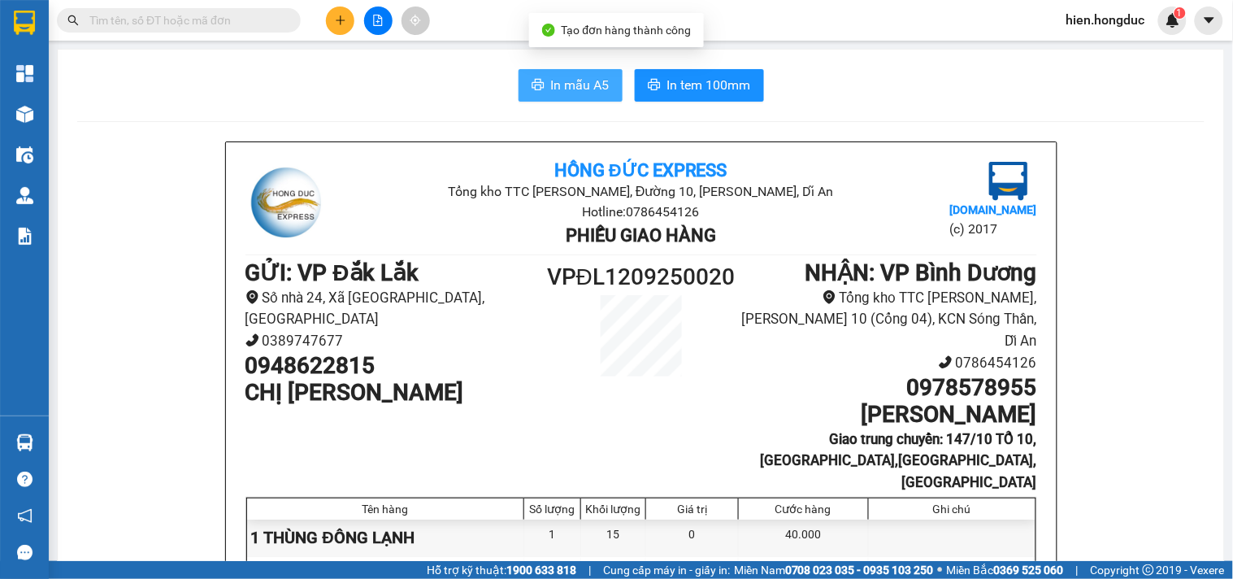
click at [554, 87] on span "In mẫu A5" at bounding box center [580, 85] width 59 height 20
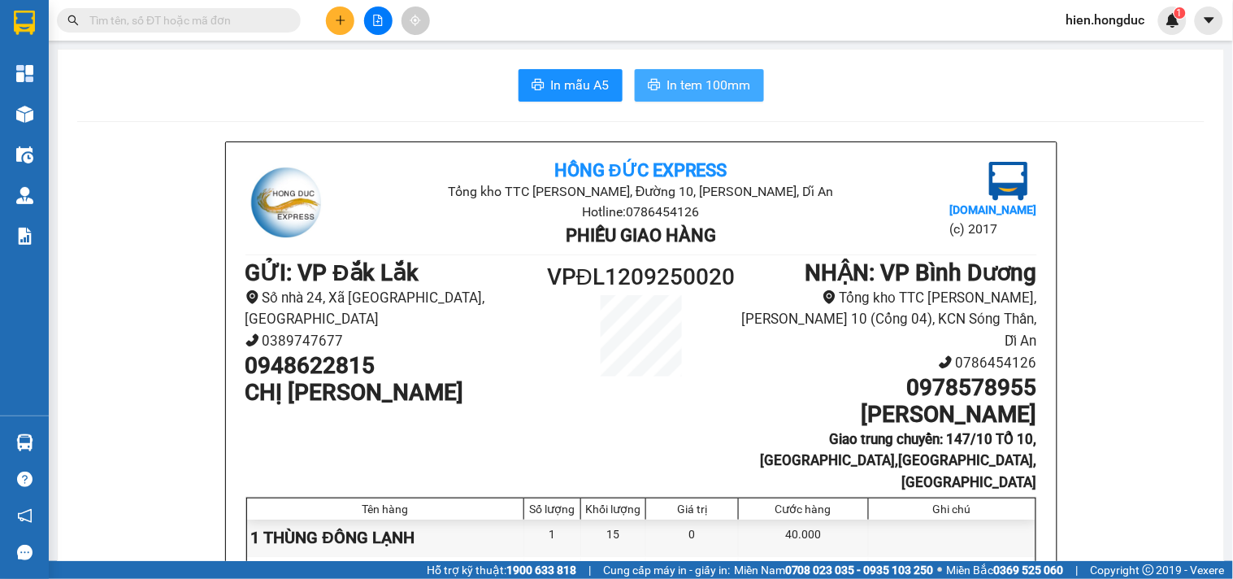
click at [687, 85] on span "In tem 100mm" at bounding box center [709, 85] width 84 height 20
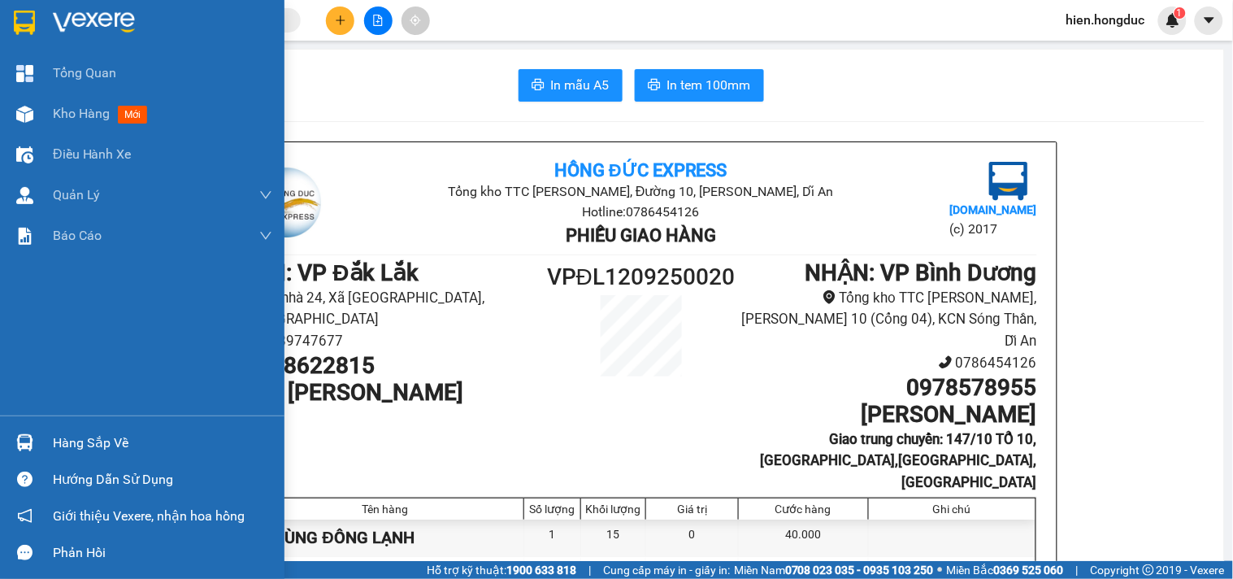
click at [89, 11] on img at bounding box center [94, 23] width 82 height 24
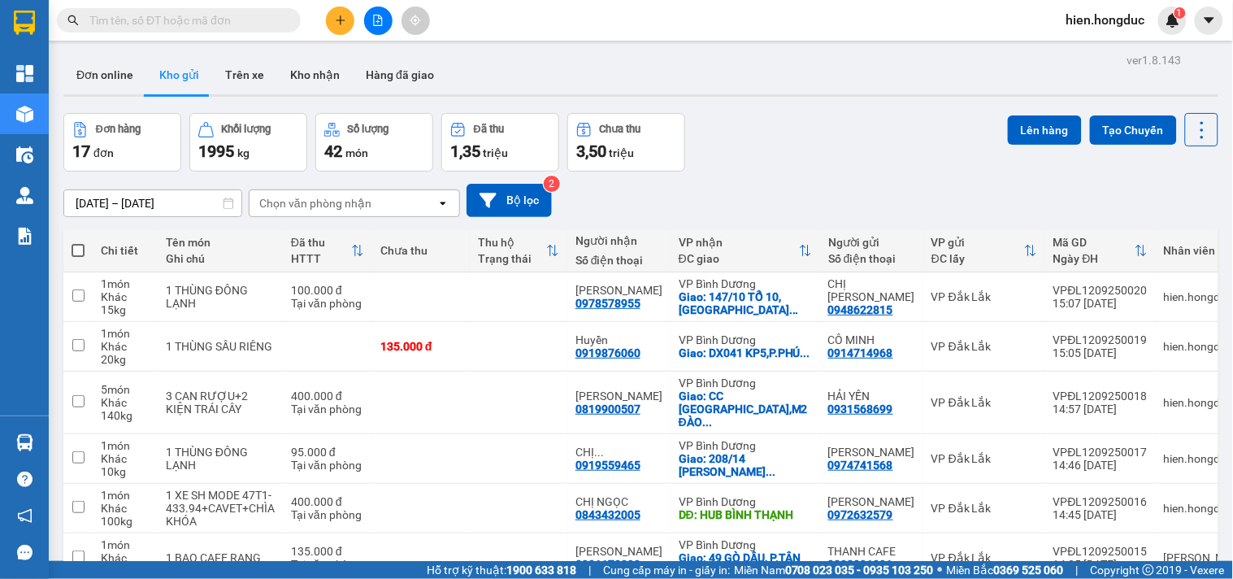
click at [223, 26] on input "text" at bounding box center [185, 20] width 192 height 18
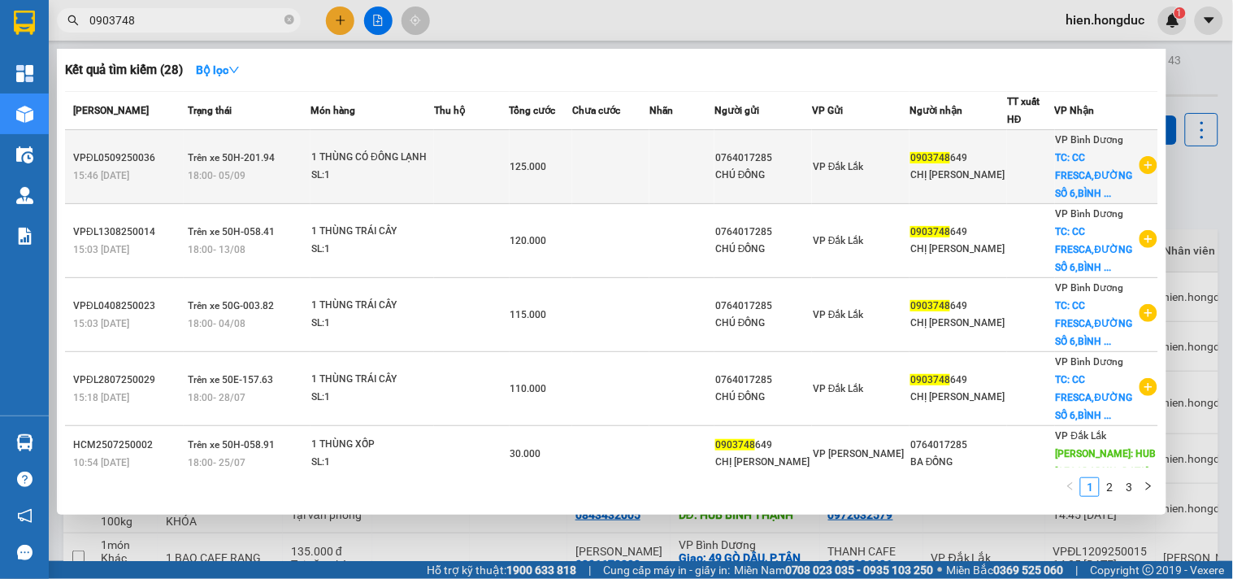
click at [1141, 167] on icon "plus-circle" at bounding box center [1148, 165] width 18 height 18
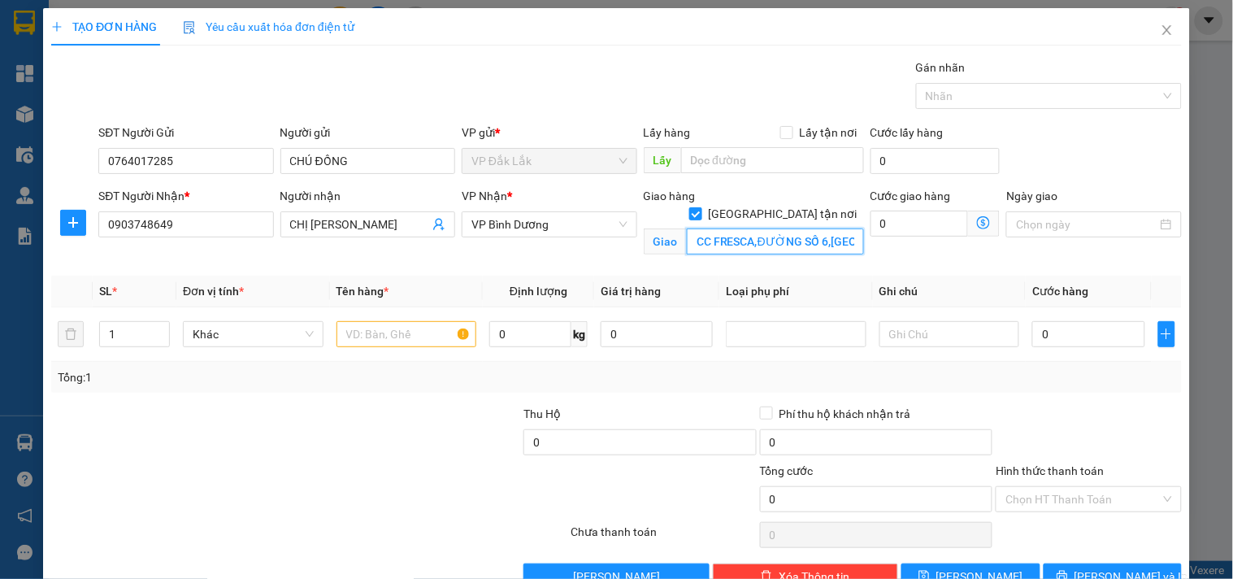
click at [780, 228] on input "CC FRESCA,ĐƯỜNG SỐ 6,[GEOGRAPHIC_DATA],[GEOGRAPHIC_DATA]" at bounding box center [775, 241] width 177 height 26
click at [810, 228] on input "CC FRESCA,ĐƯỜNG SỐ 6,[GEOGRAPHIC_DATA],[GEOGRAPHIC_DATA]" at bounding box center [775, 241] width 177 height 26
click at [884, 228] on input "0" at bounding box center [919, 223] width 98 height 26
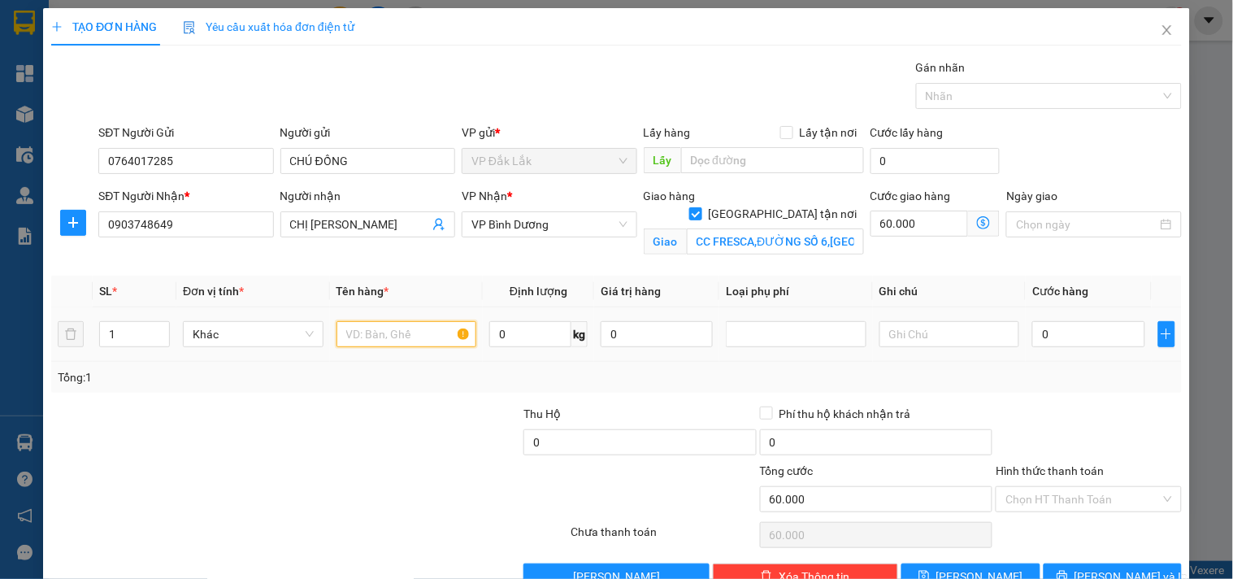
click at [371, 337] on input "text" at bounding box center [406, 334] width 141 height 26
click at [517, 333] on input "0" at bounding box center [530, 334] width 82 height 26
click at [1042, 327] on input "0" at bounding box center [1088, 334] width 112 height 26
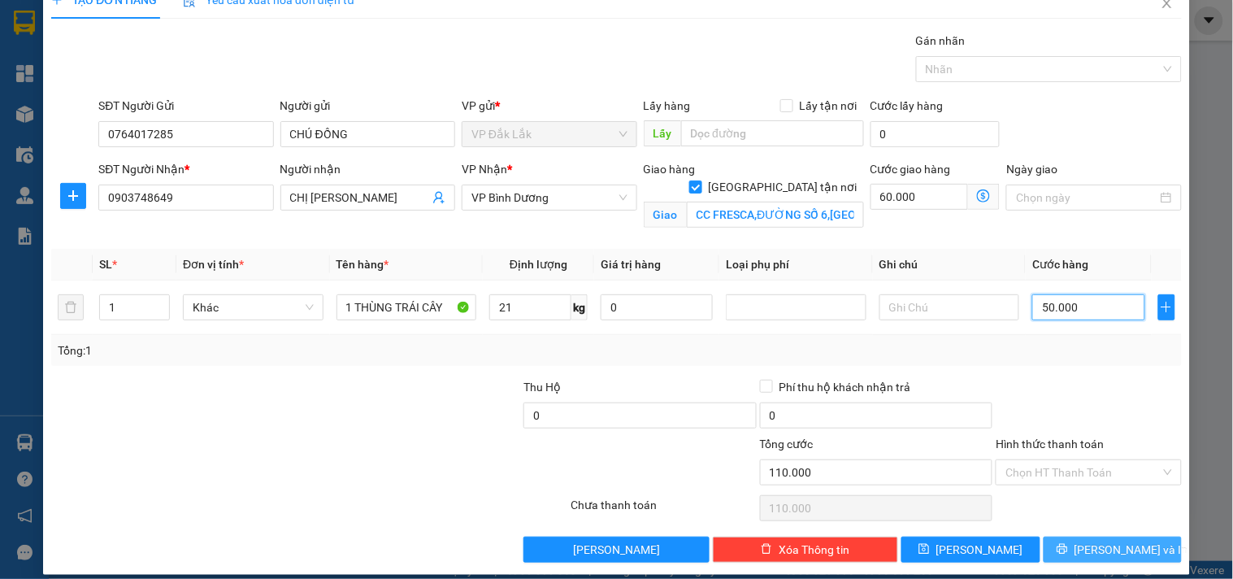
scroll to position [42, 0]
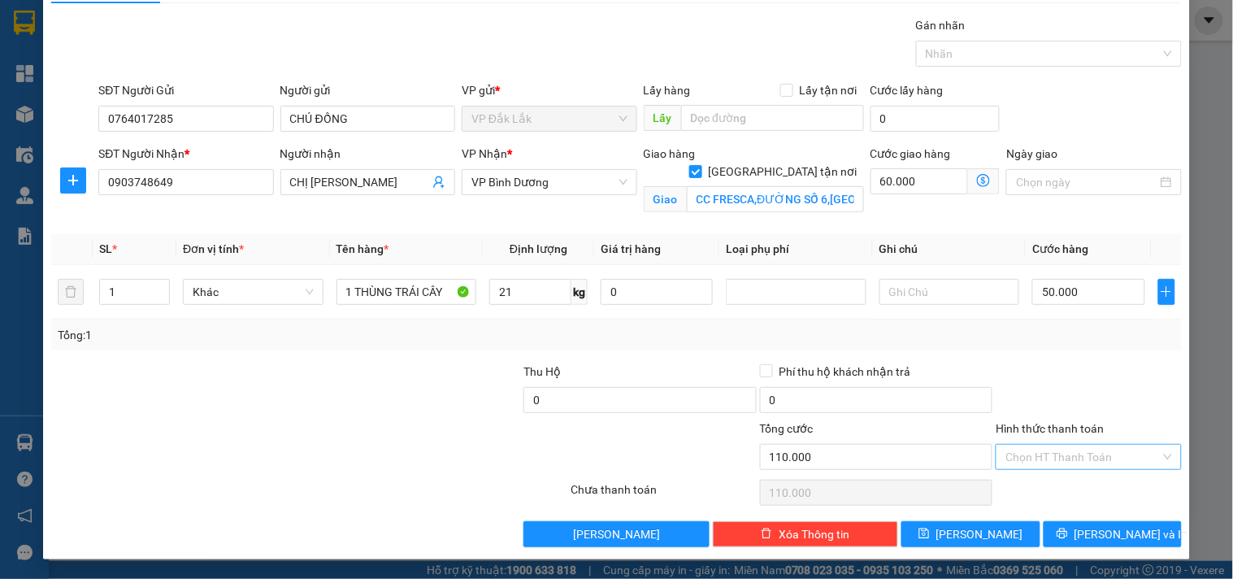
click at [1083, 458] on input "Hình thức thanh toán" at bounding box center [1082, 457] width 154 height 24
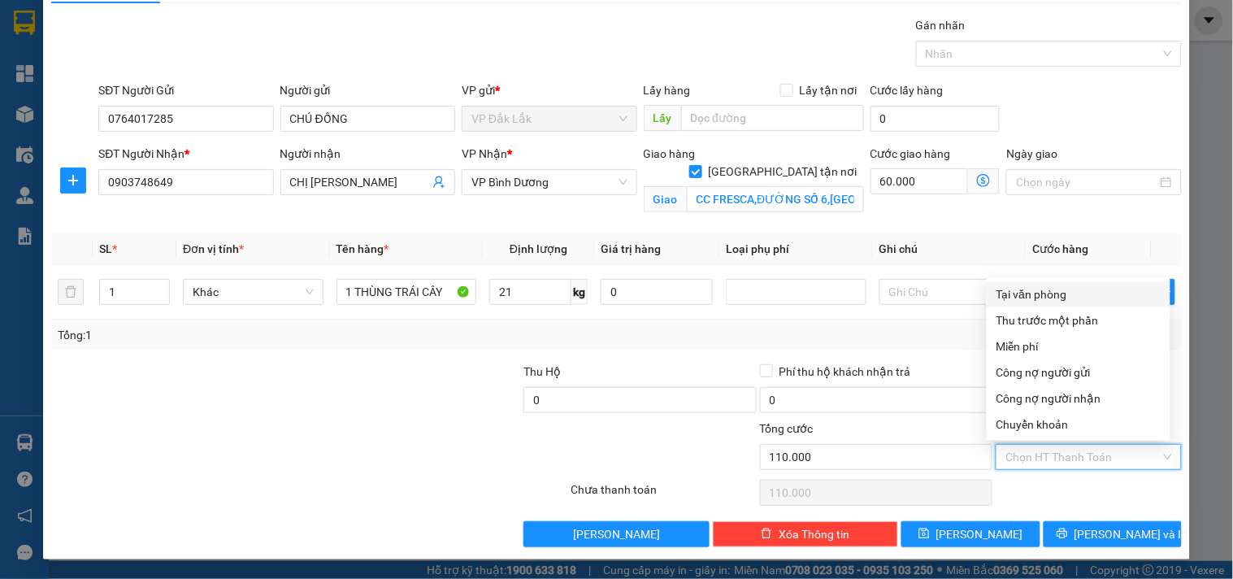
click at [1071, 293] on div "Tại văn phòng" at bounding box center [1078, 294] width 164 height 18
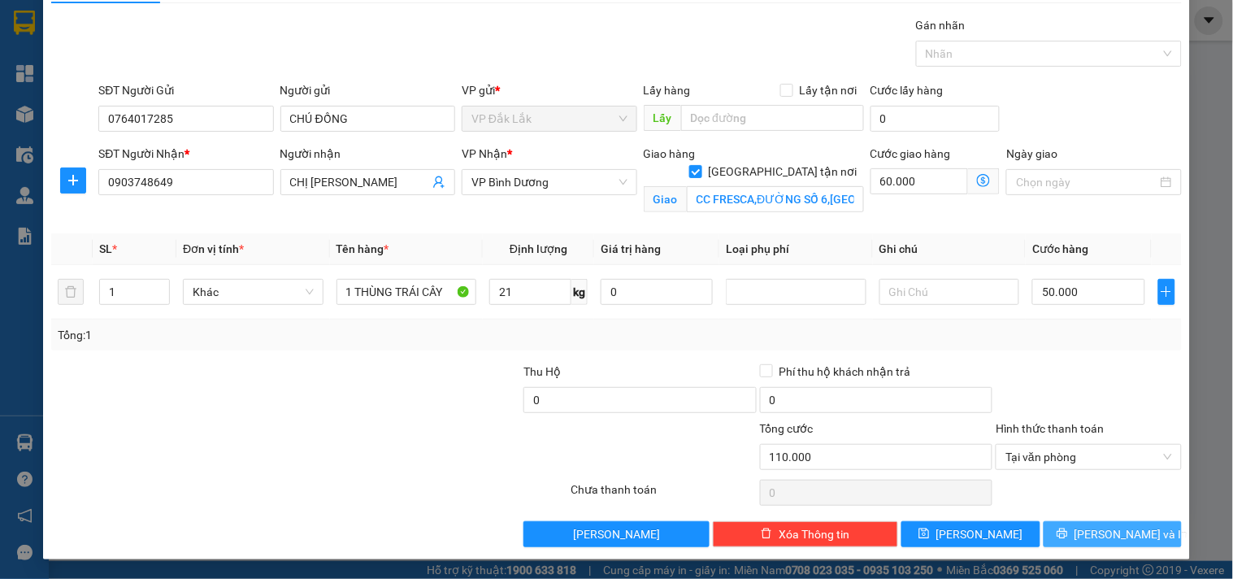
click at [1100, 528] on span "[PERSON_NAME] và In" at bounding box center [1131, 534] width 114 height 18
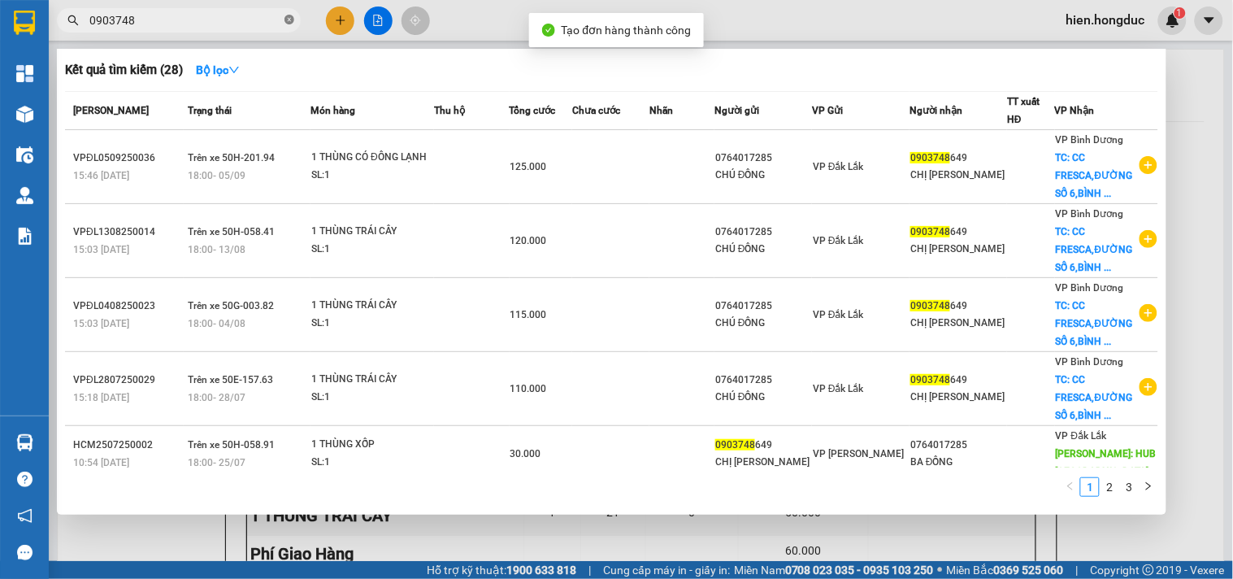
click at [290, 20] on icon "close-circle" at bounding box center [289, 20] width 10 height 10
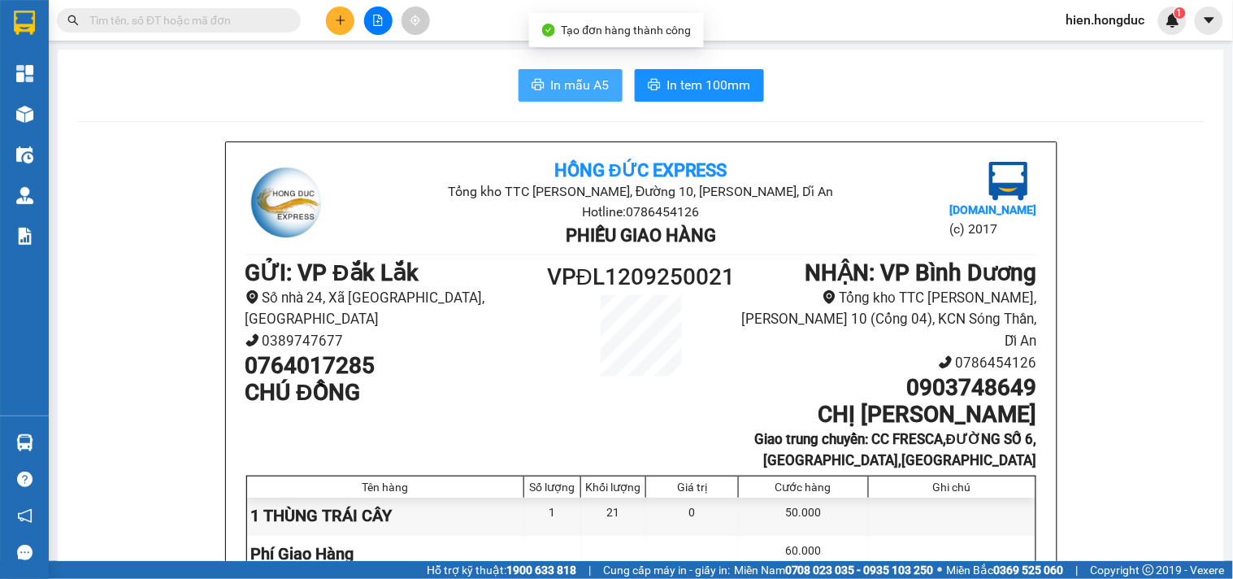
click at [594, 90] on span "In mẫu A5" at bounding box center [580, 85] width 59 height 20
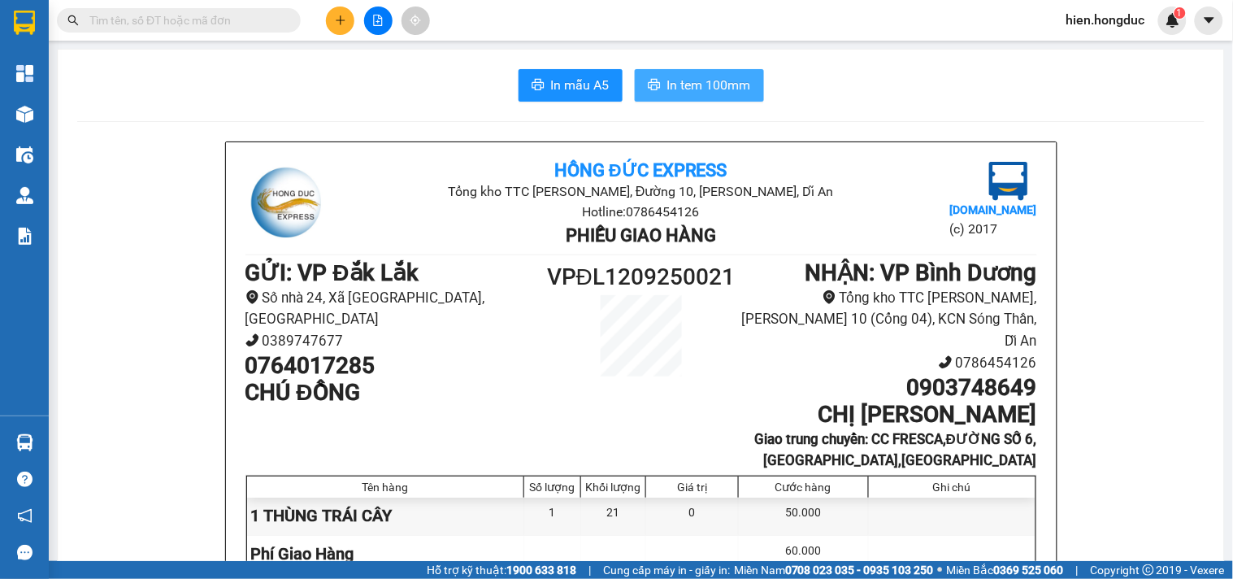
click at [725, 79] on span "In tem 100mm" at bounding box center [709, 85] width 84 height 20
click at [336, 13] on button at bounding box center [340, 21] width 28 height 28
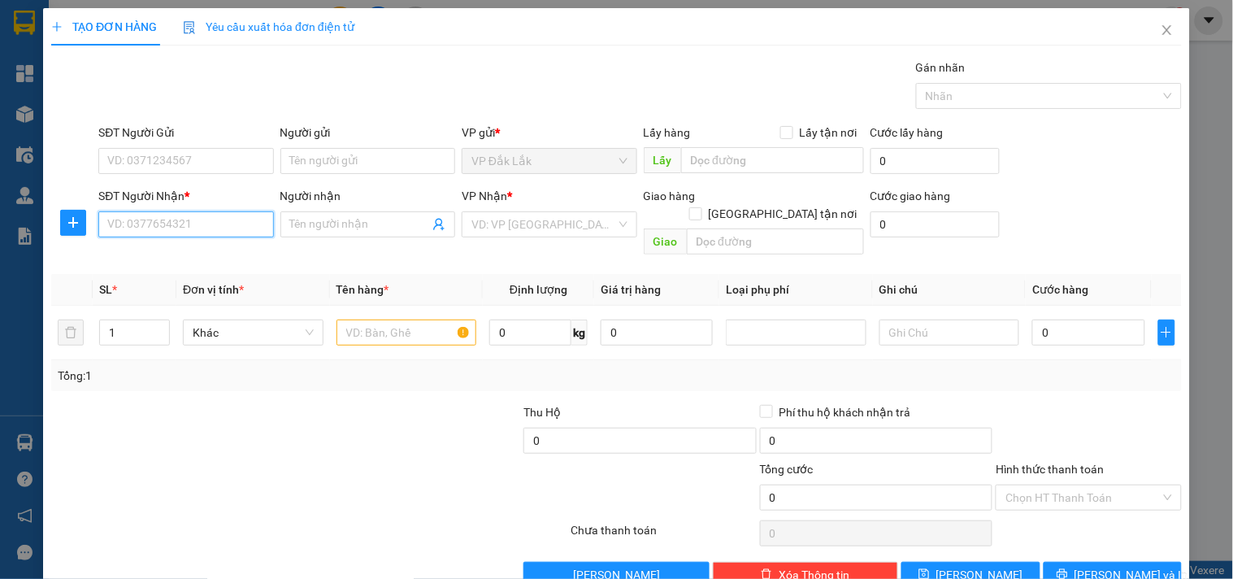
click at [153, 225] on input "SĐT Người Nhận *" at bounding box center [185, 224] width 175 height 26
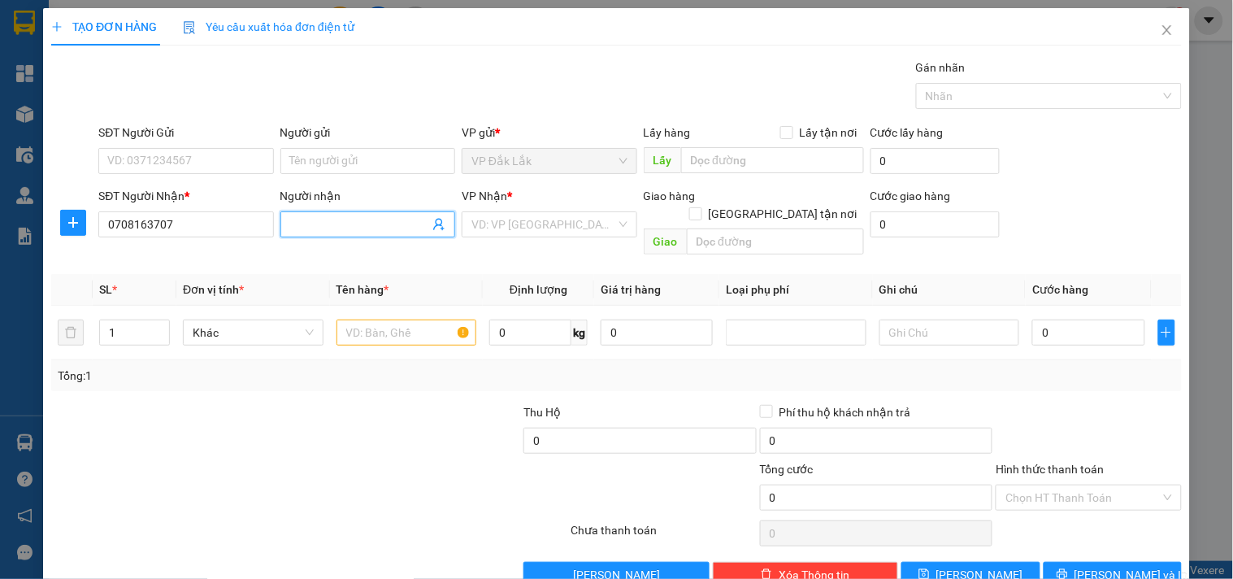
click at [329, 231] on input "Người nhận" at bounding box center [359, 224] width 139 height 18
click at [533, 216] on input "search" at bounding box center [543, 224] width 144 height 24
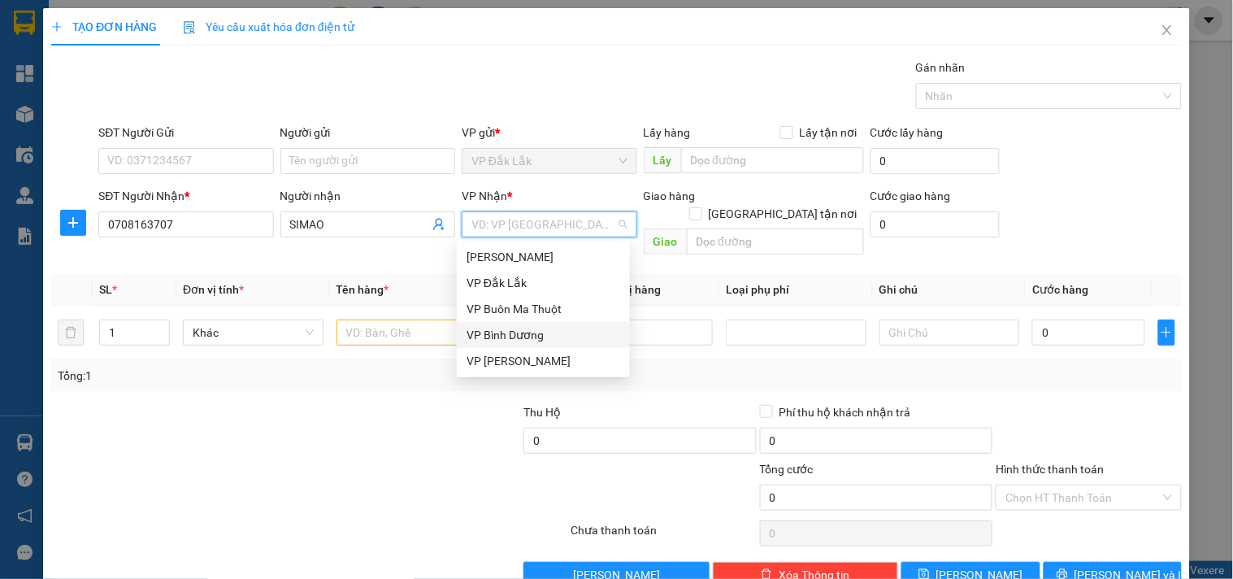
click at [531, 331] on div "VP Bình Dương" at bounding box center [543, 335] width 154 height 18
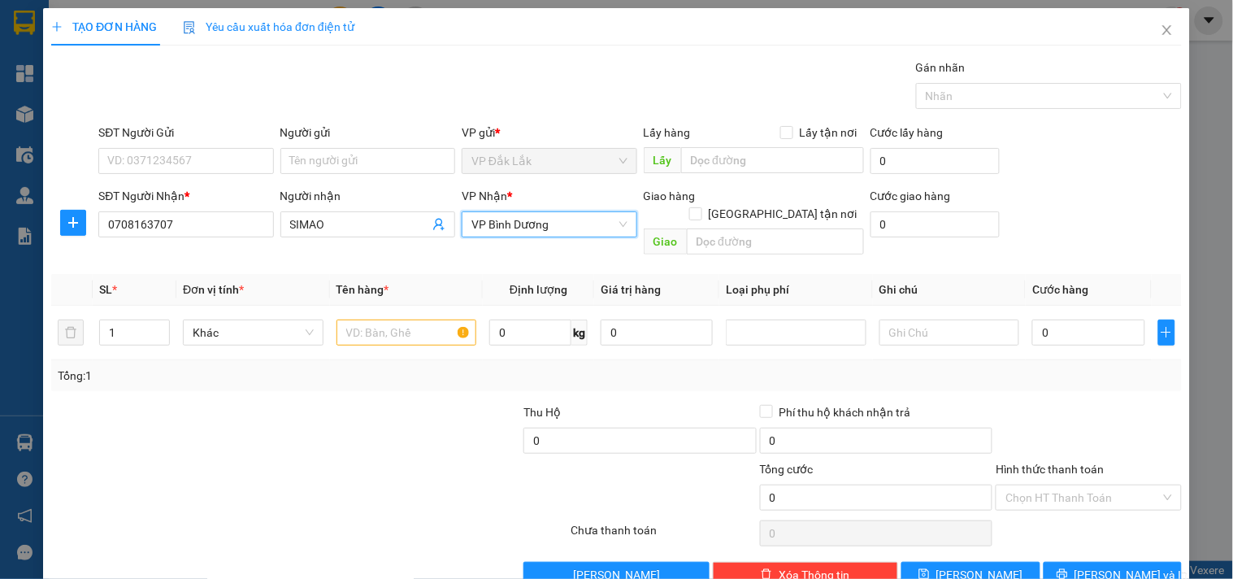
drag, startPoint x: 779, startPoint y: 195, endPoint x: 748, endPoint y: 204, distance: 32.1
click at [702, 207] on span at bounding box center [695, 213] width 13 height 13
click at [701, 207] on input "[GEOGRAPHIC_DATA] tận nơi" at bounding box center [694, 212] width 11 height 11
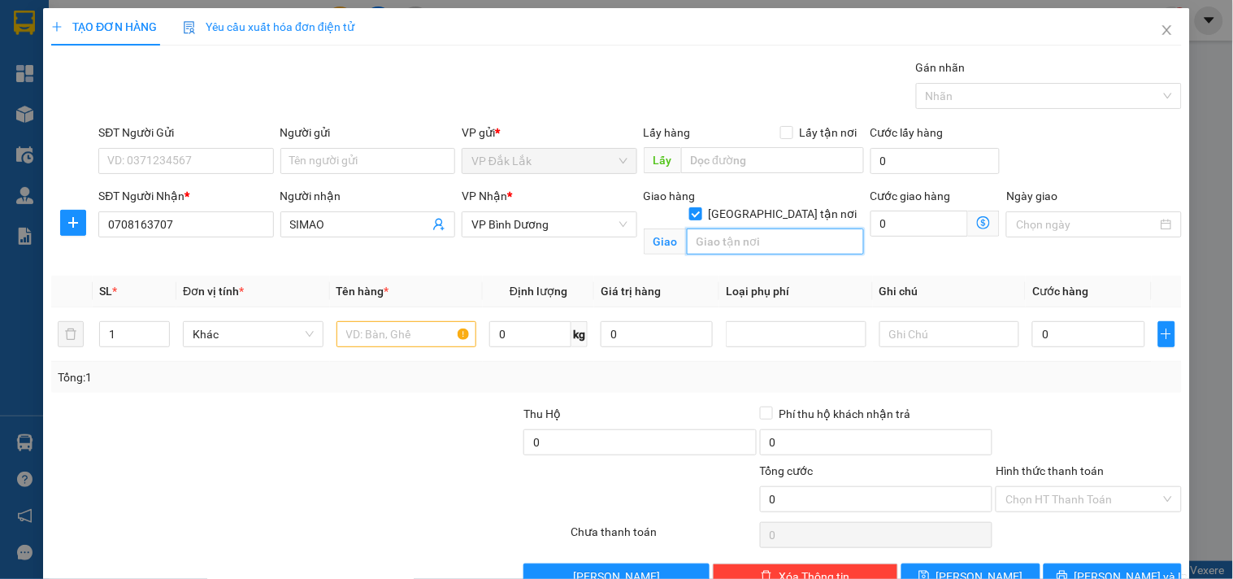
click at [696, 236] on input "text" at bounding box center [775, 241] width 177 height 26
click at [890, 217] on input "0" at bounding box center [919, 223] width 98 height 26
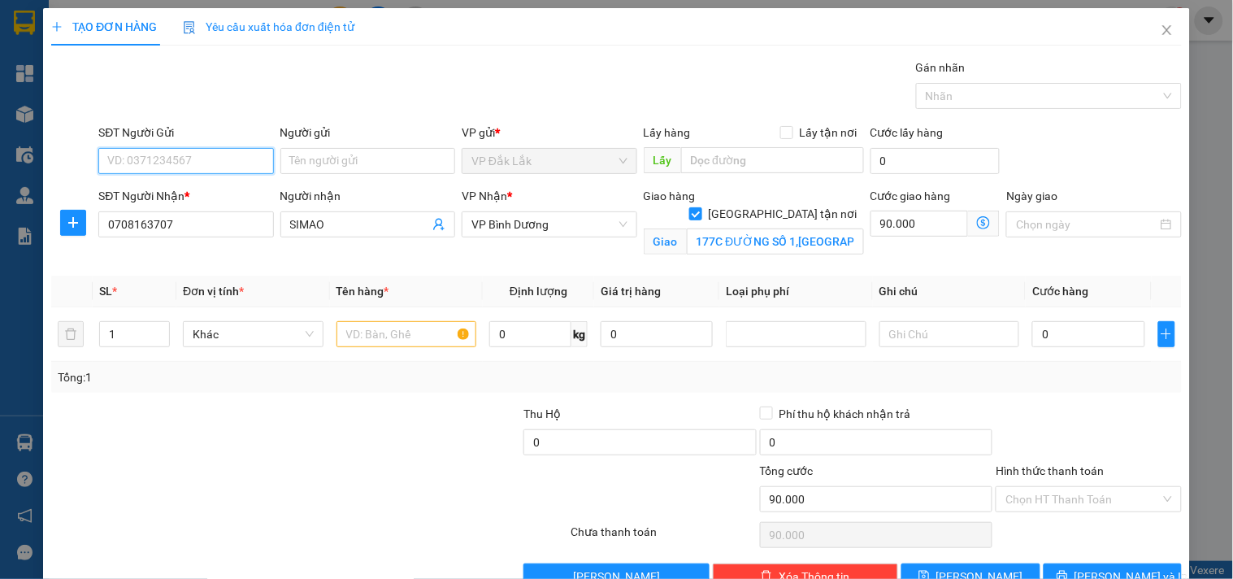
click at [180, 166] on input "SĐT Người Gửi" at bounding box center [185, 161] width 175 height 26
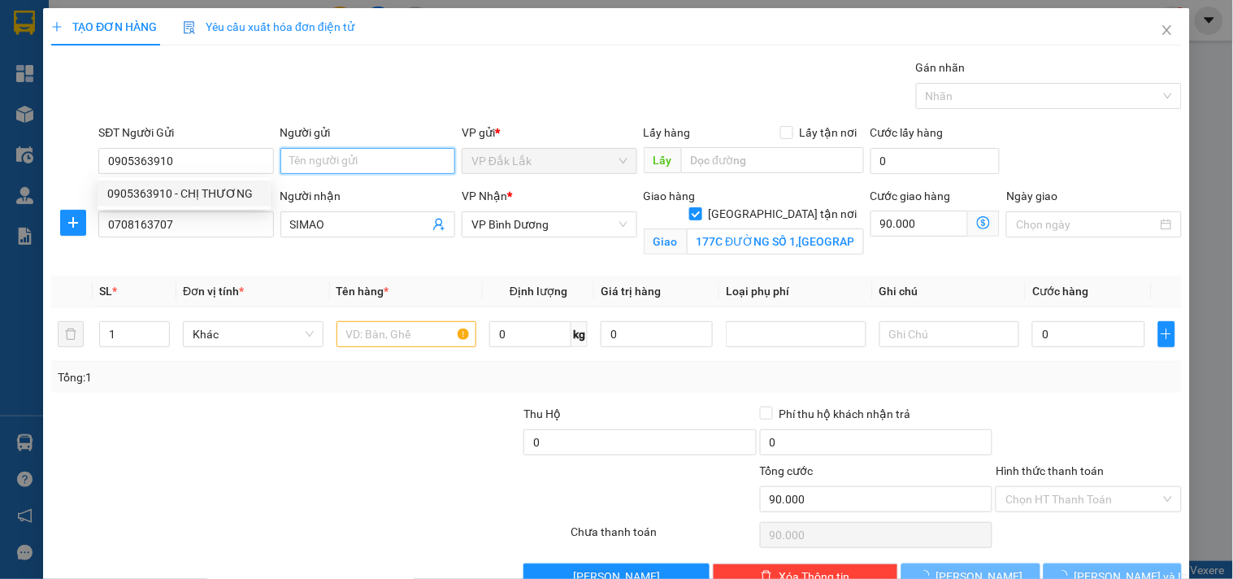
click at [326, 168] on input "Người gửi" at bounding box center [367, 161] width 175 height 26
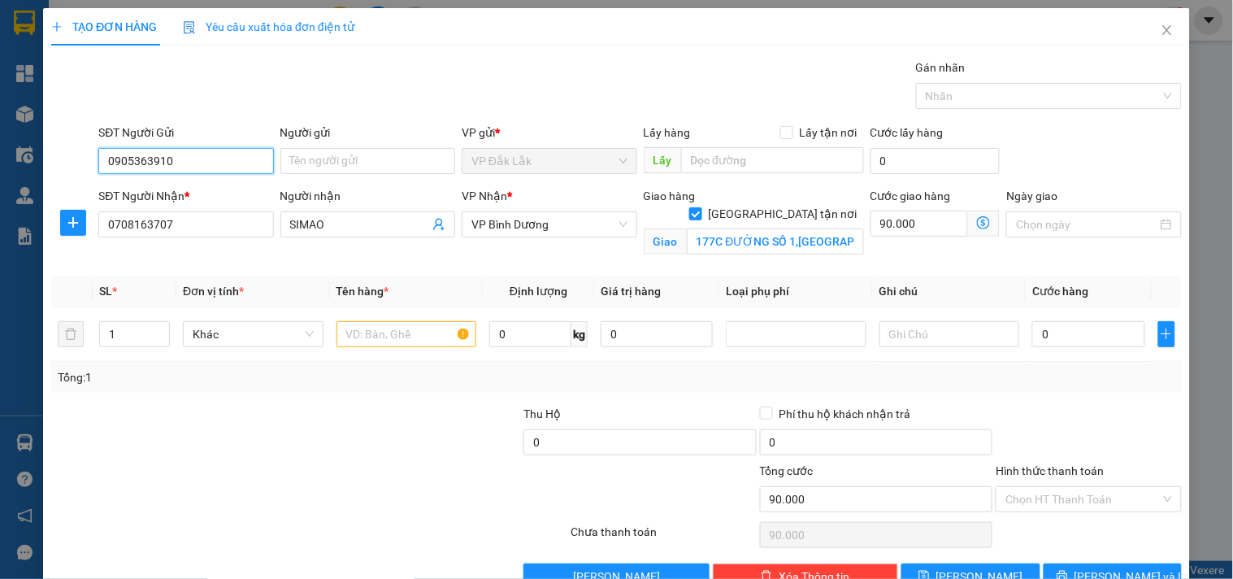
click at [231, 165] on input "0905363910" at bounding box center [185, 161] width 175 height 26
click at [204, 197] on div "0905363910 - CHỊ THƯƠNG" at bounding box center [184, 193] width 154 height 18
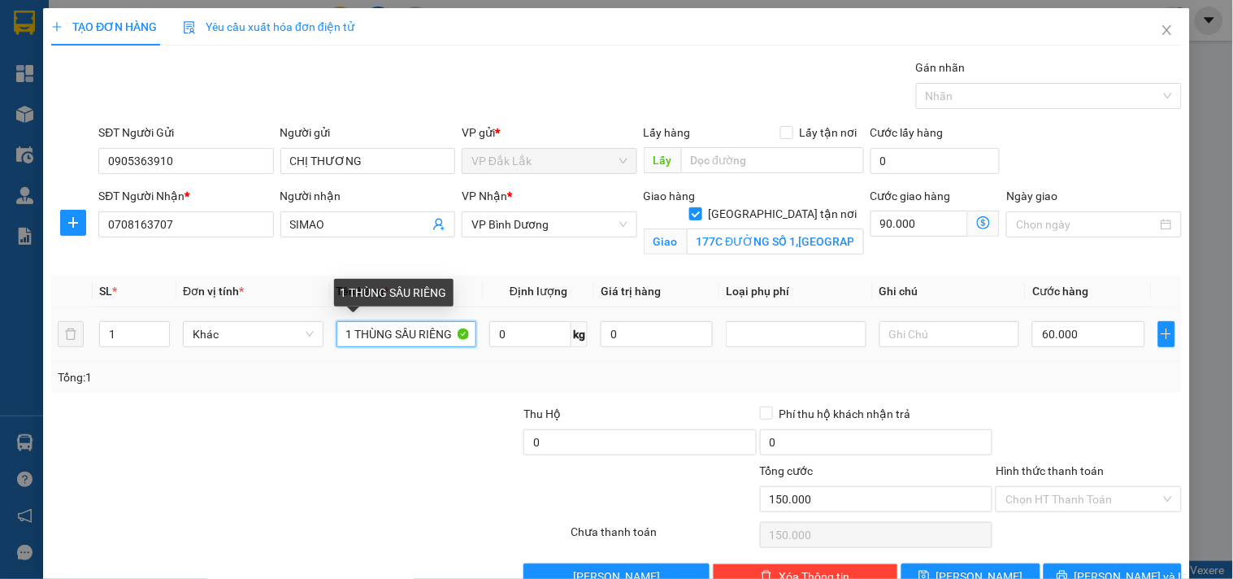
drag, startPoint x: 395, startPoint y: 336, endPoint x: 571, endPoint y: 336, distance: 176.3
click at [571, 336] on tr "1 Khác 1 THÙNG SẦU RIÊNG 0 kg 0 60.000" at bounding box center [616, 334] width 1130 height 54
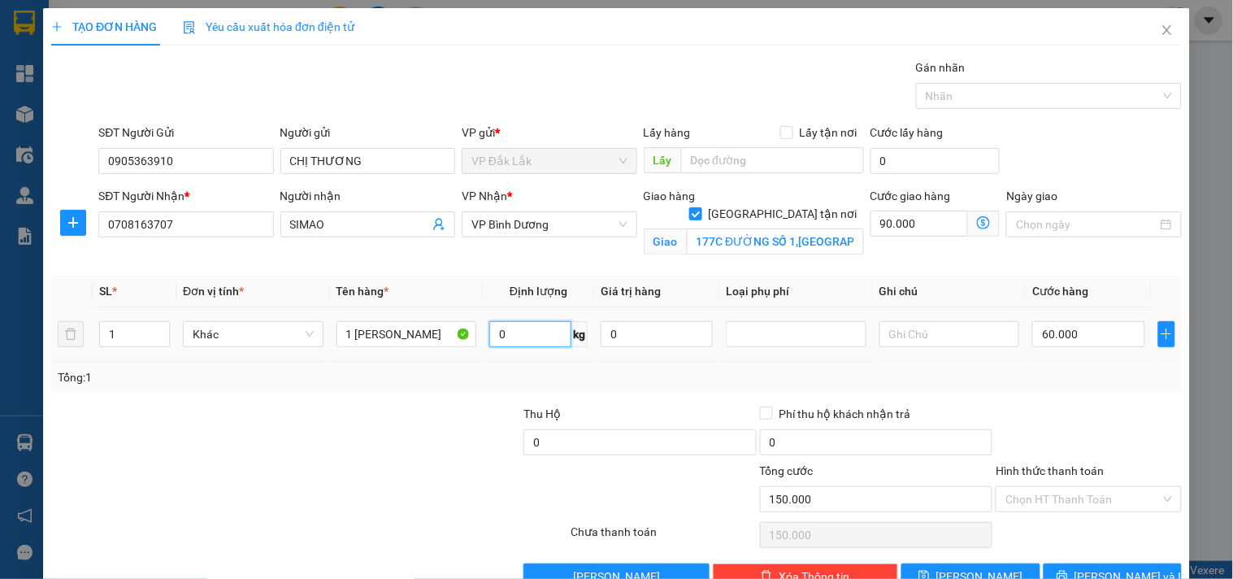
click at [509, 335] on input "0" at bounding box center [530, 334] width 82 height 26
click at [1061, 328] on input "60.000" at bounding box center [1088, 334] width 112 height 26
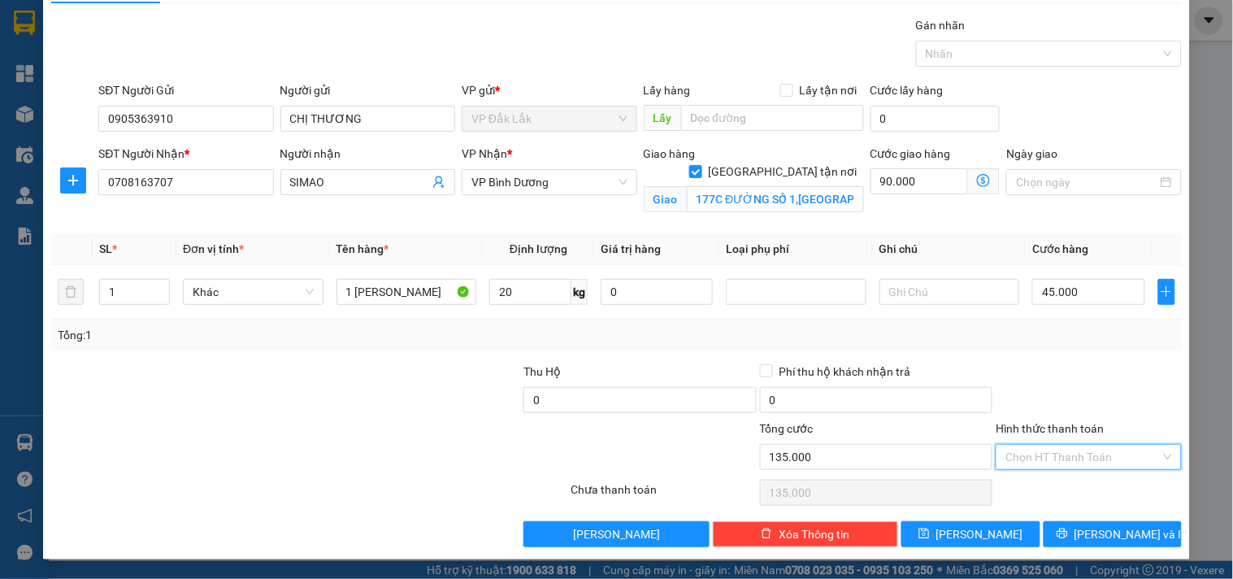
click at [1075, 447] on input "Hình thức thanh toán" at bounding box center [1082, 457] width 154 height 24
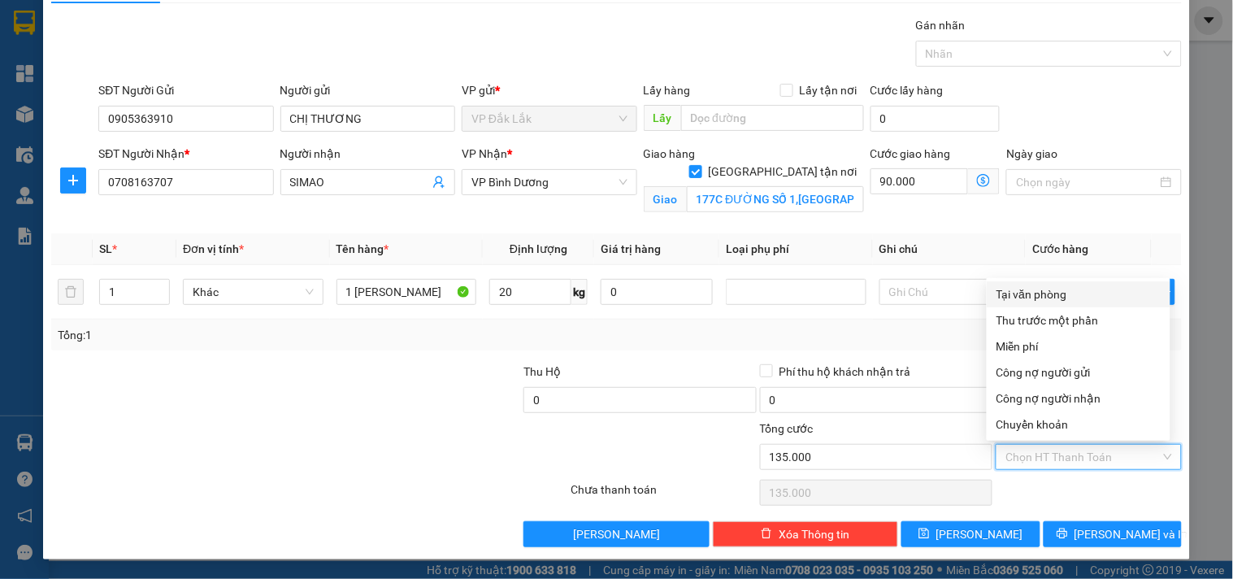
click at [1074, 289] on div "Tại văn phòng" at bounding box center [1078, 294] width 164 height 18
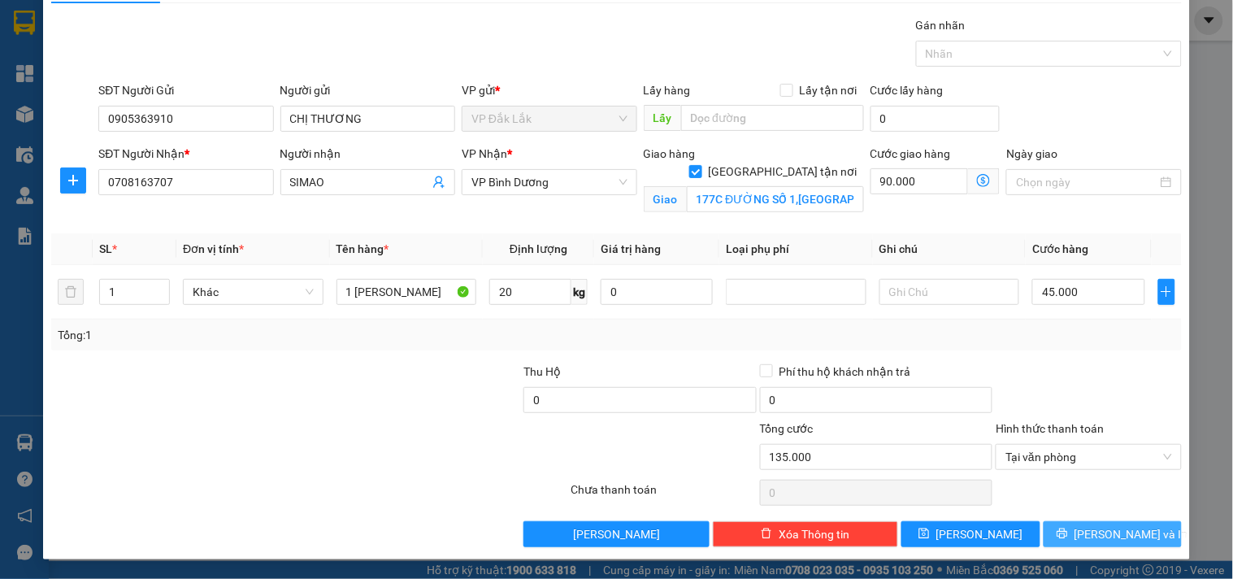
click at [1078, 527] on button "[PERSON_NAME] và In" at bounding box center [1112, 534] width 138 height 26
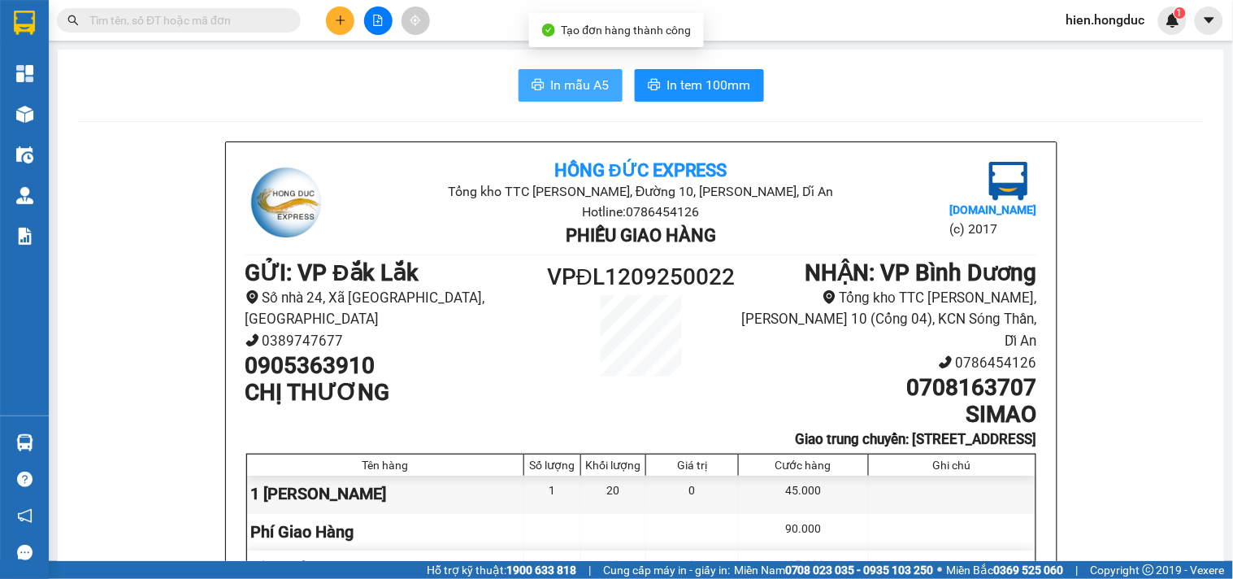
click at [555, 87] on span "In mẫu A5" at bounding box center [580, 85] width 59 height 20
click at [570, 73] on button "In mẫu A5" at bounding box center [570, 85] width 104 height 33
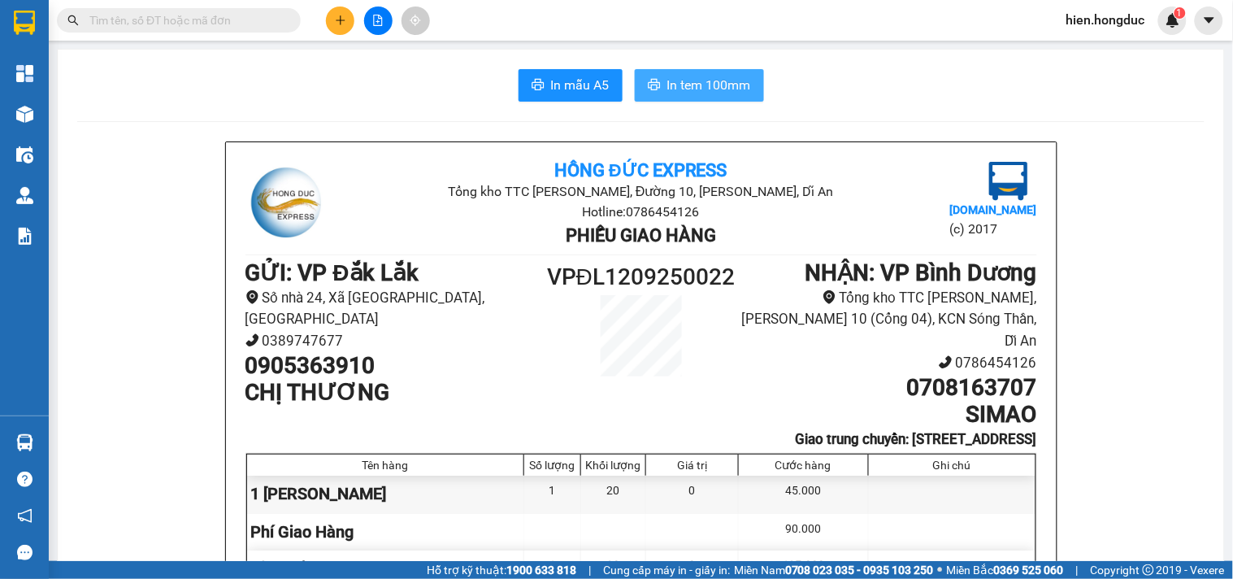
click at [708, 75] on span "In tem 100mm" at bounding box center [709, 85] width 84 height 20
click at [348, 20] on button at bounding box center [340, 21] width 28 height 28
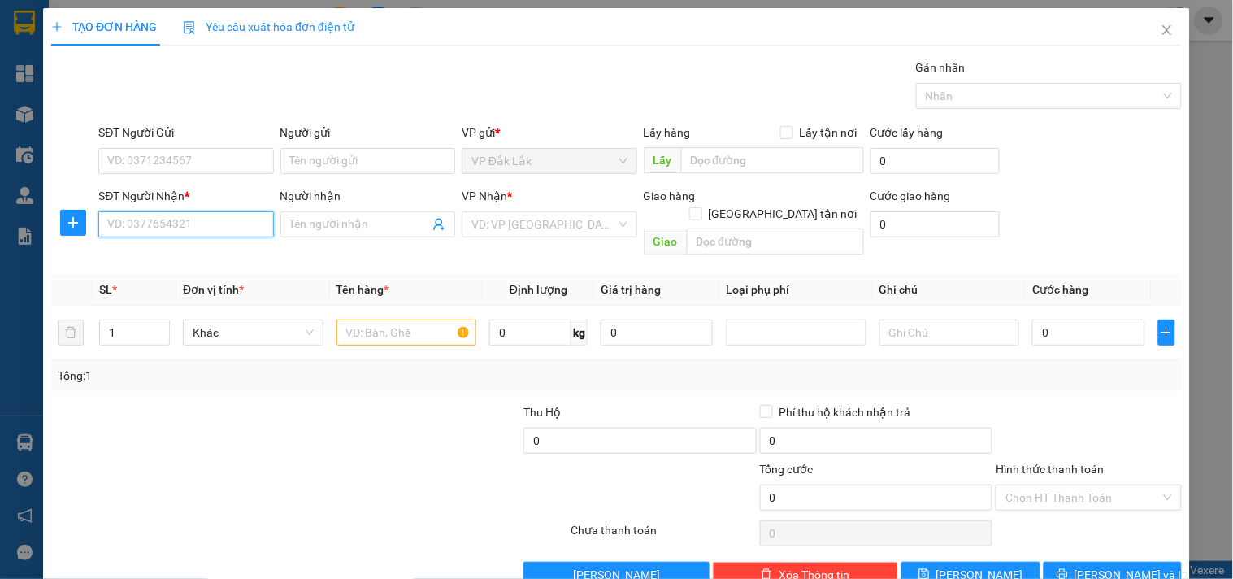
click at [207, 223] on input "SĐT Người Nhận *" at bounding box center [185, 224] width 175 height 26
click at [208, 221] on input "SĐT Người Nhận *" at bounding box center [185, 224] width 175 height 26
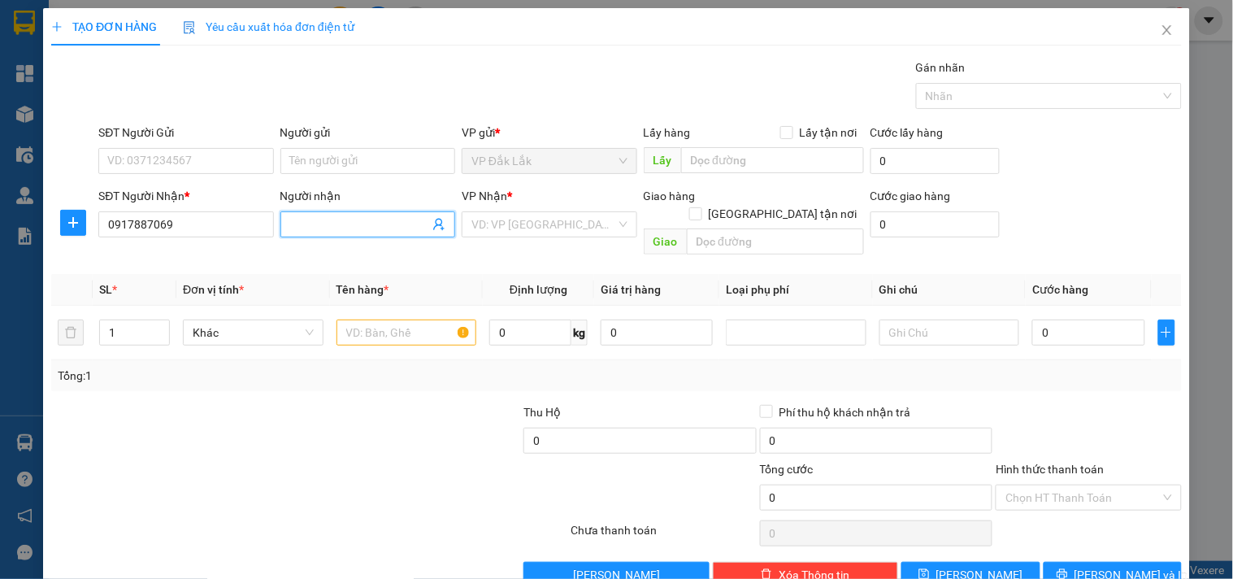
click at [361, 218] on input "Người nhận" at bounding box center [359, 224] width 139 height 18
click at [180, 167] on input "SĐT Người Gửi" at bounding box center [185, 161] width 175 height 26
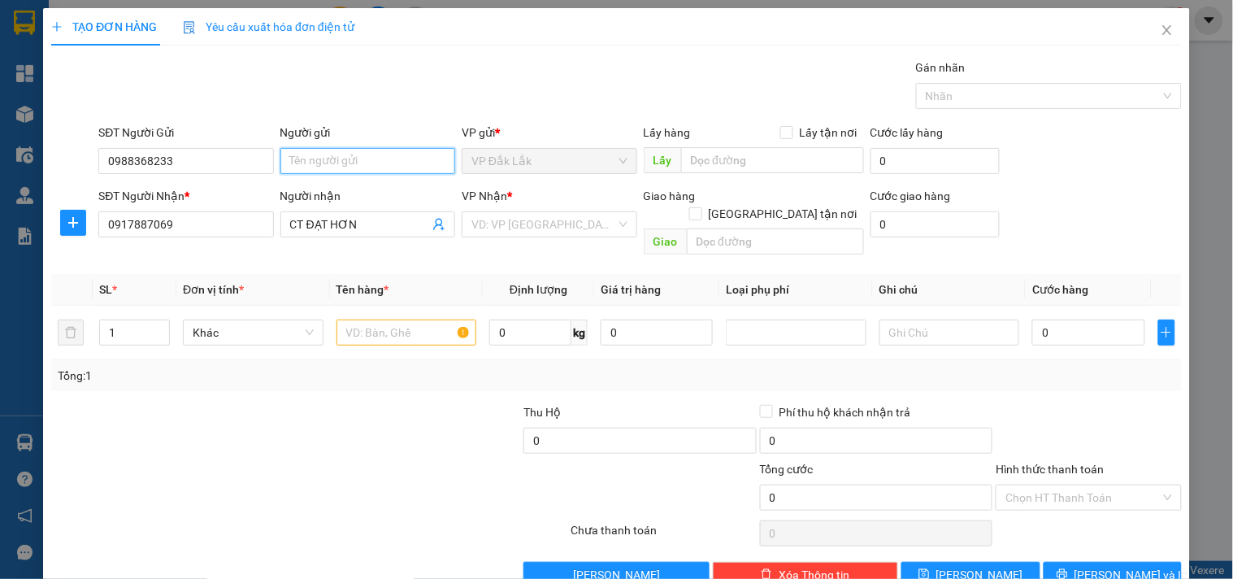
click at [336, 163] on input "Người gửi" at bounding box center [367, 161] width 175 height 26
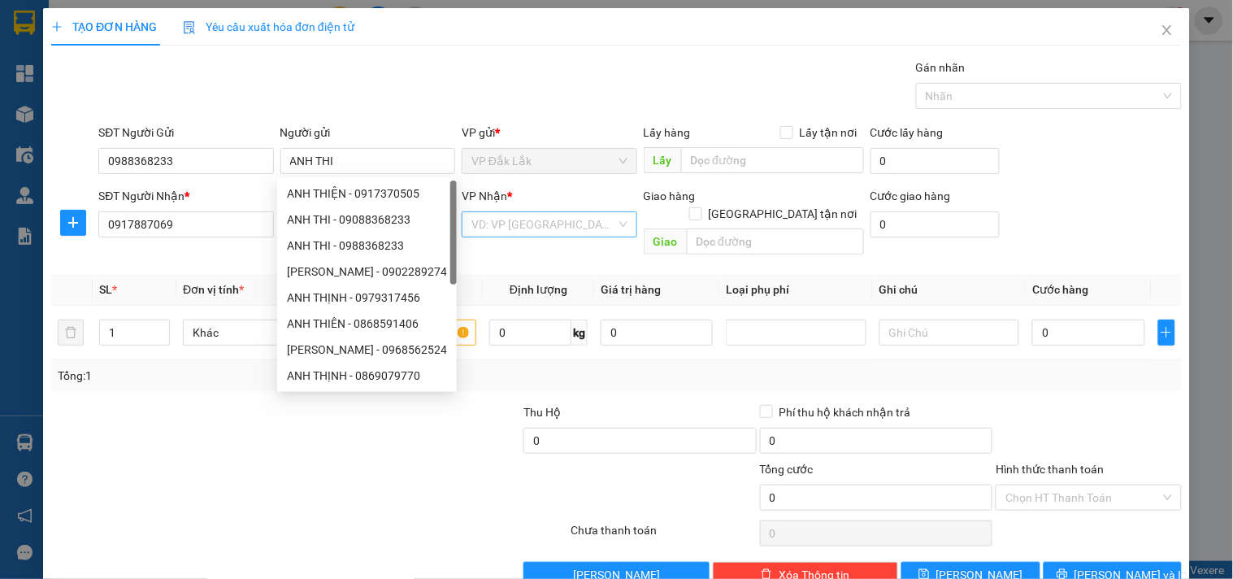
click at [510, 223] on input "search" at bounding box center [543, 224] width 144 height 24
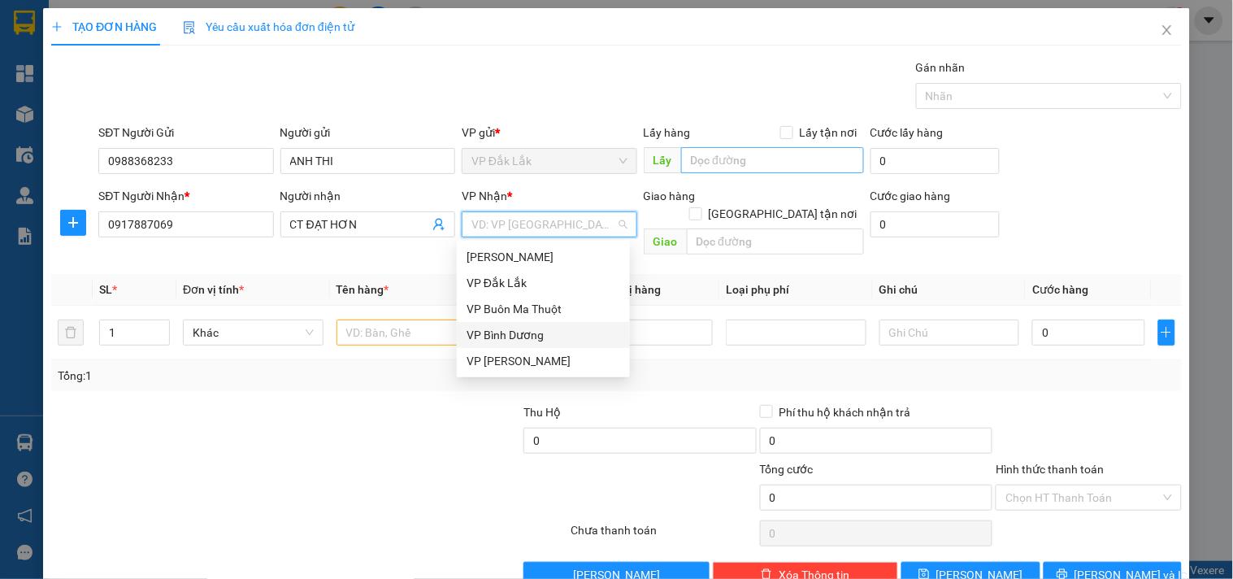
drag, startPoint x: 524, startPoint y: 335, endPoint x: 705, endPoint y: 163, distance: 249.5
click at [524, 336] on div "VP Bình Dương" at bounding box center [543, 335] width 154 height 18
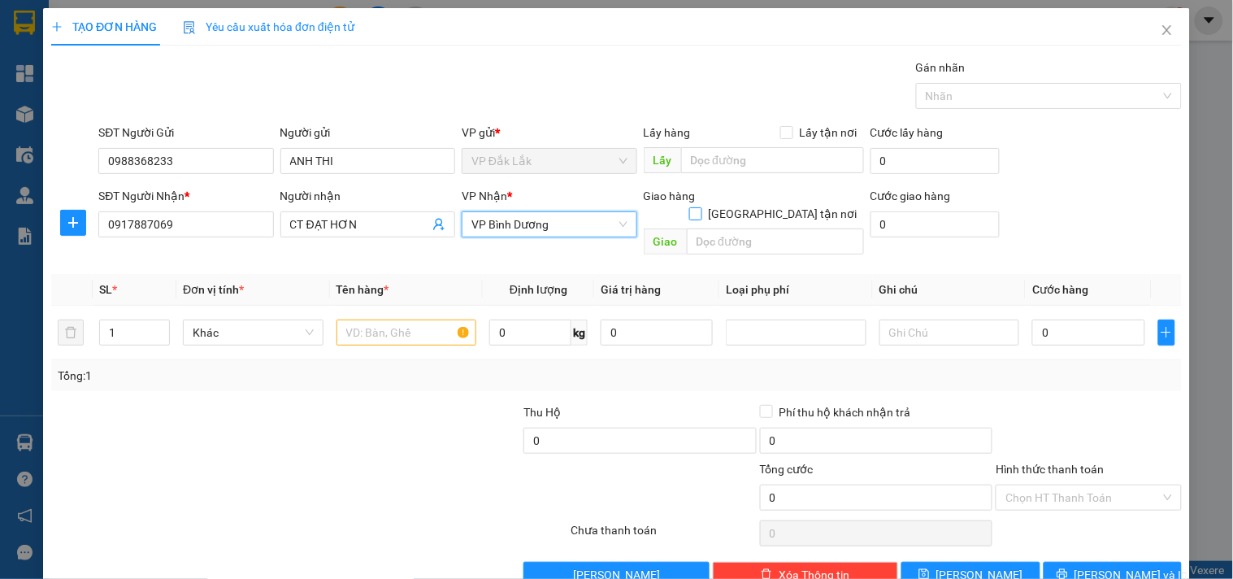
click at [701, 207] on input "[GEOGRAPHIC_DATA] tận nơi" at bounding box center [694, 212] width 11 height 11
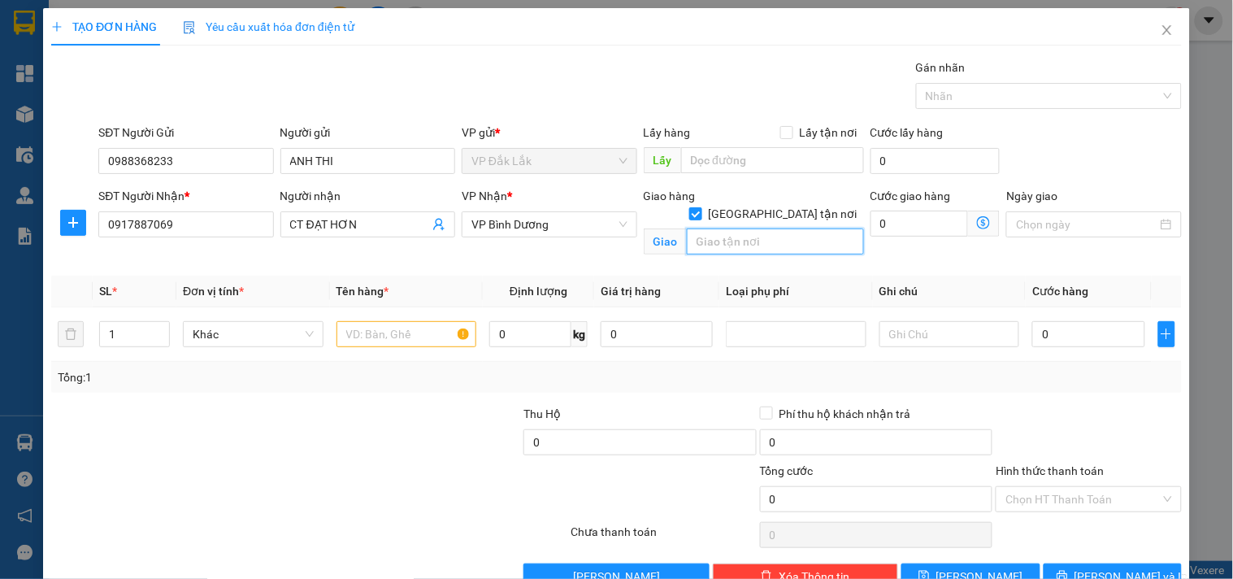
click at [742, 228] on input "text" at bounding box center [775, 241] width 177 height 26
click at [892, 230] on input "0" at bounding box center [919, 223] width 98 height 26
click at [384, 336] on input "text" at bounding box center [406, 334] width 141 height 26
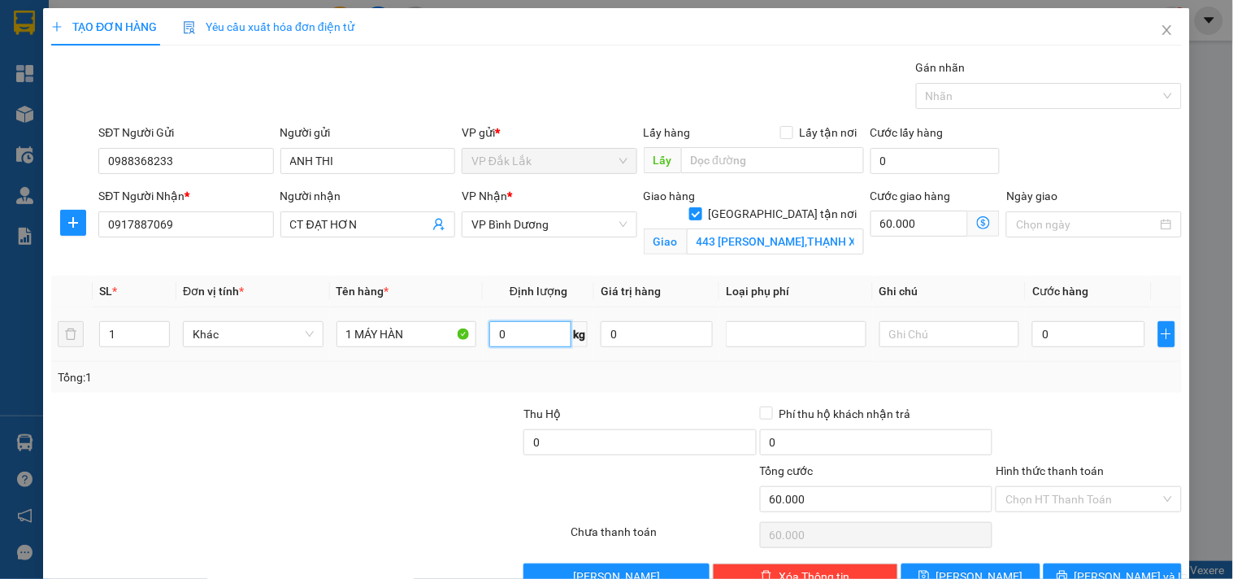
click at [539, 345] on input "0" at bounding box center [530, 334] width 82 height 26
click at [1079, 330] on input "0" at bounding box center [1088, 334] width 112 height 26
click at [1068, 489] on input "Hình thức thanh toán" at bounding box center [1082, 499] width 154 height 24
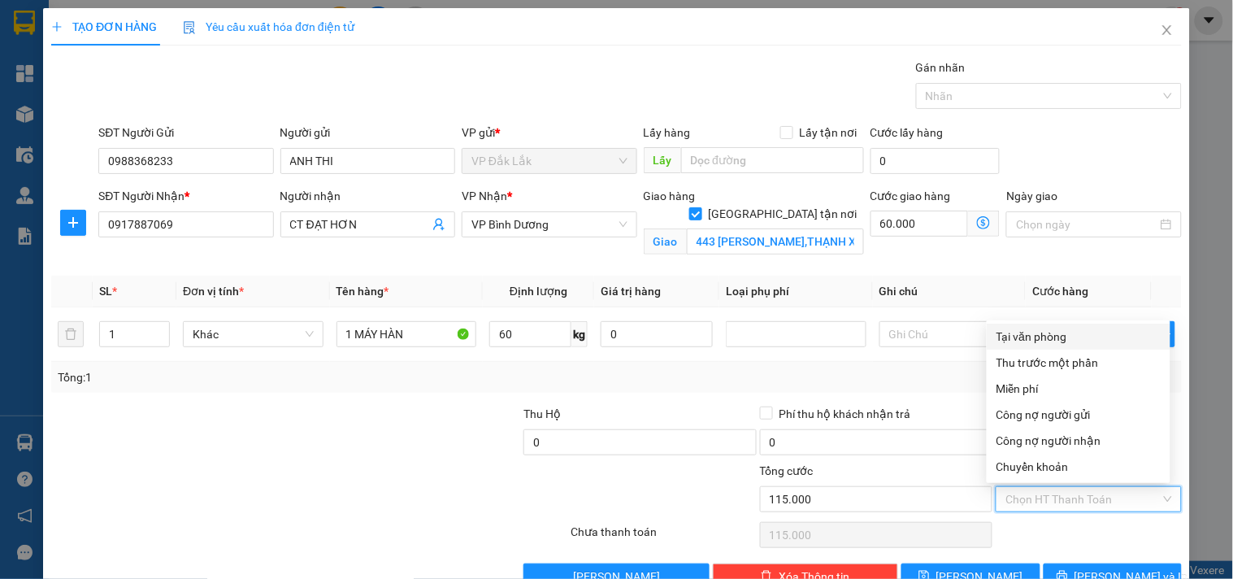
click at [1069, 326] on div "Tại văn phòng" at bounding box center [1079, 336] width 184 height 26
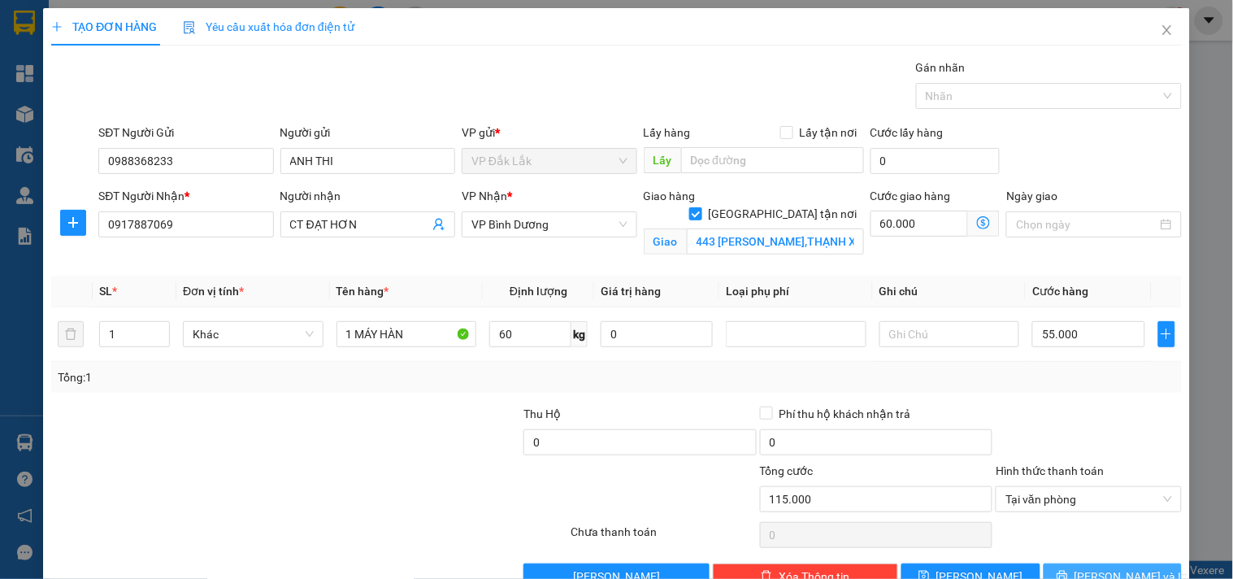
click at [1087, 574] on span "[PERSON_NAME] và In" at bounding box center [1131, 576] width 114 height 18
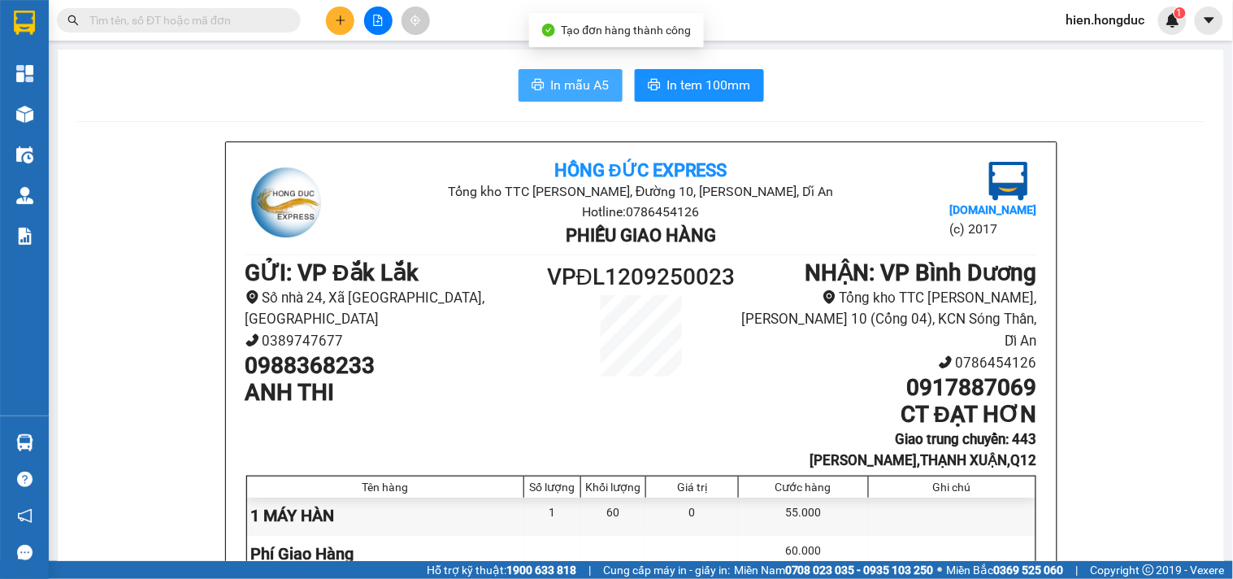
drag, startPoint x: 569, startPoint y: 74, endPoint x: 527, endPoint y: 84, distance: 43.4
click at [569, 75] on button "In mẫu A5" at bounding box center [570, 85] width 104 height 33
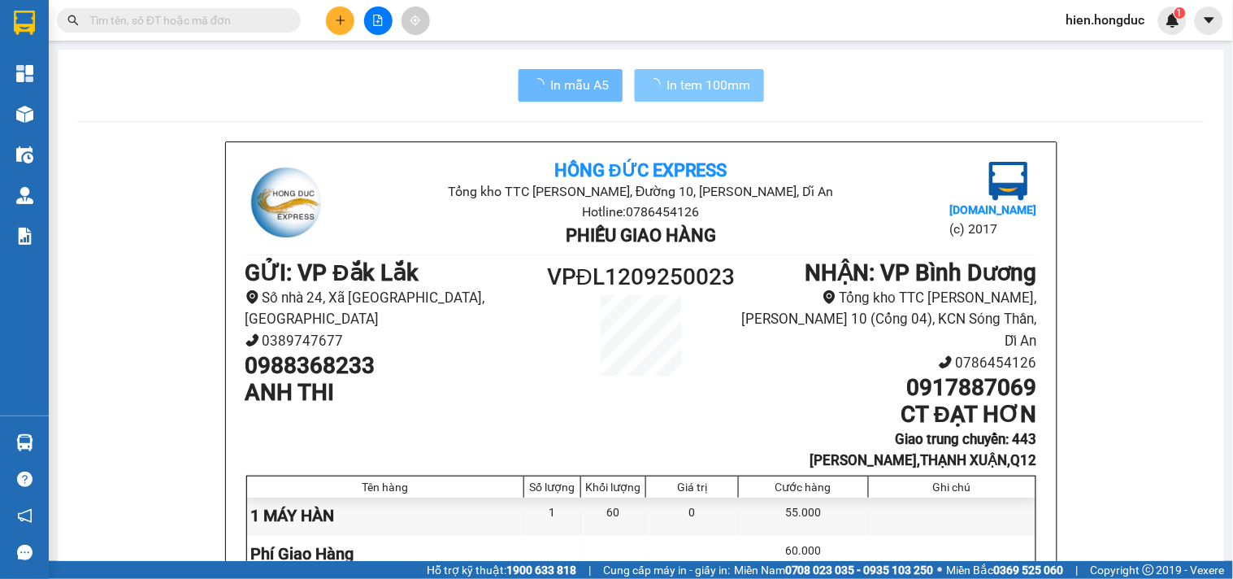
click at [676, 82] on span "In tem 100mm" at bounding box center [709, 85] width 84 height 20
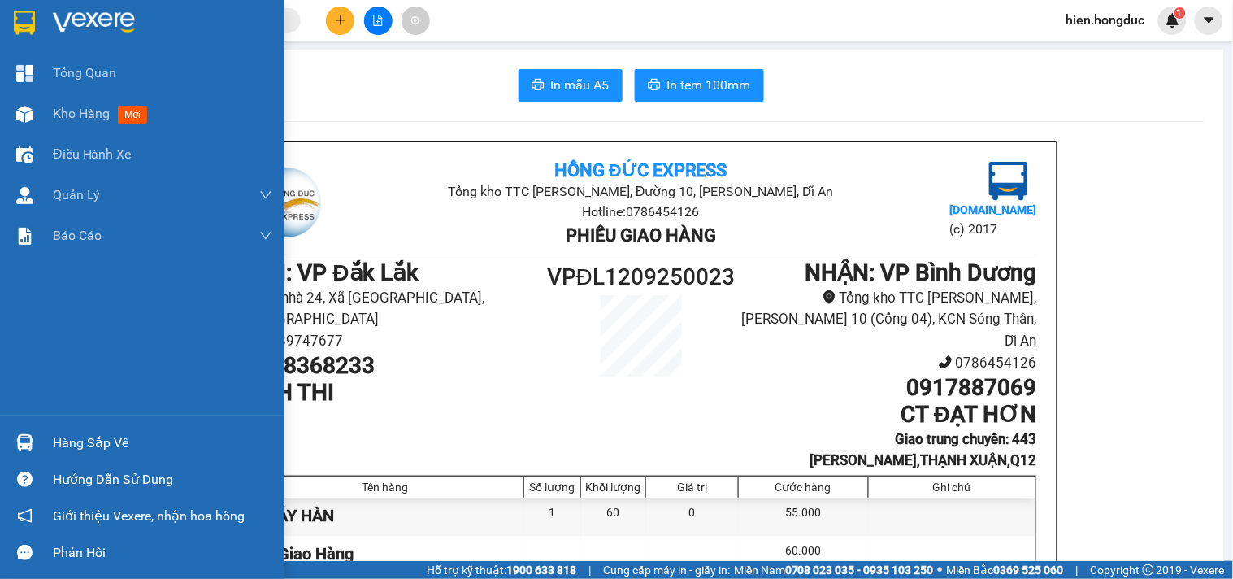
click at [93, 13] on img at bounding box center [94, 23] width 82 height 24
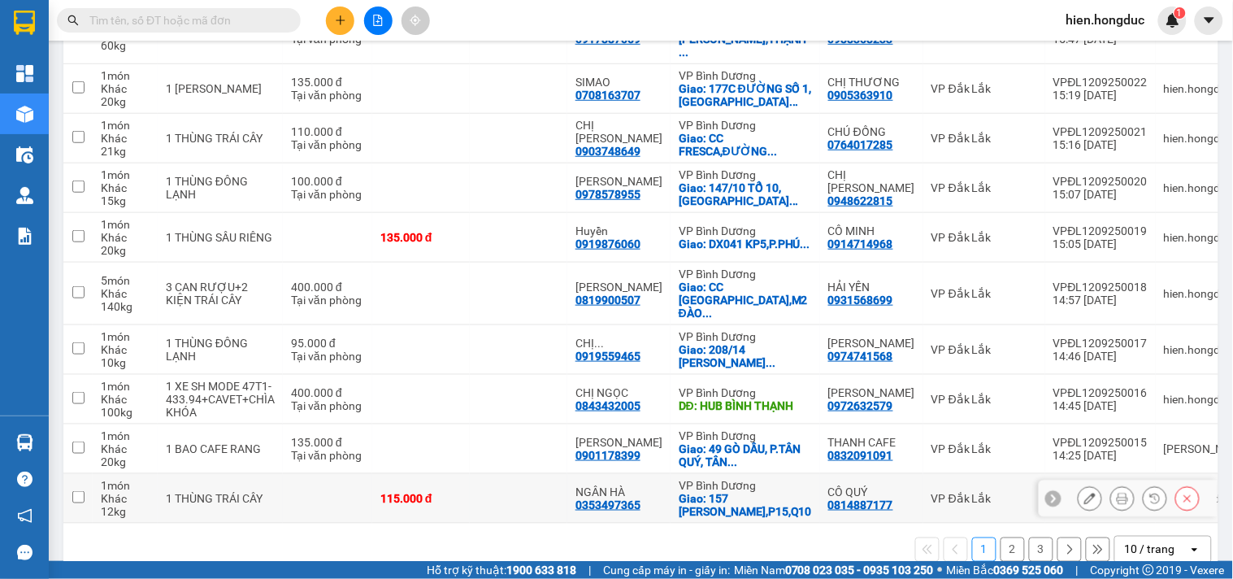
scroll to position [275, 0]
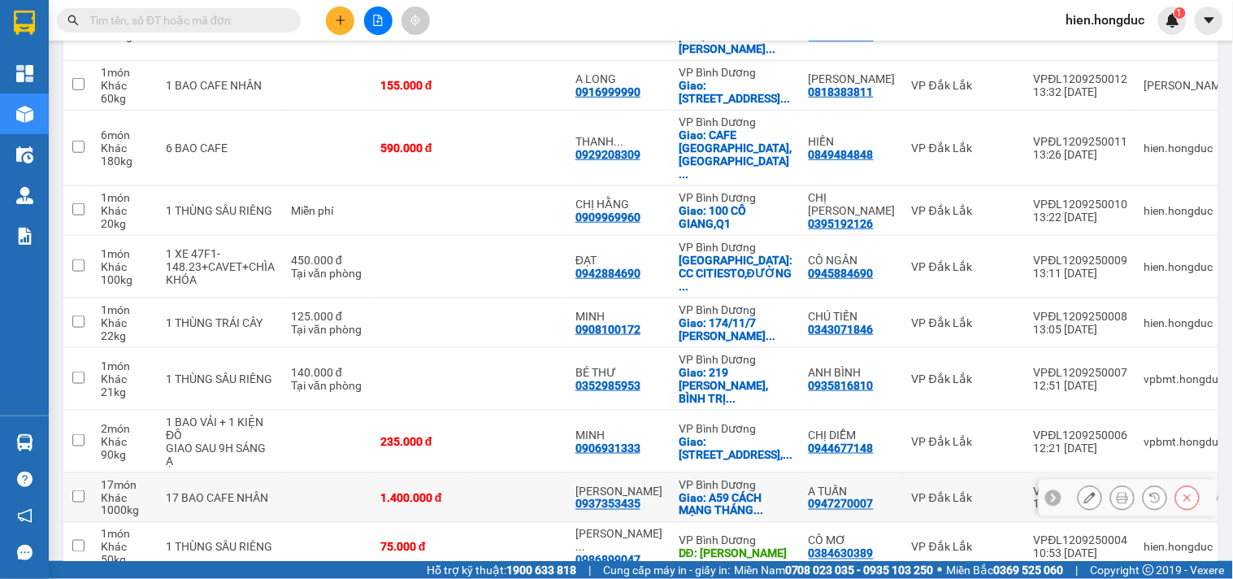
scroll to position [288, 0]
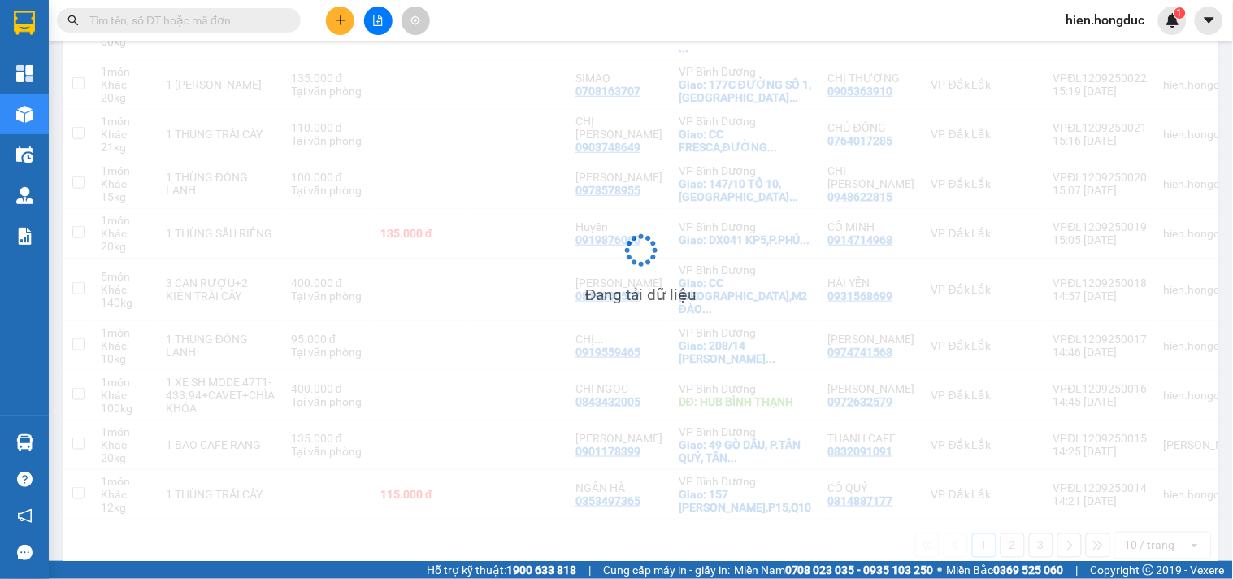
scroll to position [275, 0]
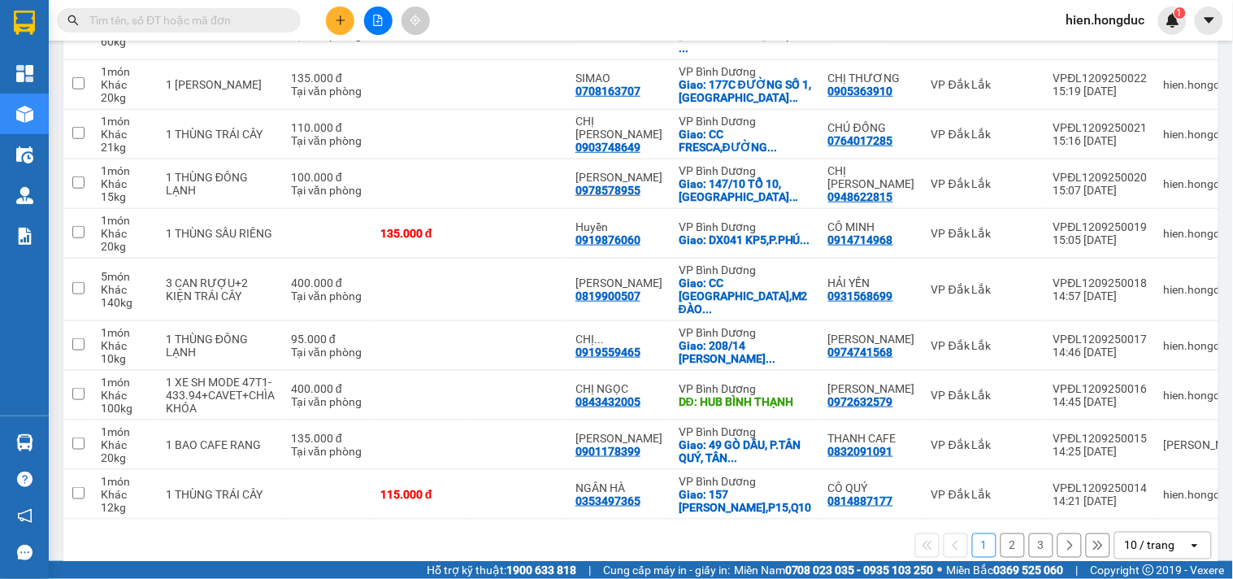
click at [1000, 533] on button "2" at bounding box center [1012, 545] width 24 height 24
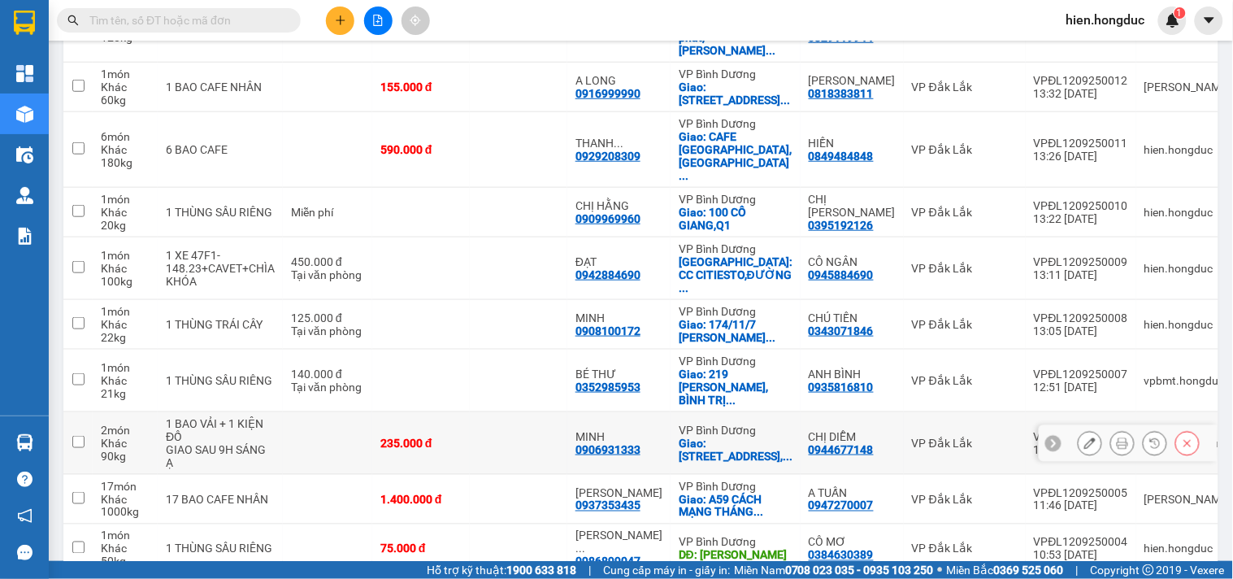
scroll to position [288, 0]
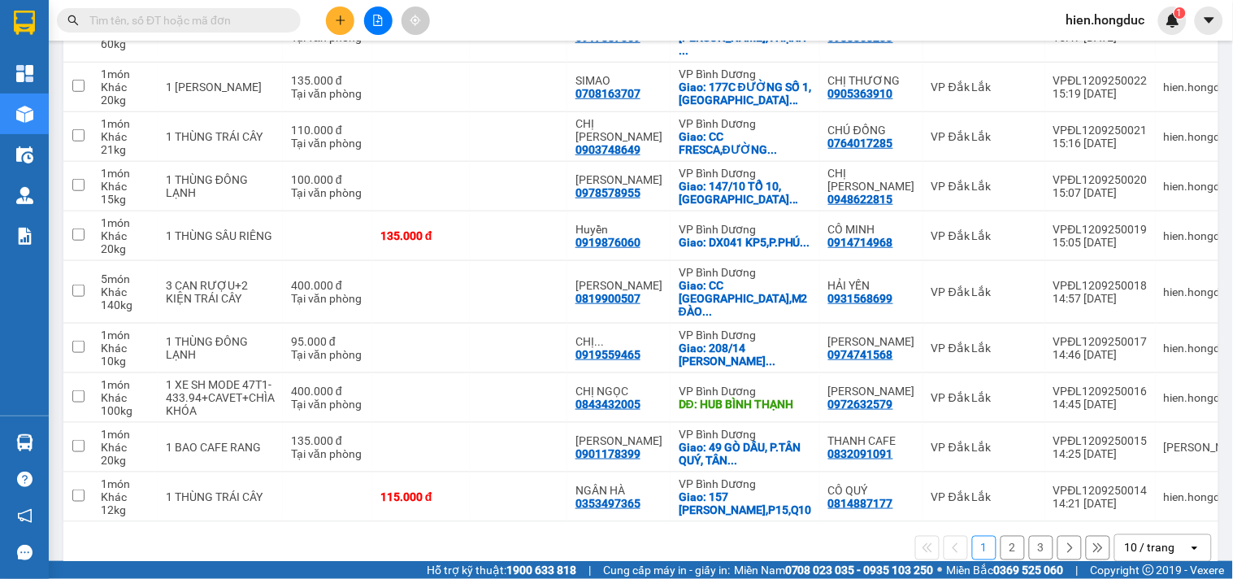
scroll to position [275, 0]
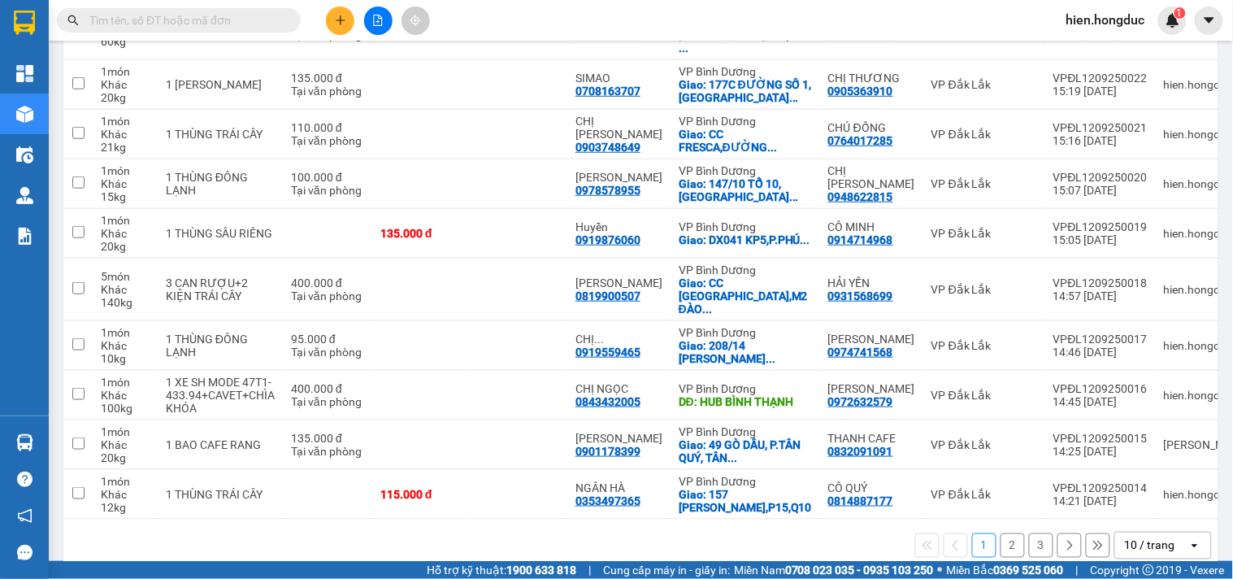
click at [1004, 533] on button "2" at bounding box center [1012, 545] width 24 height 24
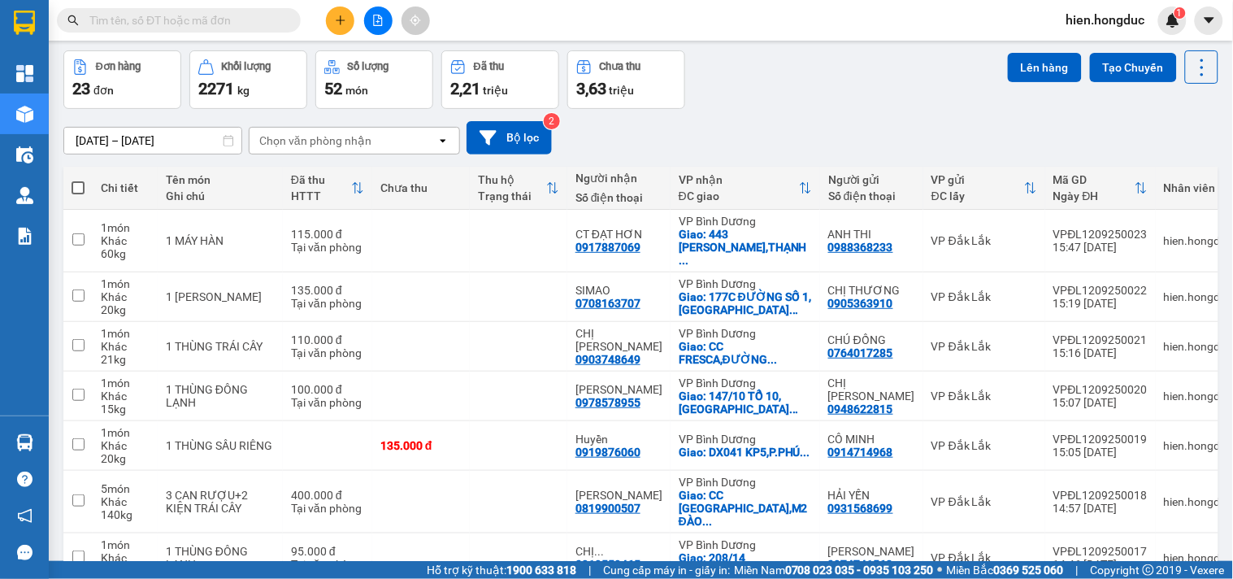
scroll to position [0, 0]
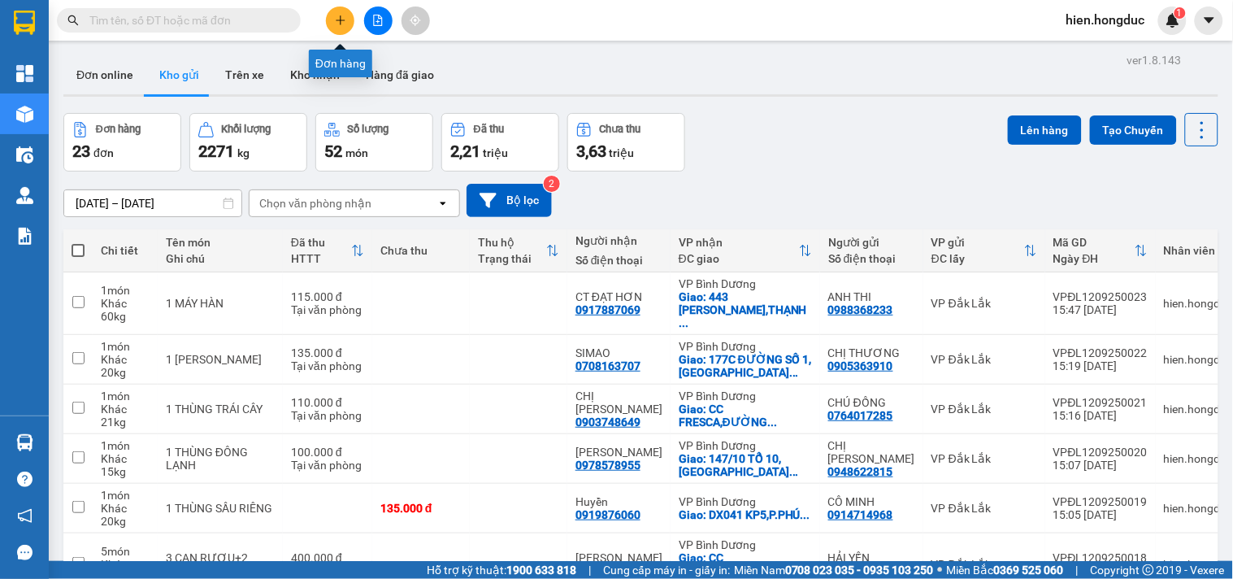
click at [341, 22] on icon "plus" at bounding box center [340, 20] width 11 height 11
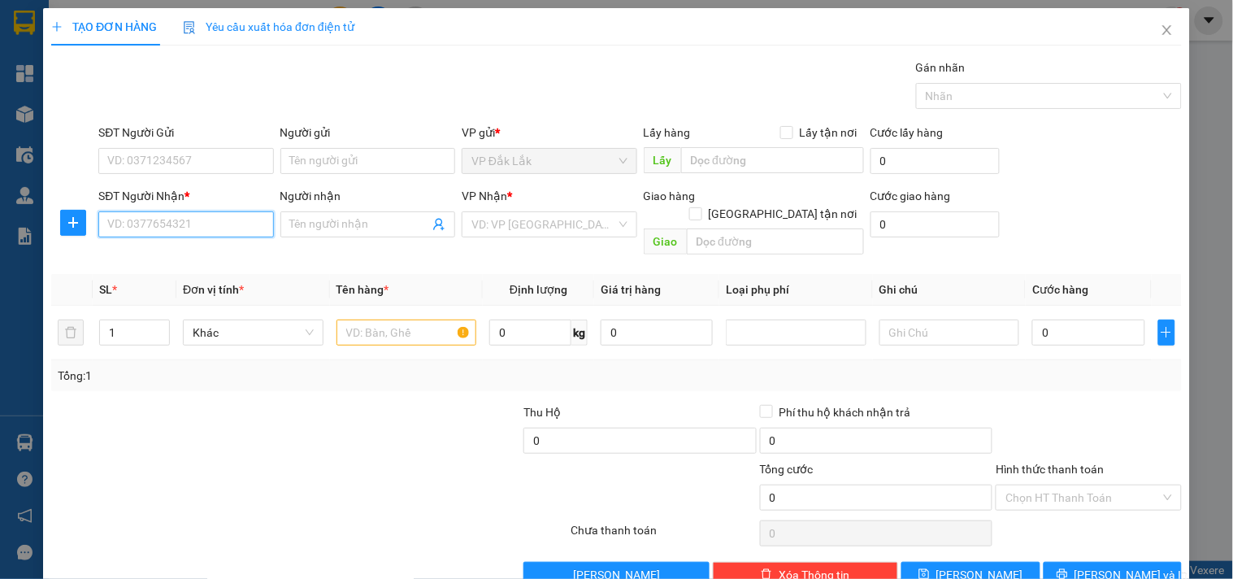
click at [168, 230] on input "SĐT Người Nhận *" at bounding box center [185, 224] width 175 height 26
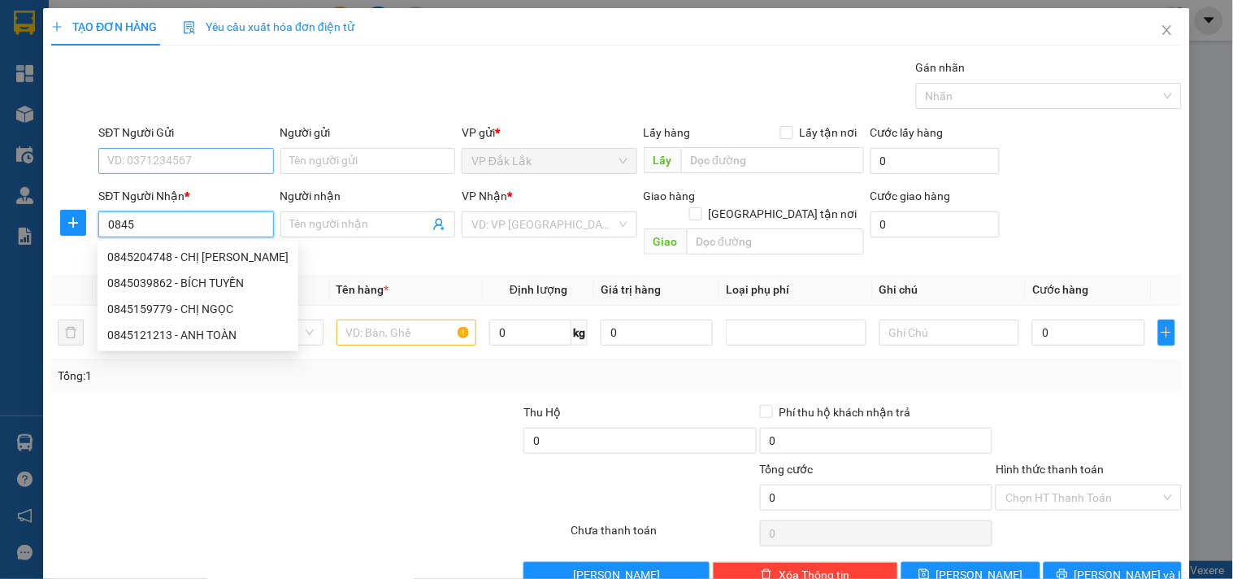
type input "0845"
click at [172, 158] on input "SĐT Người Gửi" at bounding box center [185, 161] width 175 height 26
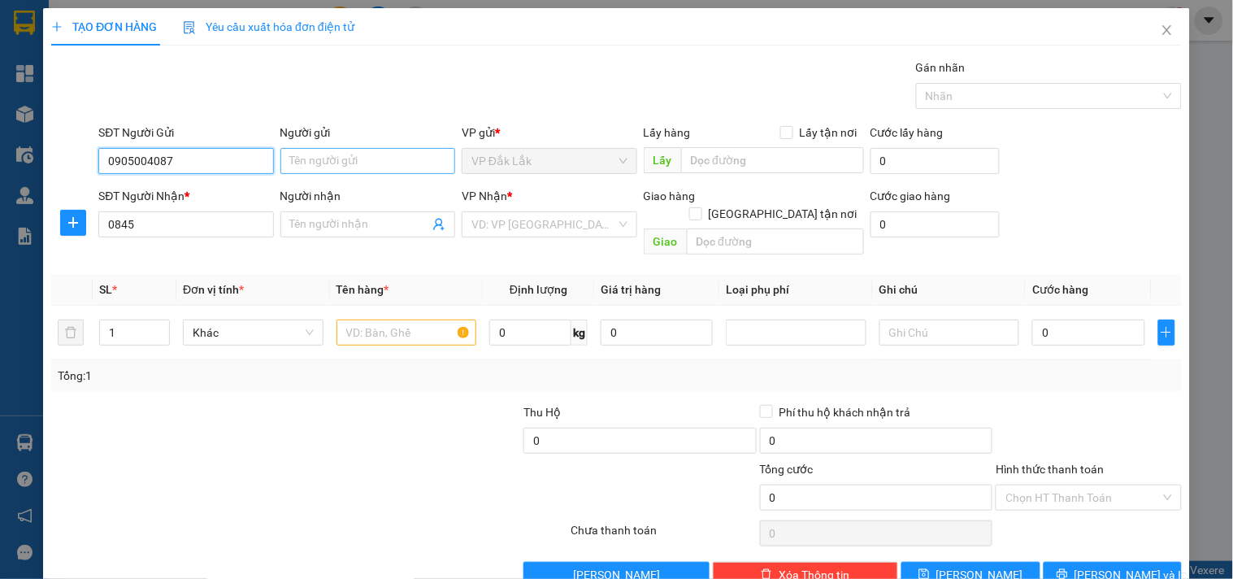
type input "0905004087"
click at [362, 171] on input "Người gửi" at bounding box center [367, 161] width 175 height 26
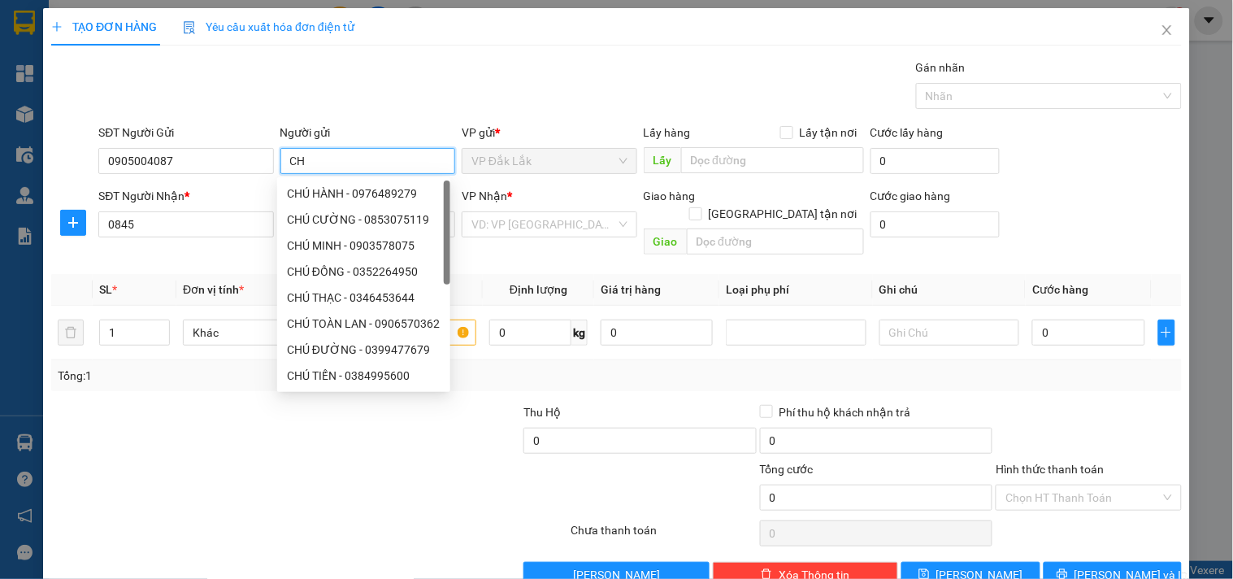
type input "C"
type input "A"
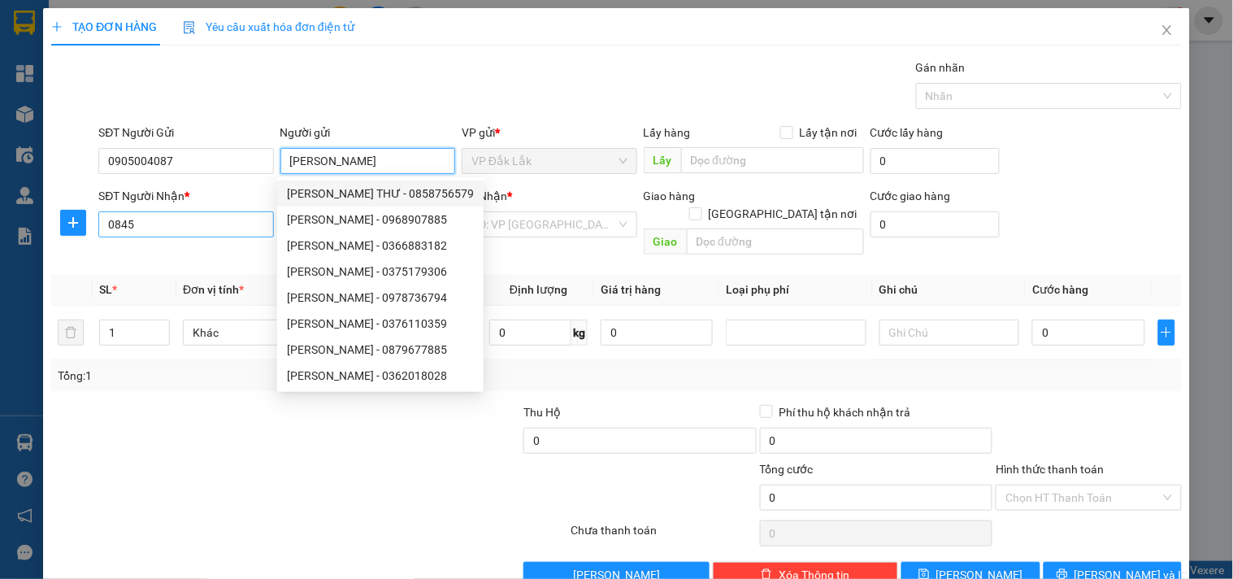
type input "NGỌC ANH"
click at [167, 223] on input "0845" at bounding box center [185, 224] width 175 height 26
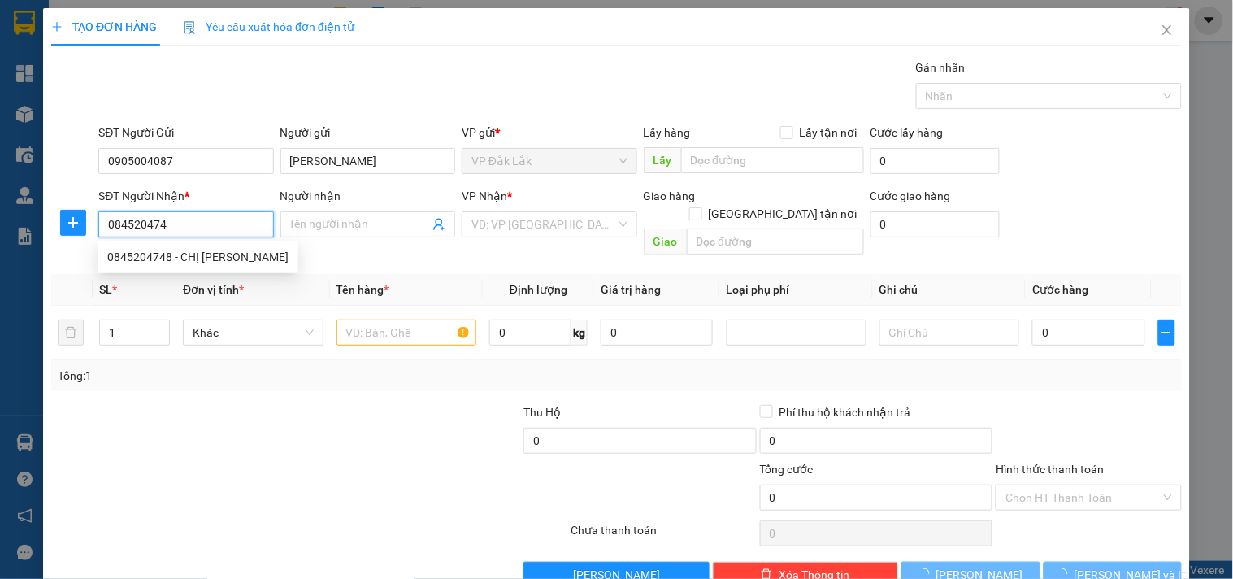
type input "0845204748"
click at [172, 250] on div "0845204748 - CHỊ HỒNG" at bounding box center [197, 257] width 181 height 18
type input "CHỊ HỒNG"
type input "[PERSON_NAME]"
type input "350.000"
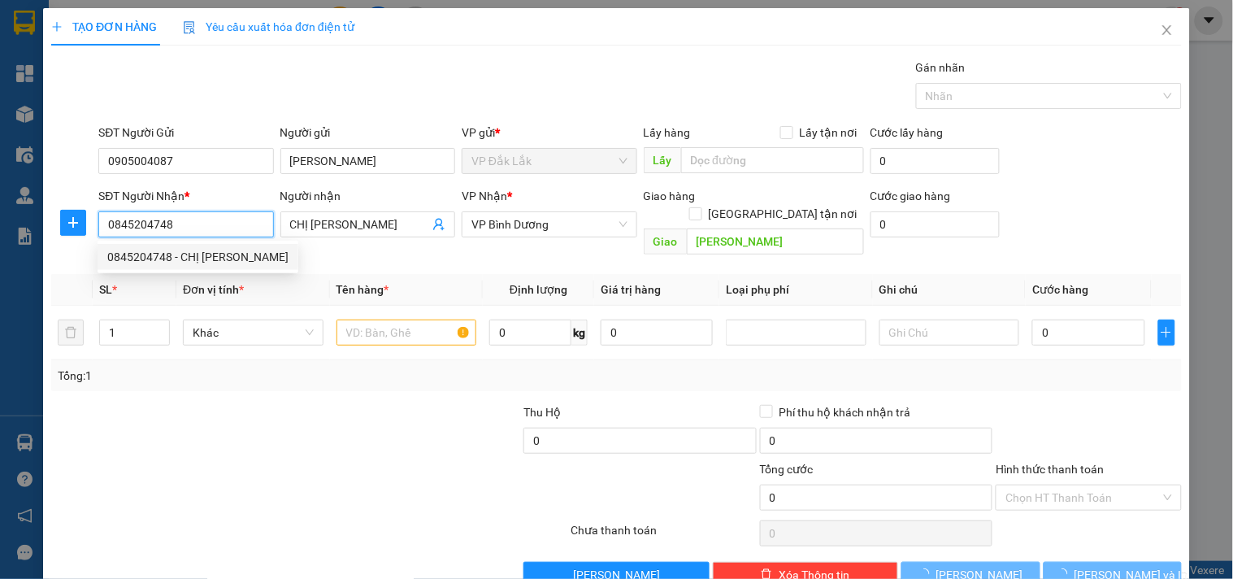
type input "350.000"
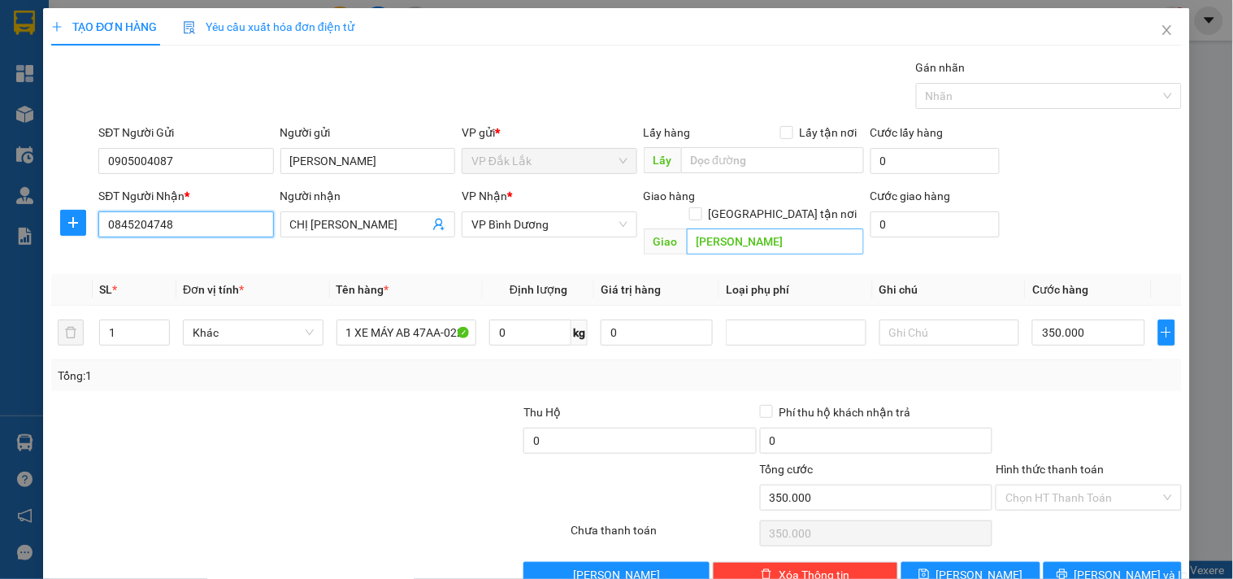
type input "0845204748"
click at [746, 228] on input "[PERSON_NAME]" at bounding box center [775, 241] width 177 height 26
click at [570, 225] on span "VP Bình Dương" at bounding box center [548, 224] width 155 height 24
type input "HUB BÌNH THẠNH"
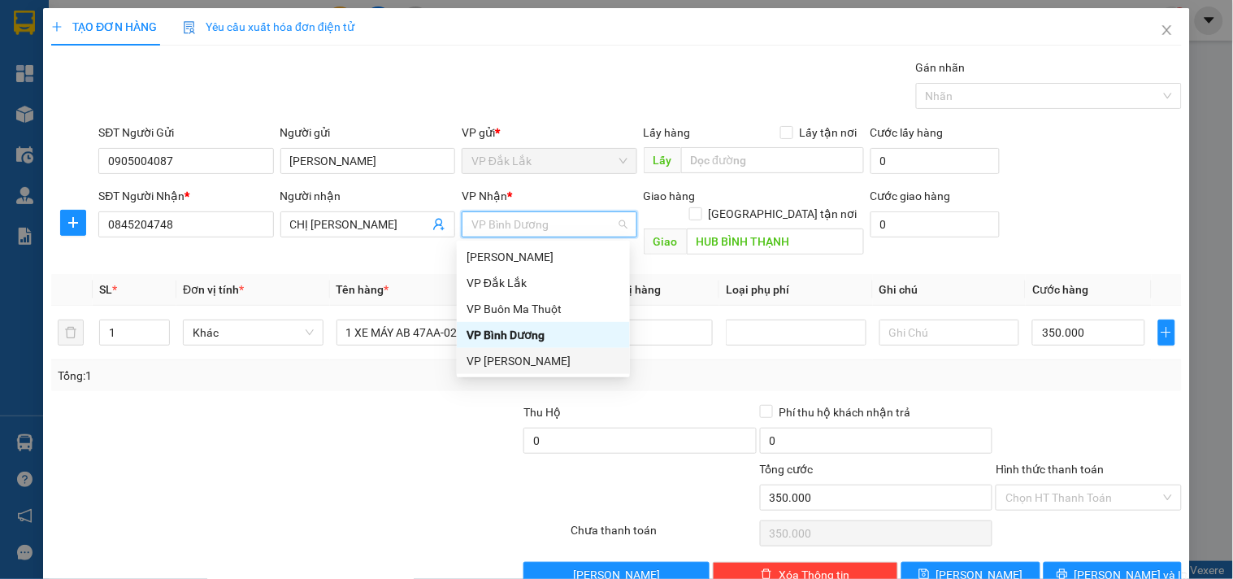
click at [527, 354] on div "VP [PERSON_NAME]" at bounding box center [543, 361] width 154 height 18
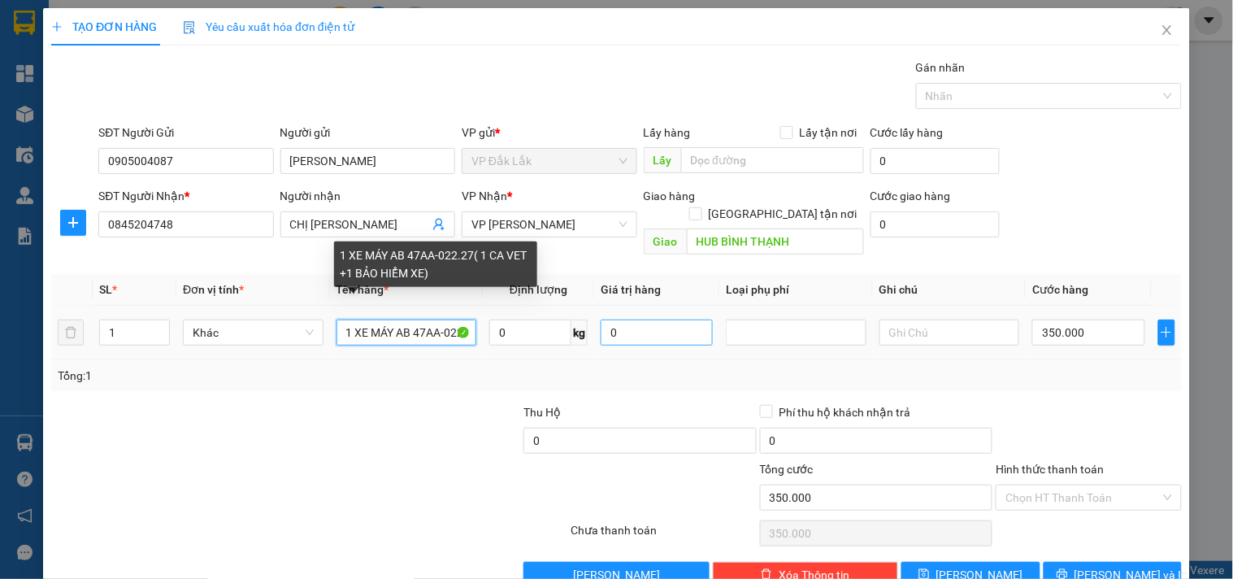
scroll to position [0, 157]
drag, startPoint x: 354, startPoint y: 315, endPoint x: 675, endPoint y: 319, distance: 320.2
click at [675, 319] on tr "1 Khác 1 XE MÁY AB 47AA-022.27( 1 CA VET +1 BẢO HIỂM XE) 0 kg 0 350.000" at bounding box center [616, 333] width 1130 height 54
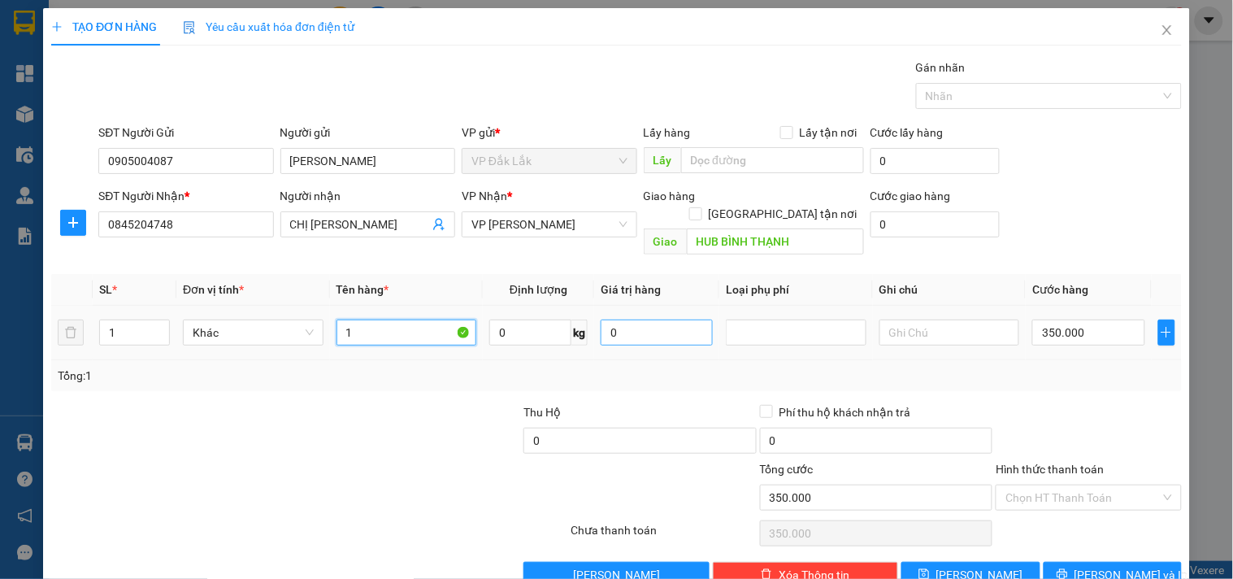
scroll to position [0, 0]
type input "1"
type input "2 THÙNG CÓ ĐÔNG LẠNH"
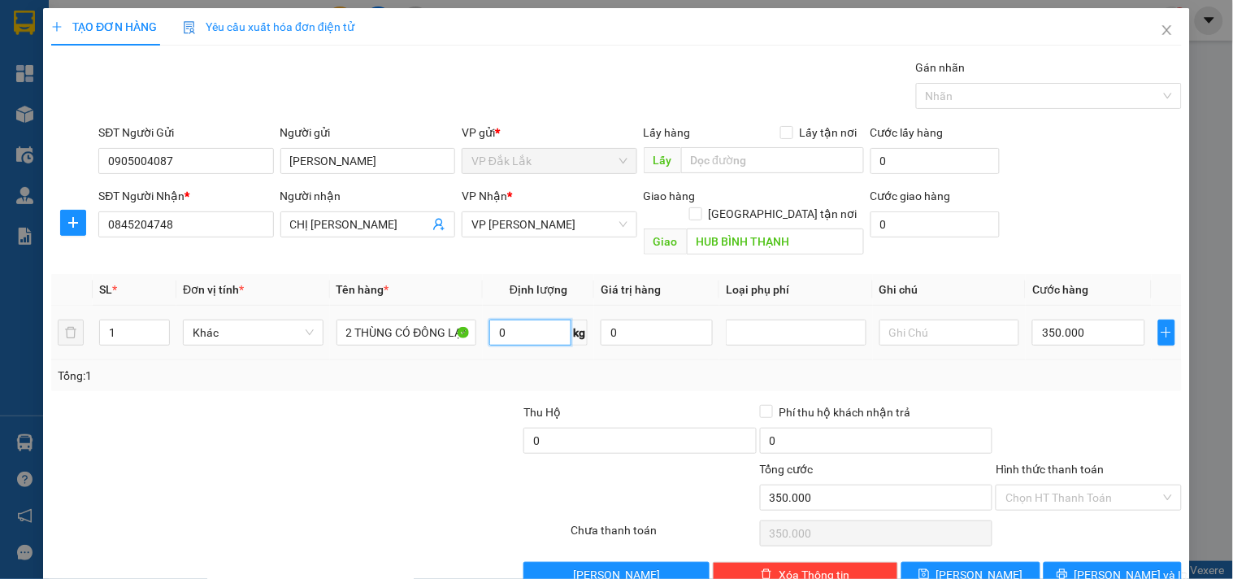
click at [514, 319] on input "0" at bounding box center [530, 332] width 82 height 26
type input "44"
click at [1045, 323] on input "350.000" at bounding box center [1088, 332] width 112 height 26
type input "1"
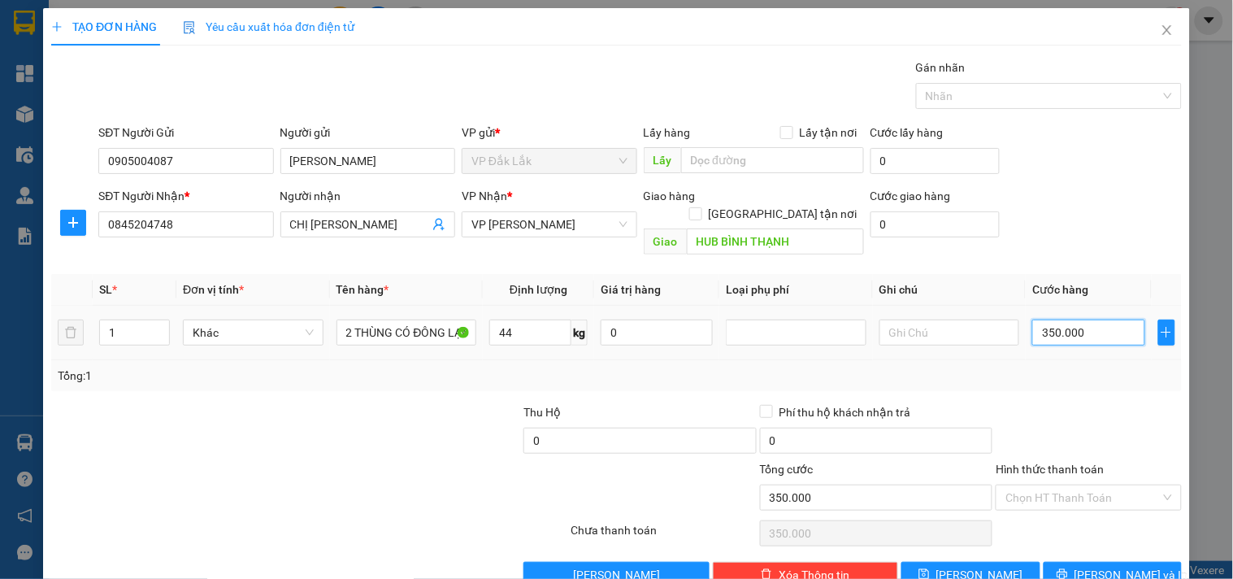
type input "1"
type input "10"
type input "10.000"
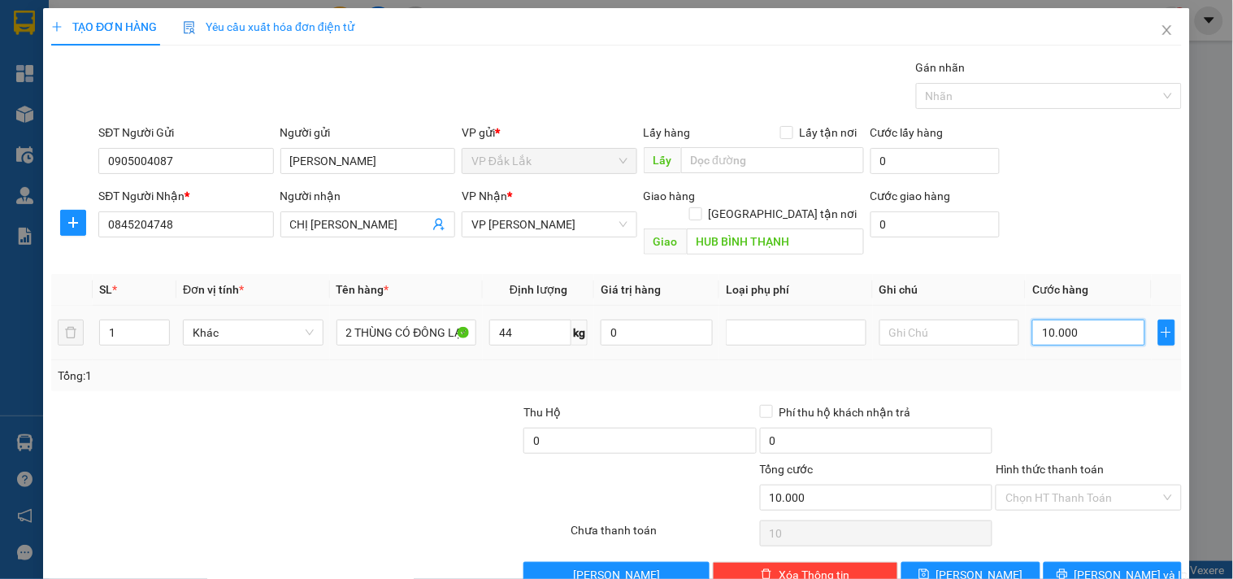
type input "10.000"
type input "100.000"
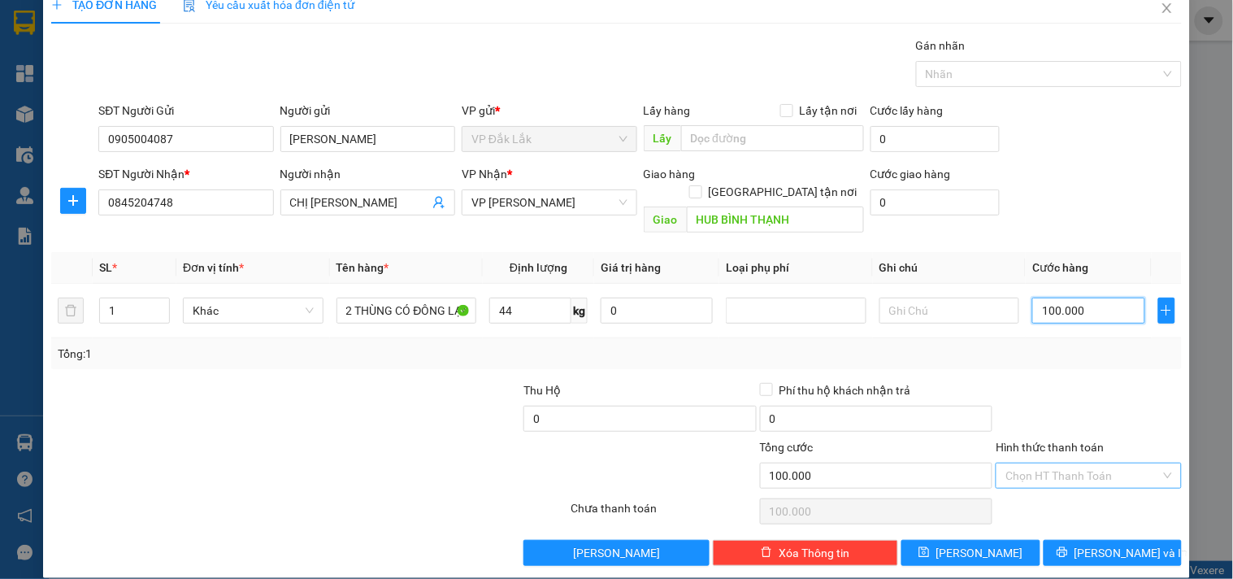
type input "100.000"
click at [1078, 463] on input "Hình thức thanh toán" at bounding box center [1082, 475] width 154 height 24
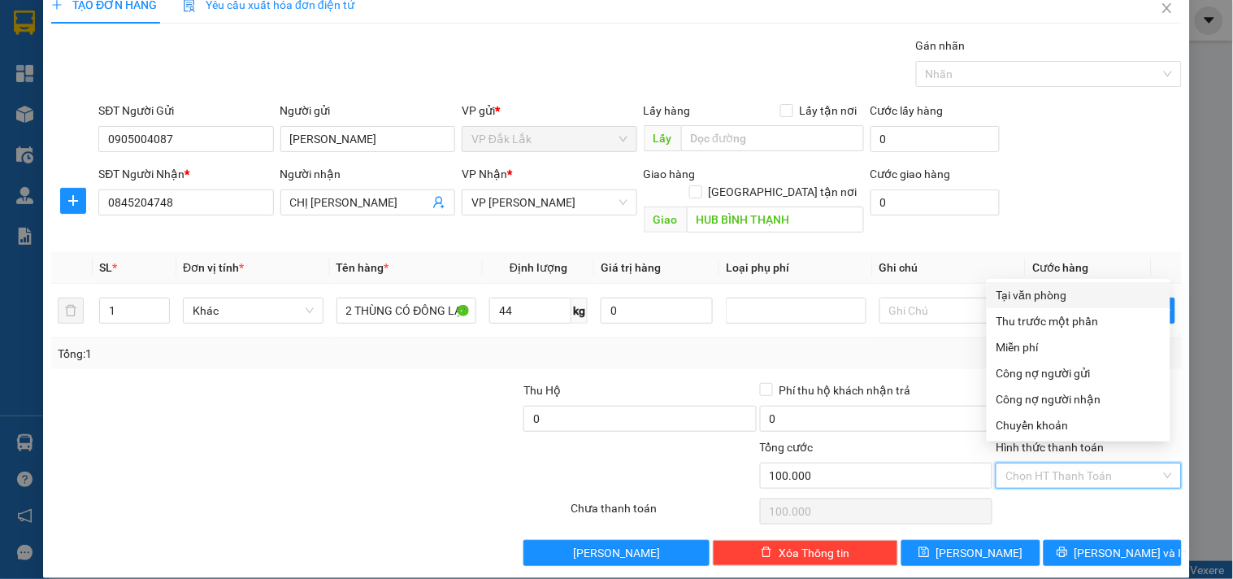
click at [1082, 298] on div "Tại văn phòng" at bounding box center [1078, 295] width 164 height 18
type input "0"
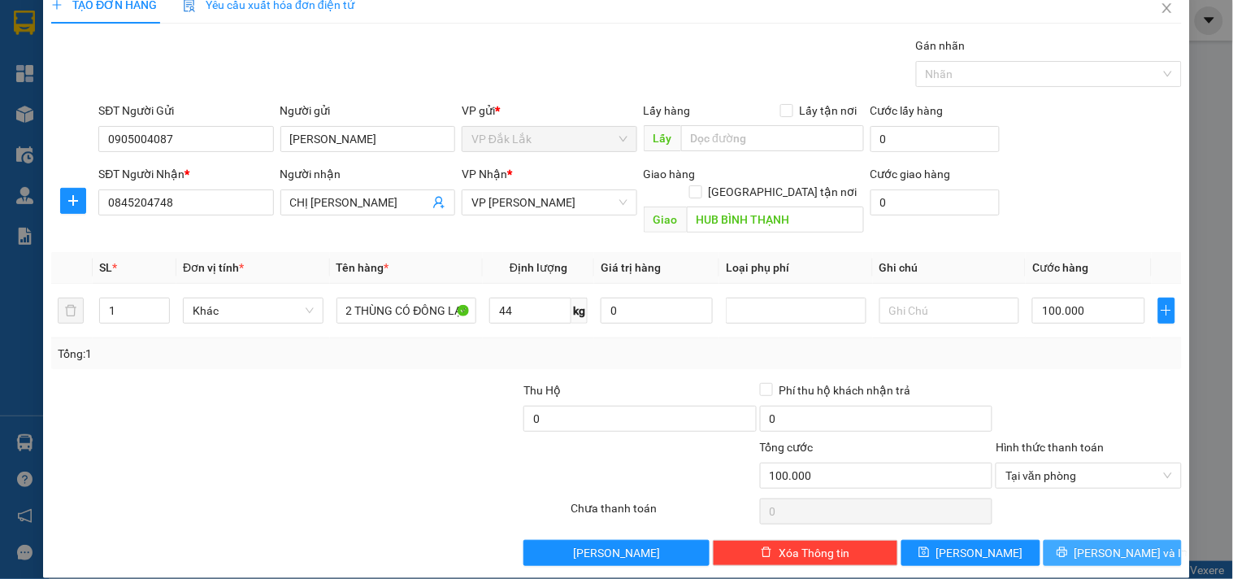
click at [1139, 540] on button "[PERSON_NAME] và In" at bounding box center [1112, 553] width 138 height 26
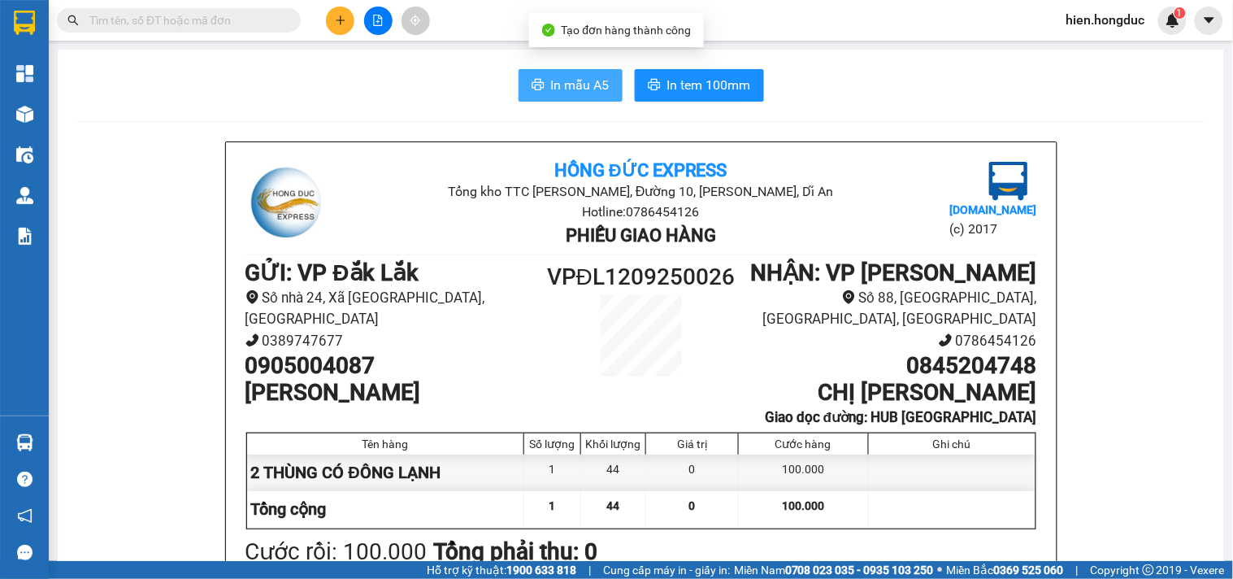
drag, startPoint x: 574, startPoint y: 85, endPoint x: 549, endPoint y: 104, distance: 31.9
click at [573, 85] on span "In mẫu A5" at bounding box center [580, 85] width 59 height 20
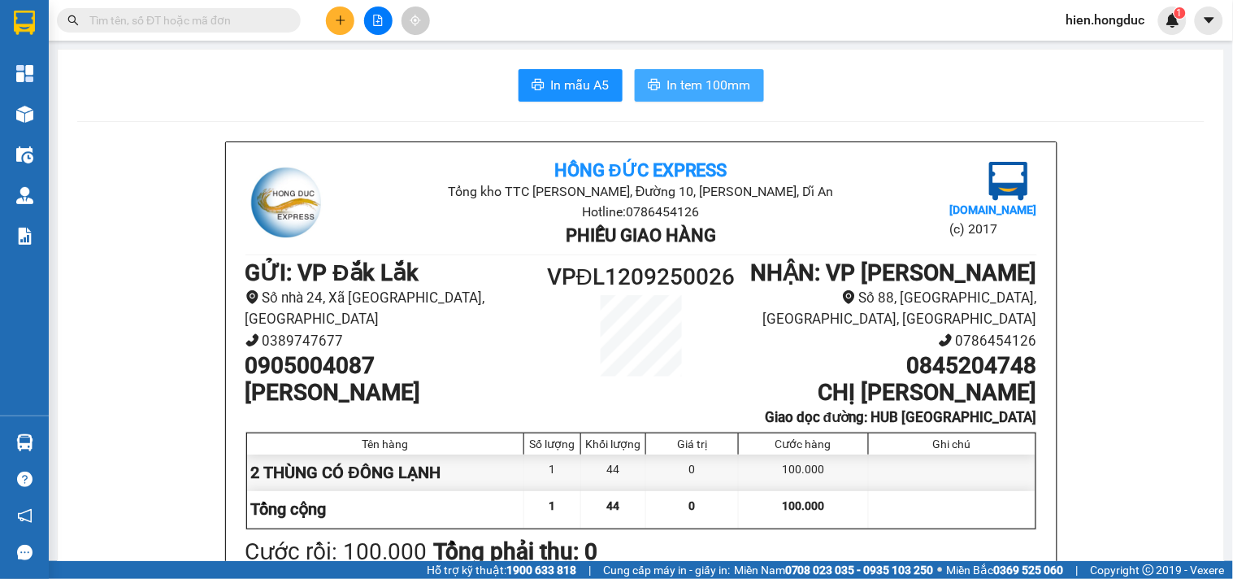
click at [692, 93] on span "In tem 100mm" at bounding box center [709, 85] width 84 height 20
